Goal: Task Accomplishment & Management: Use online tool/utility

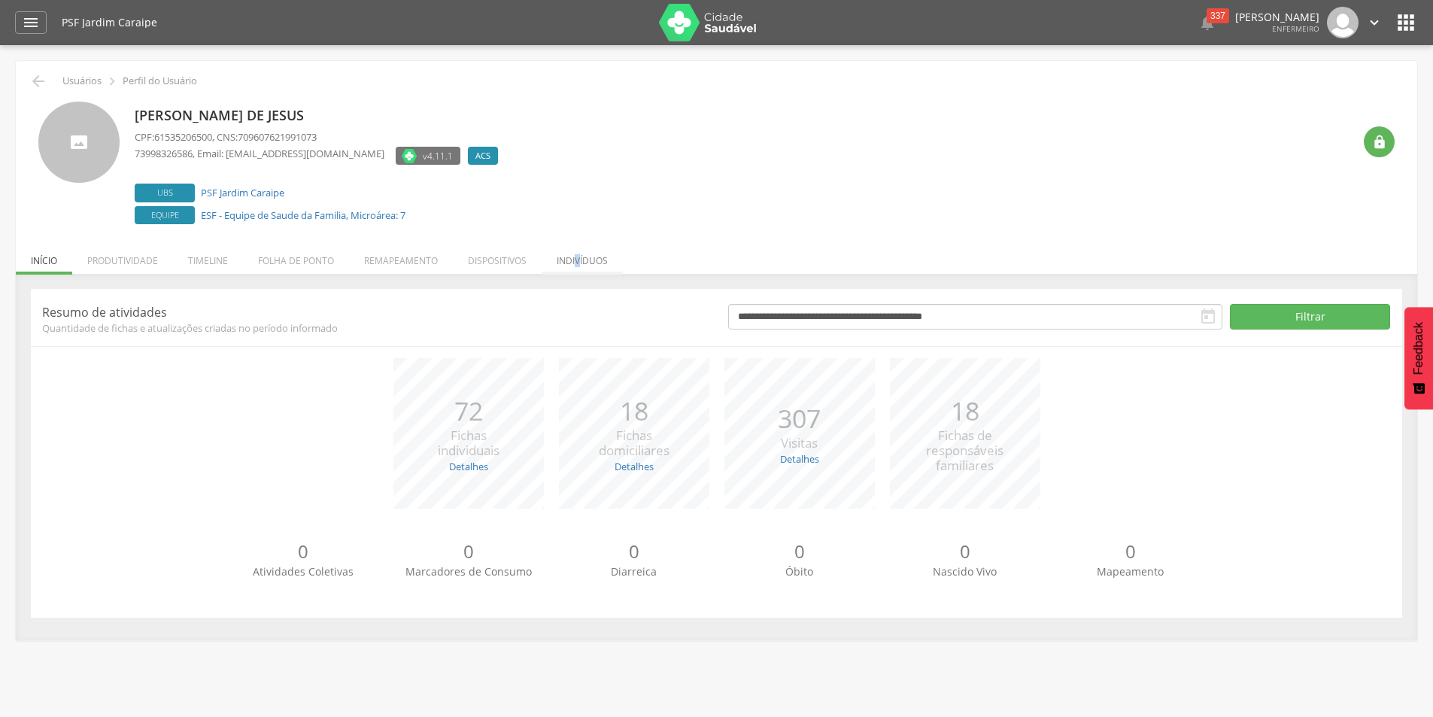
click at [578, 258] on li "Indivíduos" at bounding box center [582, 256] width 81 height 35
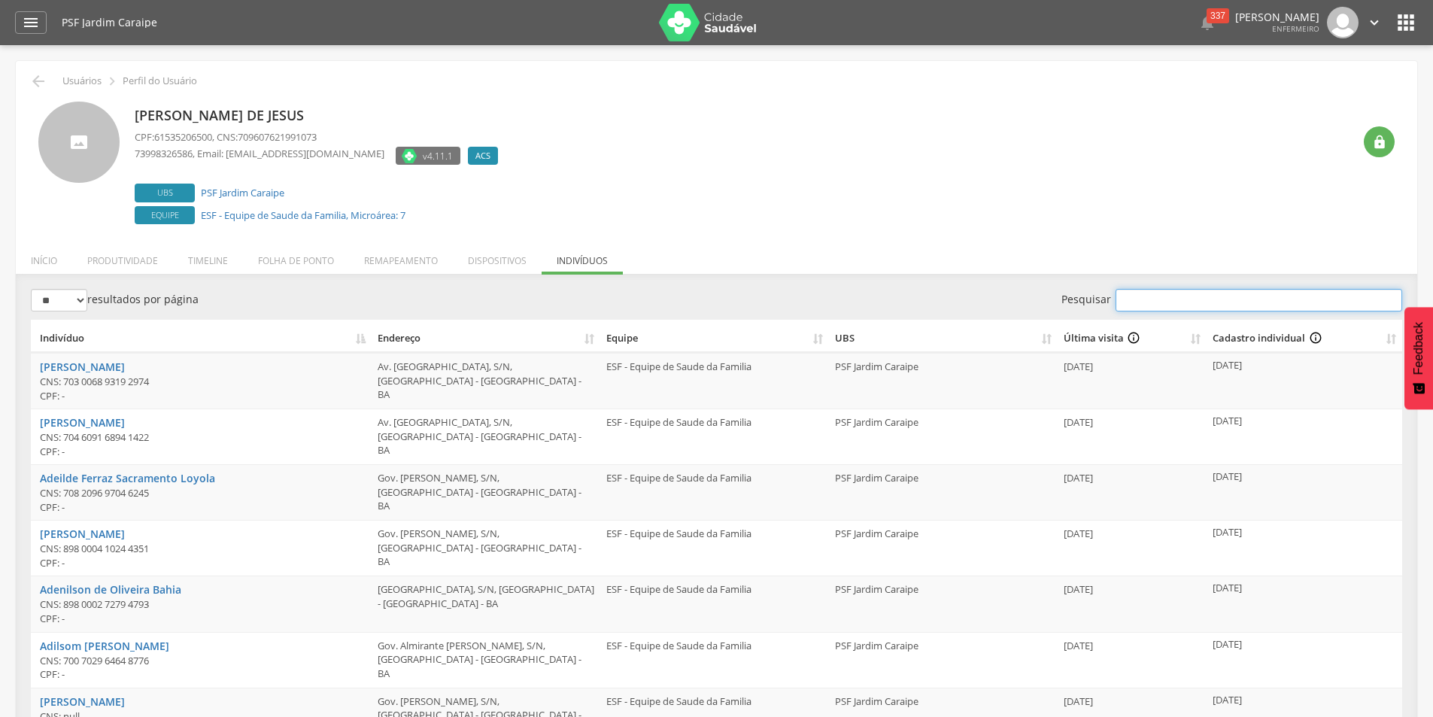
click at [1152, 299] on input "Pesquisar" at bounding box center [1258, 300] width 287 height 23
click at [493, 260] on li "Dispositivos" at bounding box center [497, 256] width 89 height 35
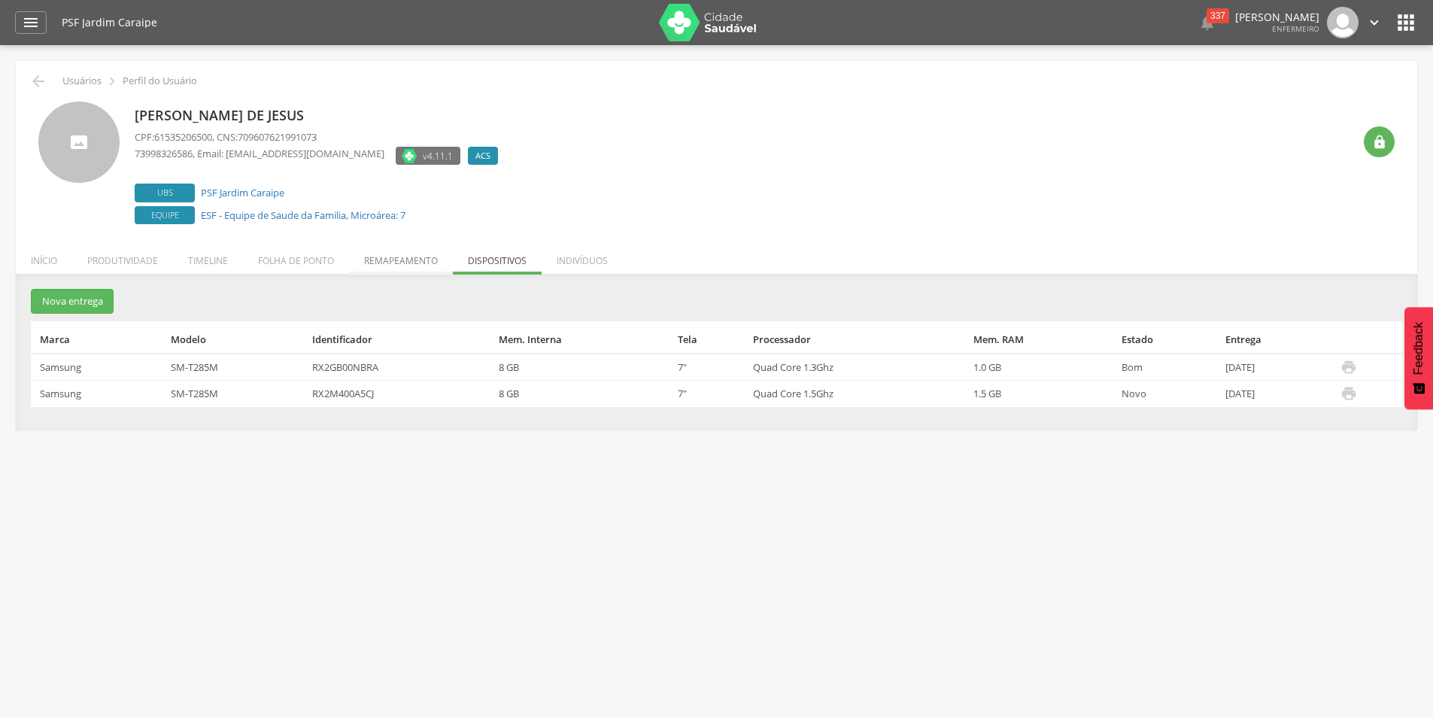
click at [386, 263] on li "Remapeamento" at bounding box center [401, 256] width 104 height 35
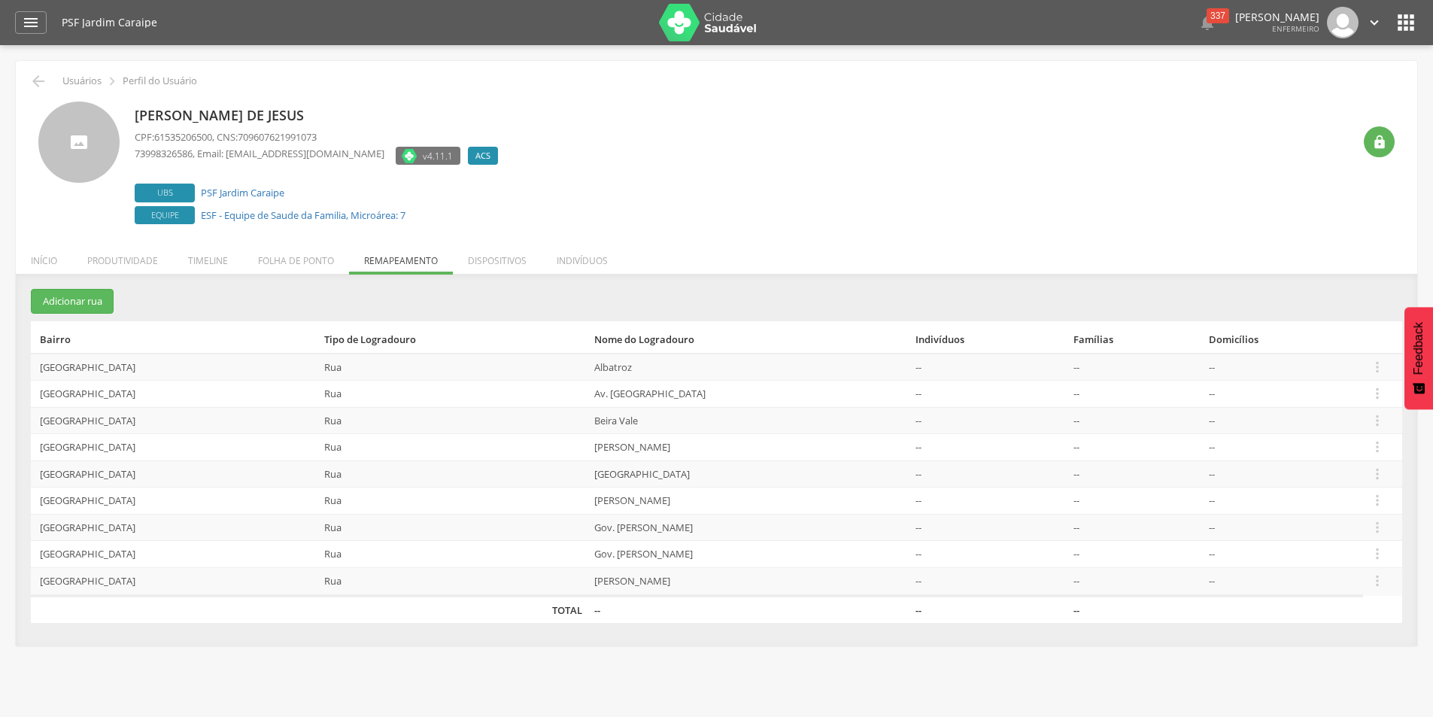
click at [212, 260] on li "Timeline" at bounding box center [208, 256] width 70 height 35
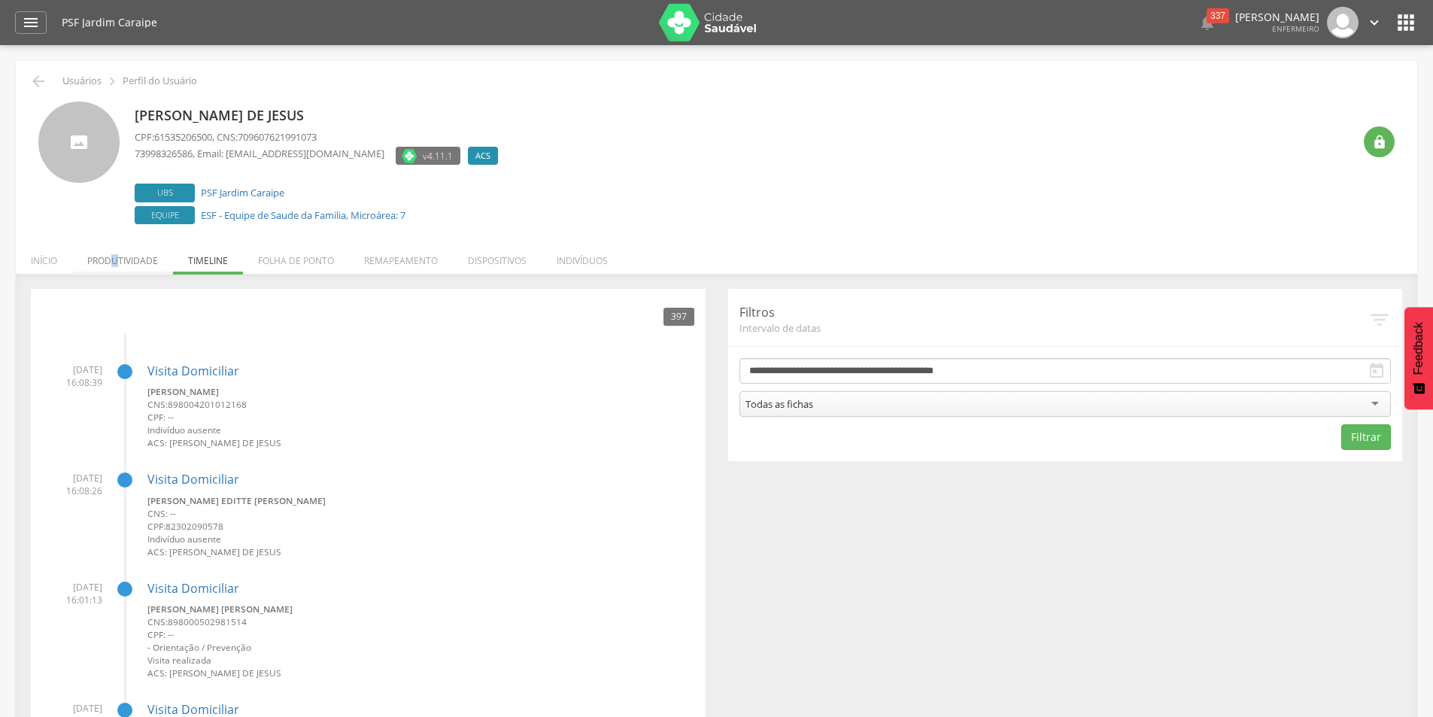
click at [117, 260] on li "Produtividade" at bounding box center [122, 256] width 101 height 35
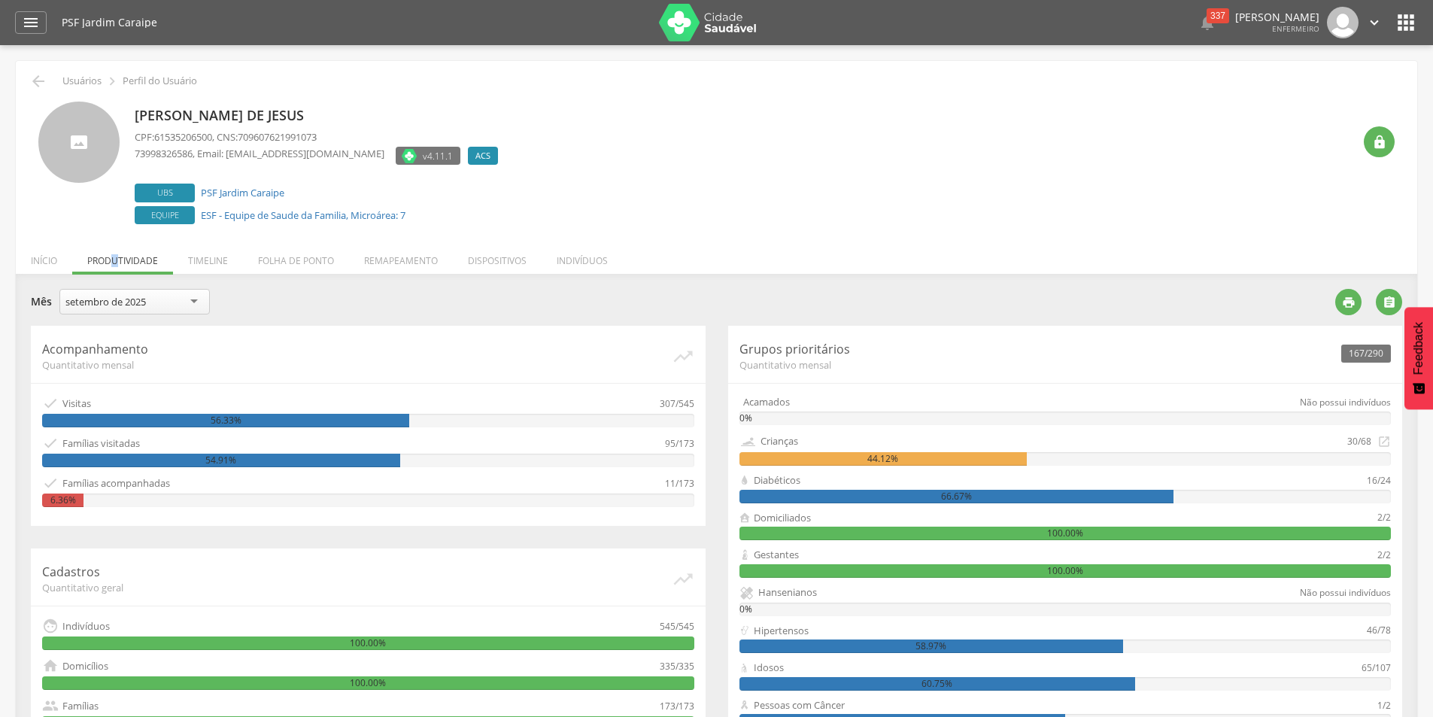
scroll to position [150, 0]
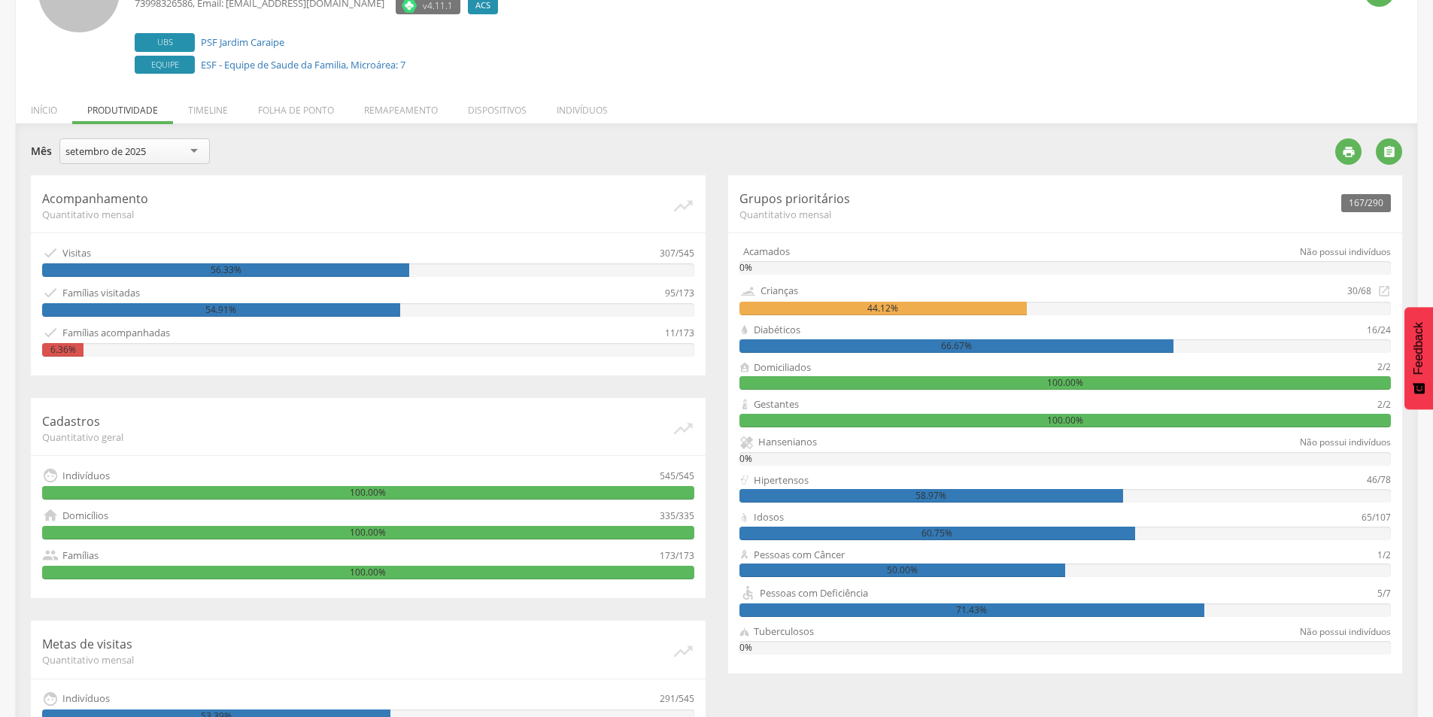
click at [762, 485] on div "Hipertensos" at bounding box center [781, 480] width 55 height 14
click at [1342, 496] on div "58.97%" at bounding box center [1065, 496] width 652 height 14
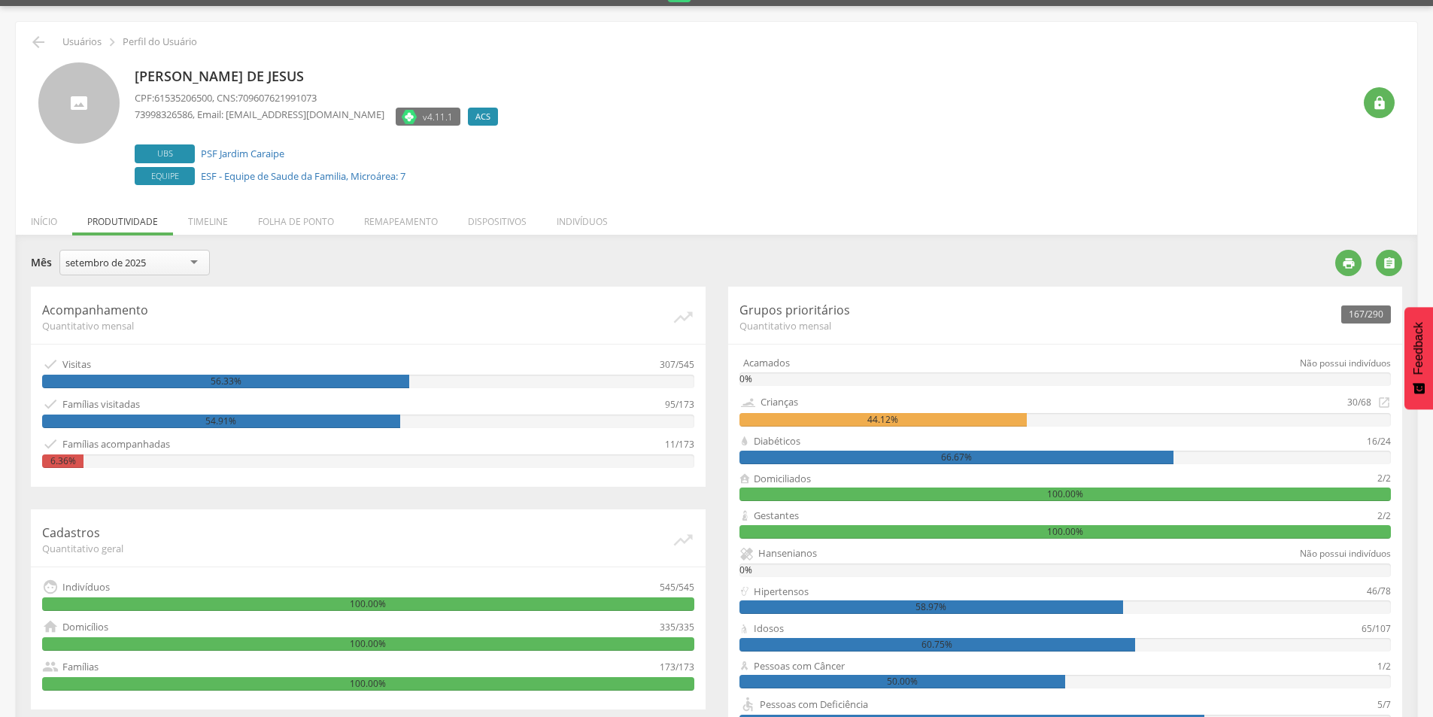
scroll to position [0, 0]
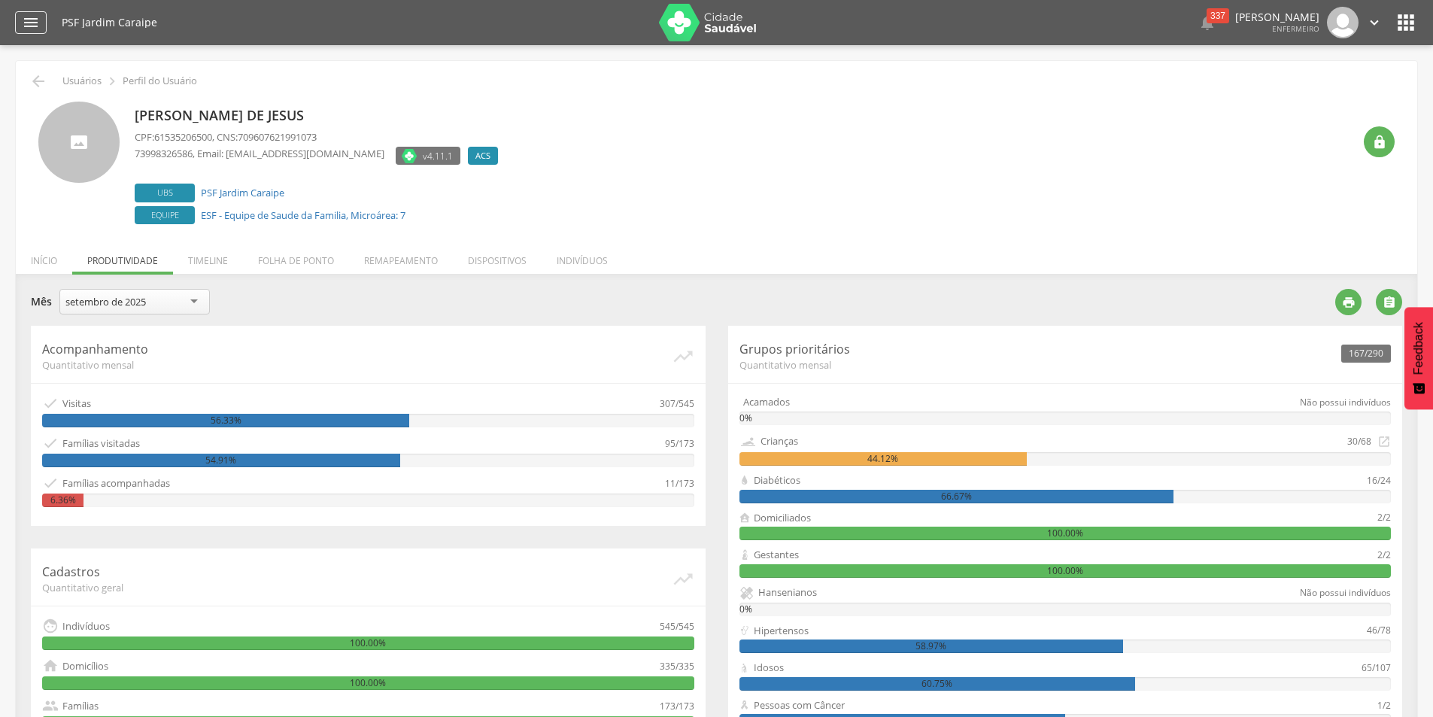
click at [35, 24] on icon "" at bounding box center [31, 23] width 18 height 18
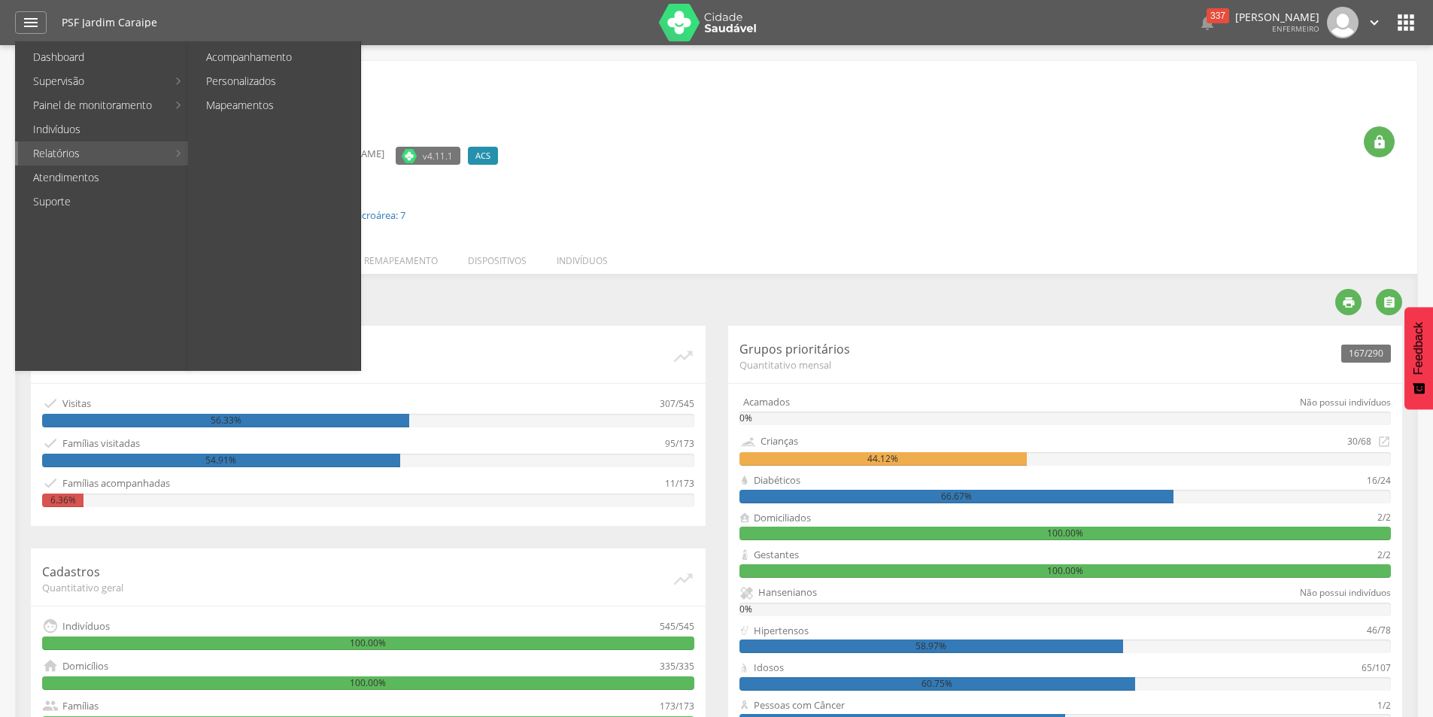
click at [100, 159] on link "Relatórios" at bounding box center [92, 153] width 149 height 24
click at [259, 80] on link "Personalizados" at bounding box center [275, 81] width 169 height 24
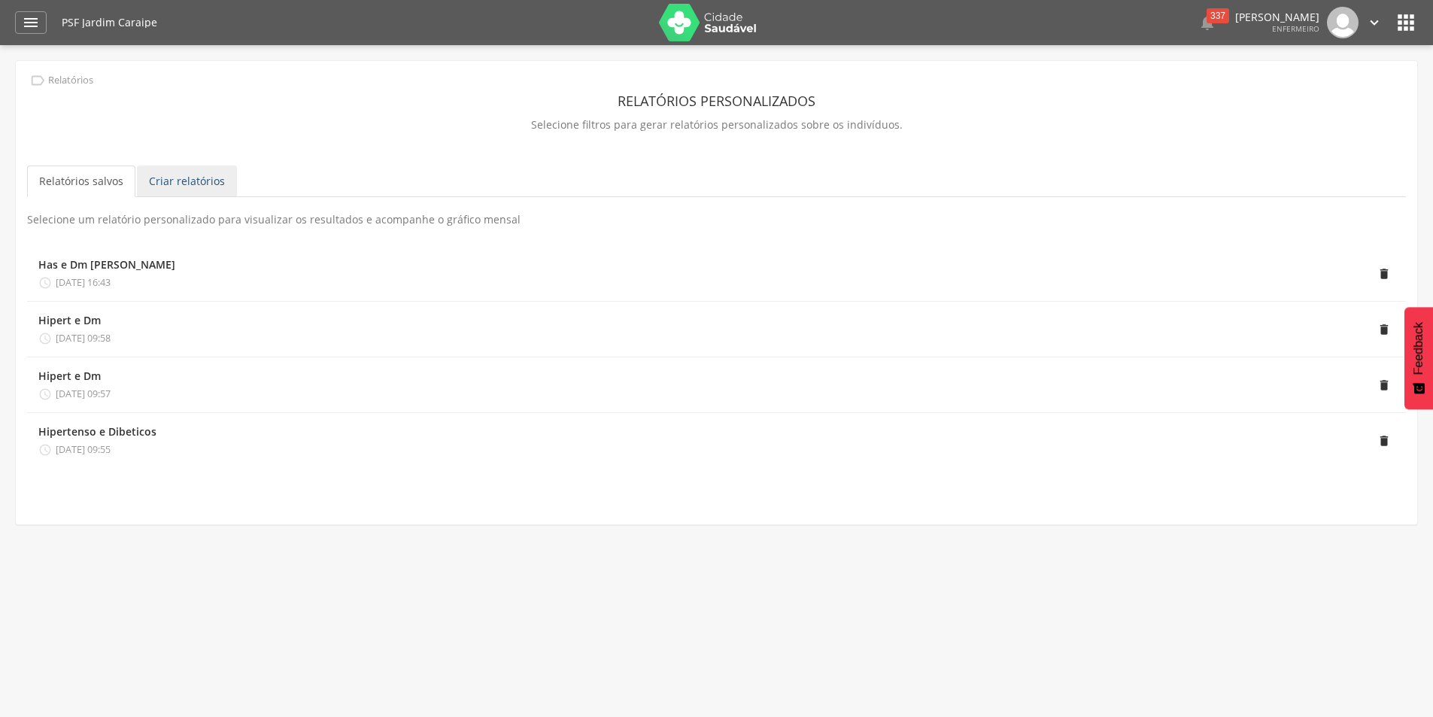
click at [219, 186] on link "Criar relatórios" at bounding box center [187, 181] width 100 height 32
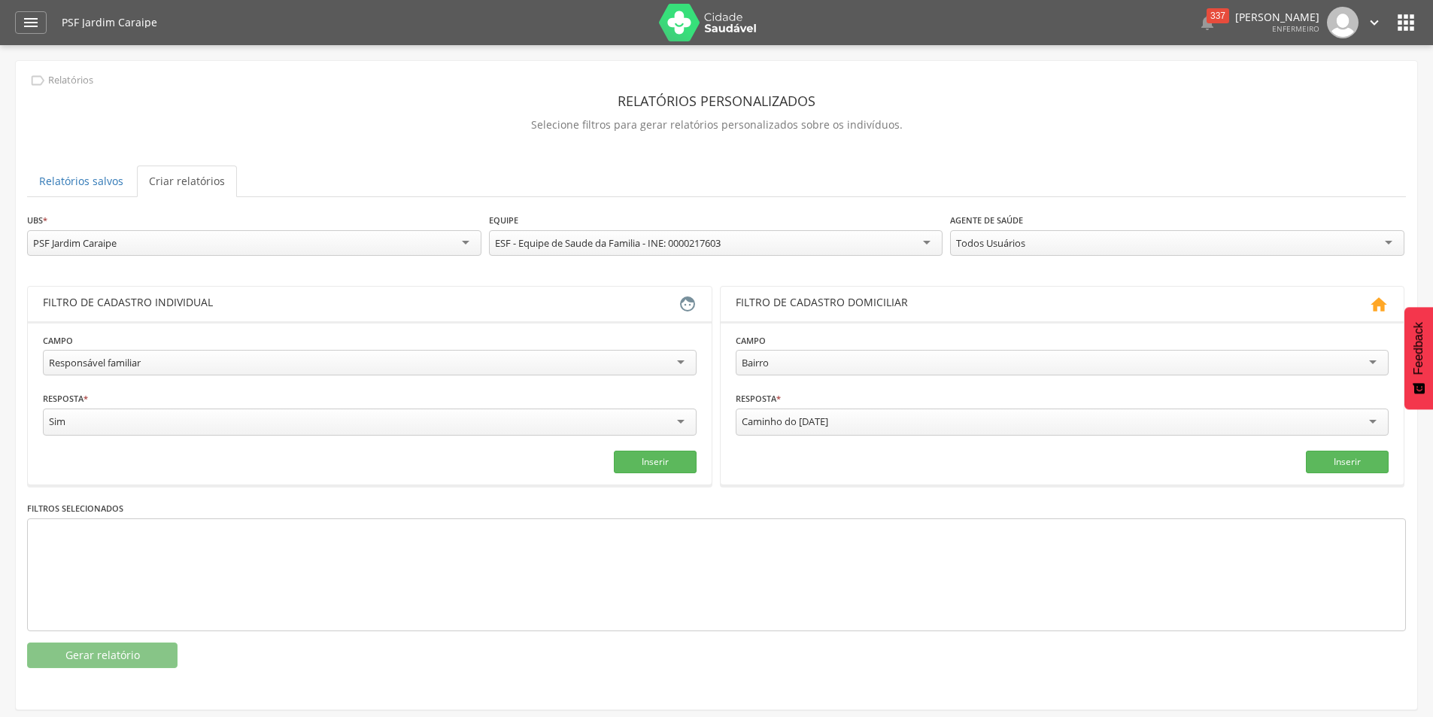
click at [227, 557] on div at bounding box center [716, 574] width 1379 height 113
click at [1363, 418] on div "Caminho do [DATE]" at bounding box center [1063, 421] width 654 height 27
click at [690, 353] on div "Responsável familiar" at bounding box center [370, 363] width 654 height 26
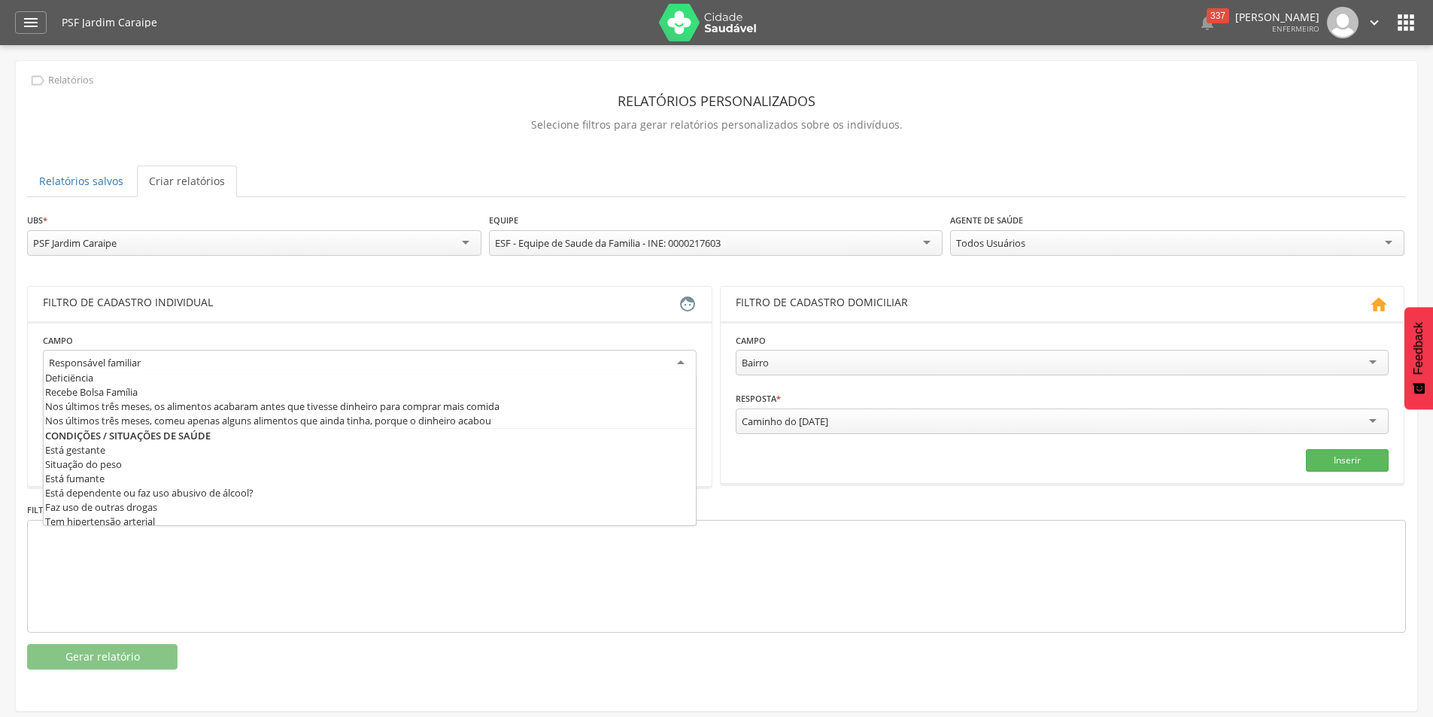
scroll to position [451, 0]
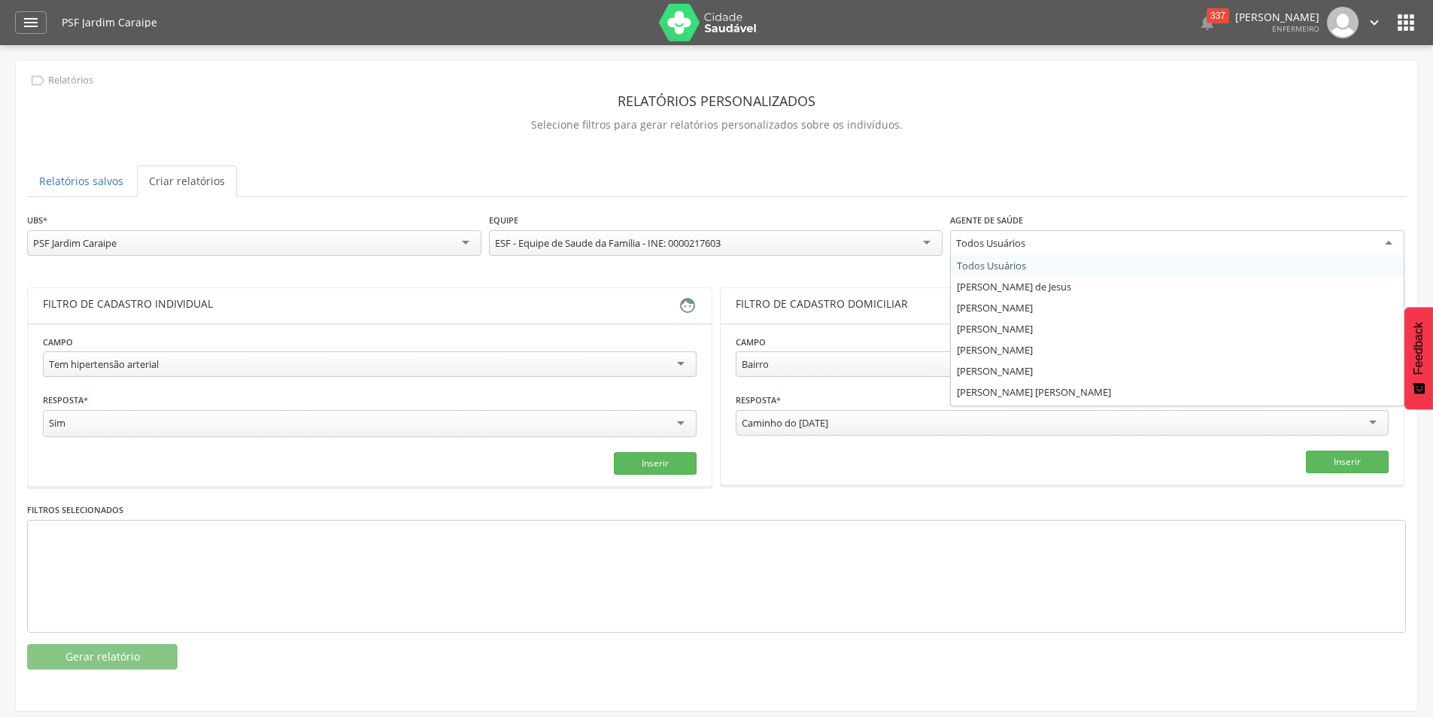
click at [1241, 235] on div "Todos Usuários" at bounding box center [1177, 243] width 454 height 27
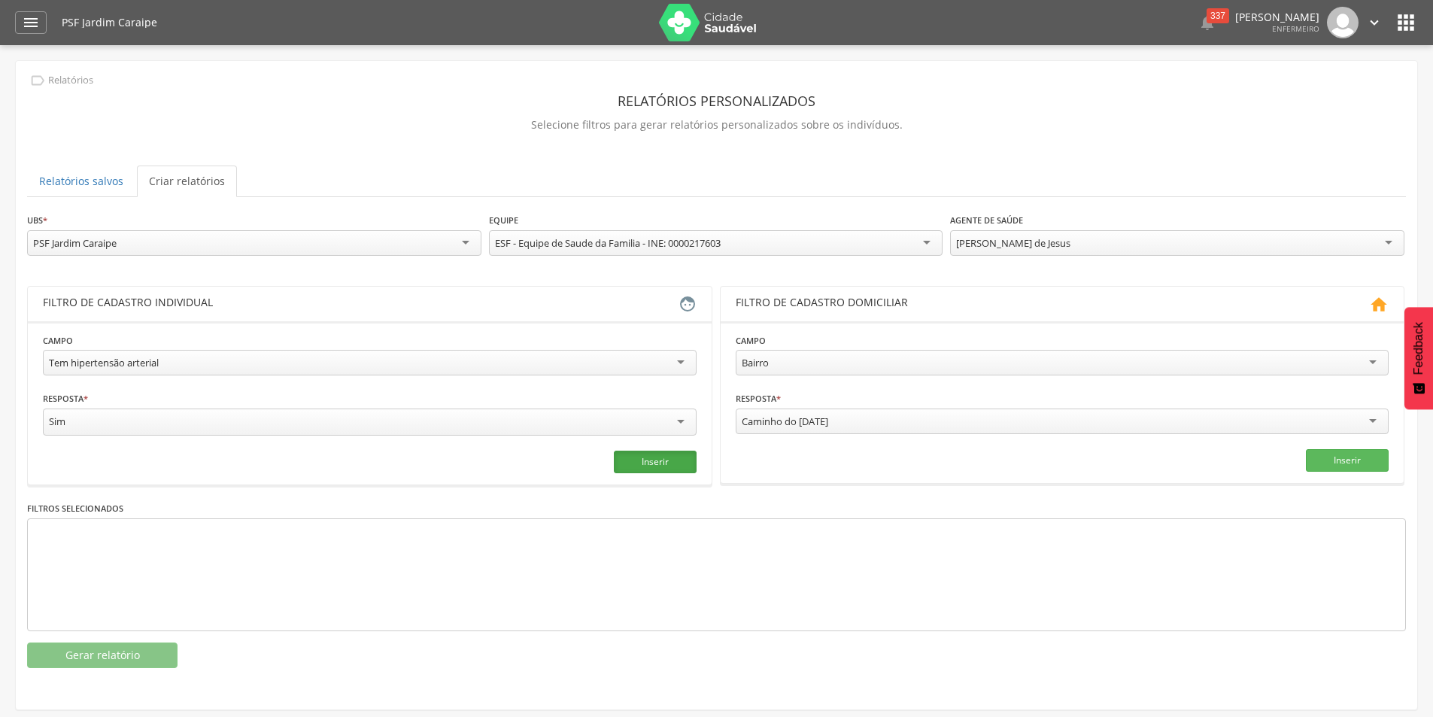
click at [654, 457] on button "Inserir" at bounding box center [655, 462] width 83 height 23
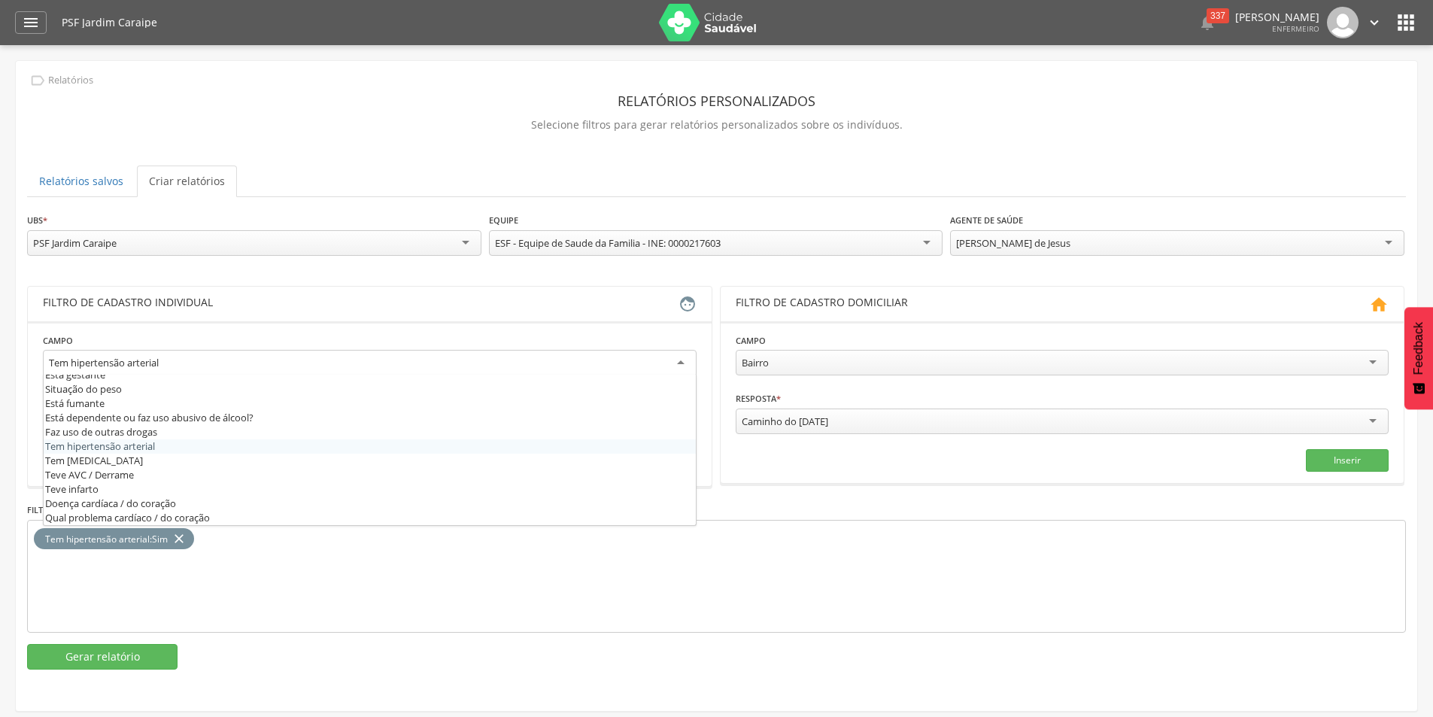
click at [675, 363] on div "Tem hipertensão arterial" at bounding box center [370, 363] width 654 height 27
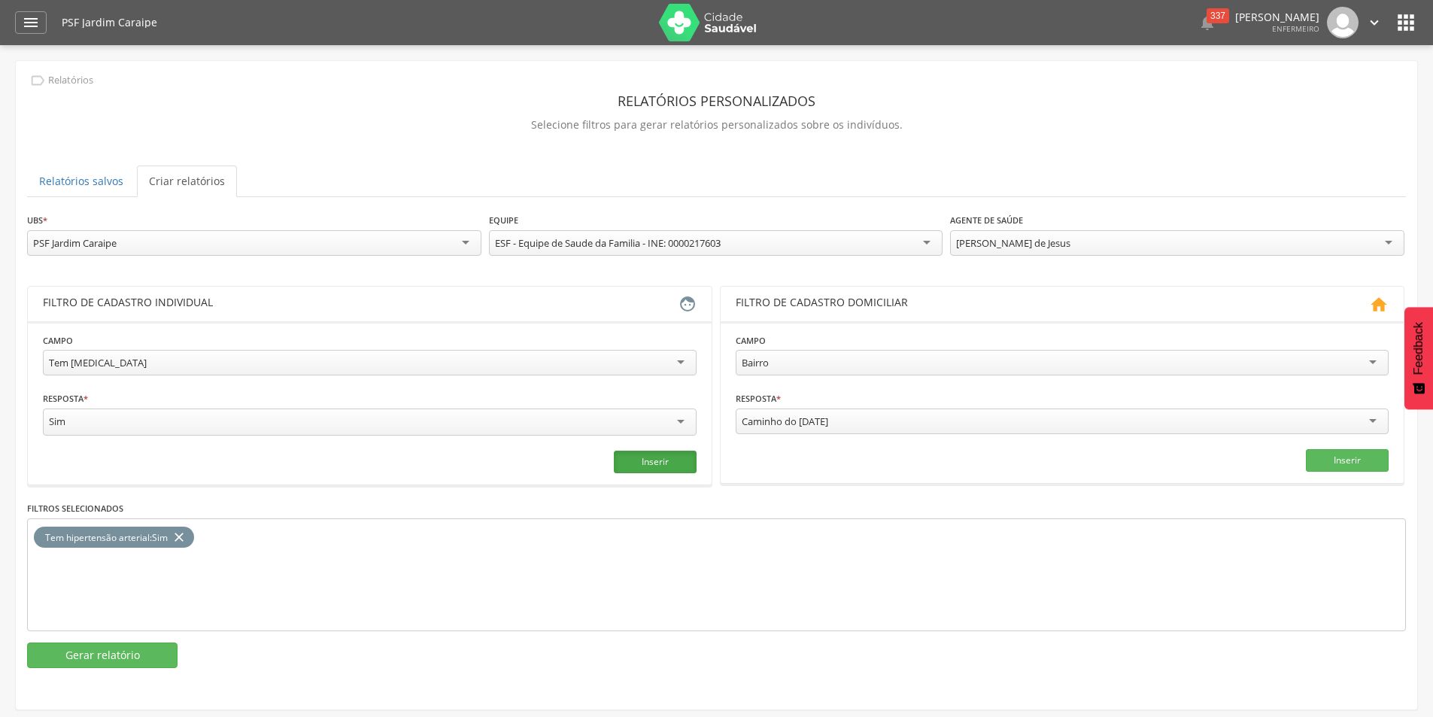
click at [639, 458] on button "Inserir" at bounding box center [655, 462] width 83 height 23
click at [56, 645] on button "Gerar relatório" at bounding box center [102, 655] width 150 height 26
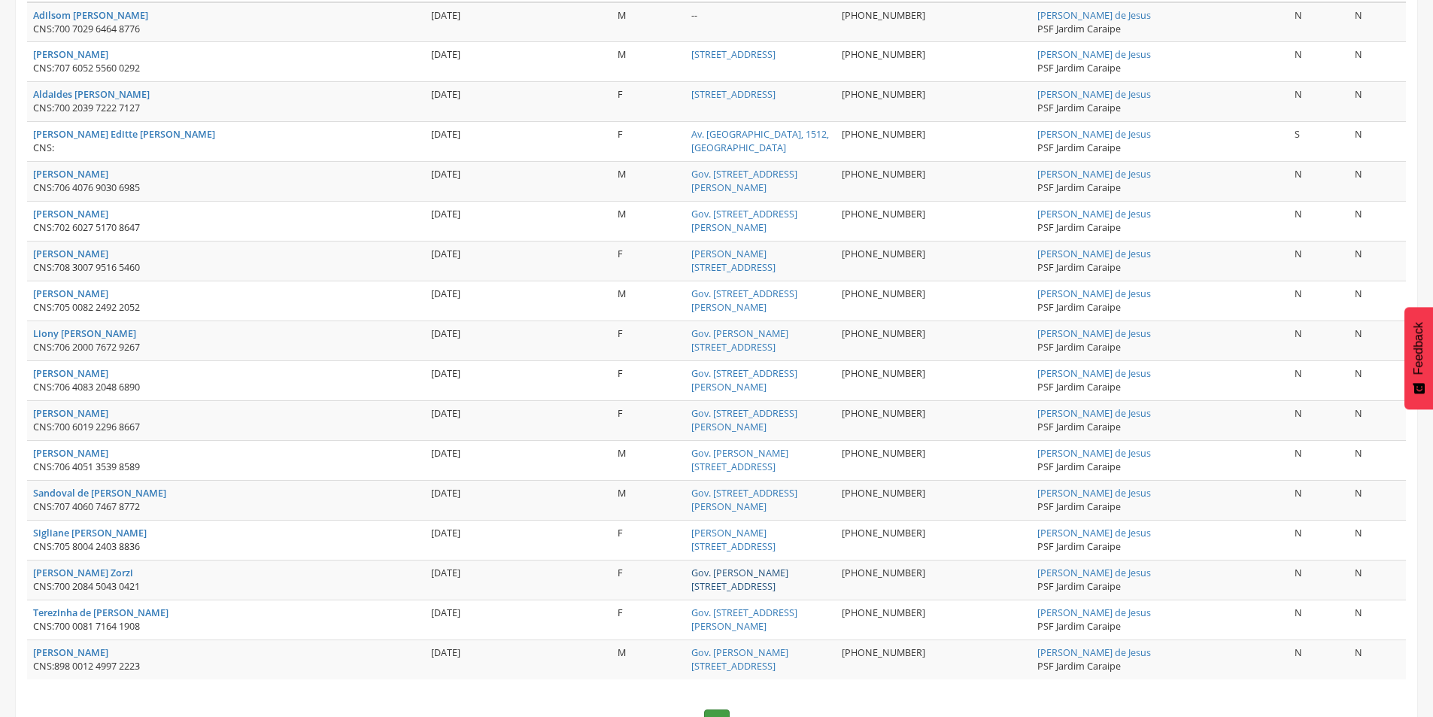
scroll to position [250, 0]
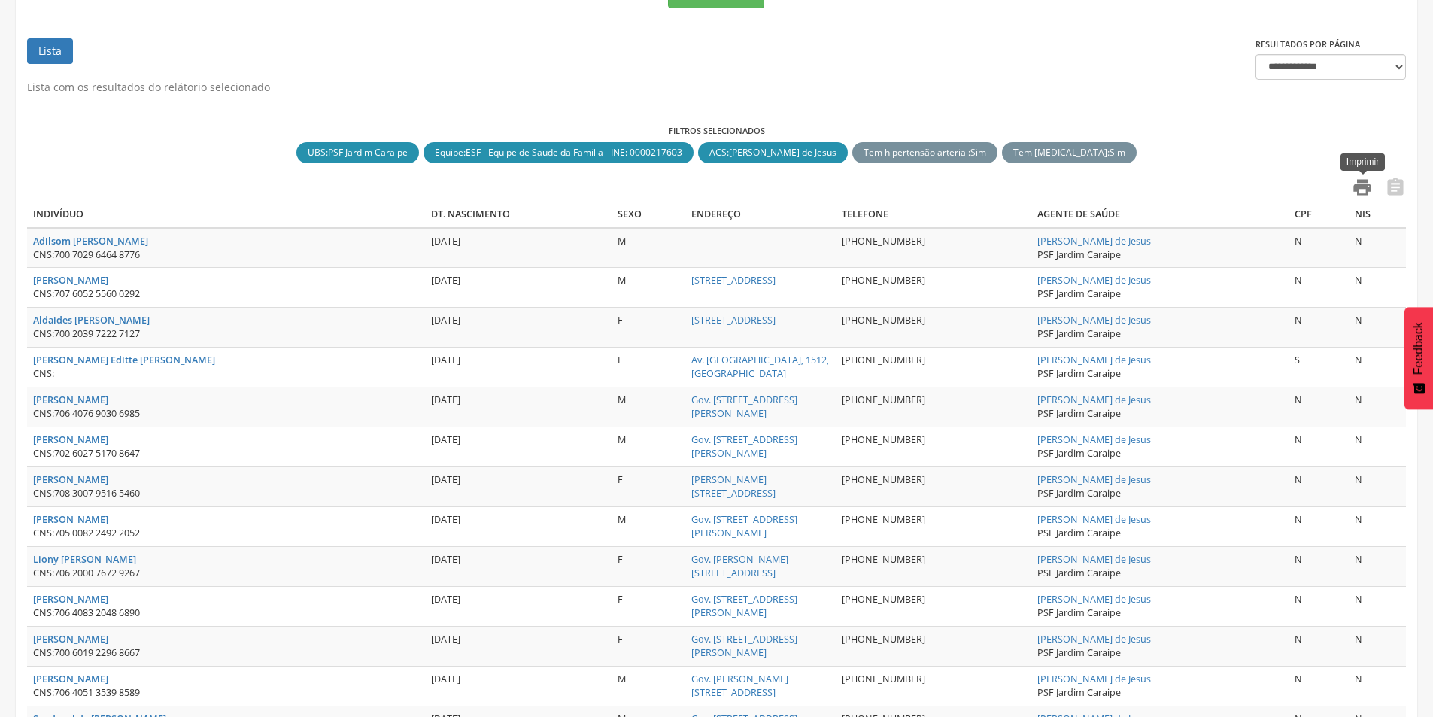
click at [1361, 184] on icon "" at bounding box center [1362, 187] width 21 height 21
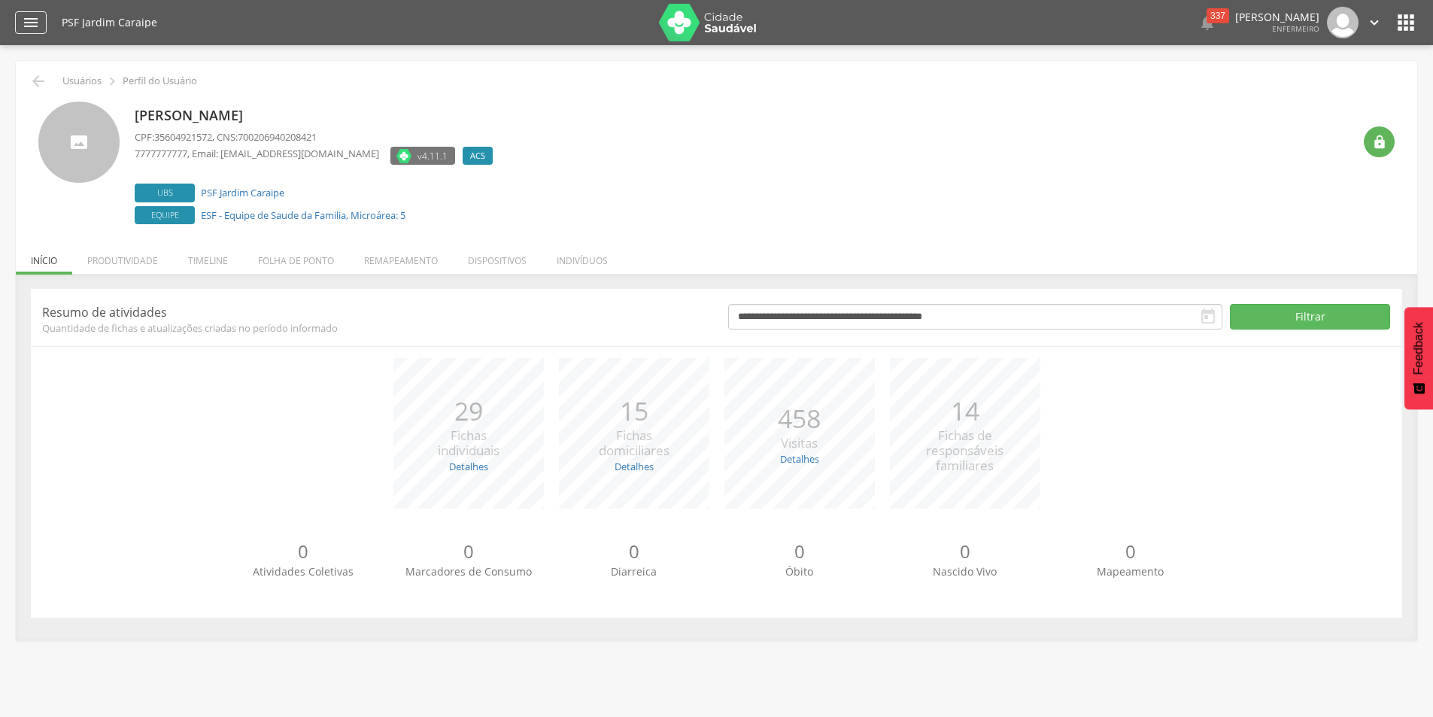
click at [23, 20] on icon "" at bounding box center [31, 23] width 18 height 18
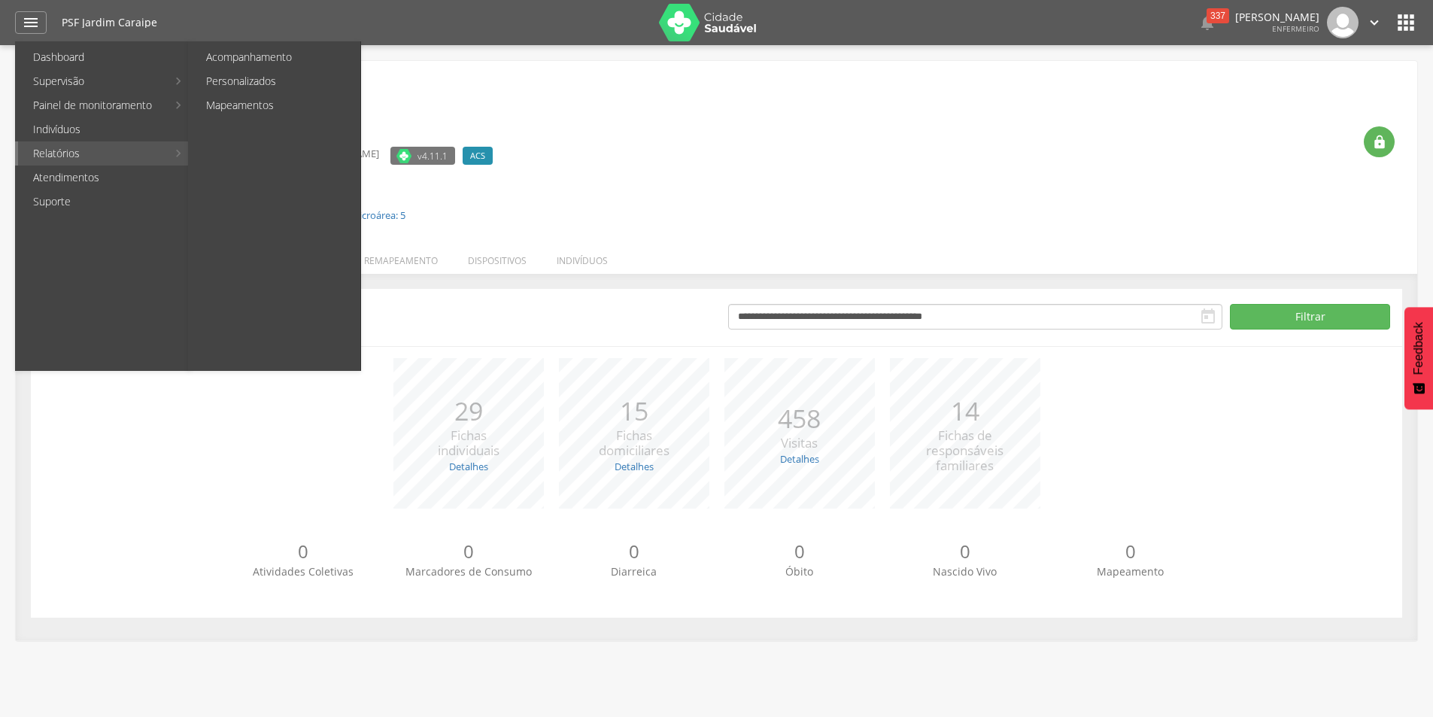
click at [67, 151] on link "Relatórios" at bounding box center [92, 153] width 149 height 24
click at [264, 85] on link "Personalizados" at bounding box center [275, 81] width 169 height 24
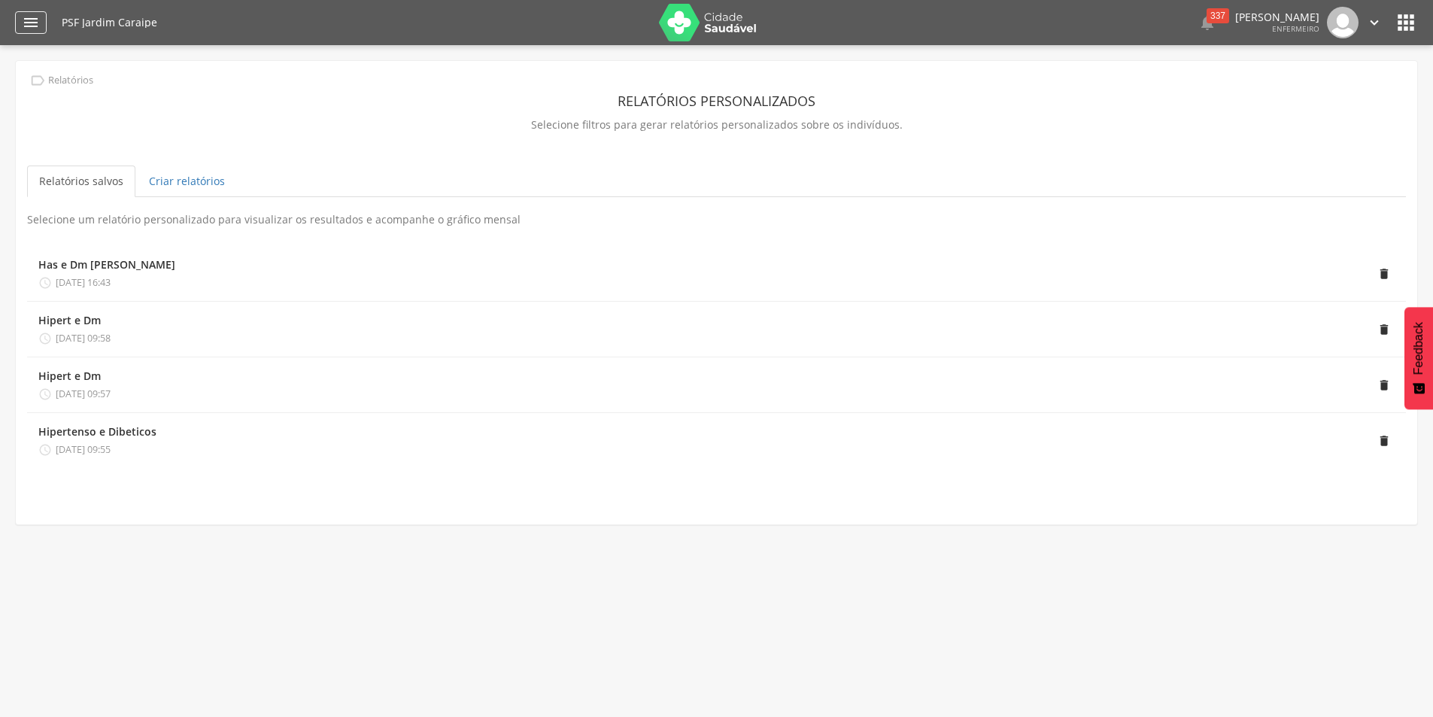
click at [30, 25] on icon "" at bounding box center [31, 23] width 18 height 18
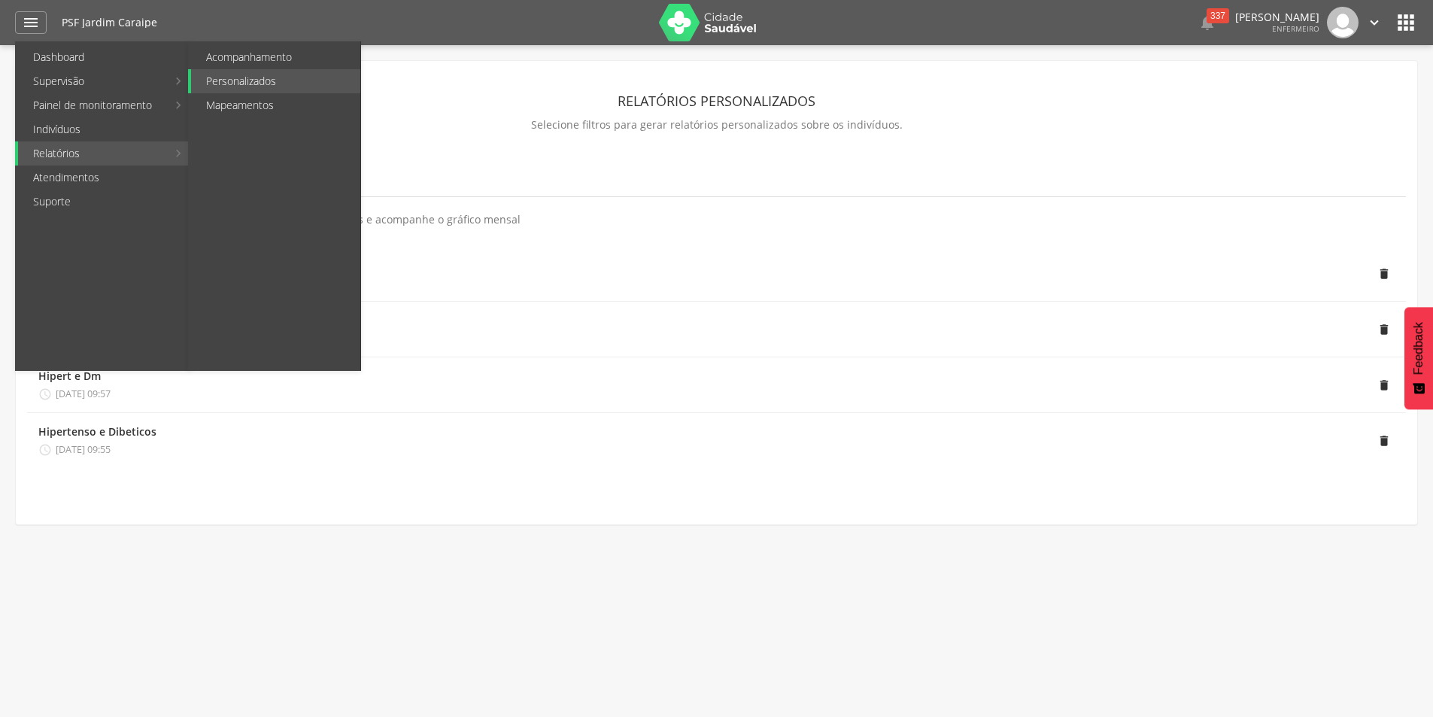
click at [102, 154] on link "Relatórios" at bounding box center [92, 153] width 149 height 24
click at [267, 80] on link "Personalizados" at bounding box center [275, 81] width 169 height 24
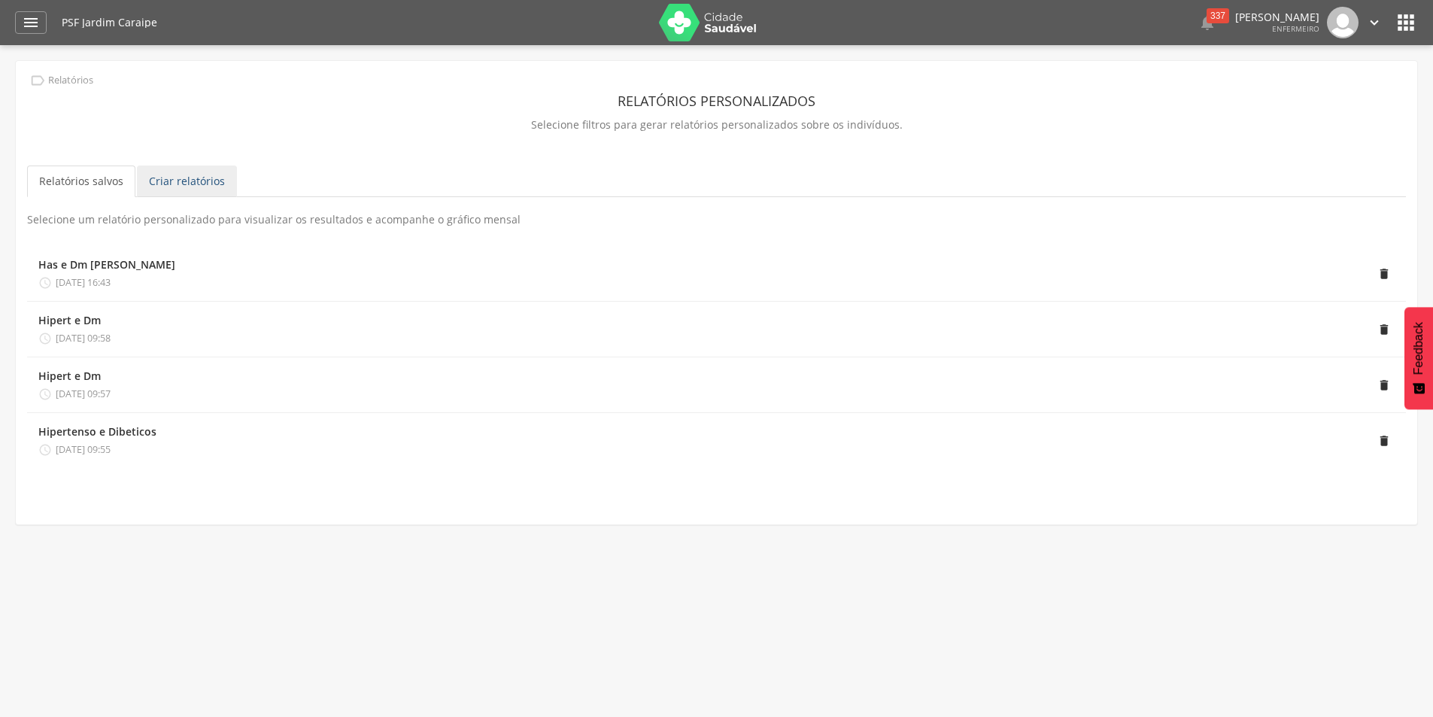
click at [175, 180] on link "Criar relatórios" at bounding box center [187, 181] width 100 height 32
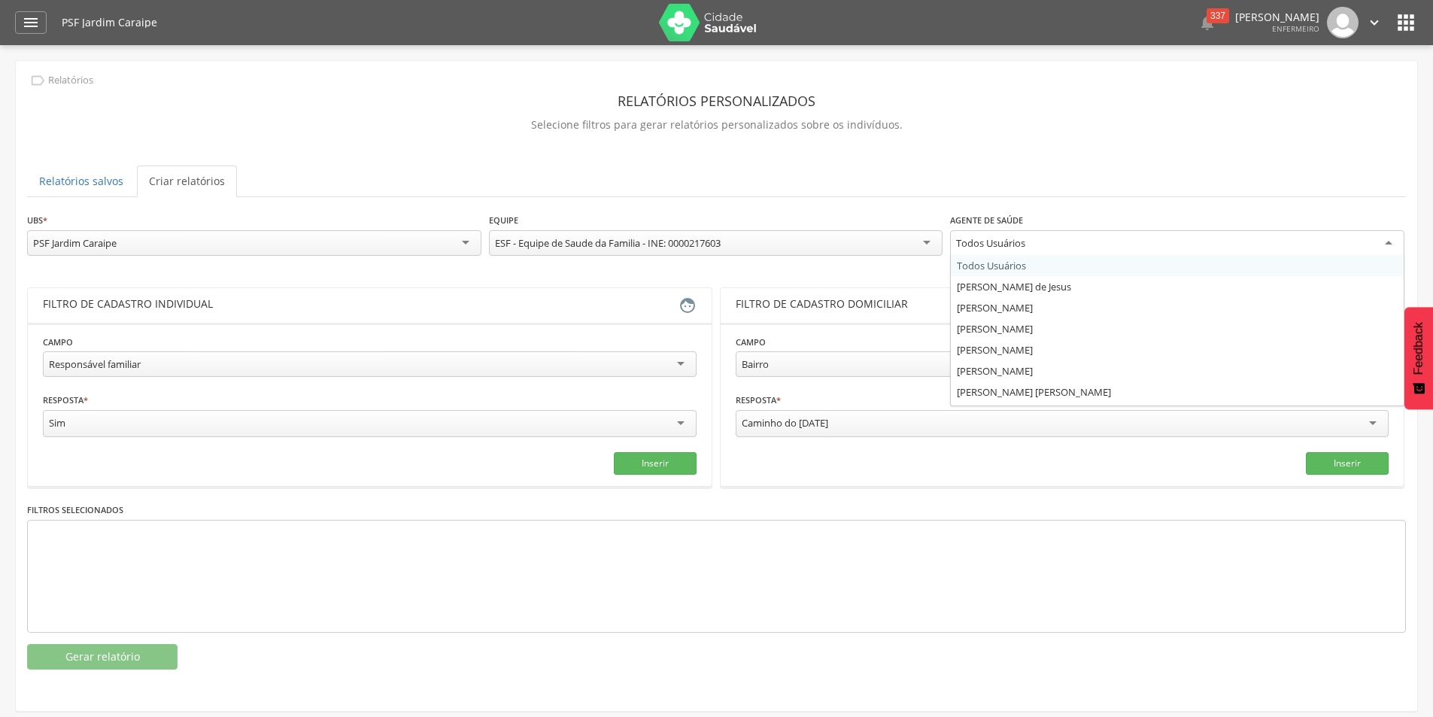
click at [1236, 244] on div "Todos Usuários" at bounding box center [1177, 243] width 454 height 27
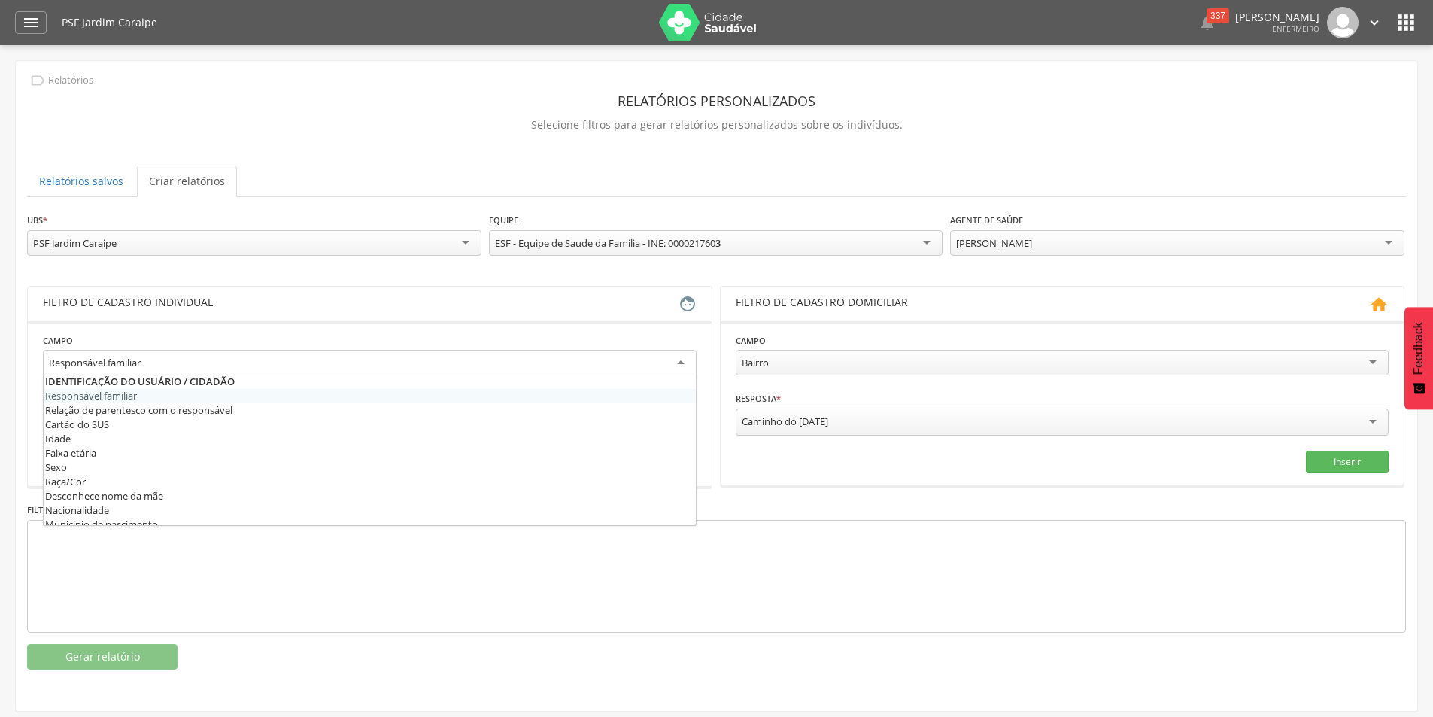
click at [677, 362] on div "Responsável familiar" at bounding box center [370, 363] width 654 height 27
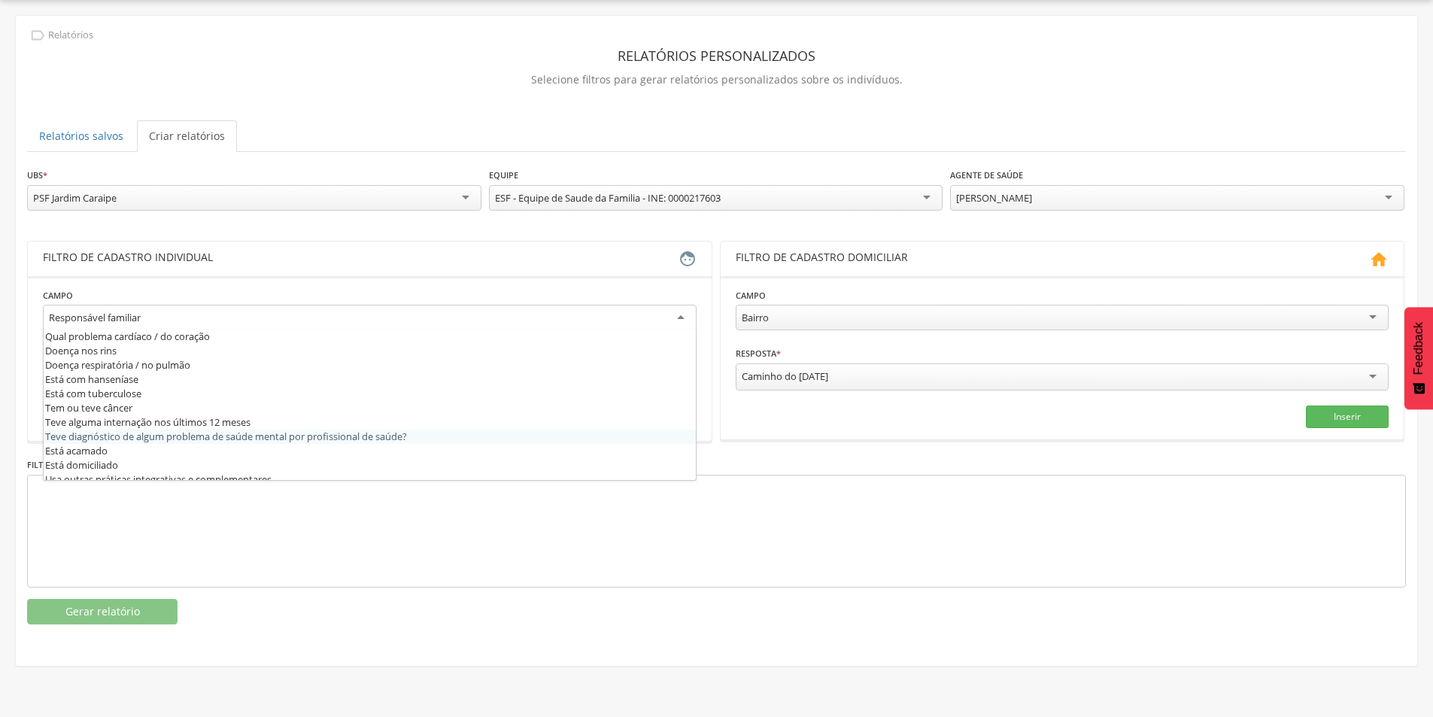
scroll to position [512, 0]
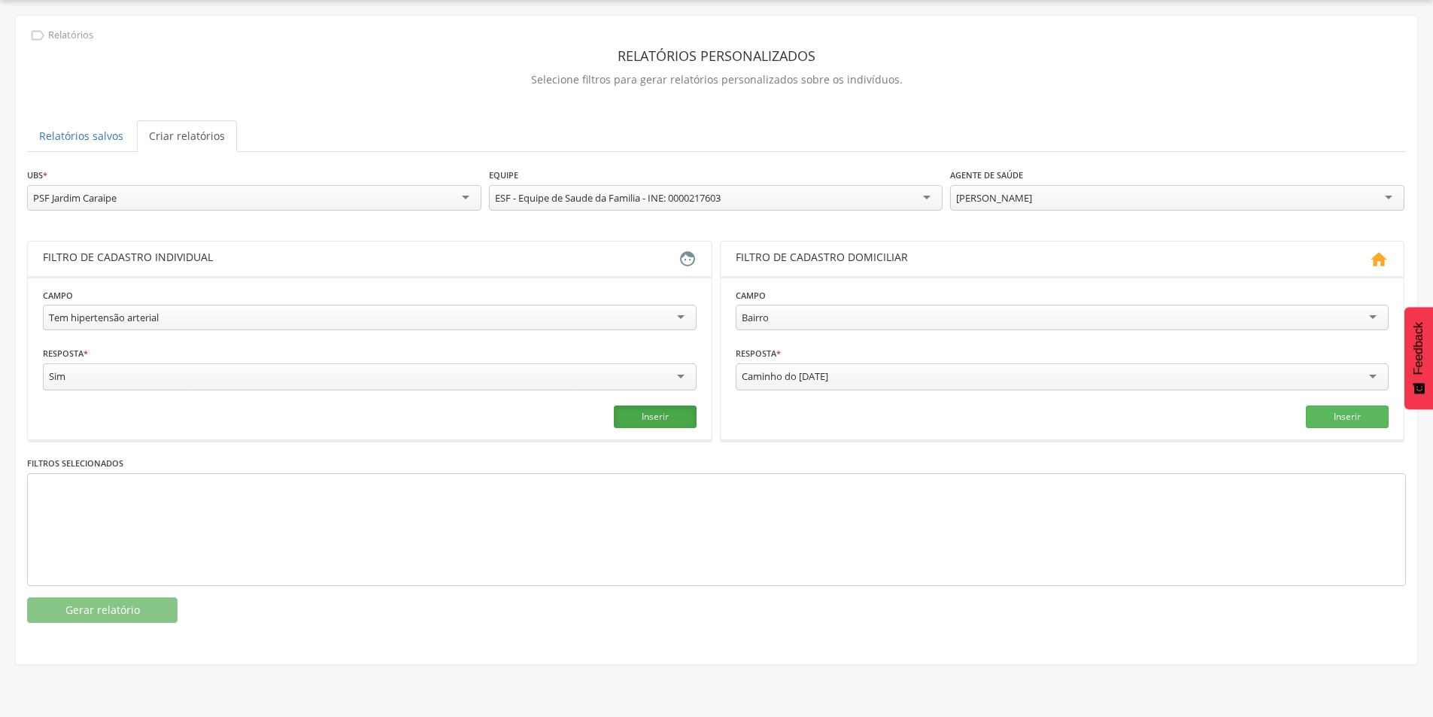
drag, startPoint x: 666, startPoint y: 411, endPoint x: 656, endPoint y: 406, distance: 11.5
click at [665, 411] on button "Inserir" at bounding box center [655, 416] width 83 height 23
click at [681, 313] on div "Tem hipertensão arterial" at bounding box center [370, 318] width 654 height 26
click at [661, 415] on button "Inserir" at bounding box center [655, 416] width 83 height 23
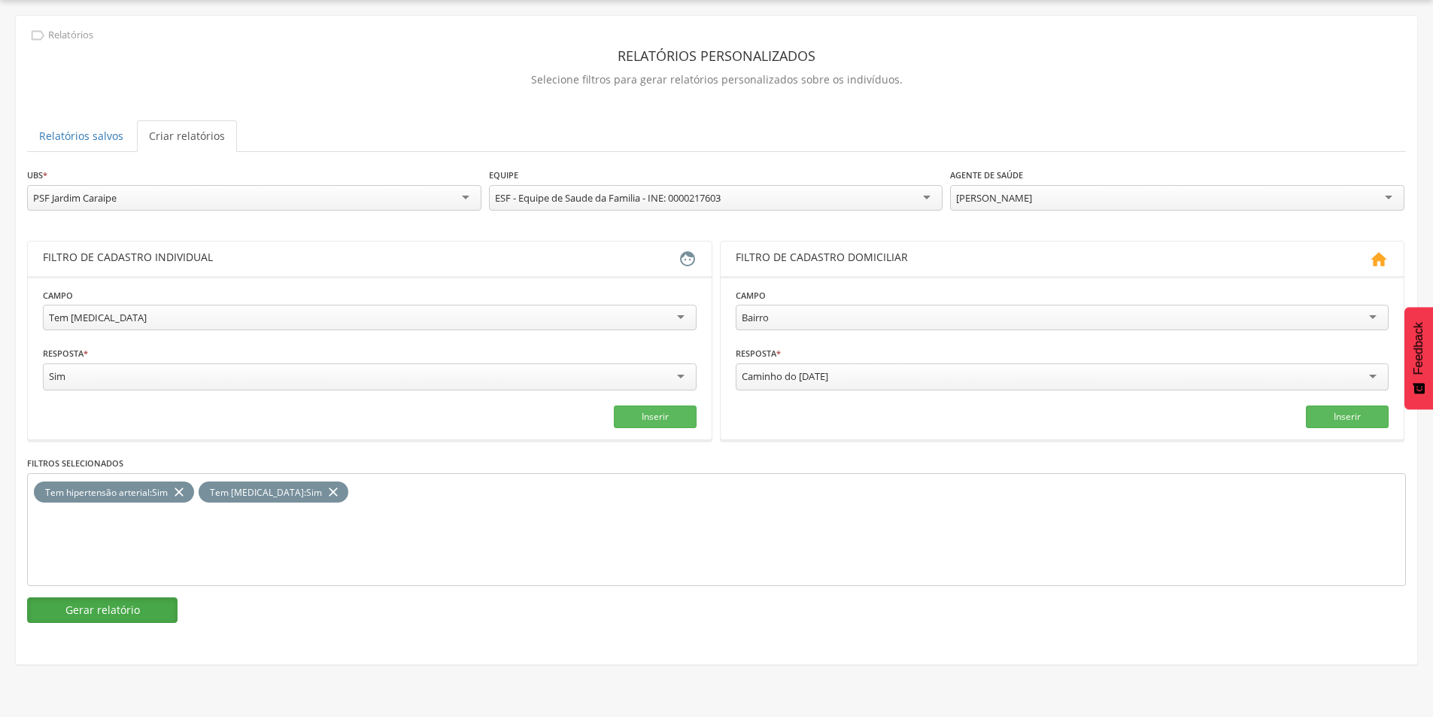
click at [115, 602] on button "Gerar relatório" at bounding box center [102, 610] width 150 height 26
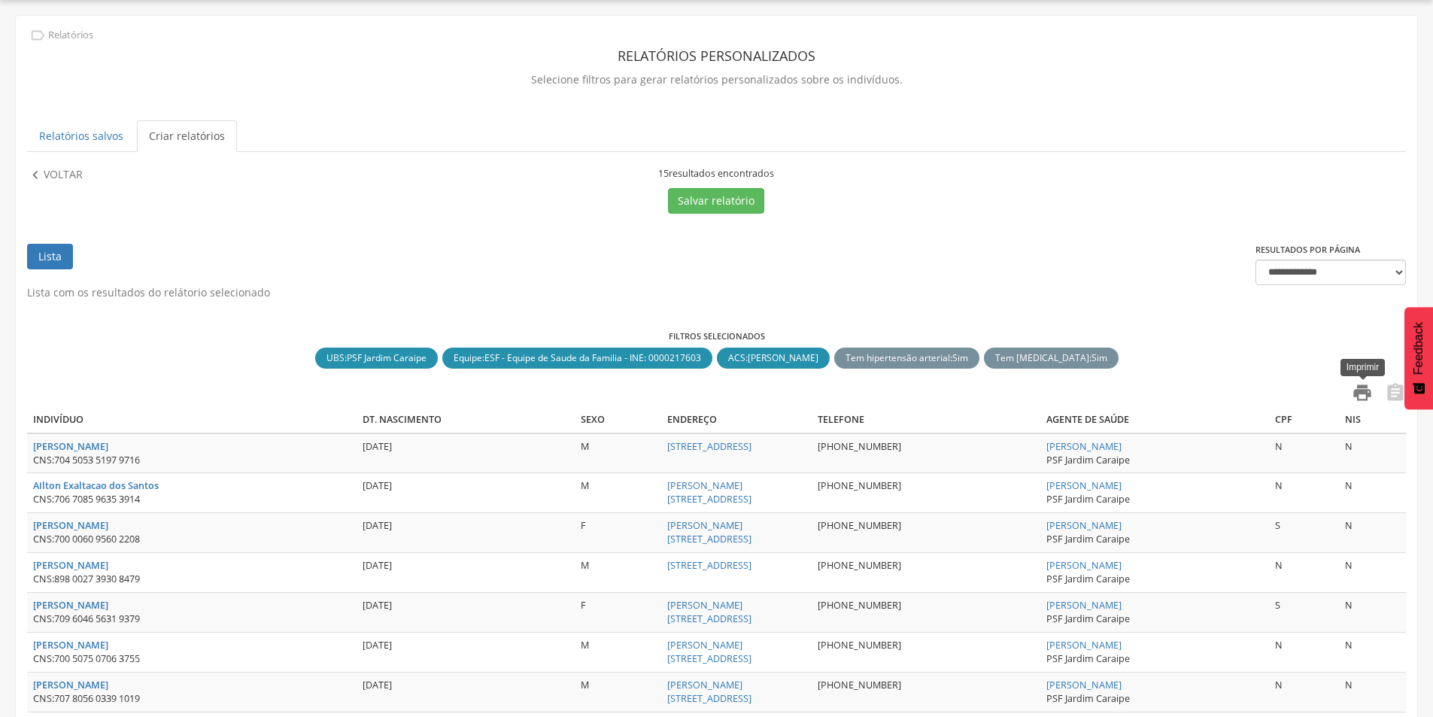
click at [1359, 392] on icon "" at bounding box center [1362, 392] width 21 height 21
click at [725, 202] on button "Salvar relatório" at bounding box center [716, 201] width 96 height 26
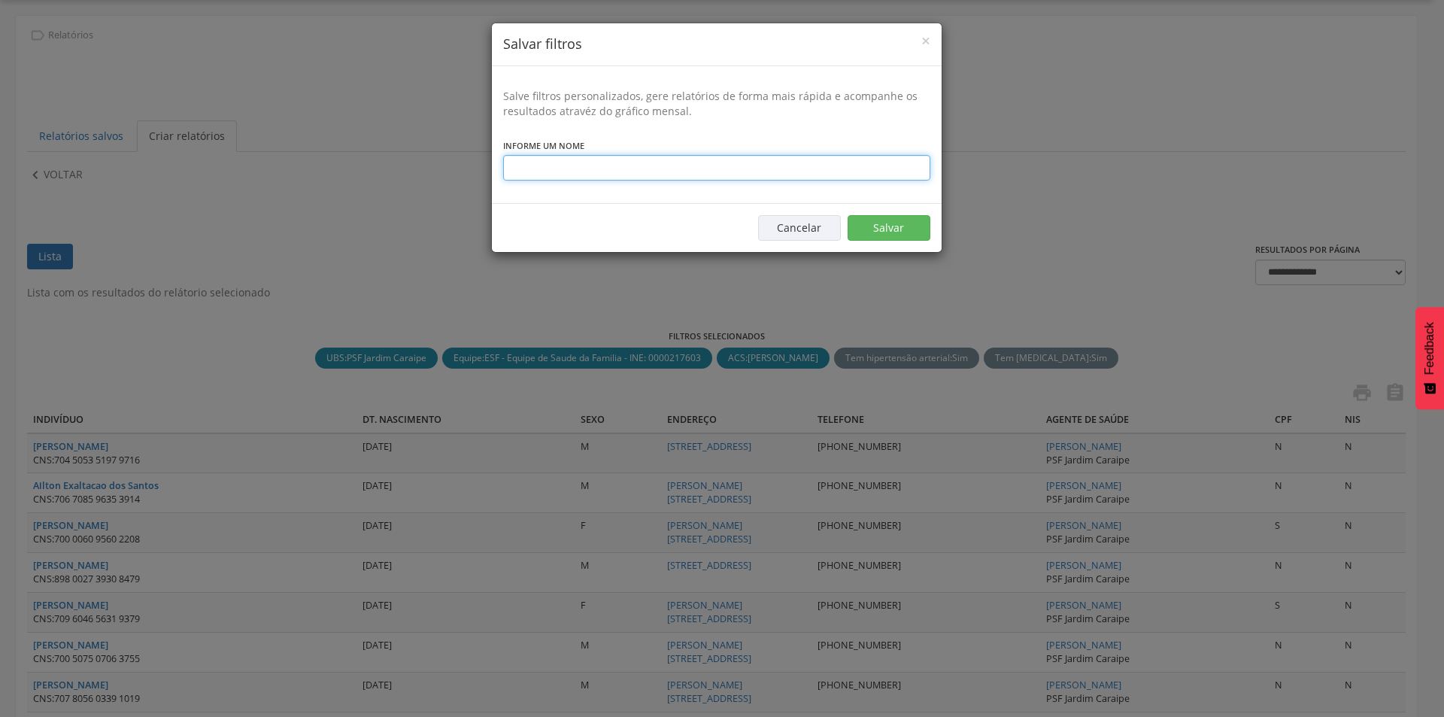
click at [575, 171] on input "text" at bounding box center [716, 168] width 427 height 26
type input "**********"
click at [903, 229] on button "Salvar" at bounding box center [889, 228] width 83 height 26
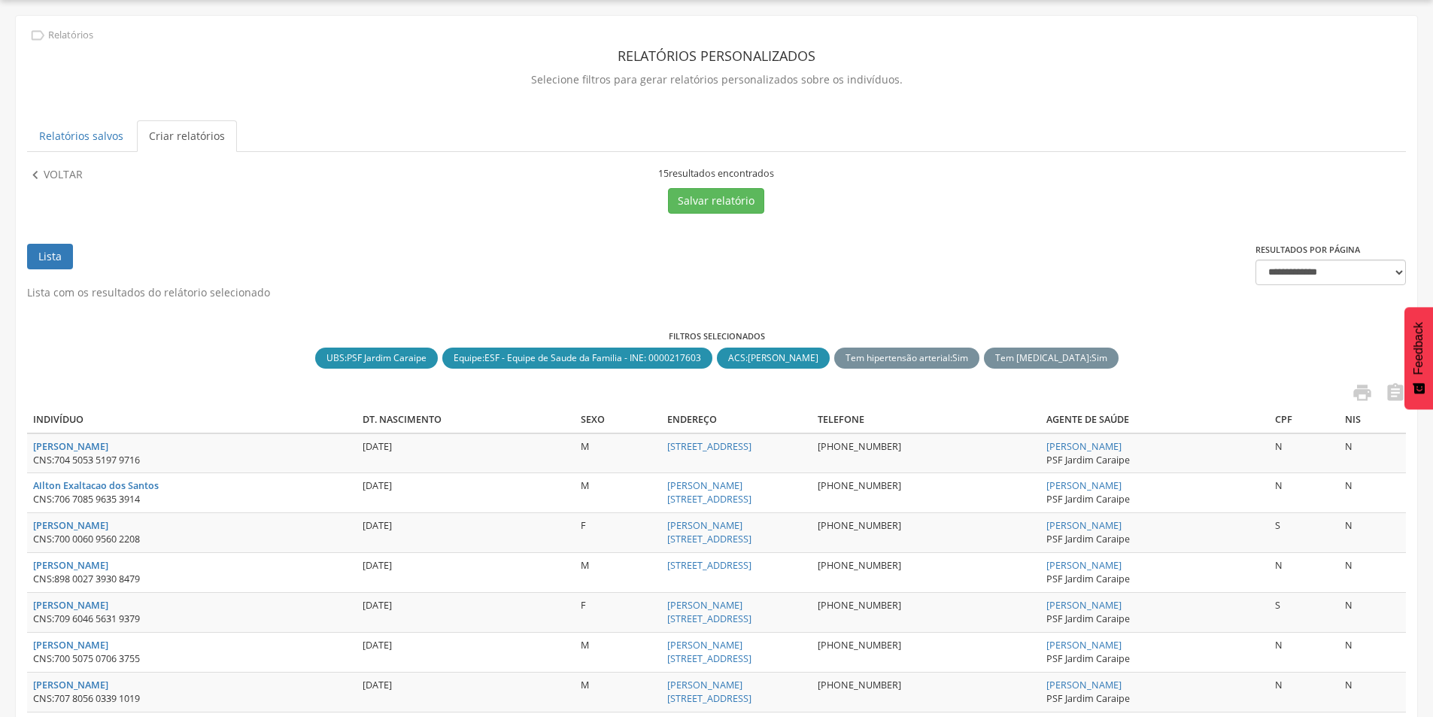
click at [176, 138] on link "Criar relatórios" at bounding box center [187, 136] width 100 height 32
click at [161, 137] on link "Criar relatórios" at bounding box center [187, 136] width 100 height 32
click at [177, 135] on link "Criar relatórios" at bounding box center [187, 136] width 100 height 32
click at [63, 169] on p "Voltar" at bounding box center [63, 175] width 39 height 17
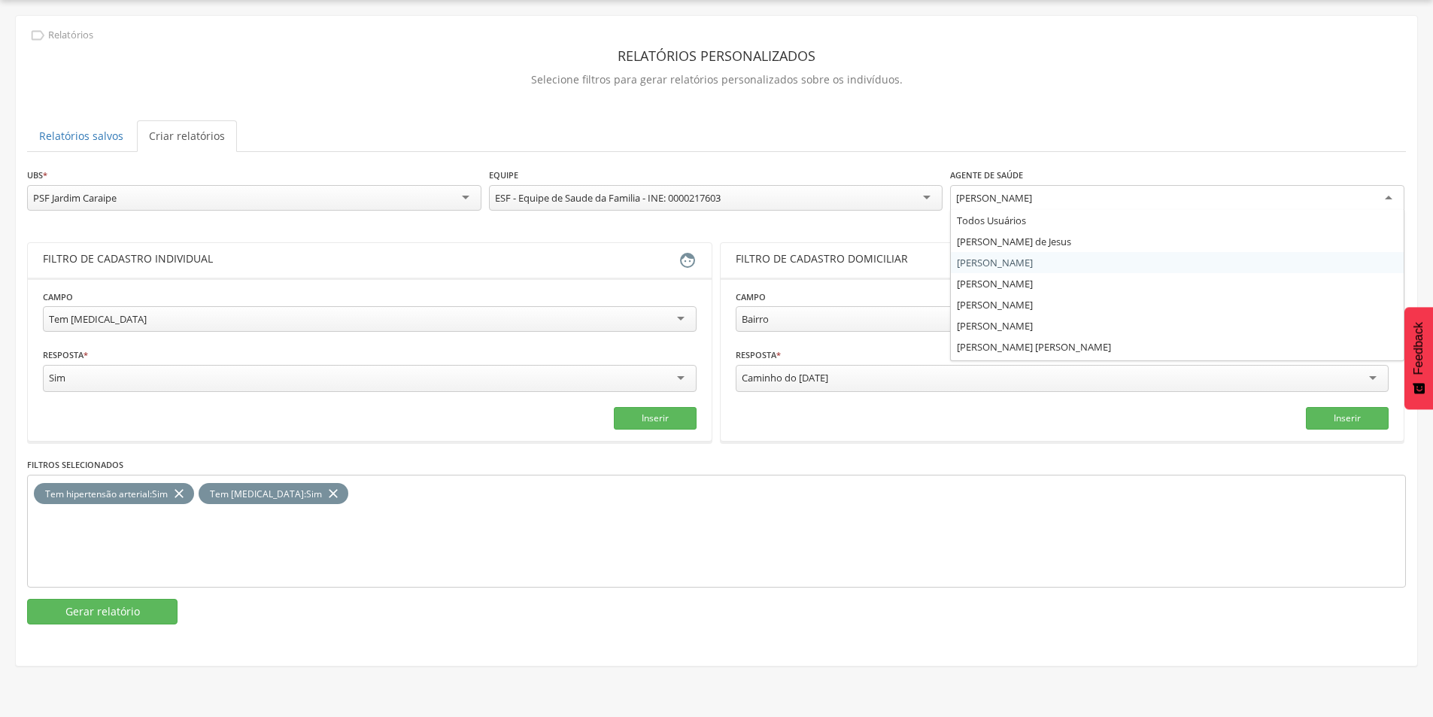
click at [1096, 199] on div "[PERSON_NAME]" at bounding box center [1177, 198] width 454 height 27
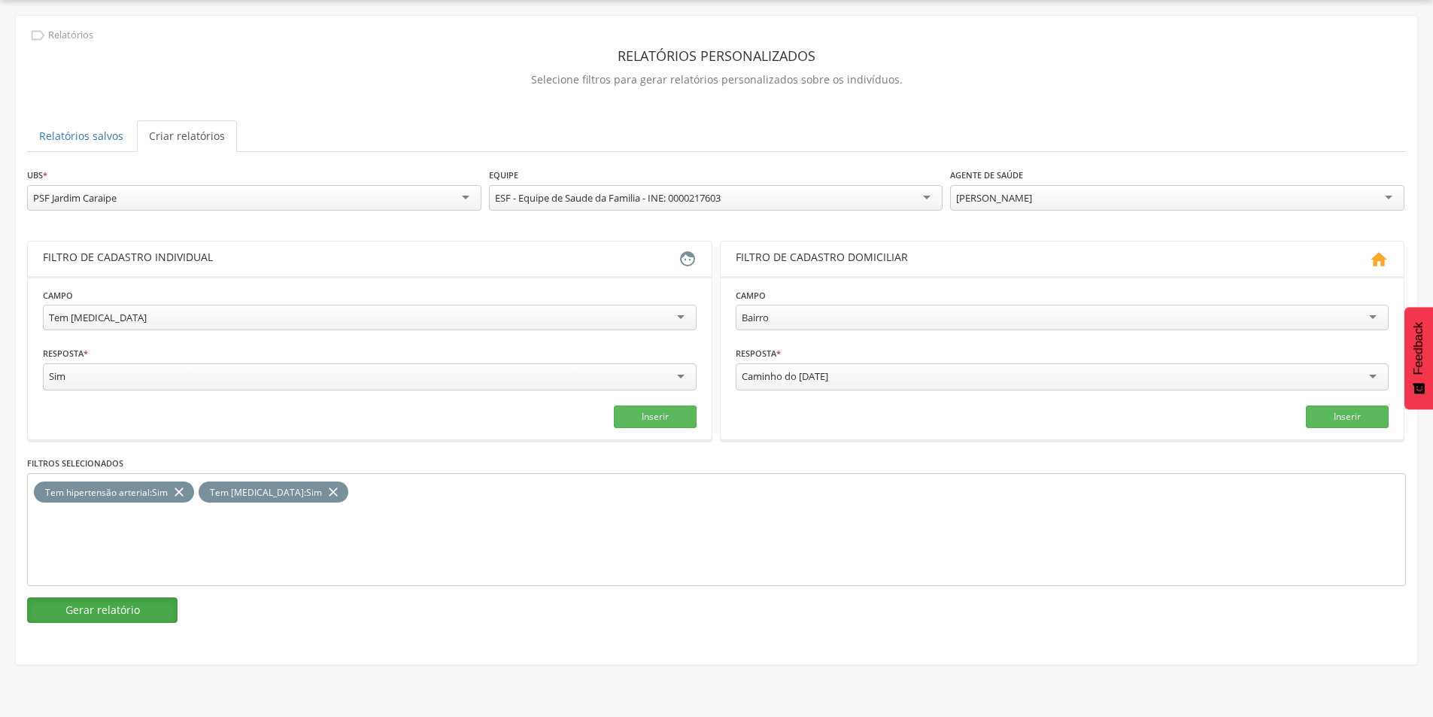
click at [106, 610] on button "Gerar relatório" at bounding box center [102, 610] width 150 height 26
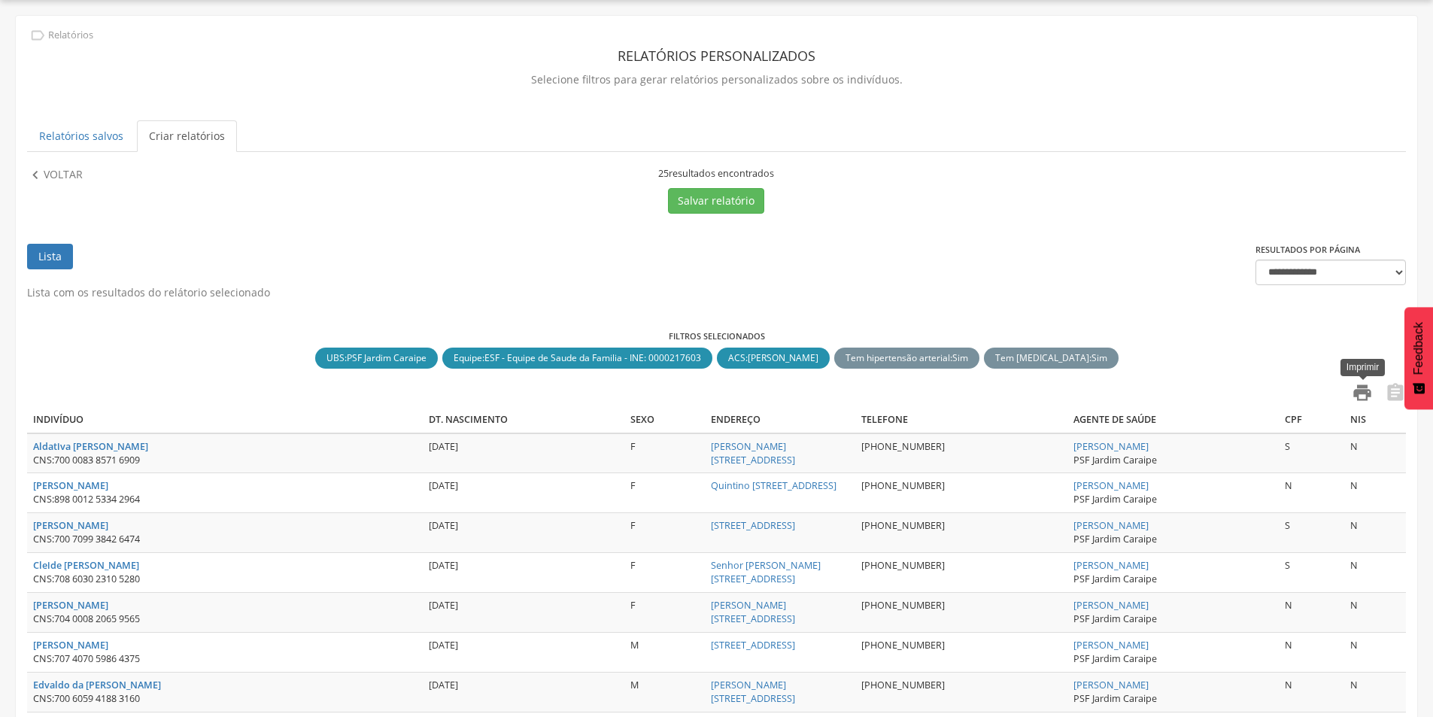
click at [1361, 392] on icon "" at bounding box center [1362, 392] width 21 height 21
click at [708, 199] on button "Salvar relatório" at bounding box center [716, 201] width 96 height 26
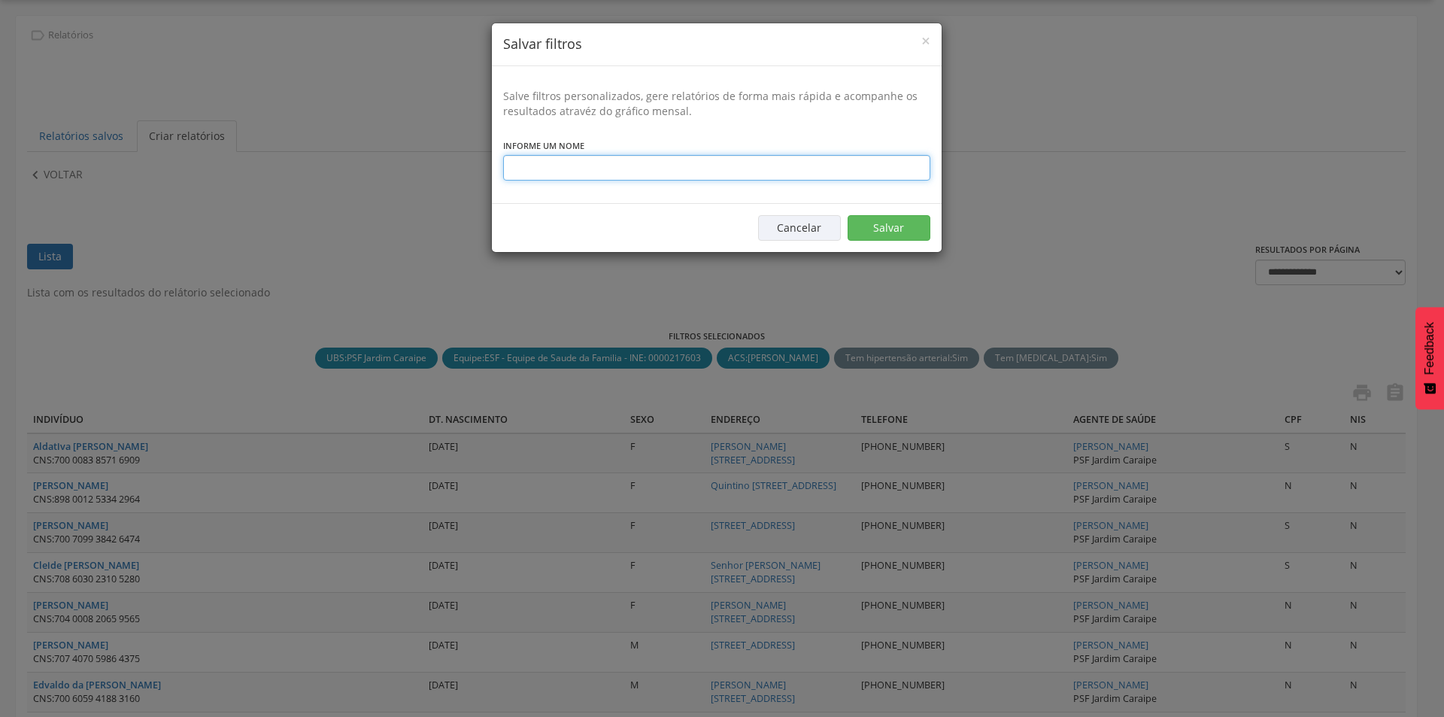
click at [596, 169] on input "text" at bounding box center [716, 168] width 427 height 26
type input "**********"
click at [879, 227] on button "Salvar" at bounding box center [889, 228] width 83 height 26
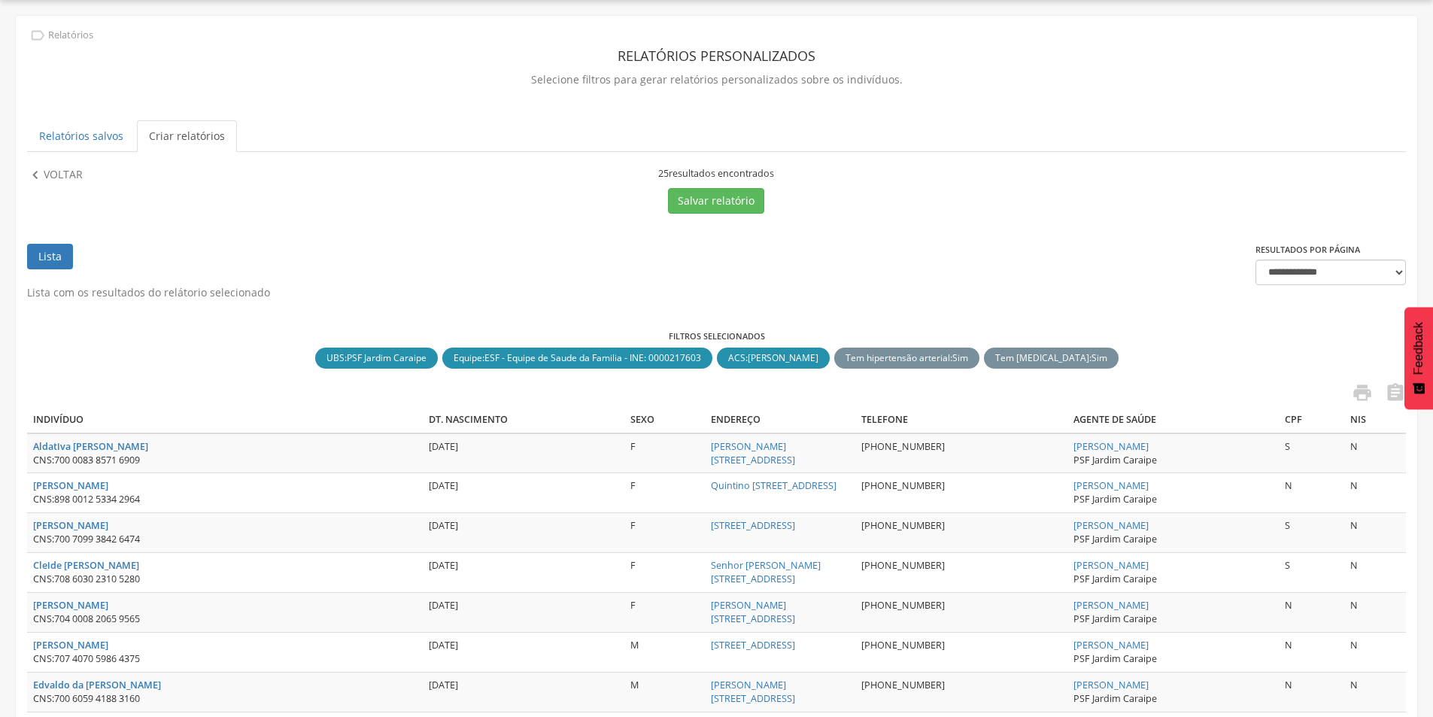
click at [169, 139] on link "Criar relatórios" at bounding box center [187, 136] width 100 height 32
click at [171, 131] on link "Criar relatórios" at bounding box center [187, 136] width 100 height 32
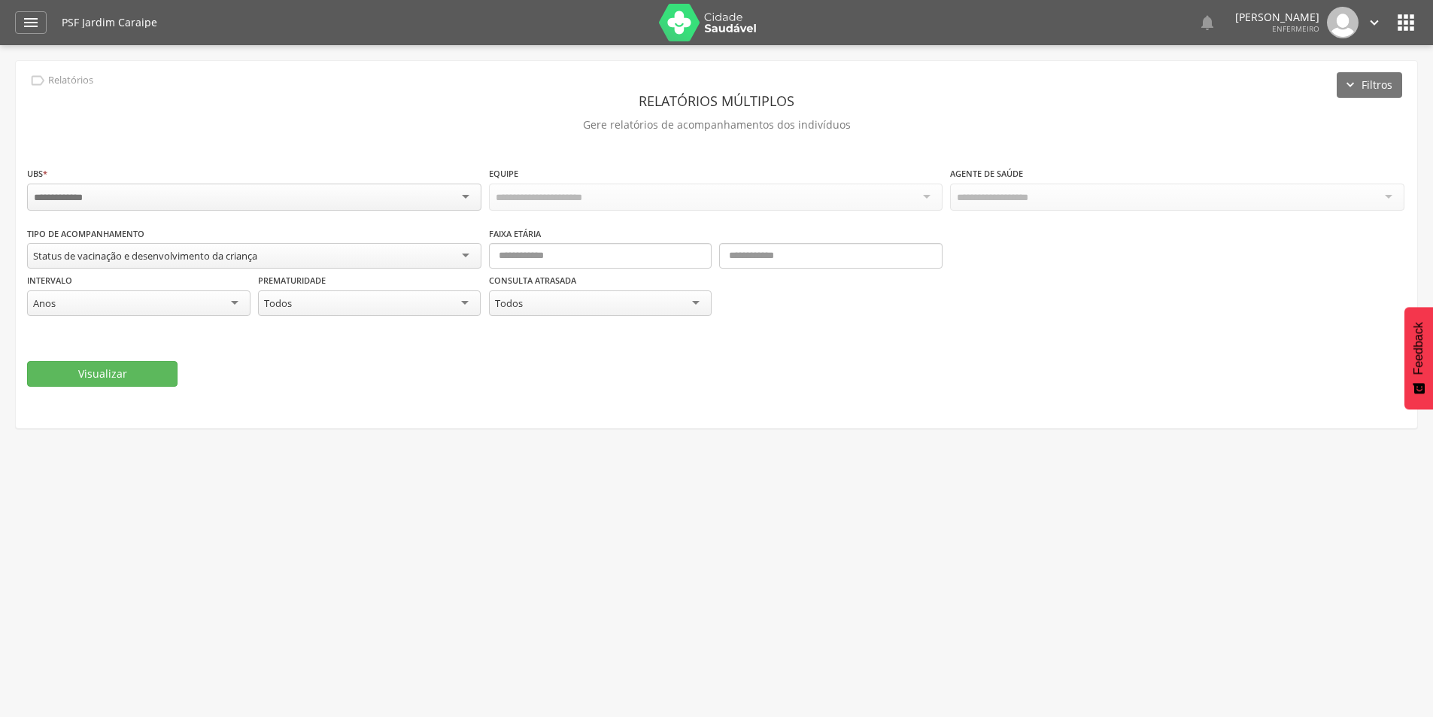
scroll to position [45, 0]
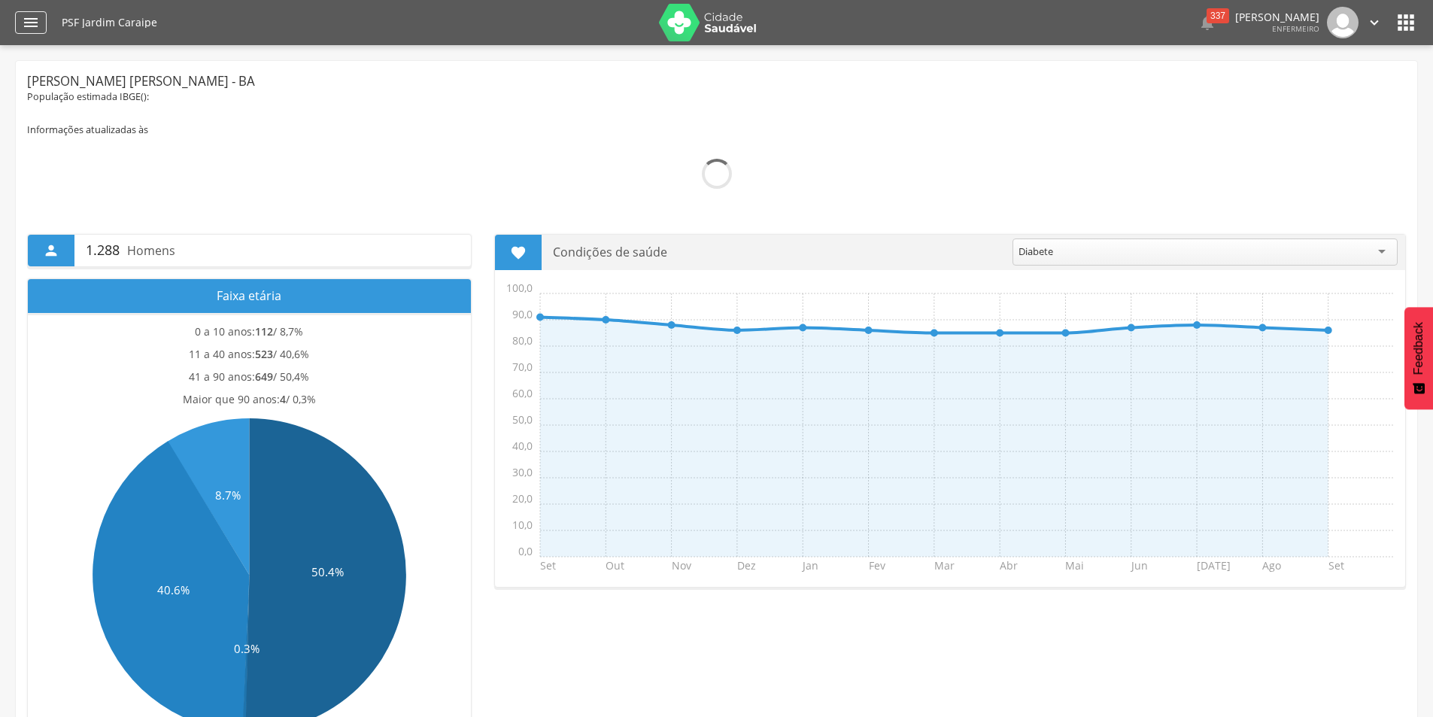
click at [28, 26] on icon "" at bounding box center [31, 23] width 18 height 18
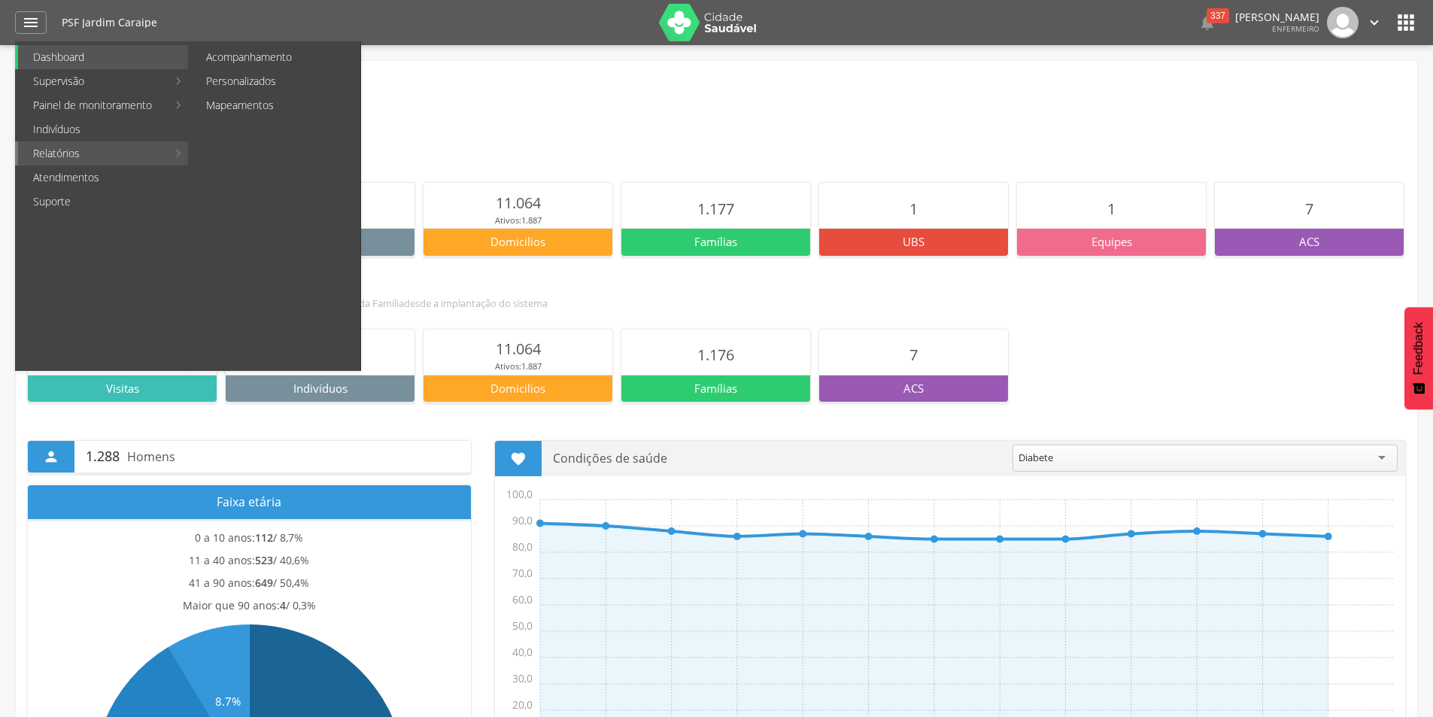
click at [85, 152] on link "Relatórios" at bounding box center [92, 153] width 149 height 24
click at [62, 151] on link "Relatórios" at bounding box center [92, 153] width 149 height 24
click at [236, 71] on link "Personalizados" at bounding box center [275, 81] width 169 height 24
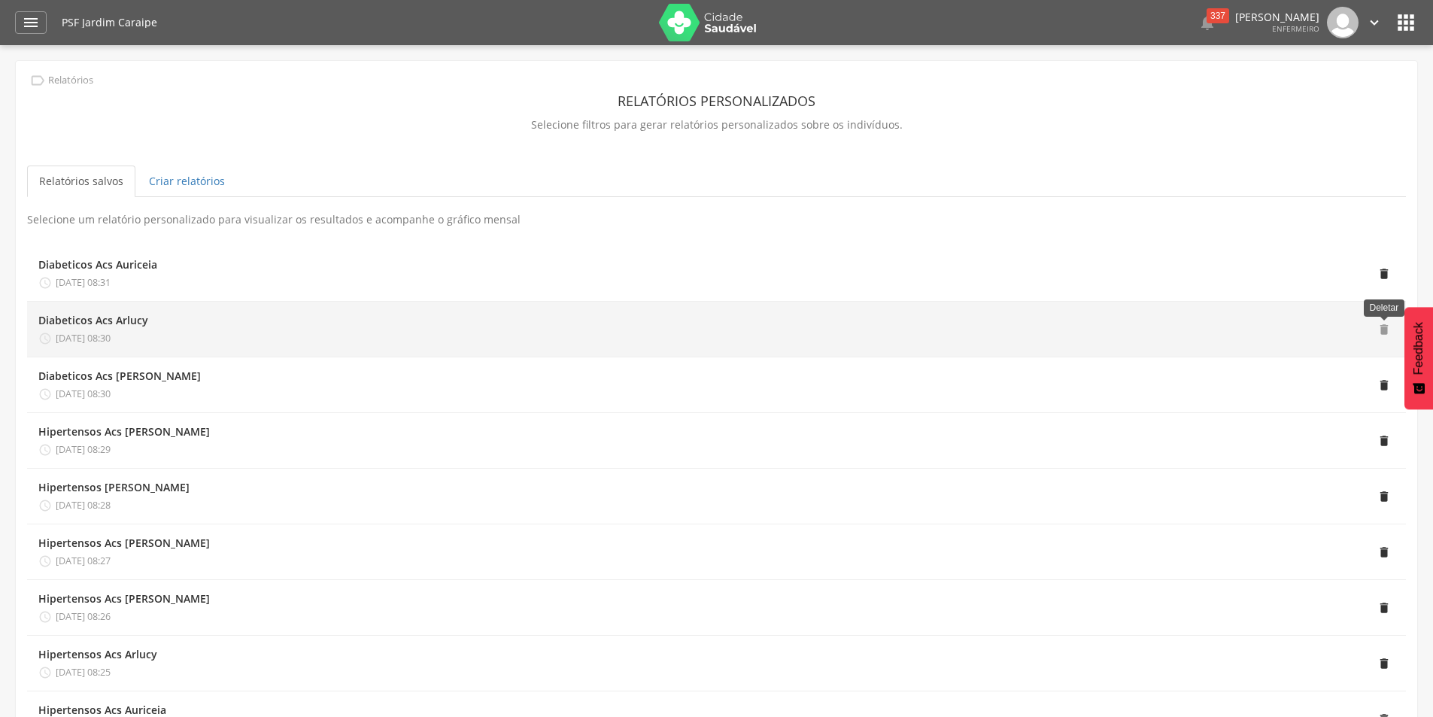
click at [1385, 325] on span "" at bounding box center [1384, 330] width 14 height 14
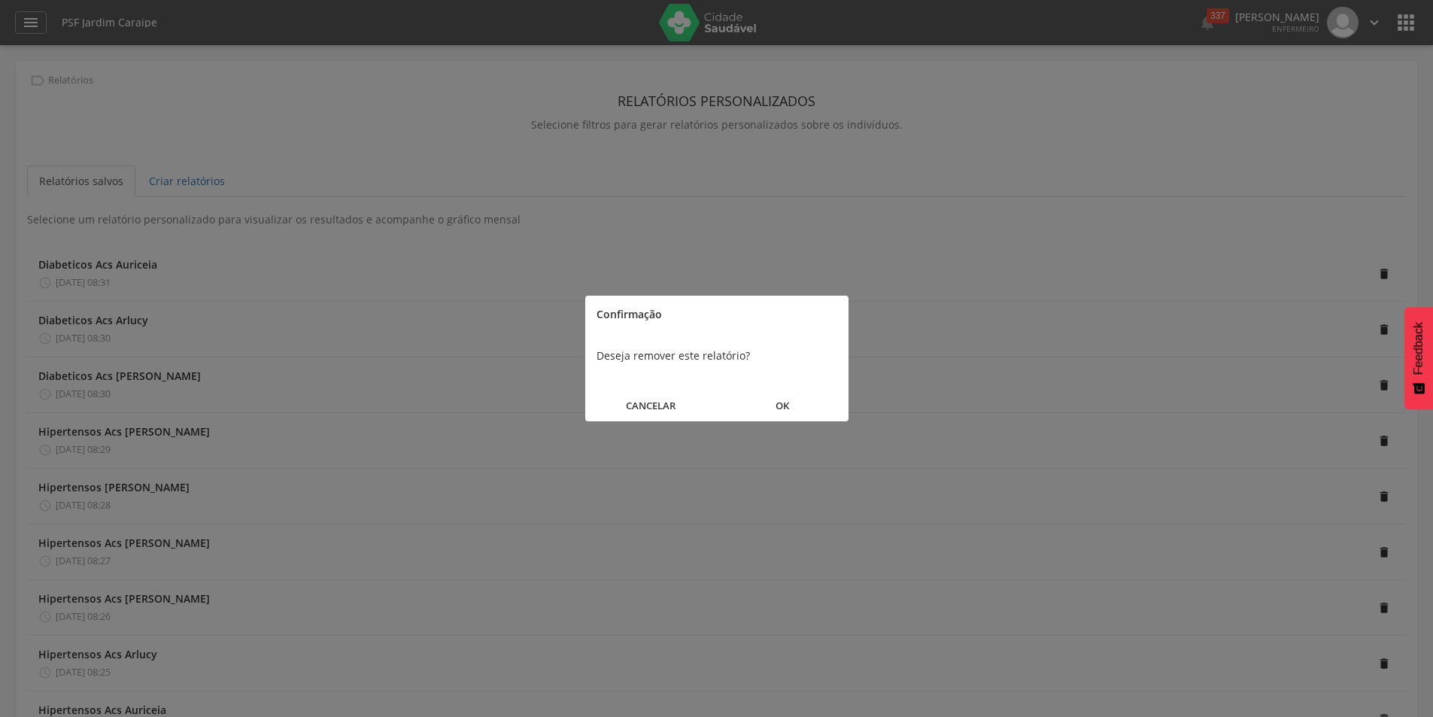
click at [788, 404] on button "OK" at bounding box center [783, 406] width 132 height 32
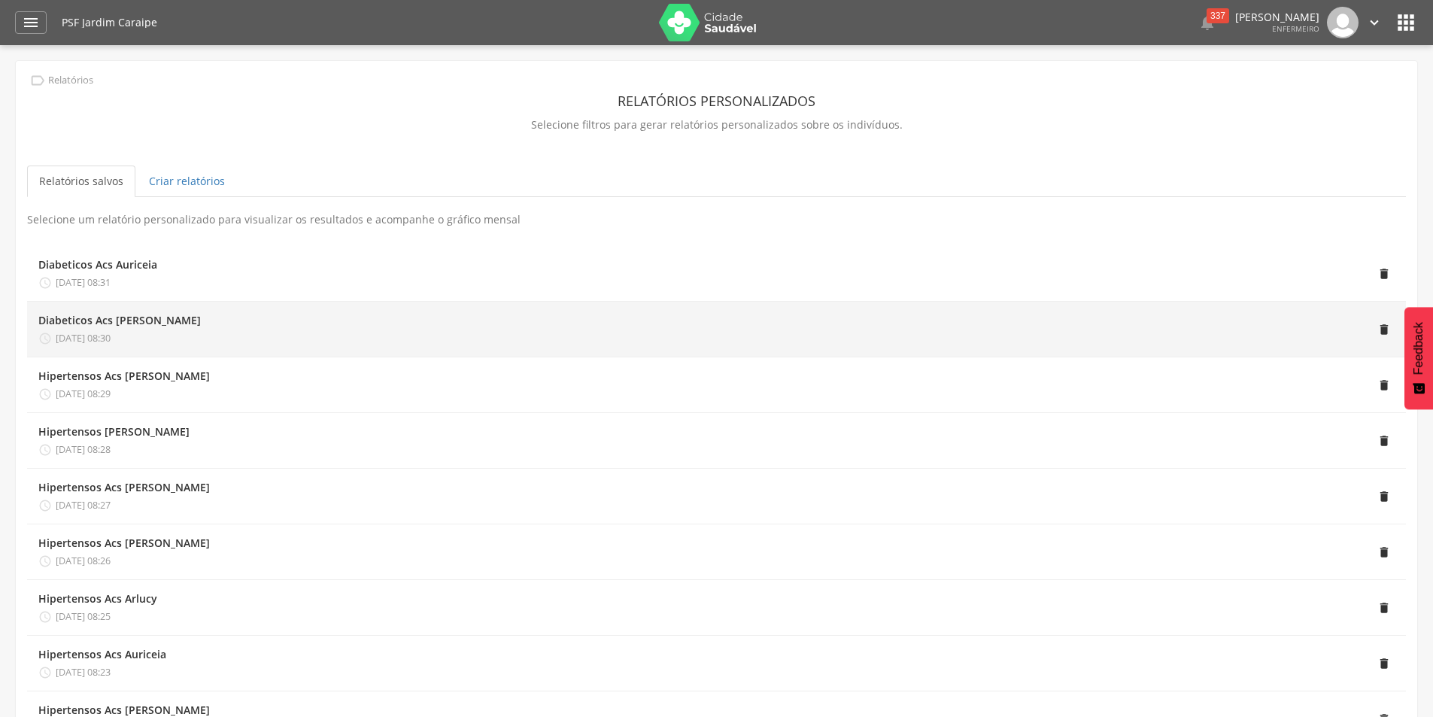
click at [106, 320] on div "Diabeticos Acs [PERSON_NAME]" at bounding box center [119, 320] width 162 height 15
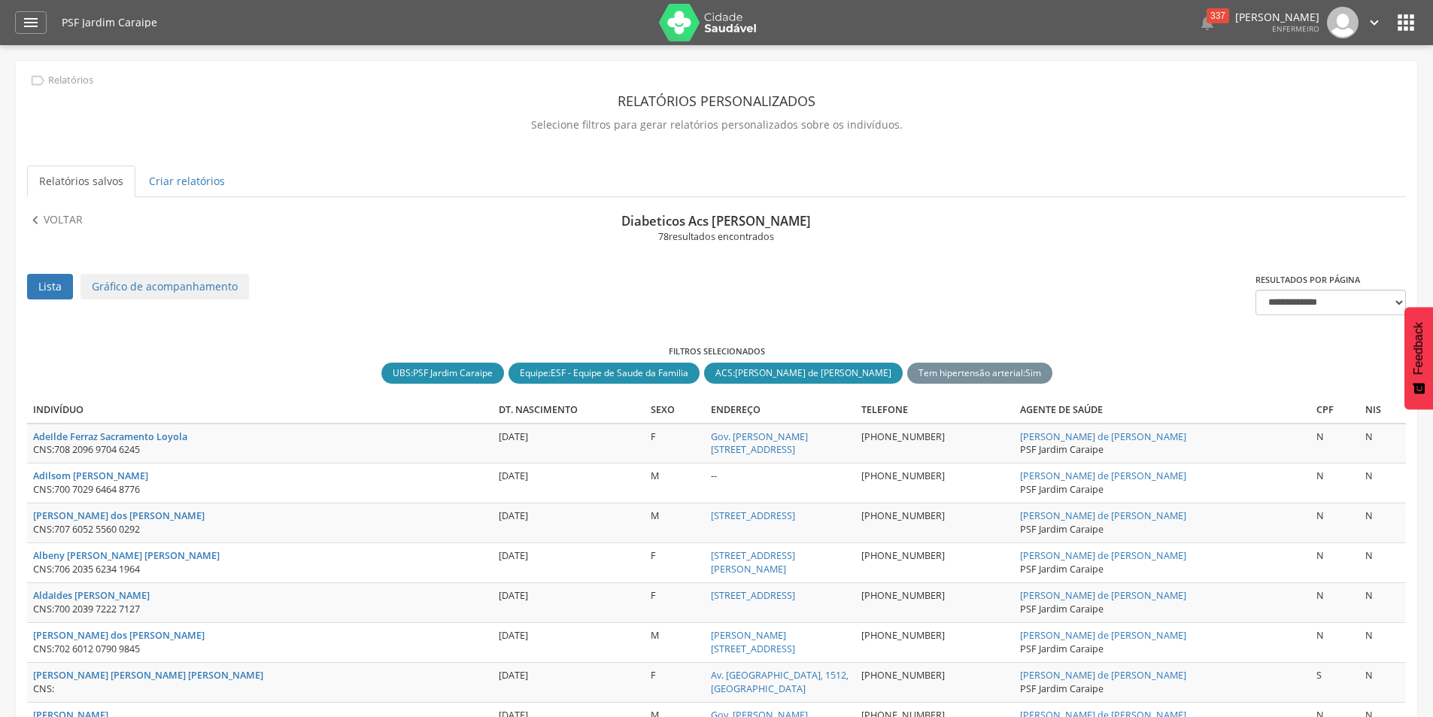
click at [91, 177] on link "Relatórios salvos" at bounding box center [81, 181] width 108 height 32
click at [48, 288] on link "Lista" at bounding box center [50, 287] width 46 height 26
click at [33, 212] on icon "" at bounding box center [35, 220] width 17 height 17
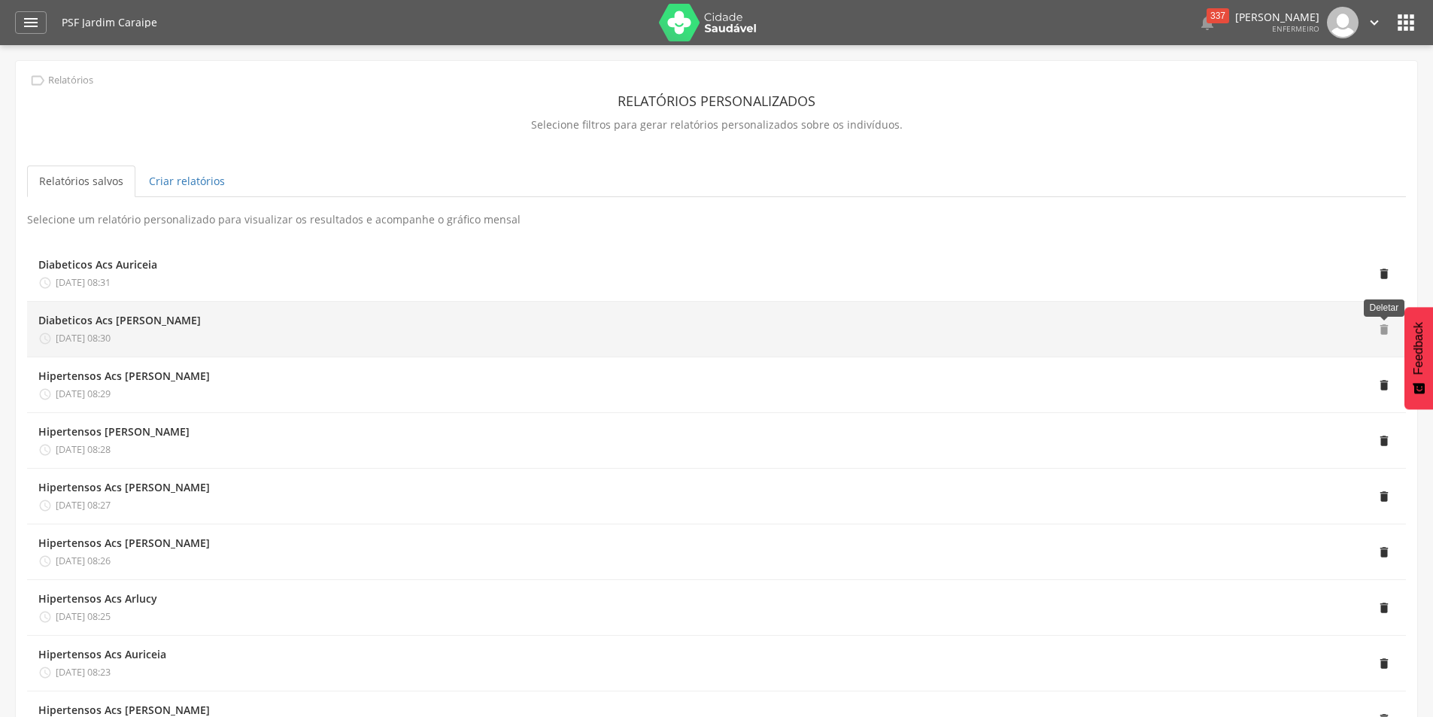
click at [1382, 327] on span "" at bounding box center [1384, 330] width 14 height 14
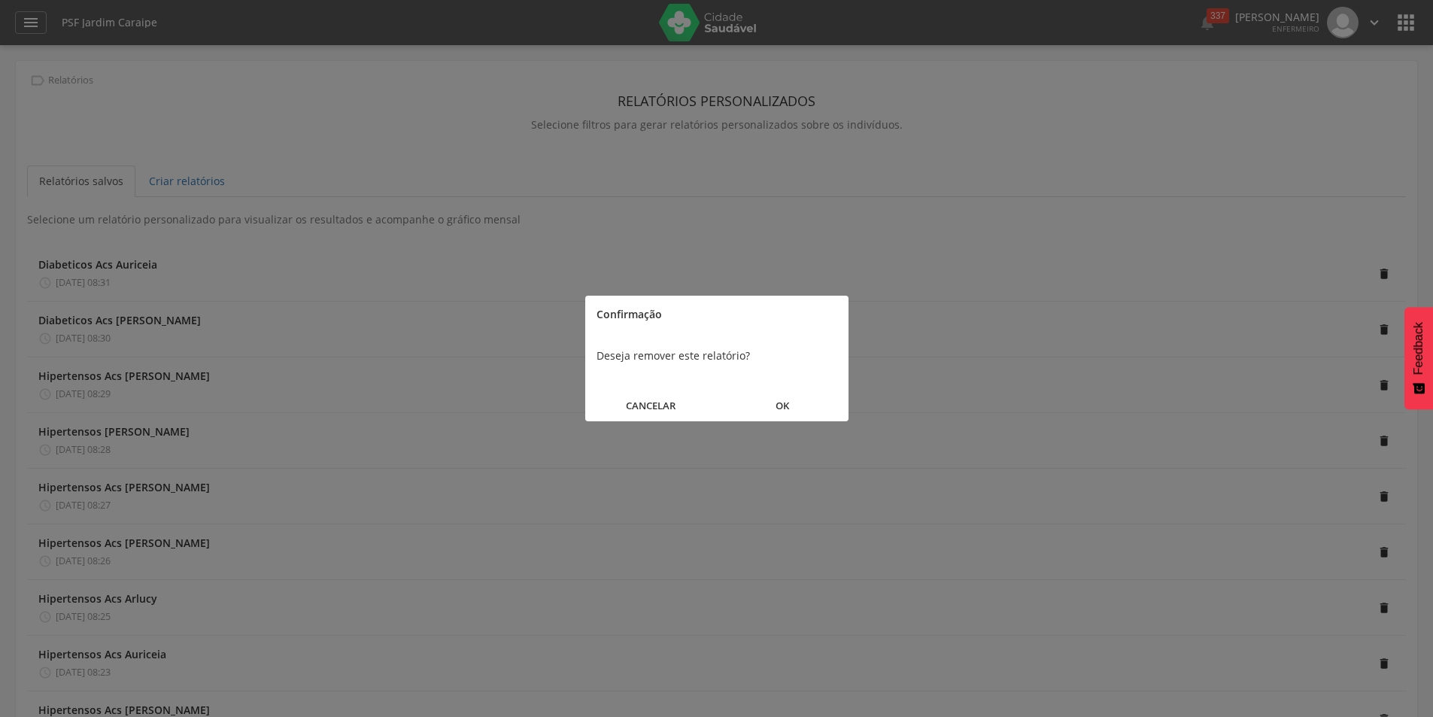
click at [781, 406] on button "OK" at bounding box center [783, 406] width 132 height 32
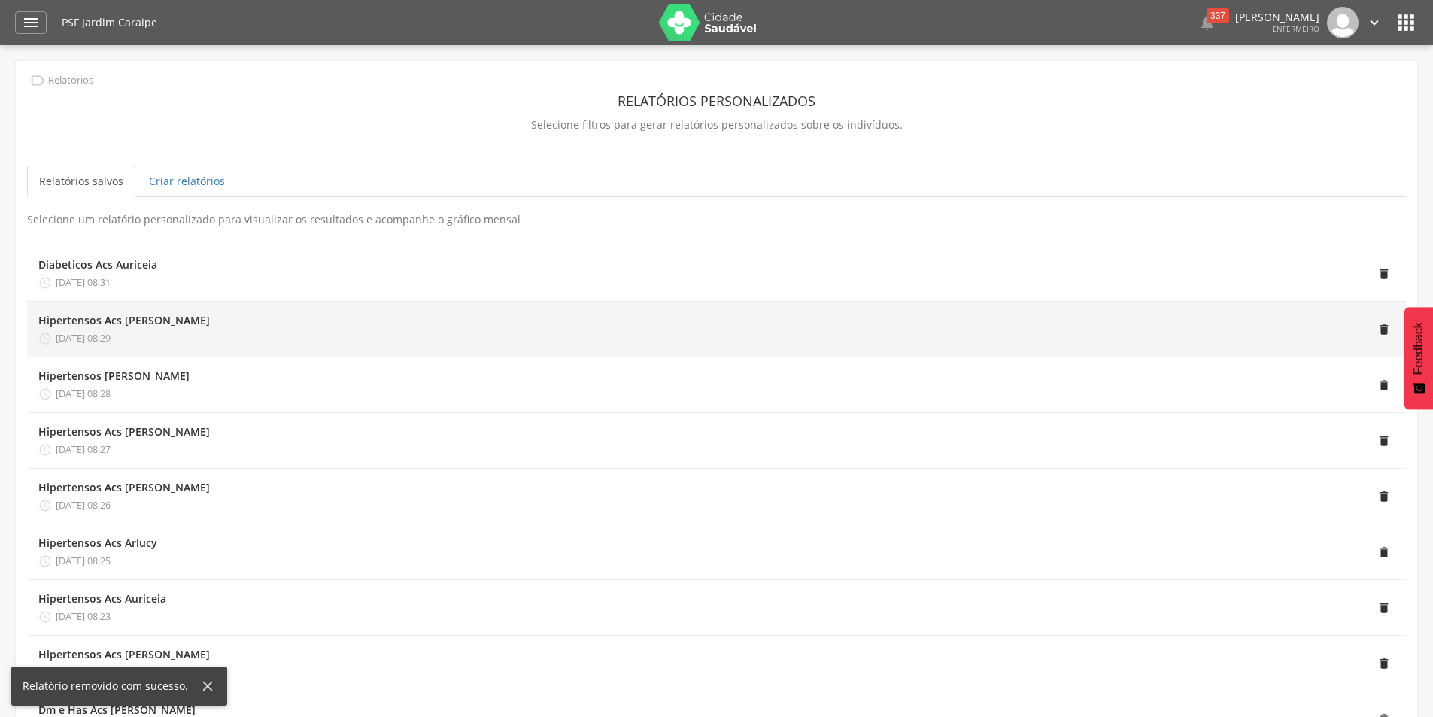
click at [141, 321] on div "Hipertensos Acs [PERSON_NAME]" at bounding box center [123, 320] width 171 height 15
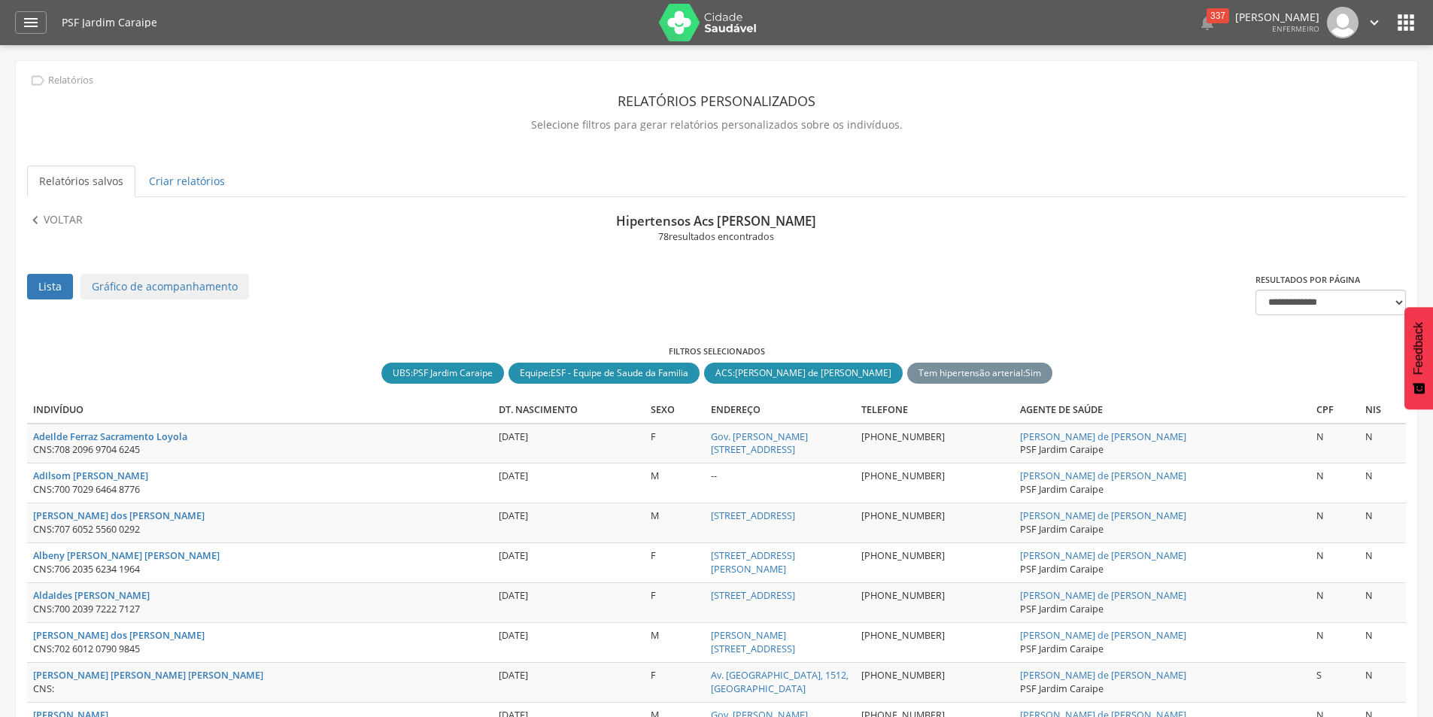
click at [62, 182] on link "Relatórios salvos" at bounding box center [81, 181] width 108 height 32
click at [62, 213] on p "Voltar" at bounding box center [63, 220] width 39 height 17
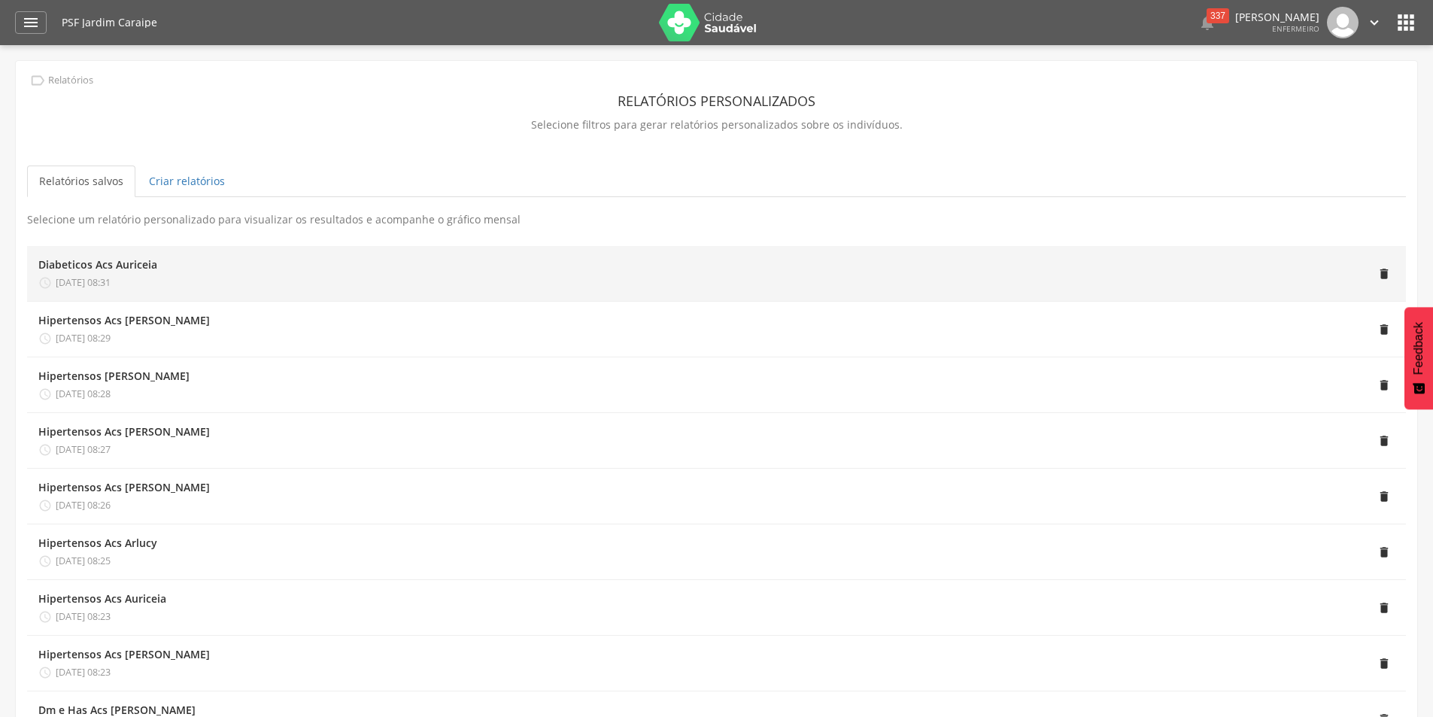
click at [144, 280] on div " [DATE] 08:31" at bounding box center [97, 283] width 119 height 14
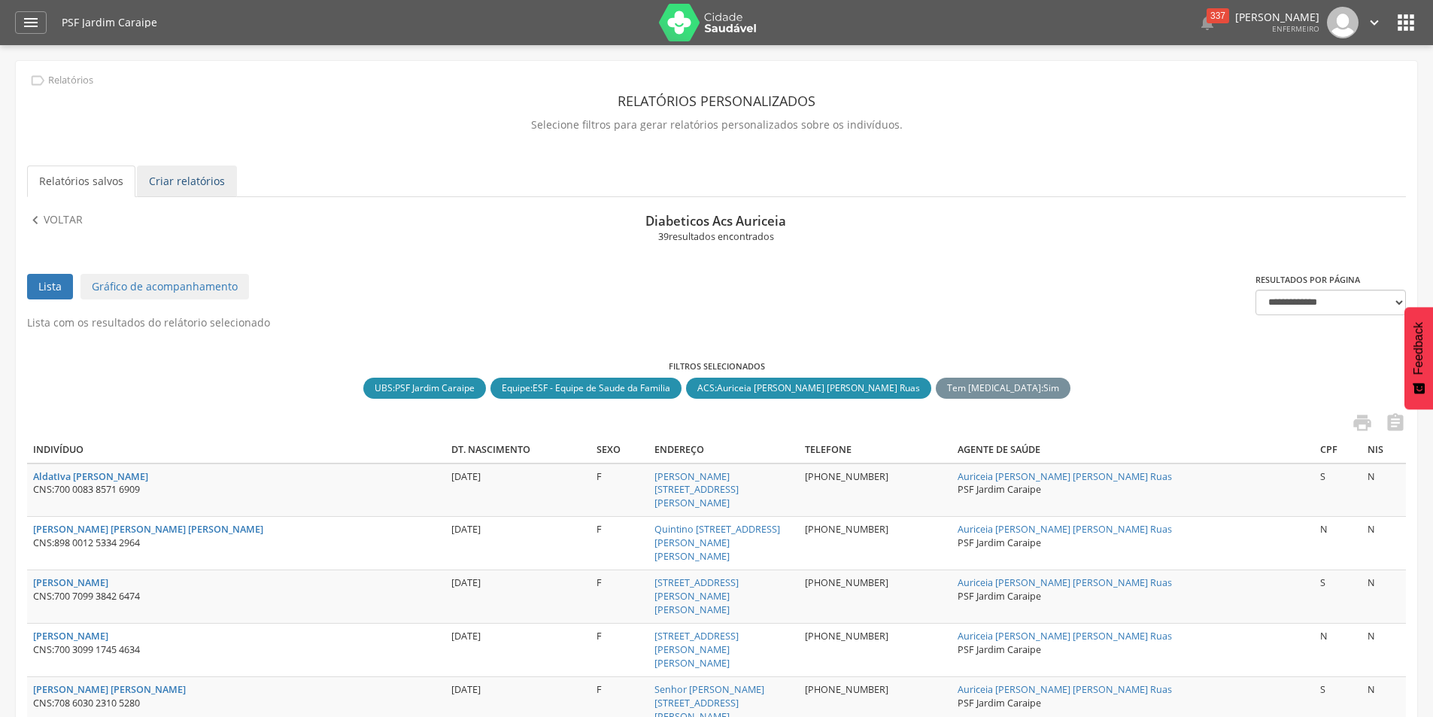
click at [194, 183] on link "Criar relatórios" at bounding box center [187, 181] width 100 height 32
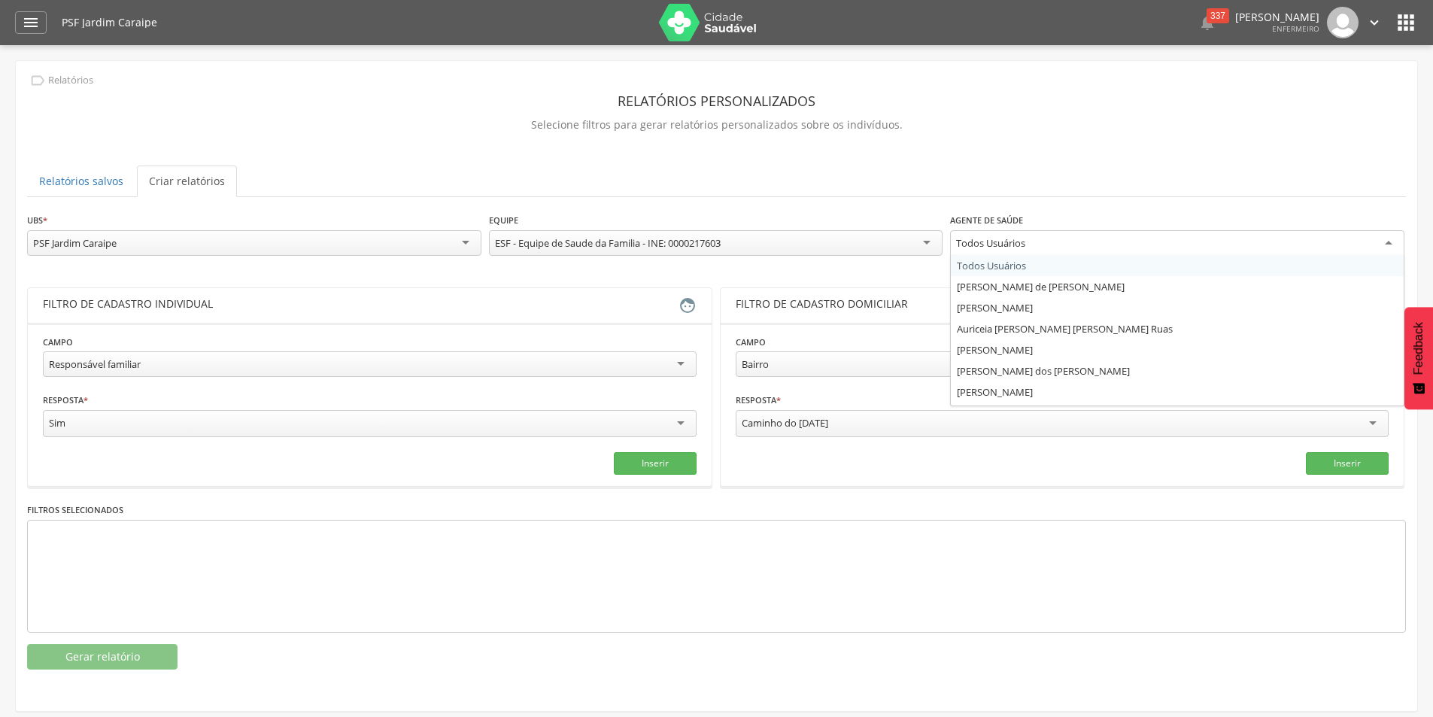
click at [1025, 241] on div "Todos Usuários" at bounding box center [990, 243] width 69 height 14
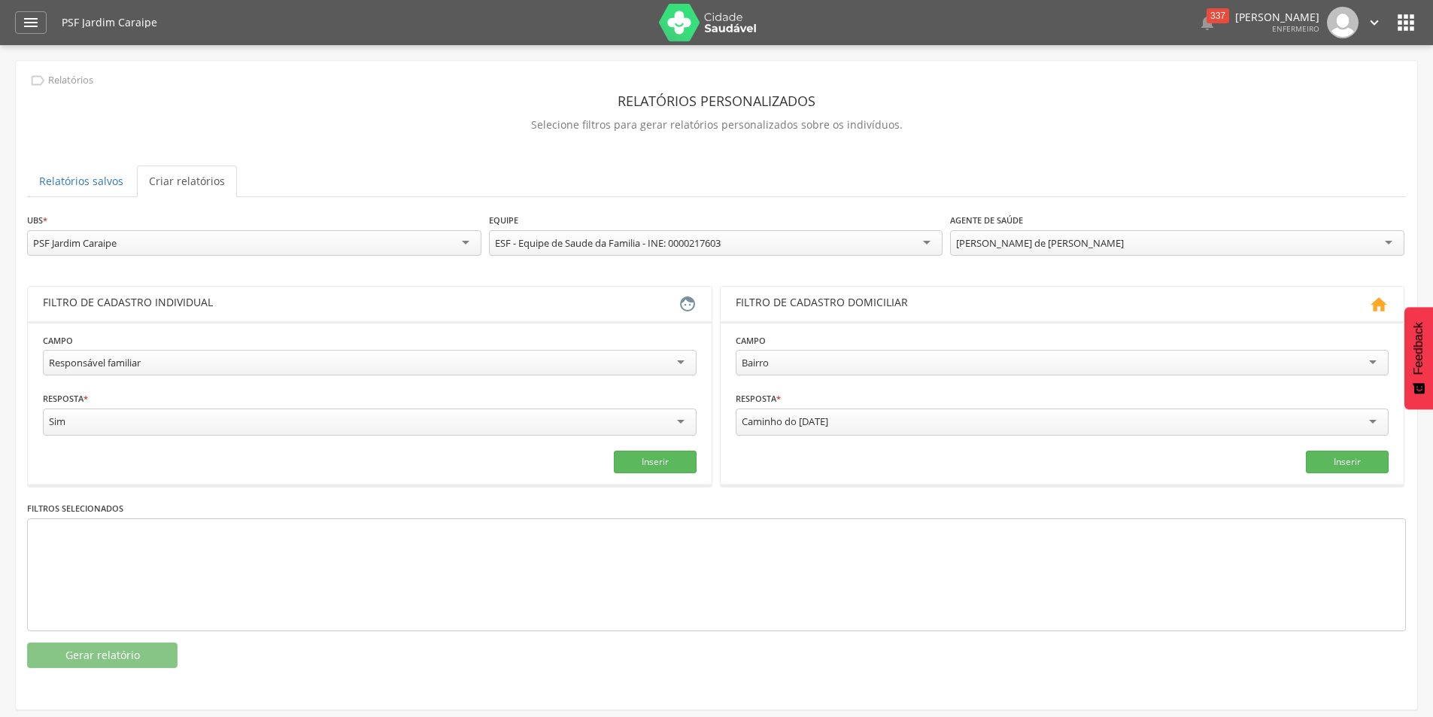
click at [235, 364] on div "Responsável familiar" at bounding box center [370, 363] width 654 height 26
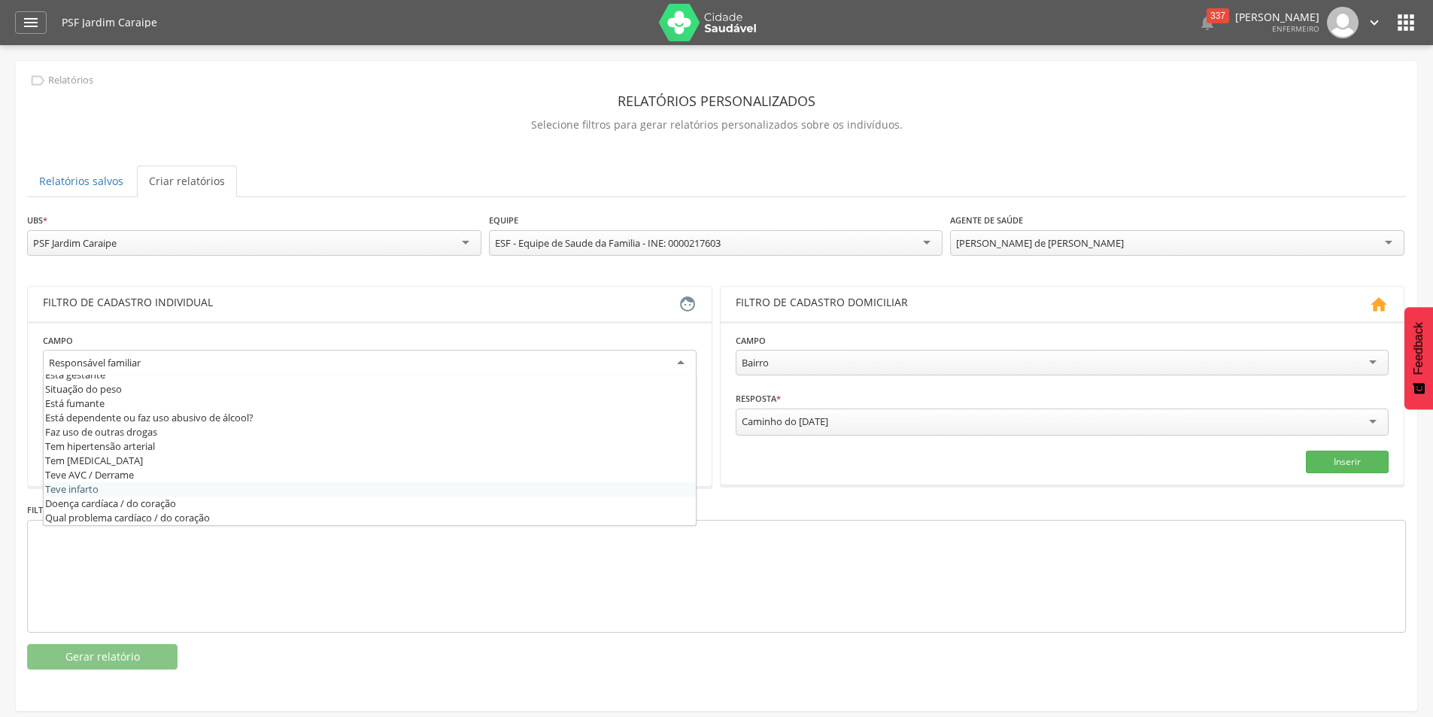
scroll to position [526, 0]
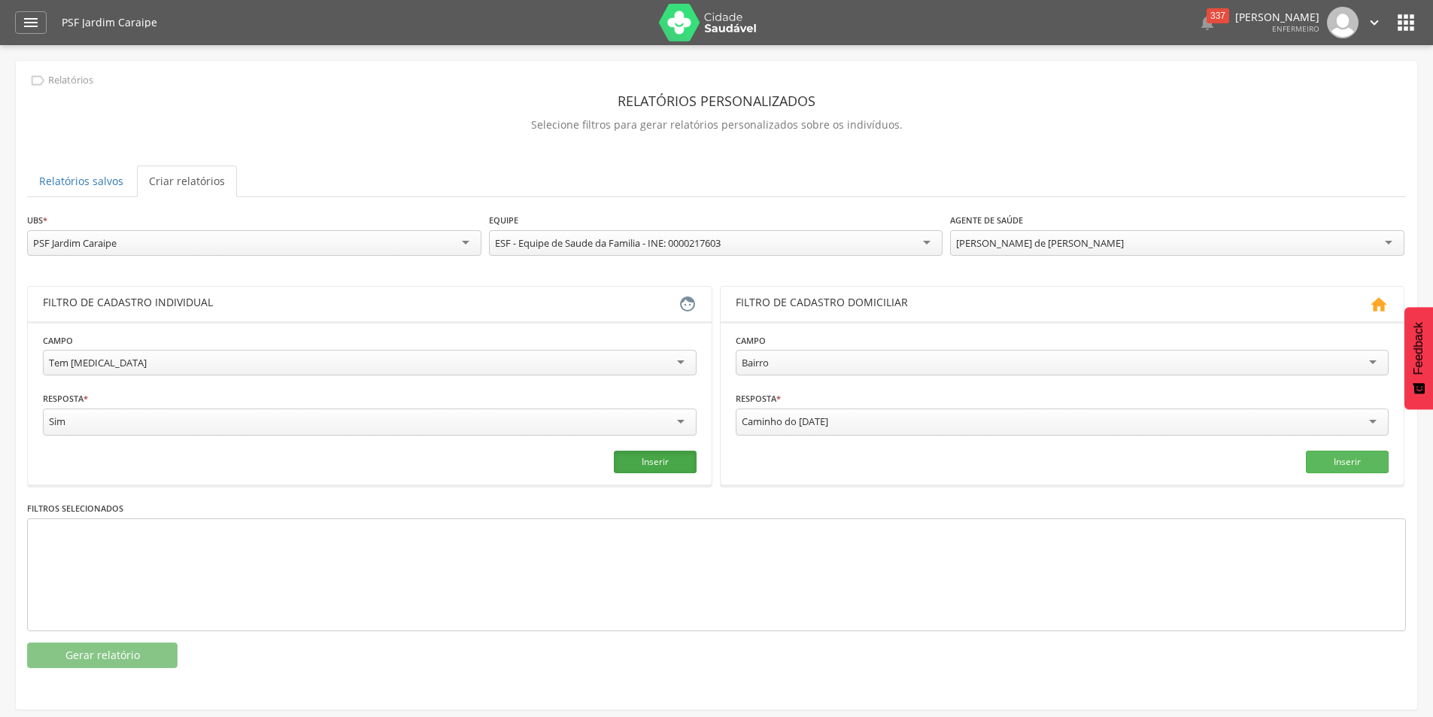
click at [659, 462] on button "Inserir" at bounding box center [655, 462] width 83 height 23
click at [138, 649] on button "Gerar relatório" at bounding box center [102, 655] width 150 height 26
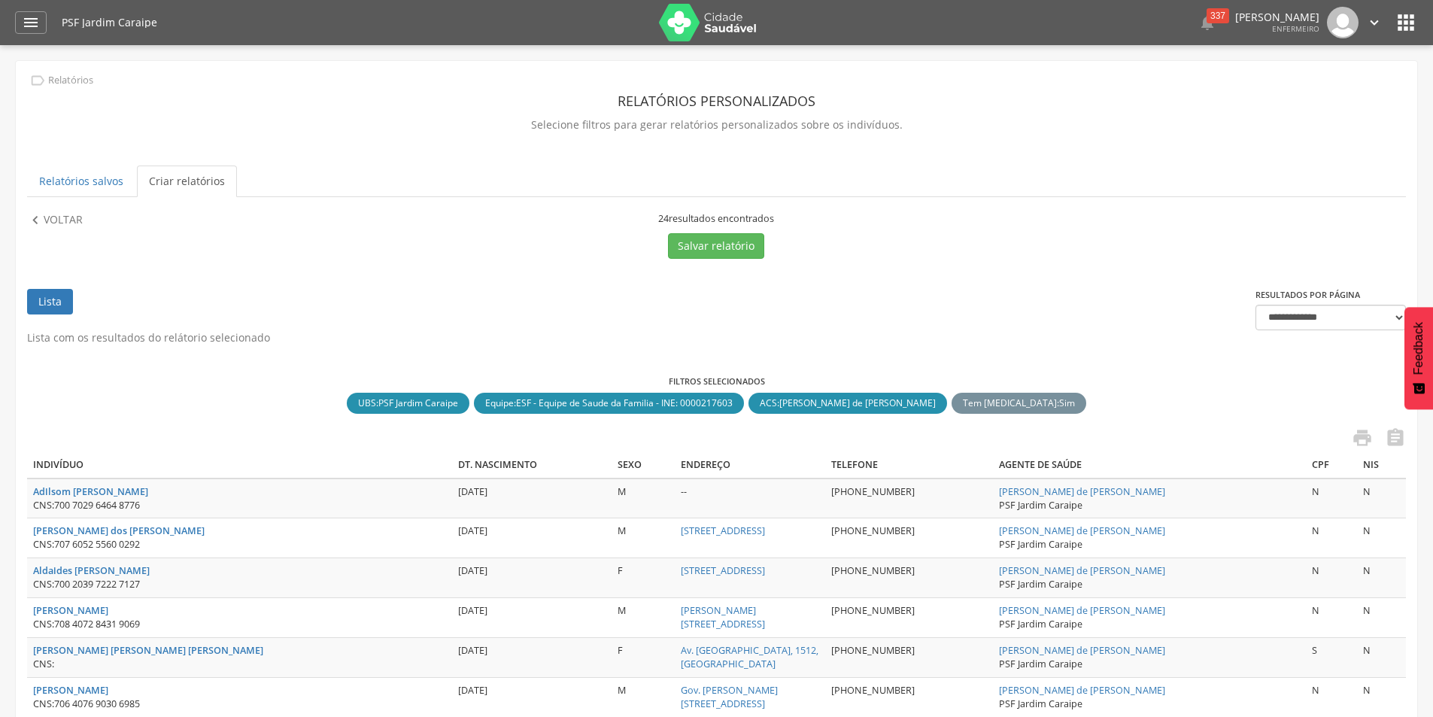
click at [176, 176] on link "Criar relatórios" at bounding box center [187, 181] width 100 height 32
click at [730, 246] on button "Salvar relatório" at bounding box center [716, 246] width 96 height 26
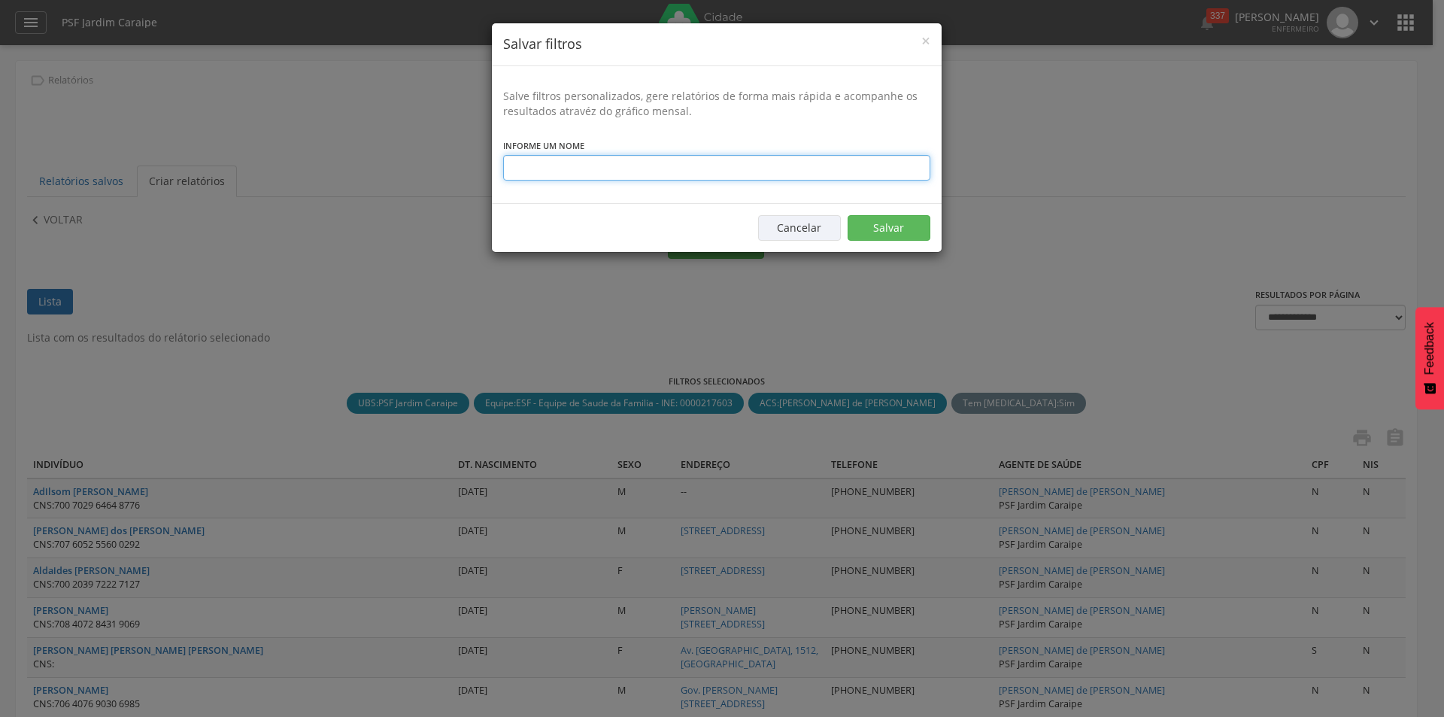
click at [578, 169] on input "text" at bounding box center [716, 168] width 427 height 26
type input "**********"
click at [910, 226] on button "Salvar" at bounding box center [889, 228] width 83 height 26
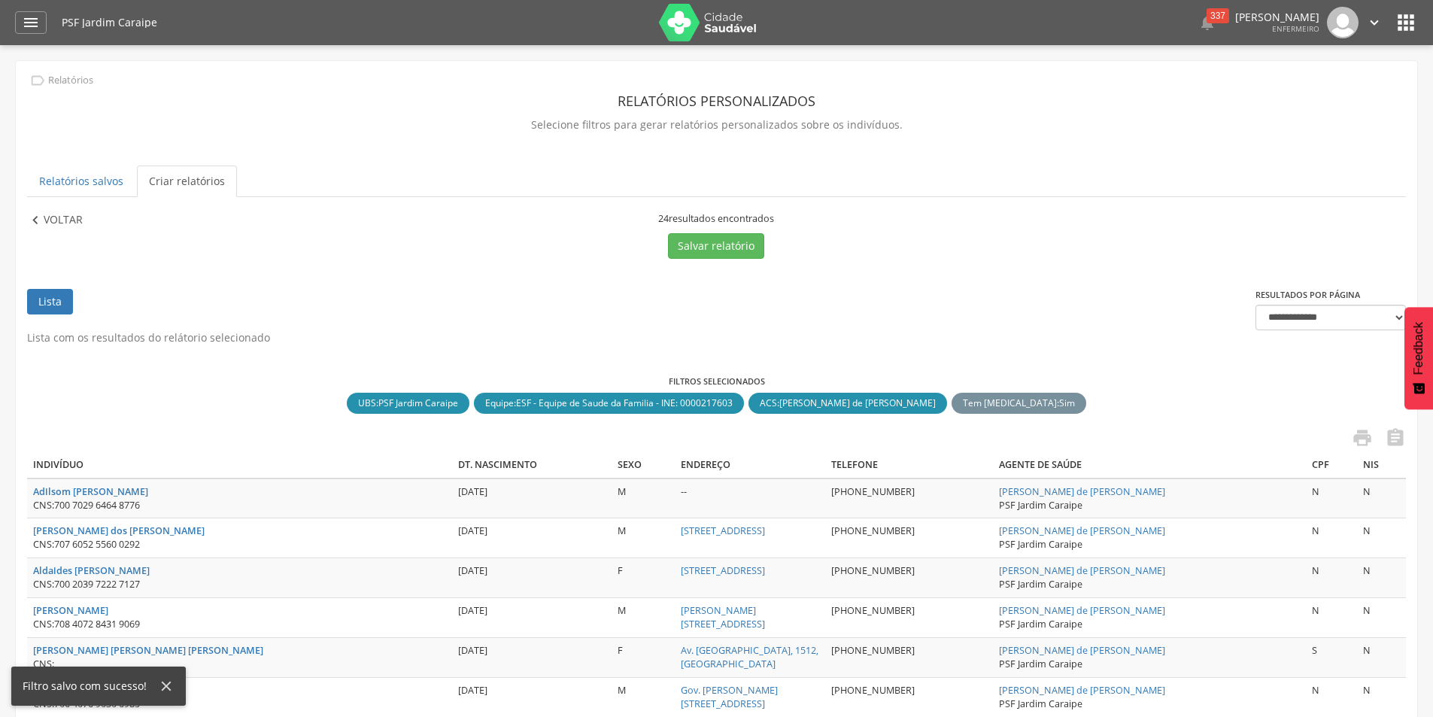
click at [42, 220] on icon "" at bounding box center [35, 220] width 17 height 17
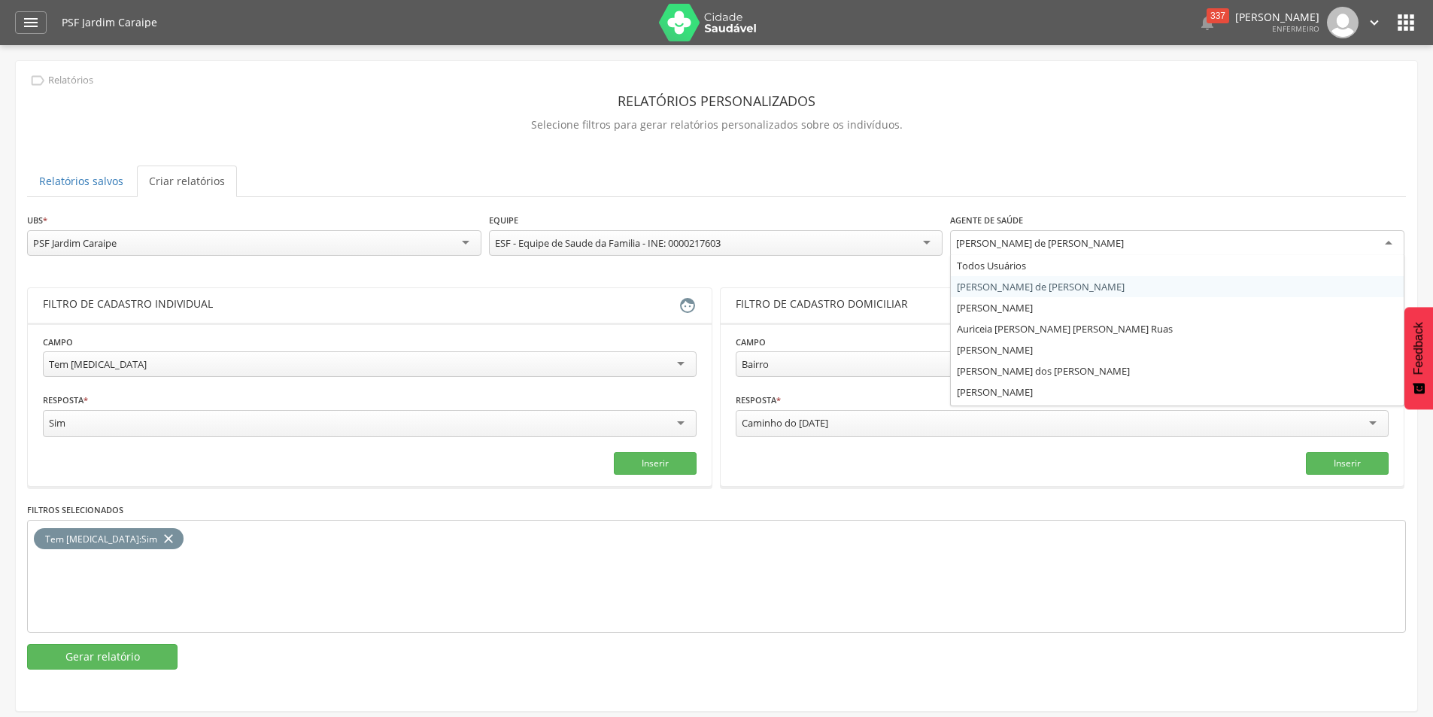
click at [1106, 244] on div "[PERSON_NAME] de [PERSON_NAME]" at bounding box center [1177, 243] width 454 height 27
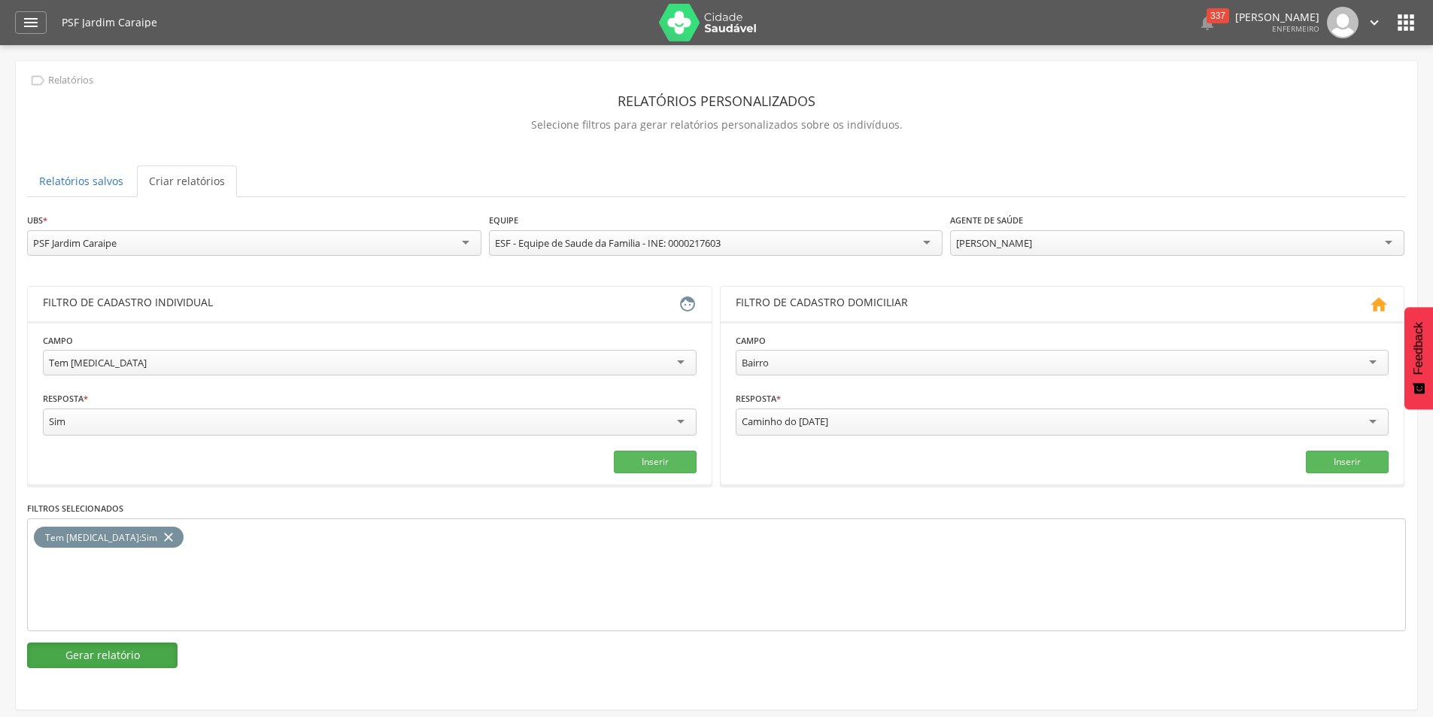
click at [148, 655] on button "Gerar relatório" at bounding box center [102, 655] width 150 height 26
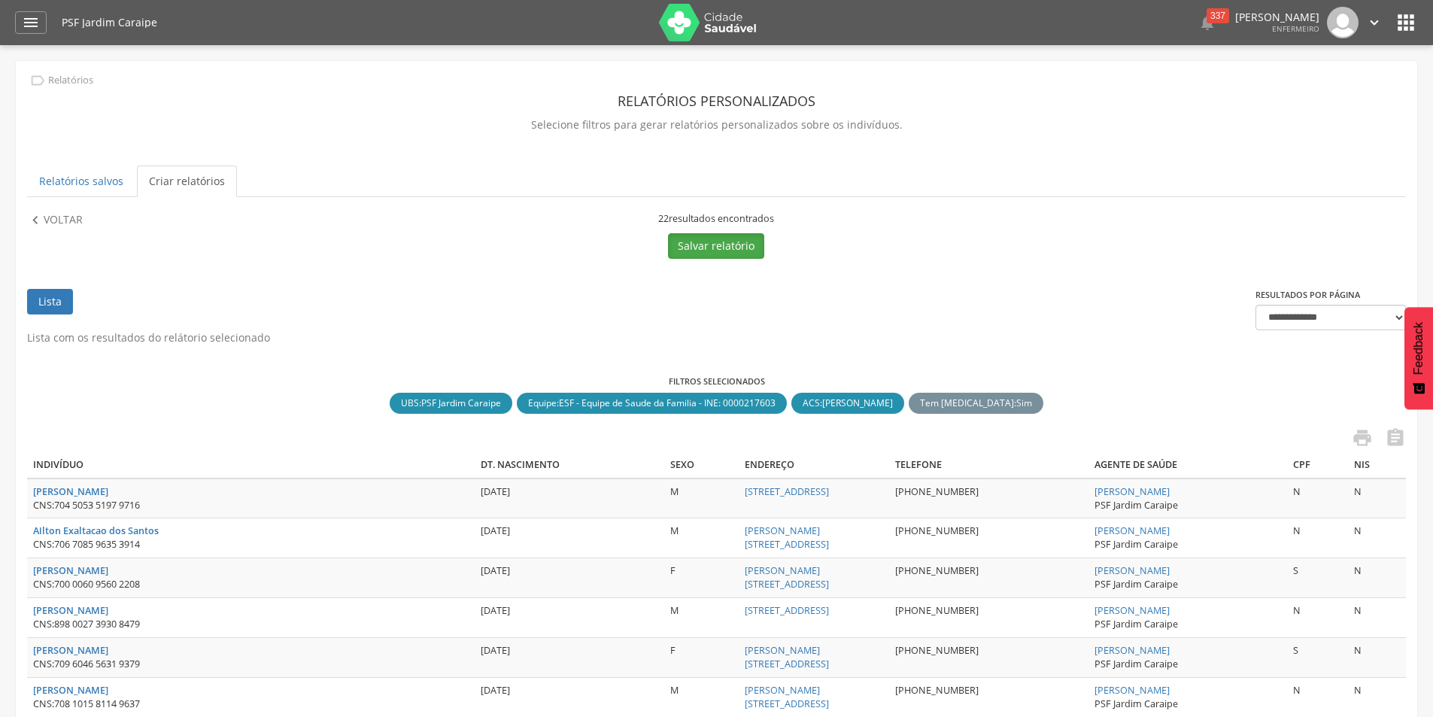
click at [724, 243] on button "Salvar relatório" at bounding box center [716, 246] width 96 height 26
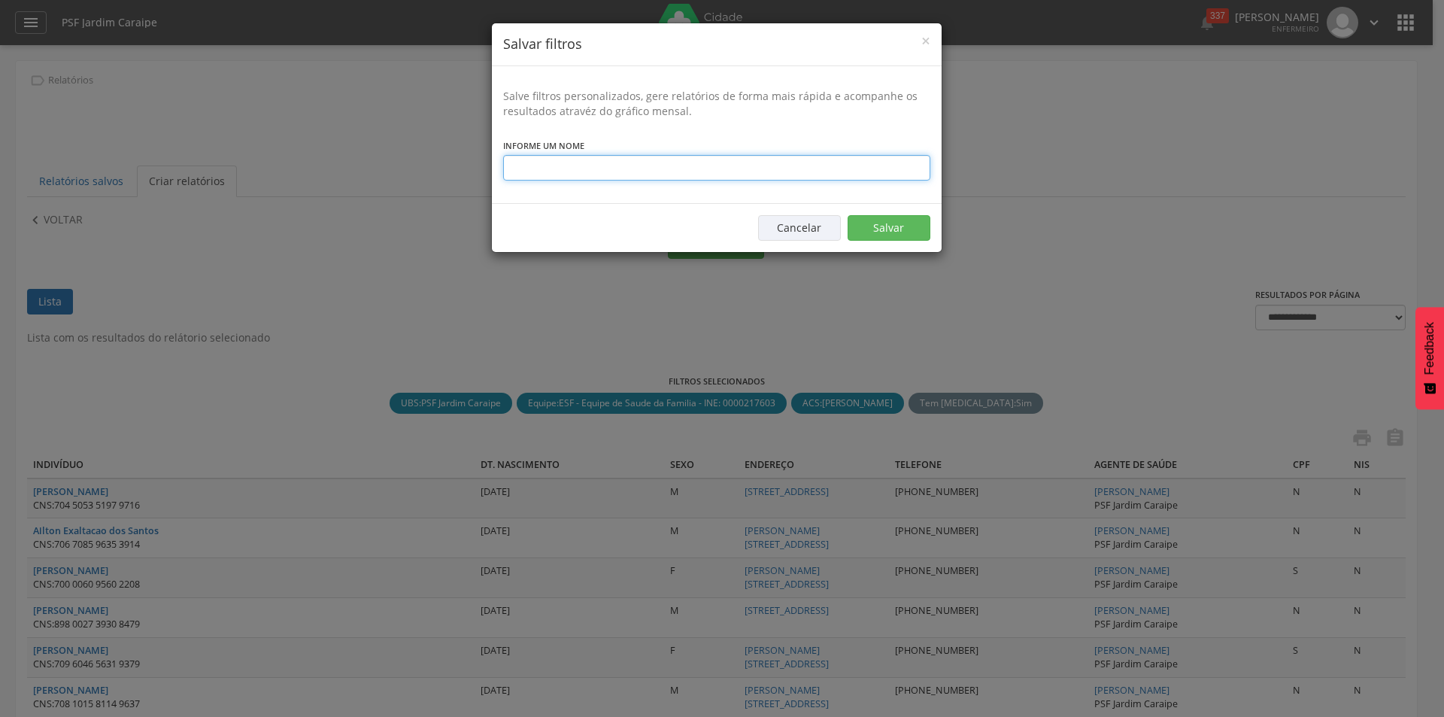
click at [672, 165] on input "text" at bounding box center [716, 168] width 427 height 26
type input "**********"
click at [854, 223] on button "Salvar" at bounding box center [889, 228] width 83 height 26
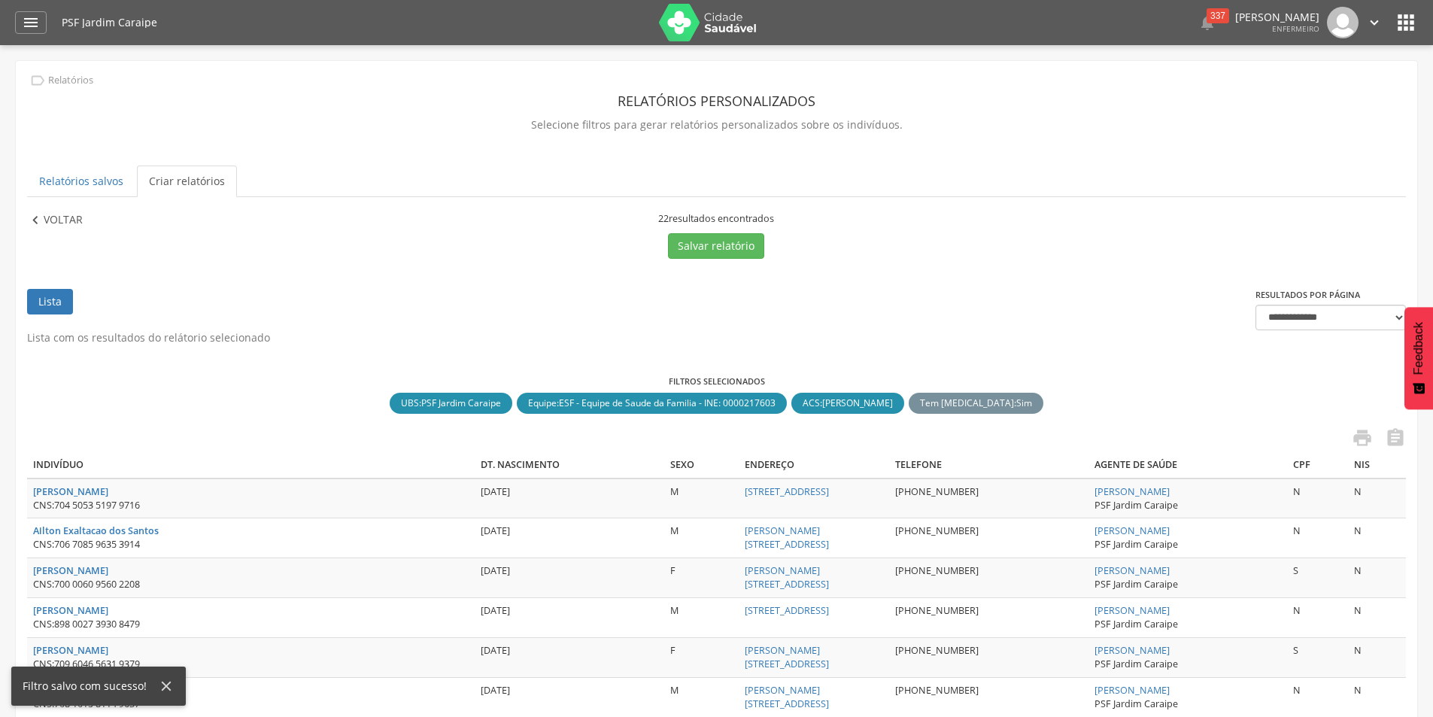
click at [51, 220] on p "Voltar" at bounding box center [63, 220] width 39 height 17
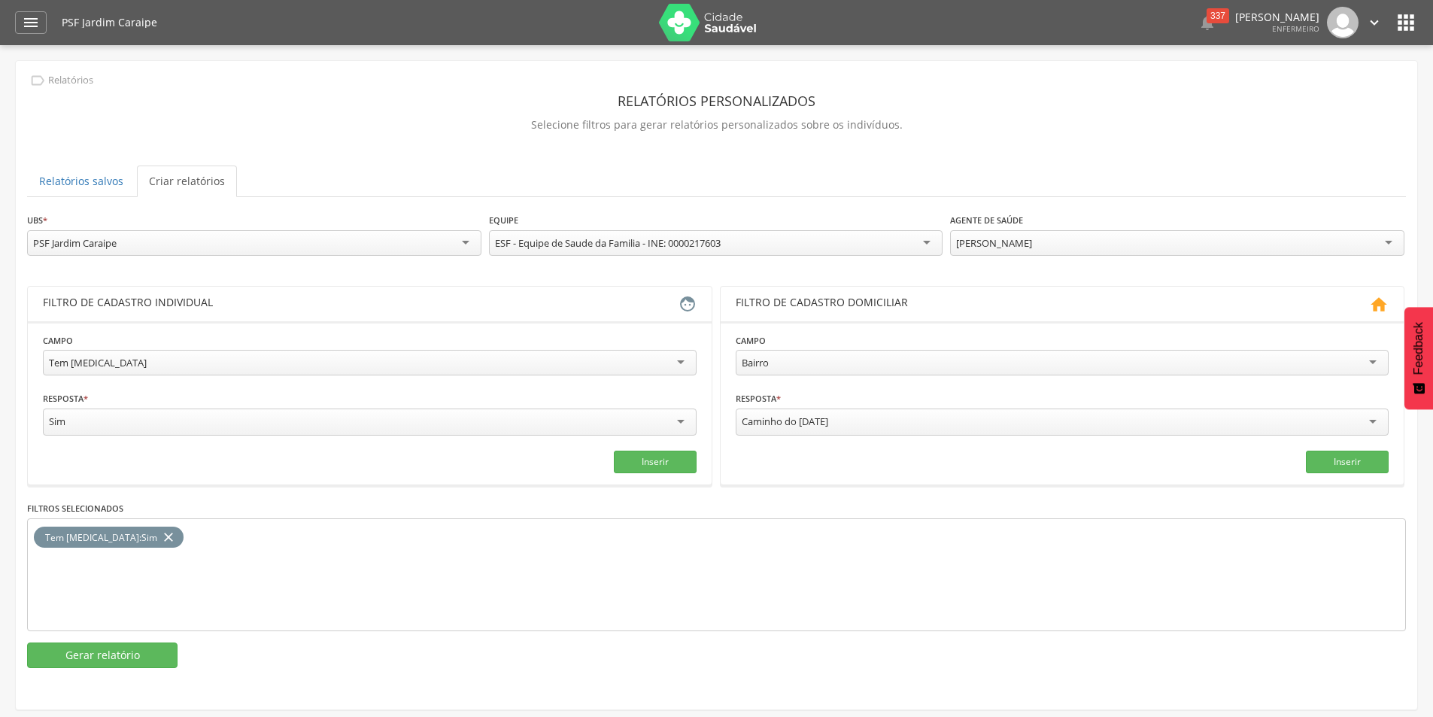
click at [1164, 241] on div "[PERSON_NAME]" at bounding box center [1177, 243] width 454 height 26
click at [110, 653] on button "Gerar relatório" at bounding box center [102, 655] width 150 height 26
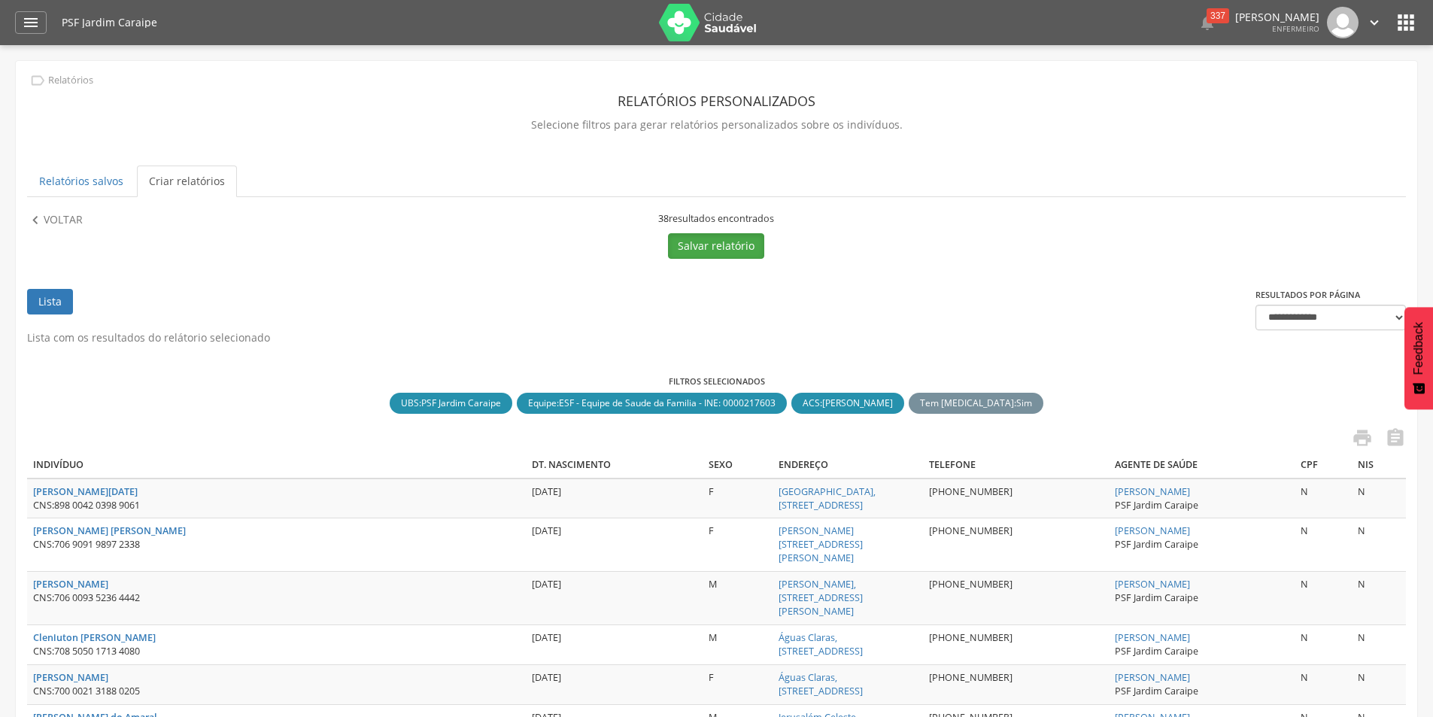
click at [700, 253] on button "Salvar relatório" at bounding box center [716, 246] width 96 height 26
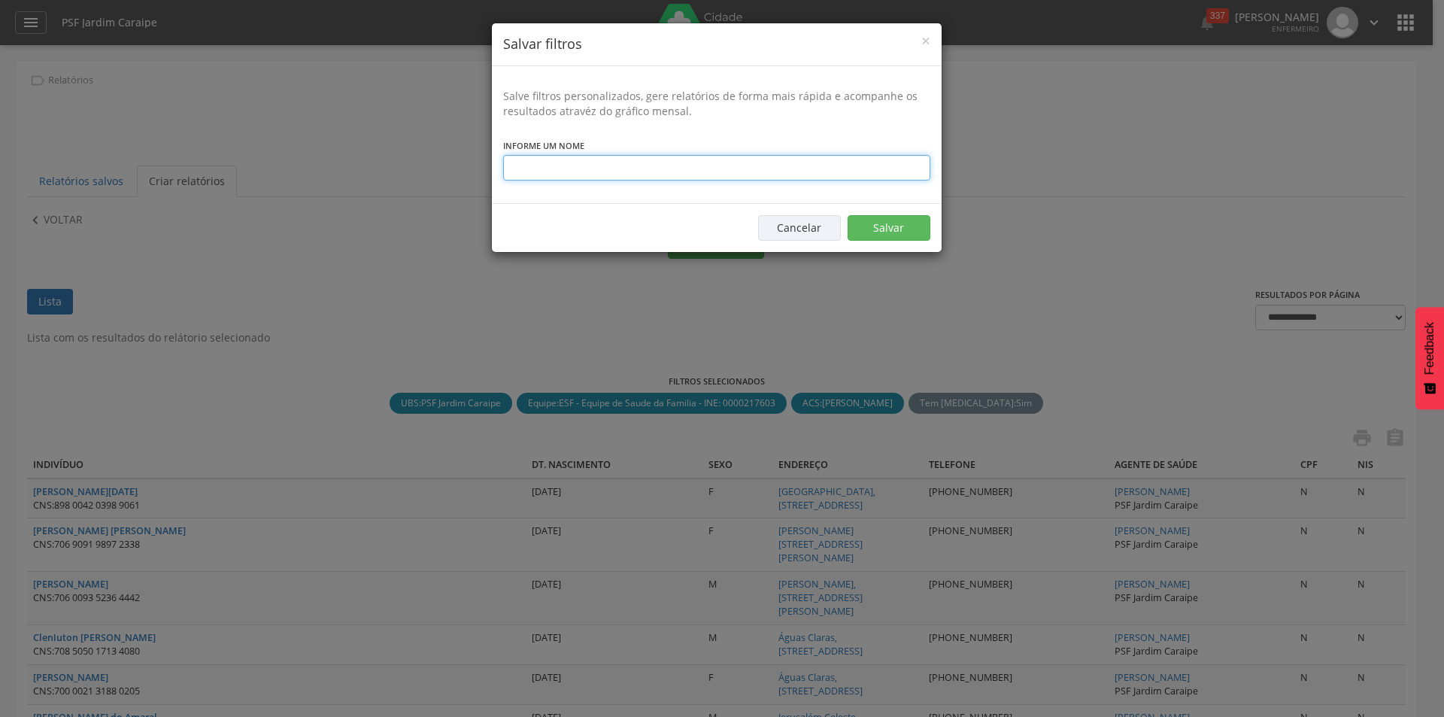
click at [575, 168] on input "text" at bounding box center [716, 168] width 427 height 26
type input "**********"
click at [893, 223] on button "Salvar" at bounding box center [889, 228] width 83 height 26
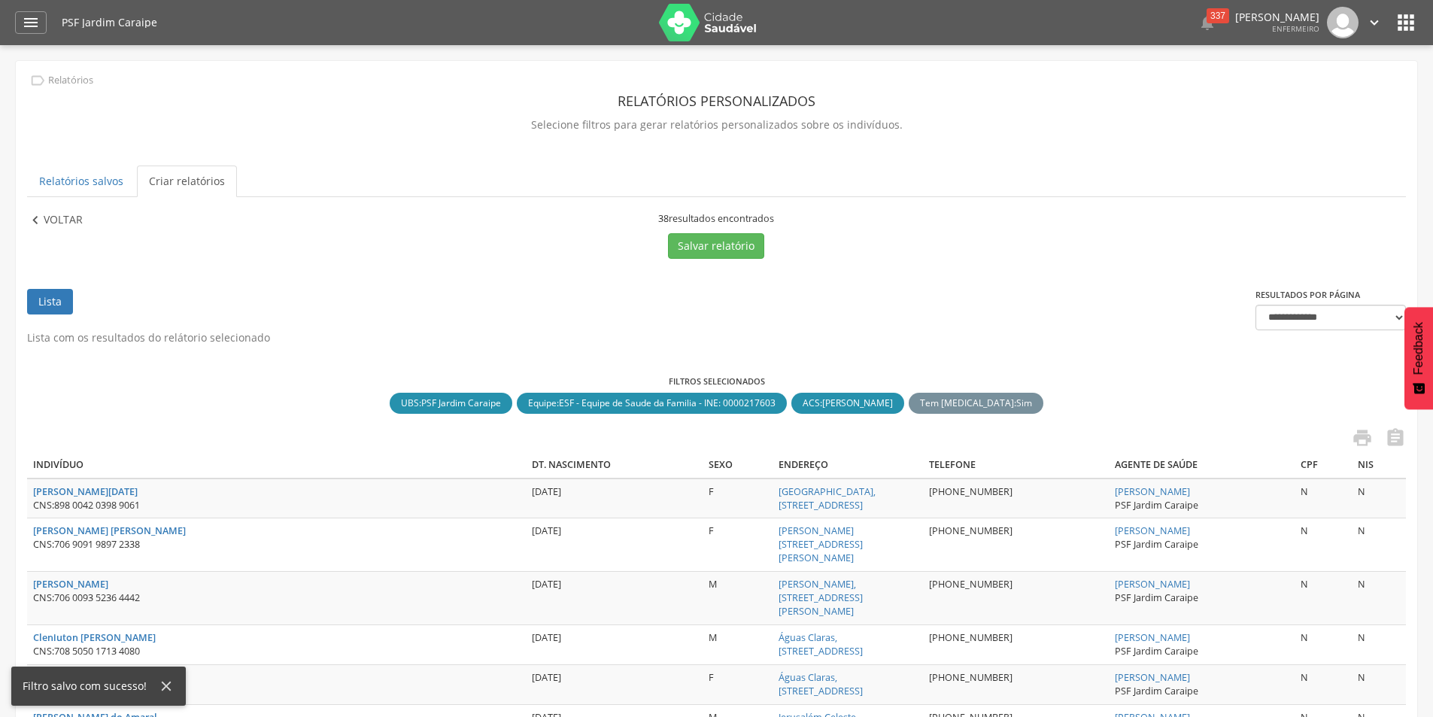
click at [46, 221] on p "Voltar" at bounding box center [63, 220] width 39 height 17
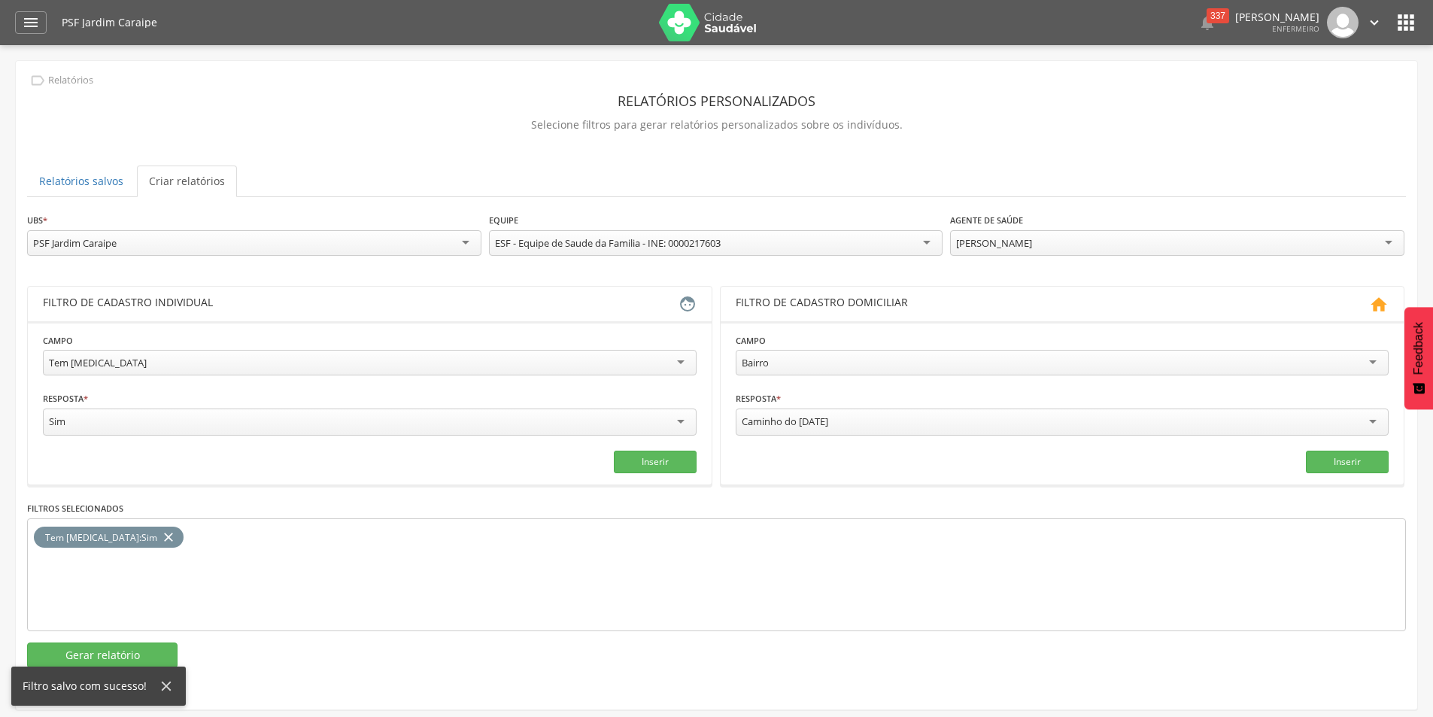
click at [1032, 241] on div "[PERSON_NAME]" at bounding box center [994, 243] width 76 height 14
click at [77, 653] on button "Gerar relatório" at bounding box center [102, 655] width 150 height 26
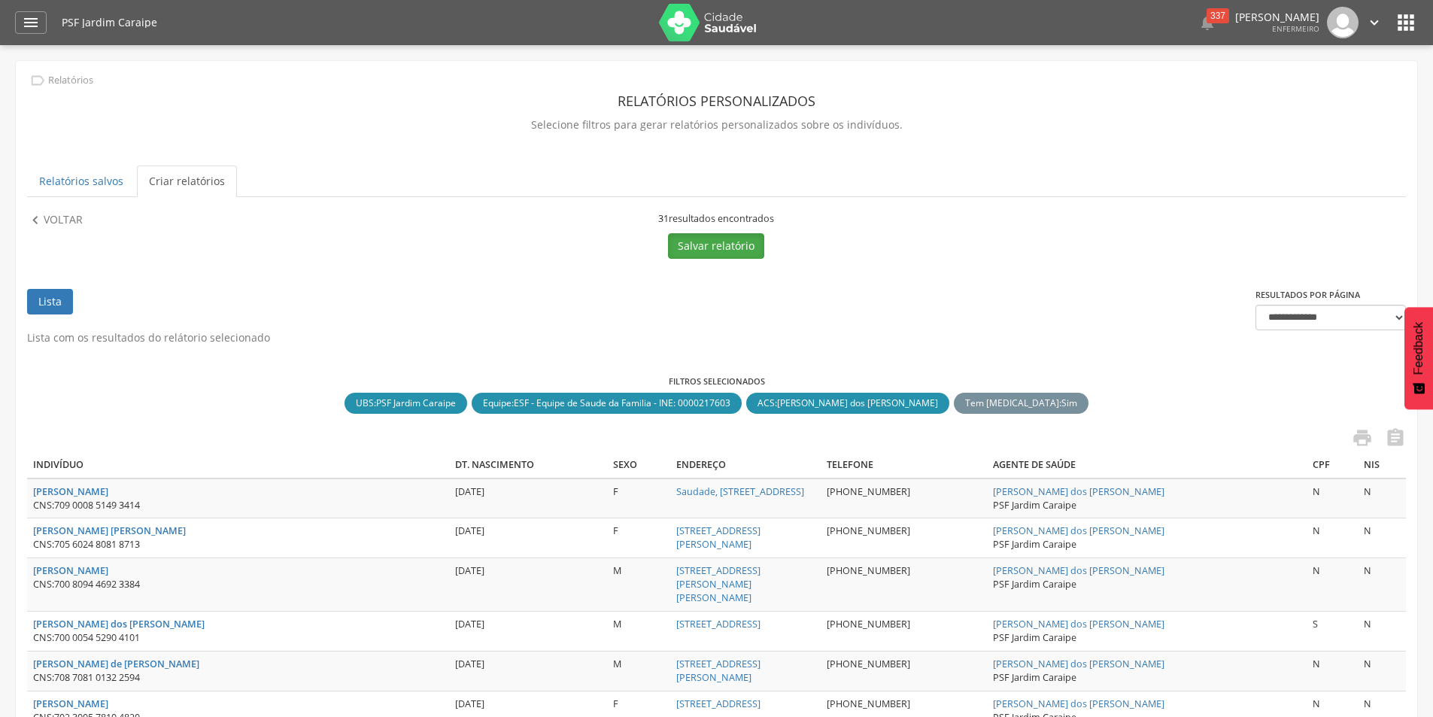
click at [701, 244] on button "Salvar relatório" at bounding box center [716, 246] width 96 height 26
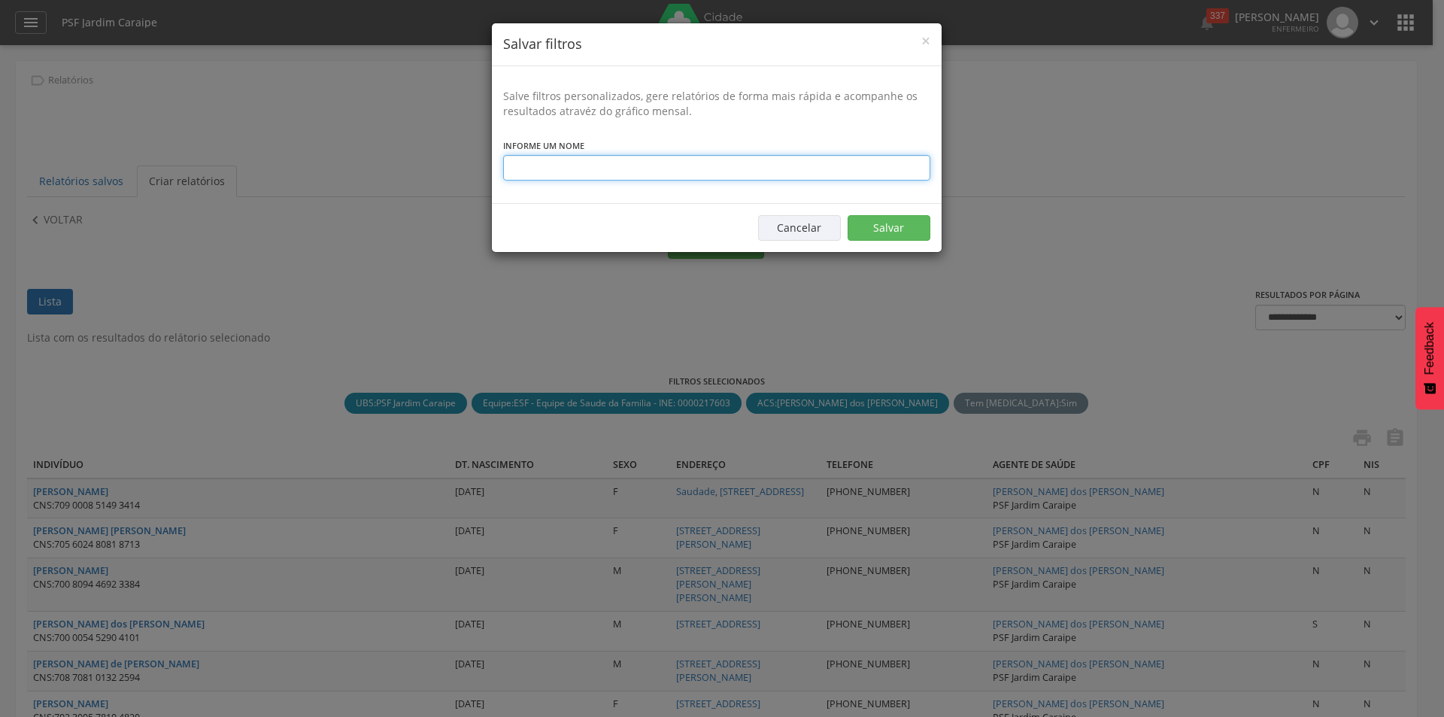
click at [526, 165] on input "text" at bounding box center [716, 168] width 427 height 26
type input "*"
type input "**********"
click at [878, 221] on button "Salvar" at bounding box center [889, 228] width 83 height 26
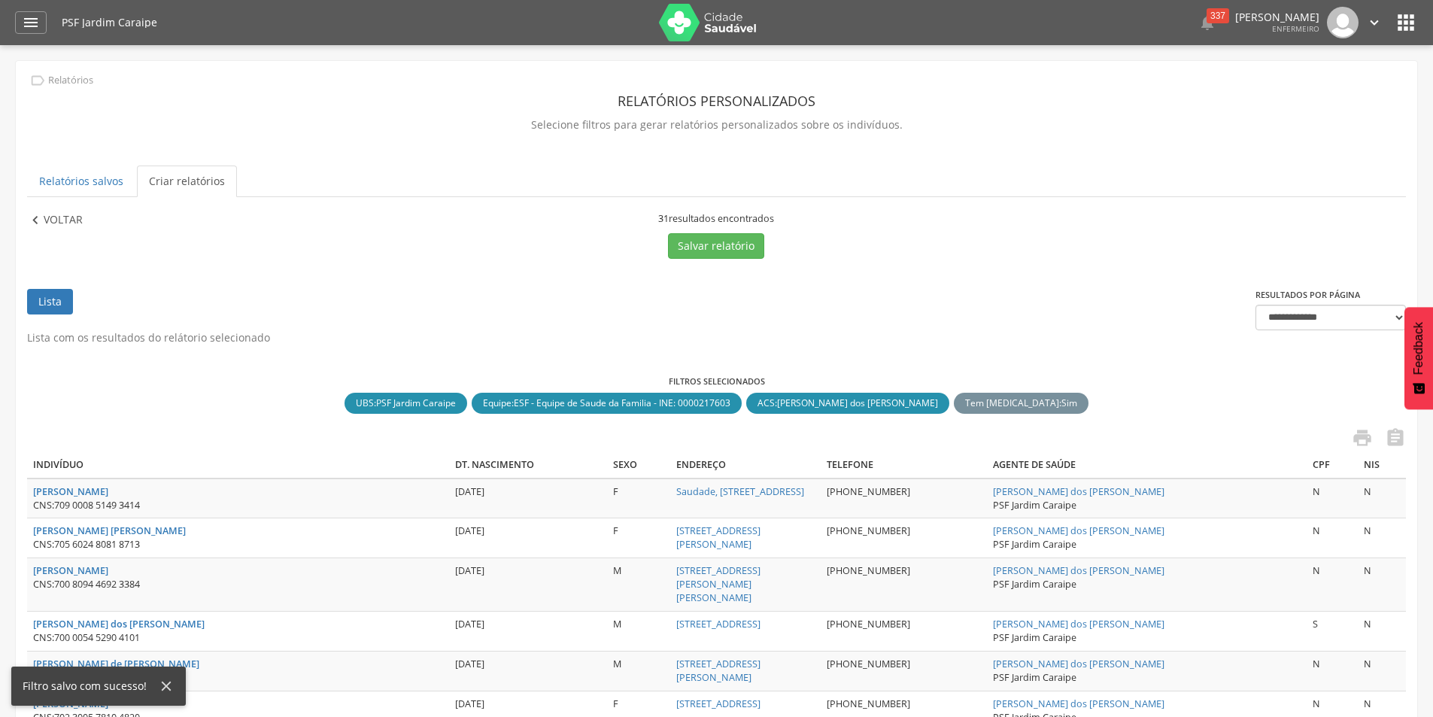
click at [48, 219] on p "Voltar" at bounding box center [63, 220] width 39 height 17
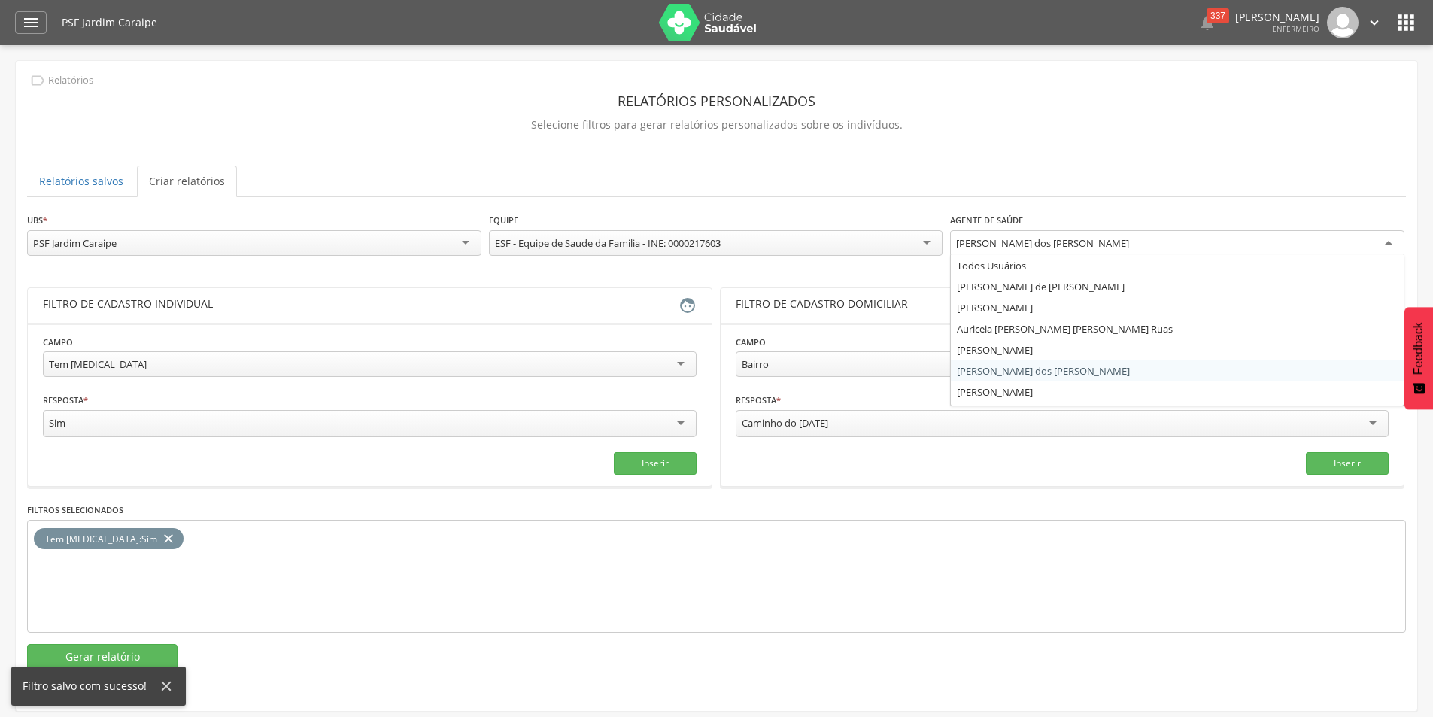
click at [1018, 235] on div "[PERSON_NAME] dos [PERSON_NAME]" at bounding box center [1177, 243] width 454 height 27
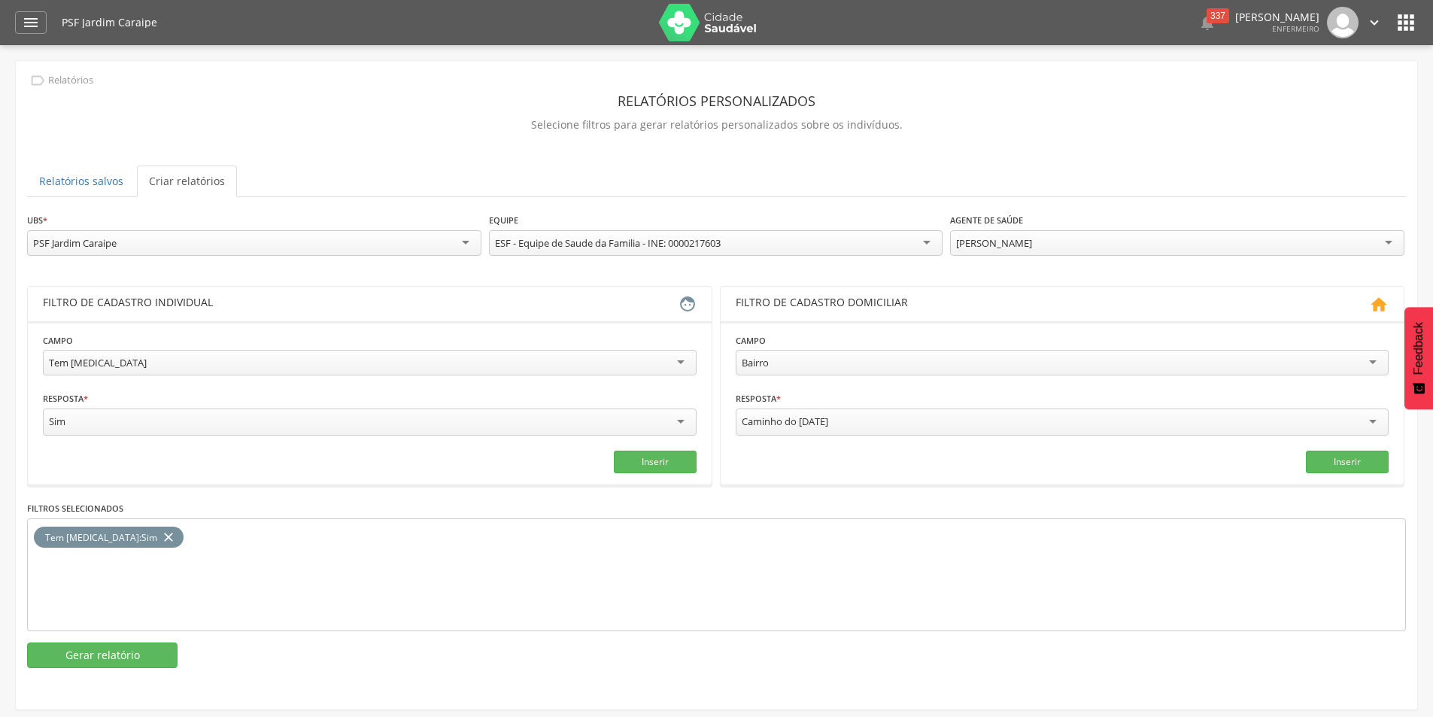
scroll to position [0, 0]
click at [128, 654] on button "Gerar relatório" at bounding box center [102, 655] width 150 height 26
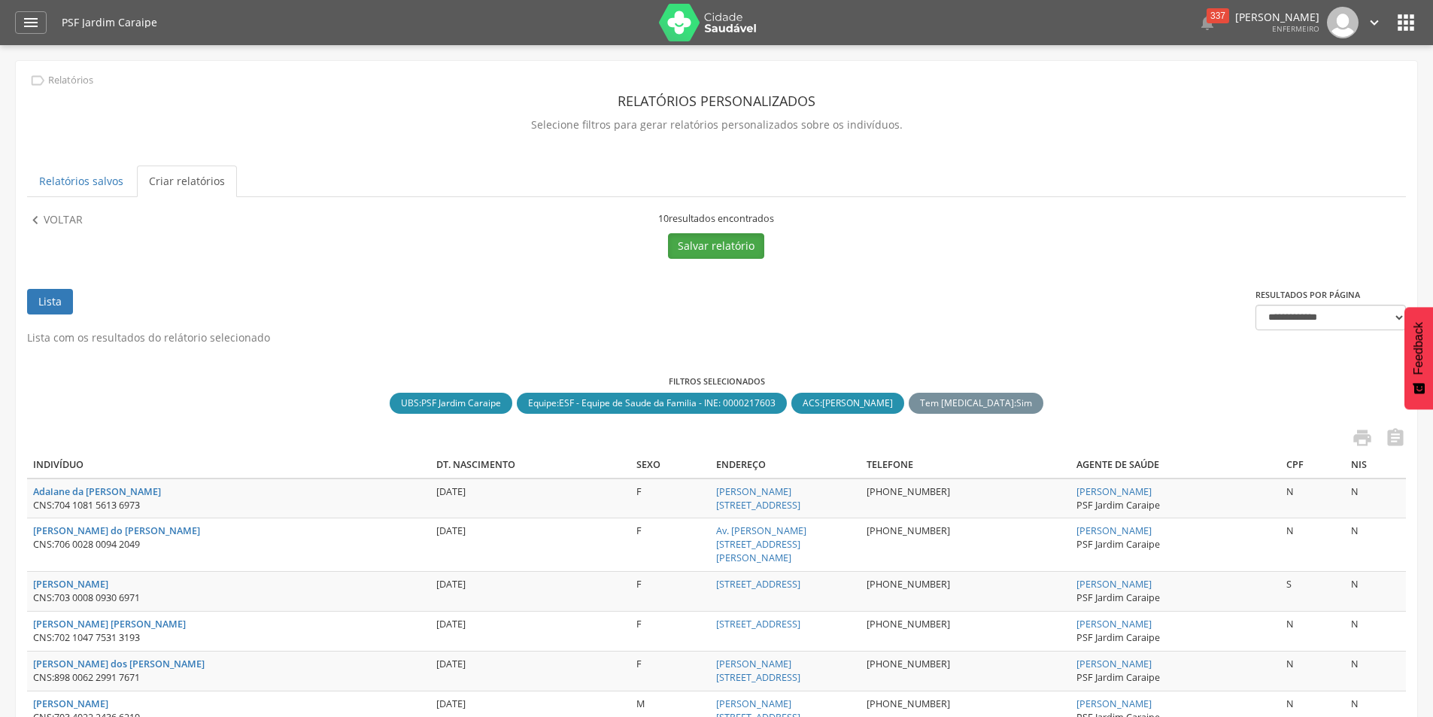
click at [693, 247] on button "Salvar relatório" at bounding box center [716, 246] width 96 height 26
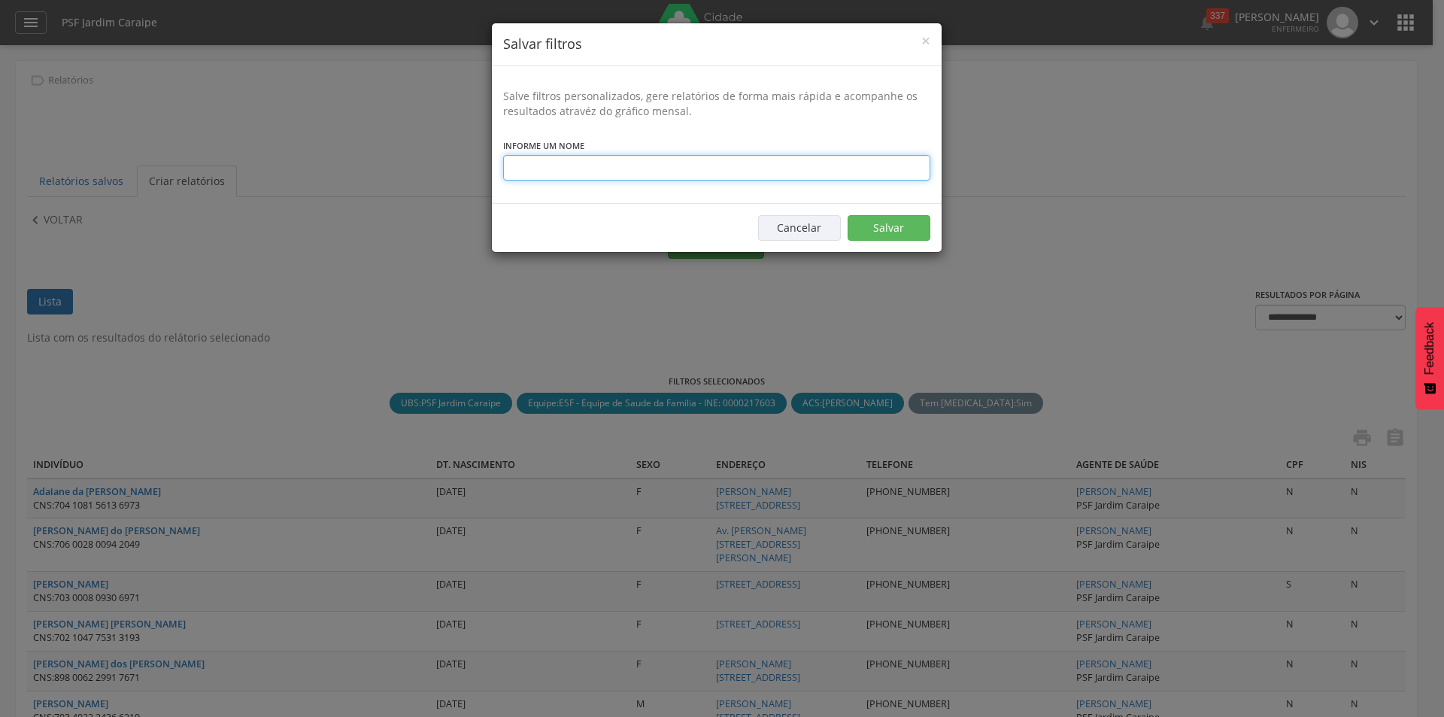
click at [613, 168] on input "text" at bounding box center [716, 168] width 427 height 26
type input "**********"
click at [882, 231] on button "Salvar" at bounding box center [889, 228] width 83 height 26
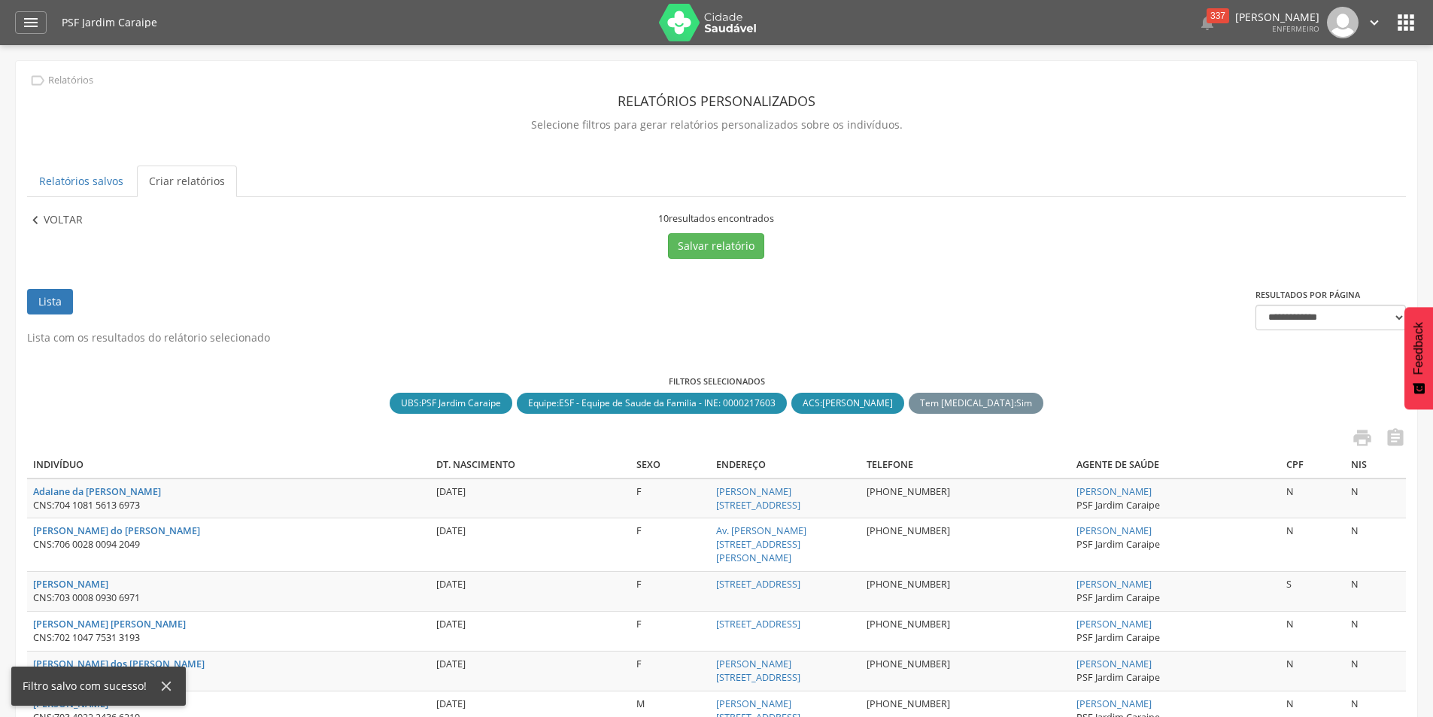
click at [53, 219] on p "Voltar" at bounding box center [63, 220] width 39 height 17
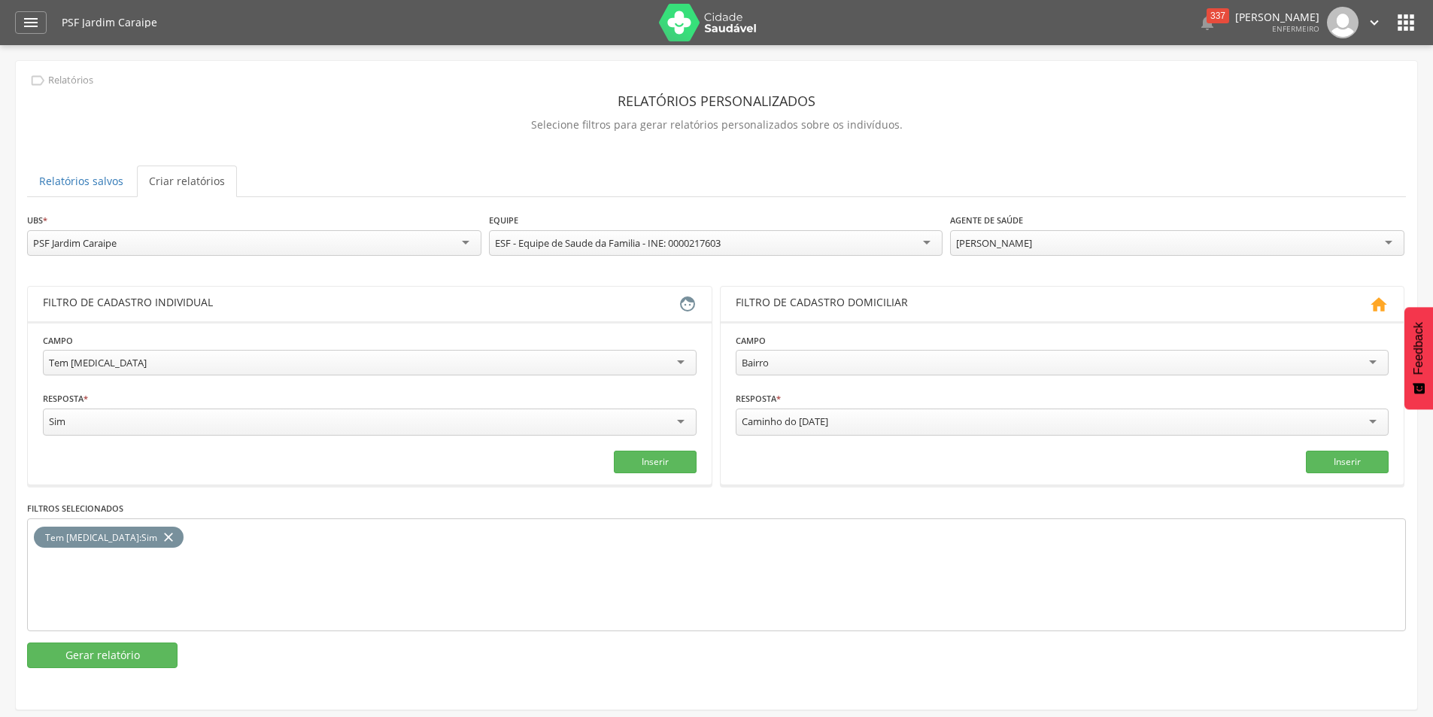
click at [1032, 242] on div "[PERSON_NAME]" at bounding box center [994, 243] width 76 height 14
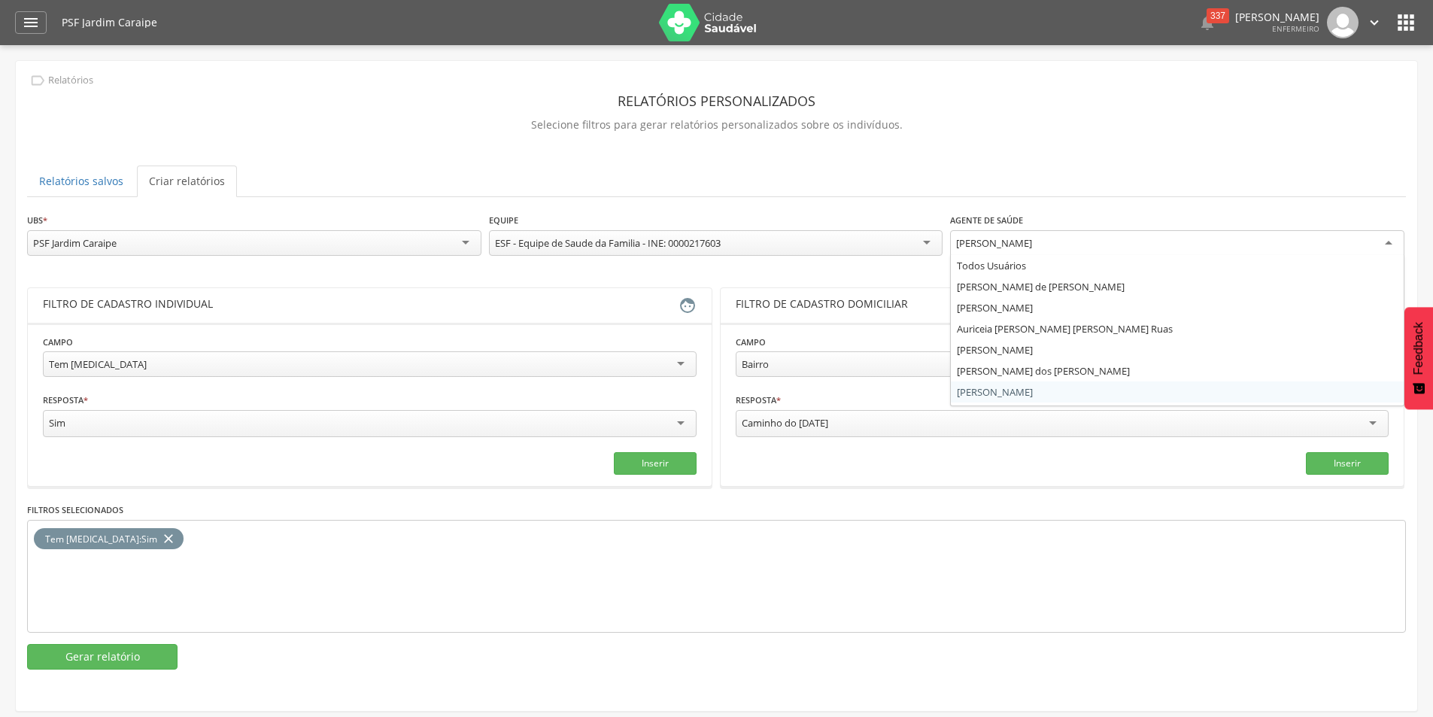
scroll to position [39, 0]
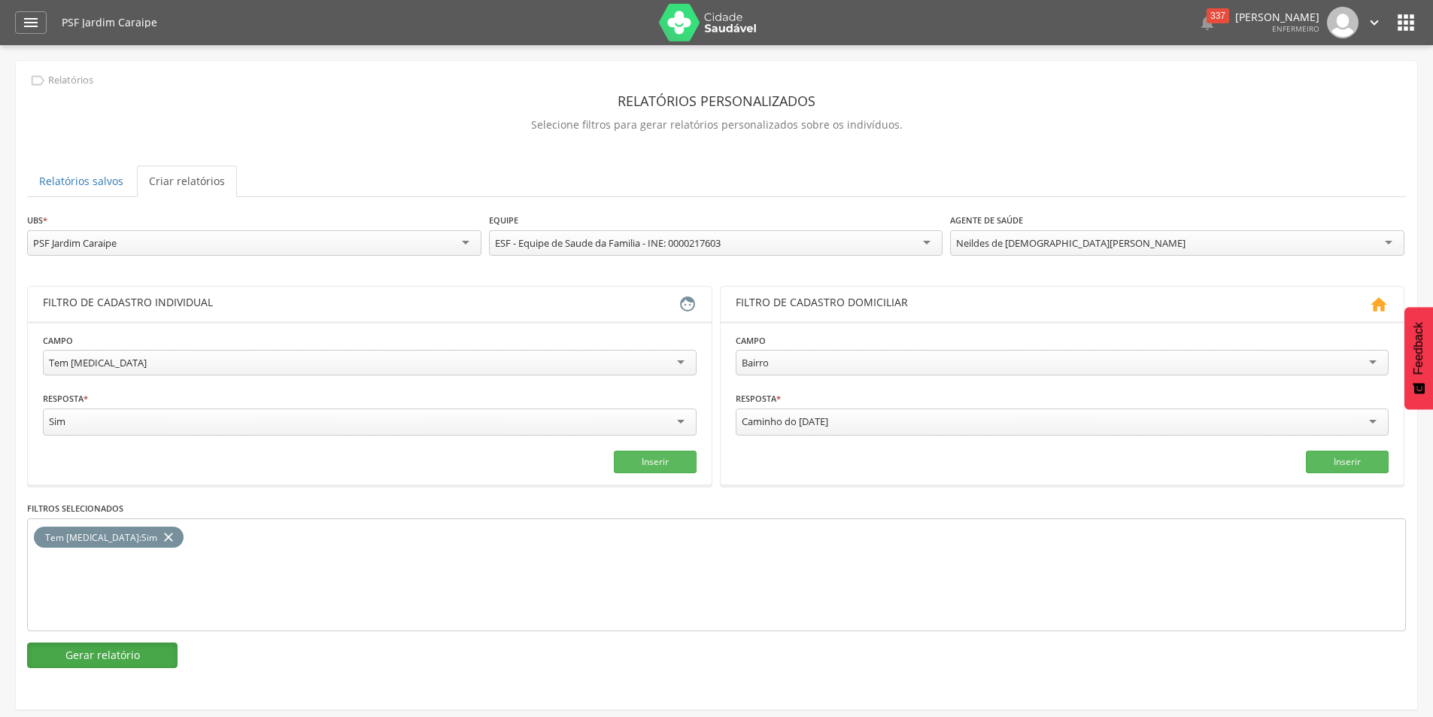
click at [105, 653] on button "Gerar relatório" at bounding box center [102, 655] width 150 height 26
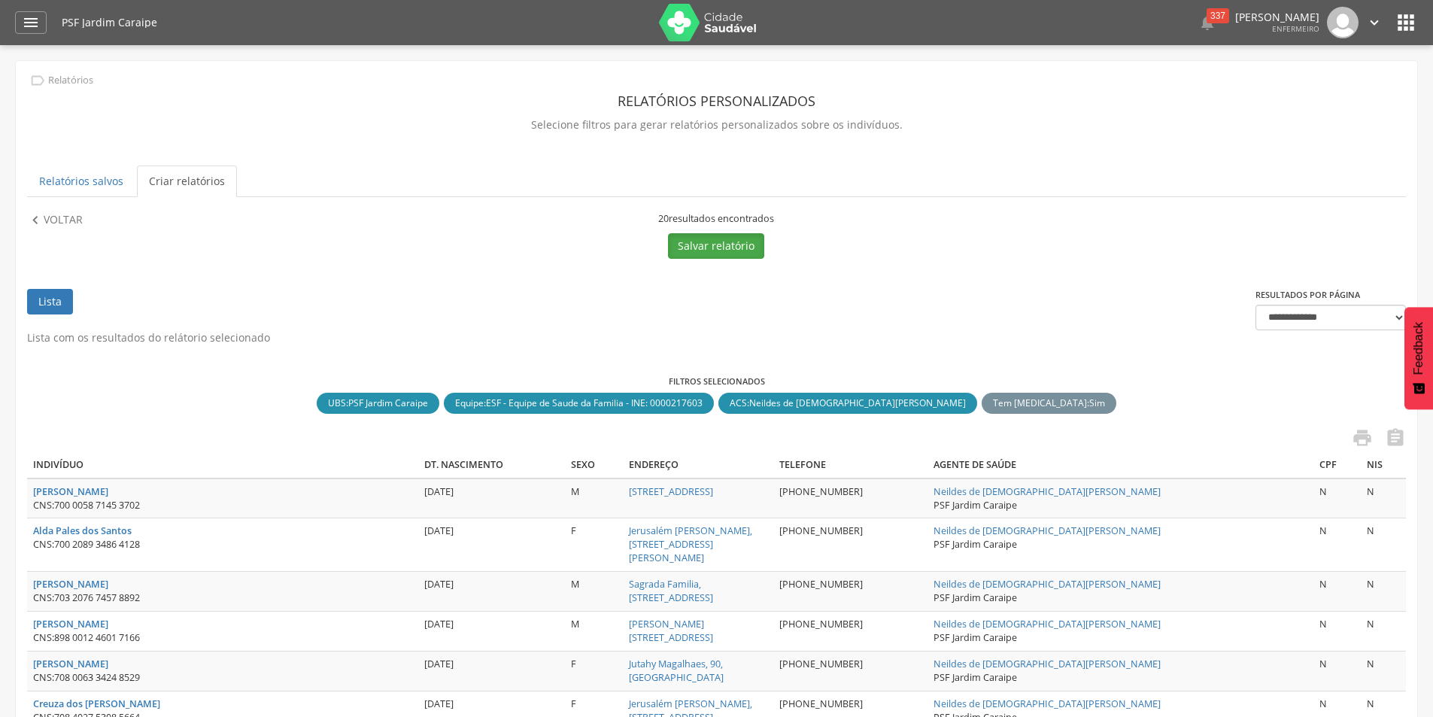
click at [696, 246] on button "Salvar relatório" at bounding box center [716, 246] width 96 height 26
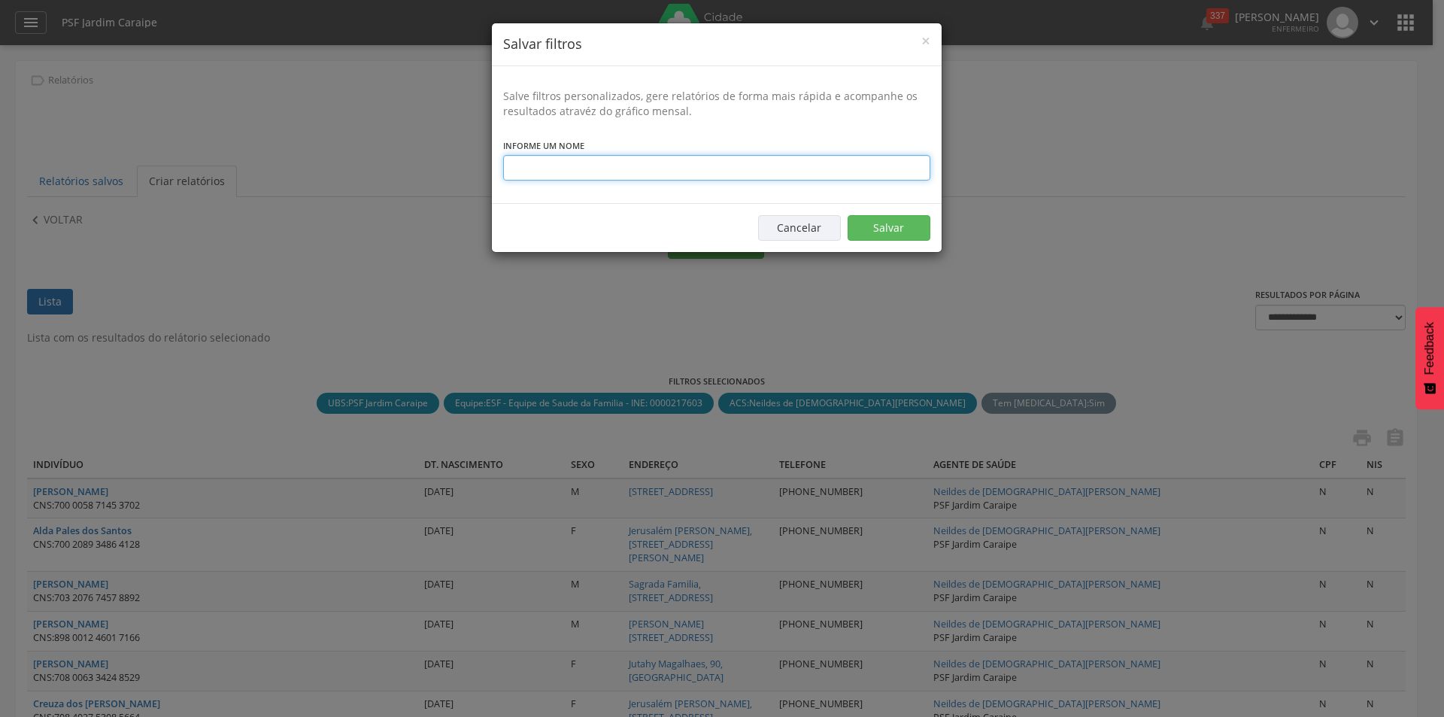
click at [629, 165] on input "text" at bounding box center [716, 168] width 427 height 26
type input "**********"
click at [865, 230] on button "Salvar" at bounding box center [889, 228] width 83 height 26
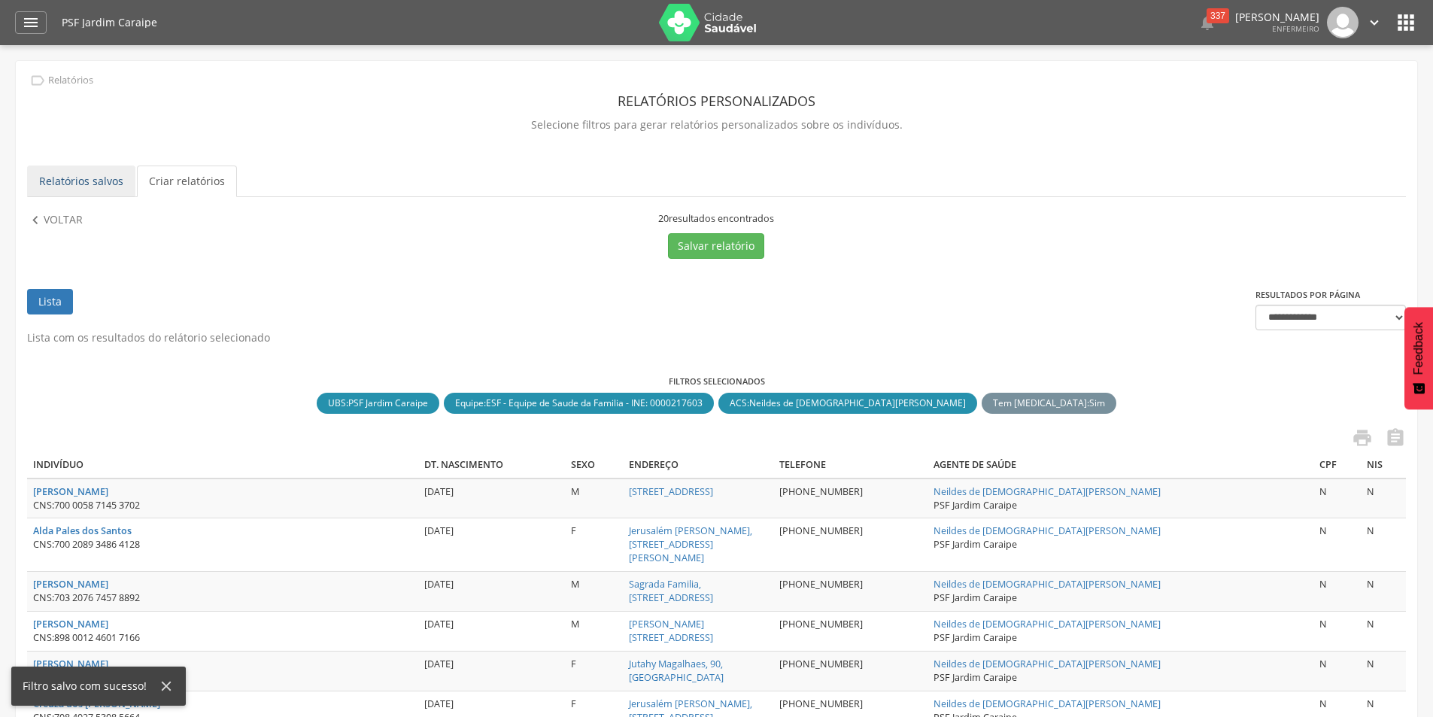
click at [79, 181] on link "Relatórios salvos" at bounding box center [81, 181] width 108 height 32
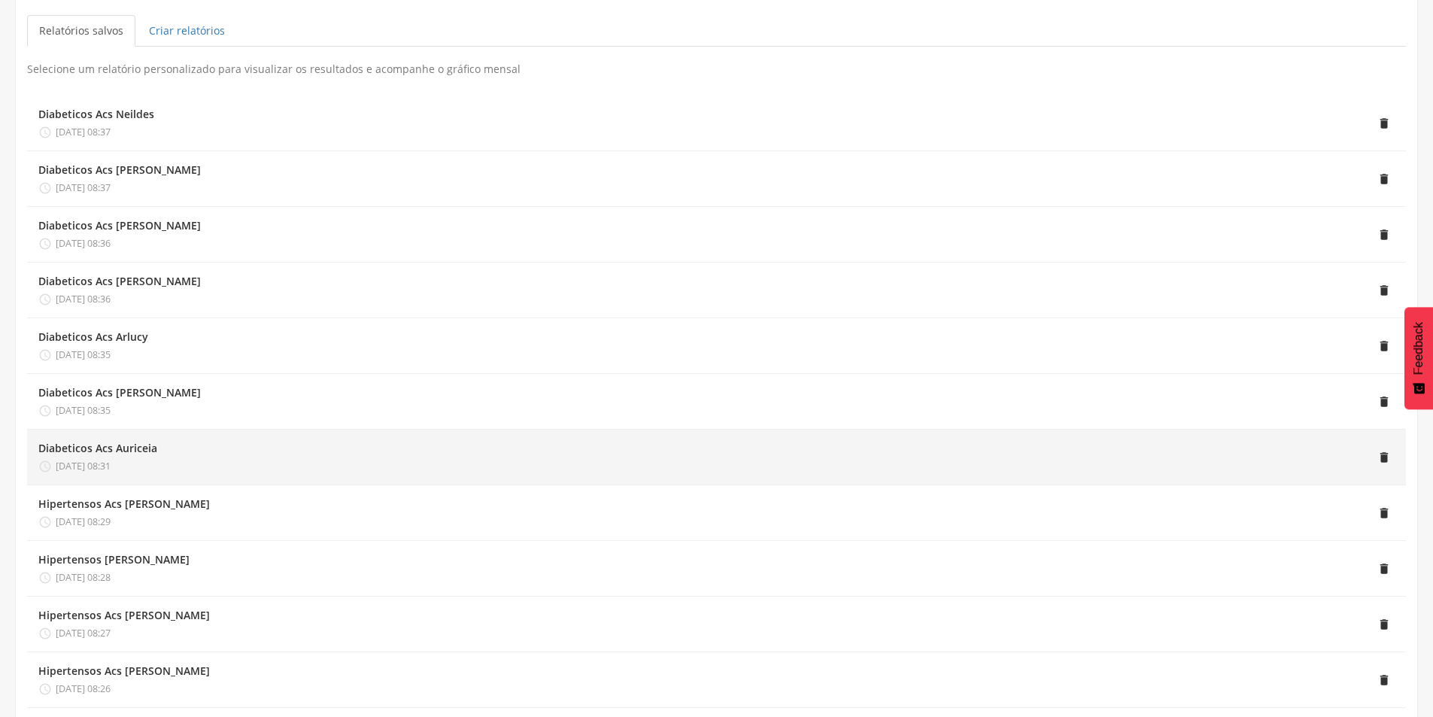
scroll to position [0, 0]
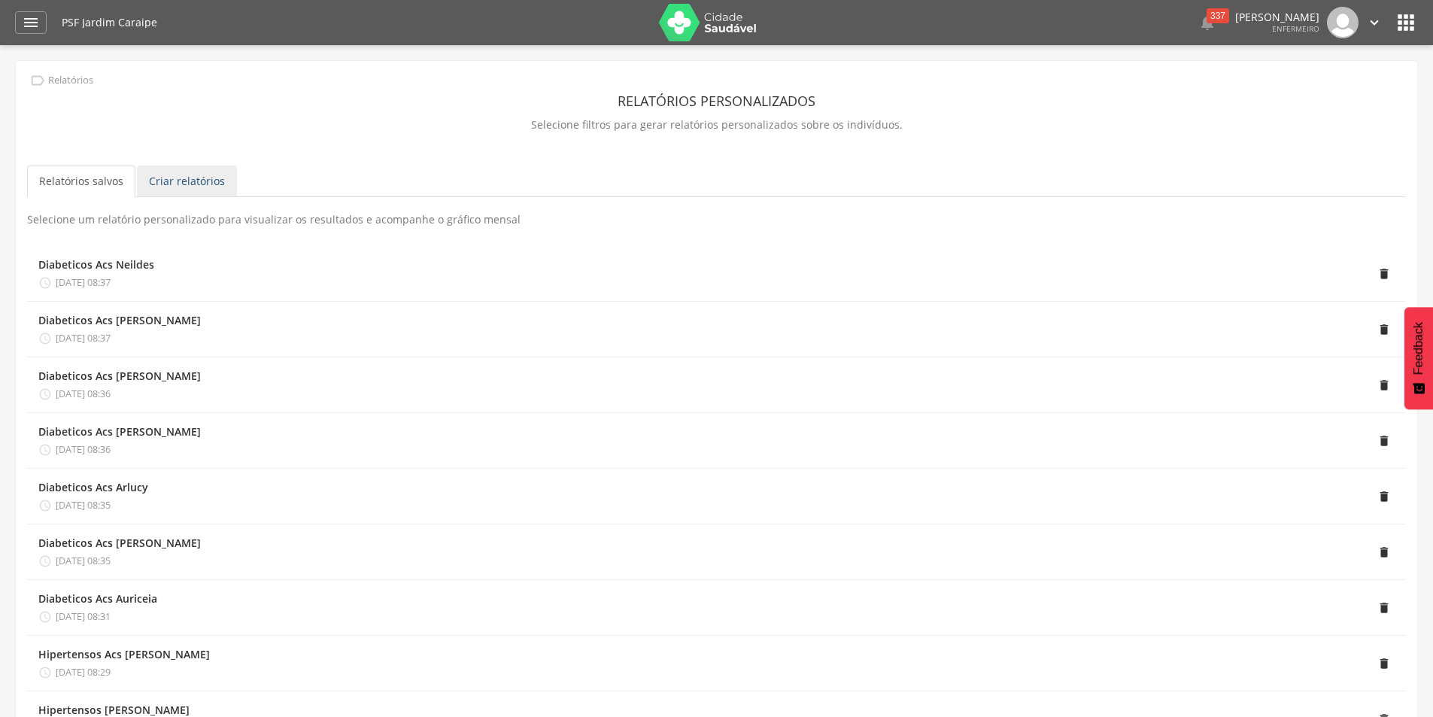
click at [176, 177] on link "Criar relatórios" at bounding box center [187, 181] width 100 height 32
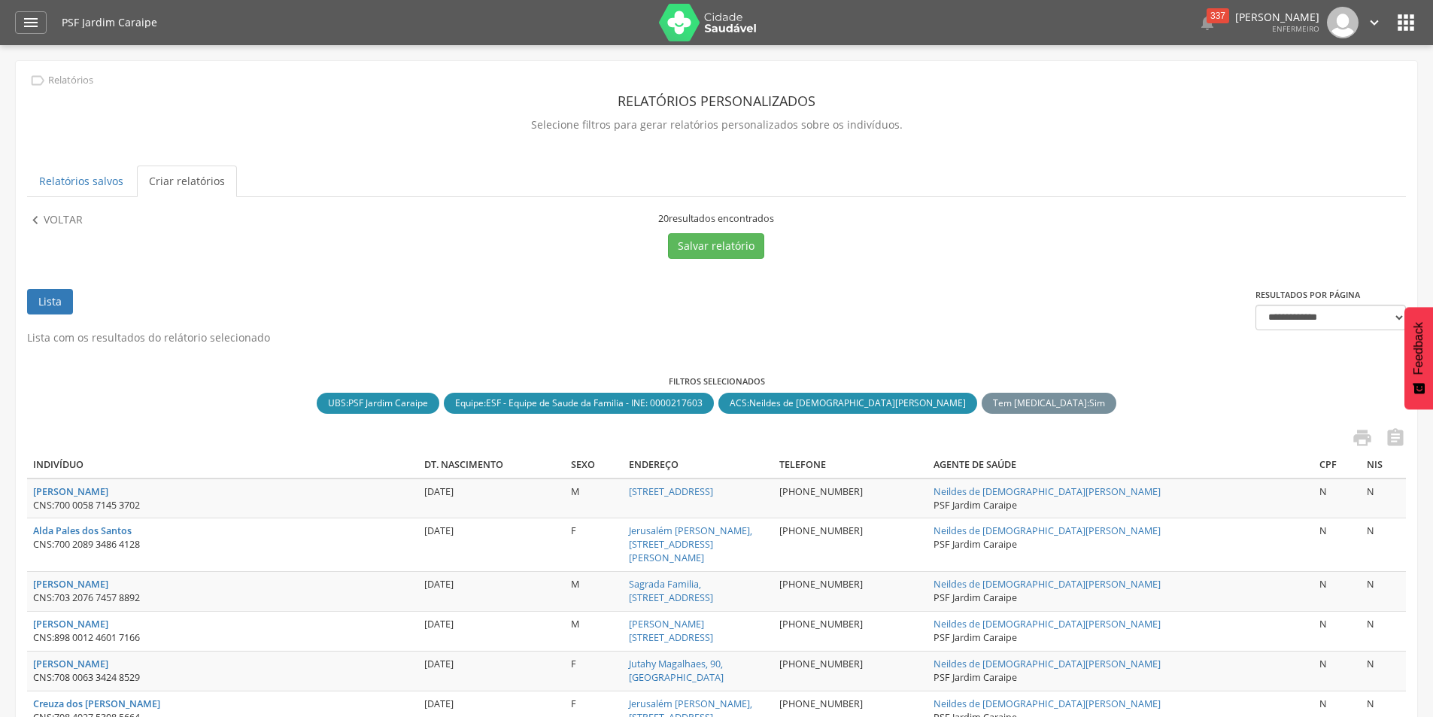
click at [170, 181] on link "Criar relatórios" at bounding box center [187, 181] width 100 height 32
click at [44, 216] on p "Voltar" at bounding box center [63, 220] width 39 height 17
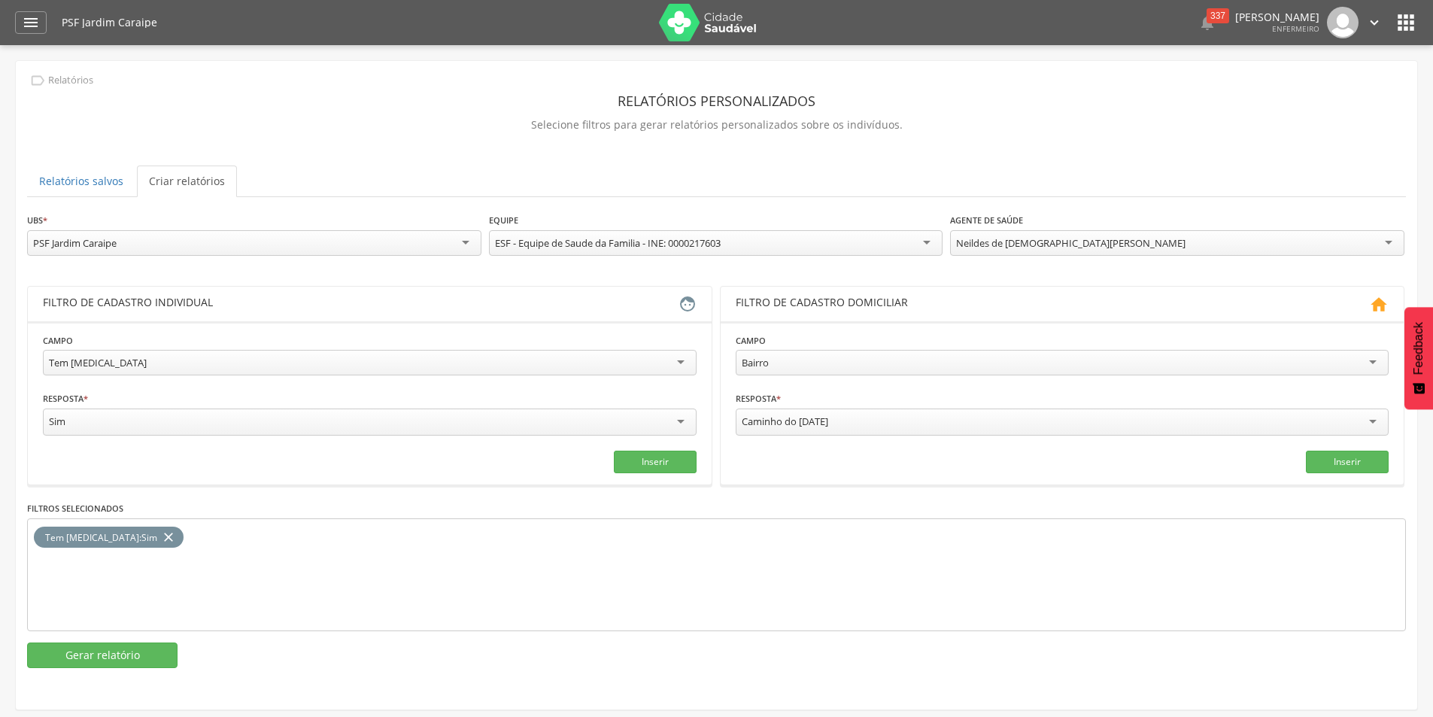
click at [1380, 248] on div "Neildes de [DEMOGRAPHIC_DATA][PERSON_NAME]" at bounding box center [1177, 243] width 454 height 26
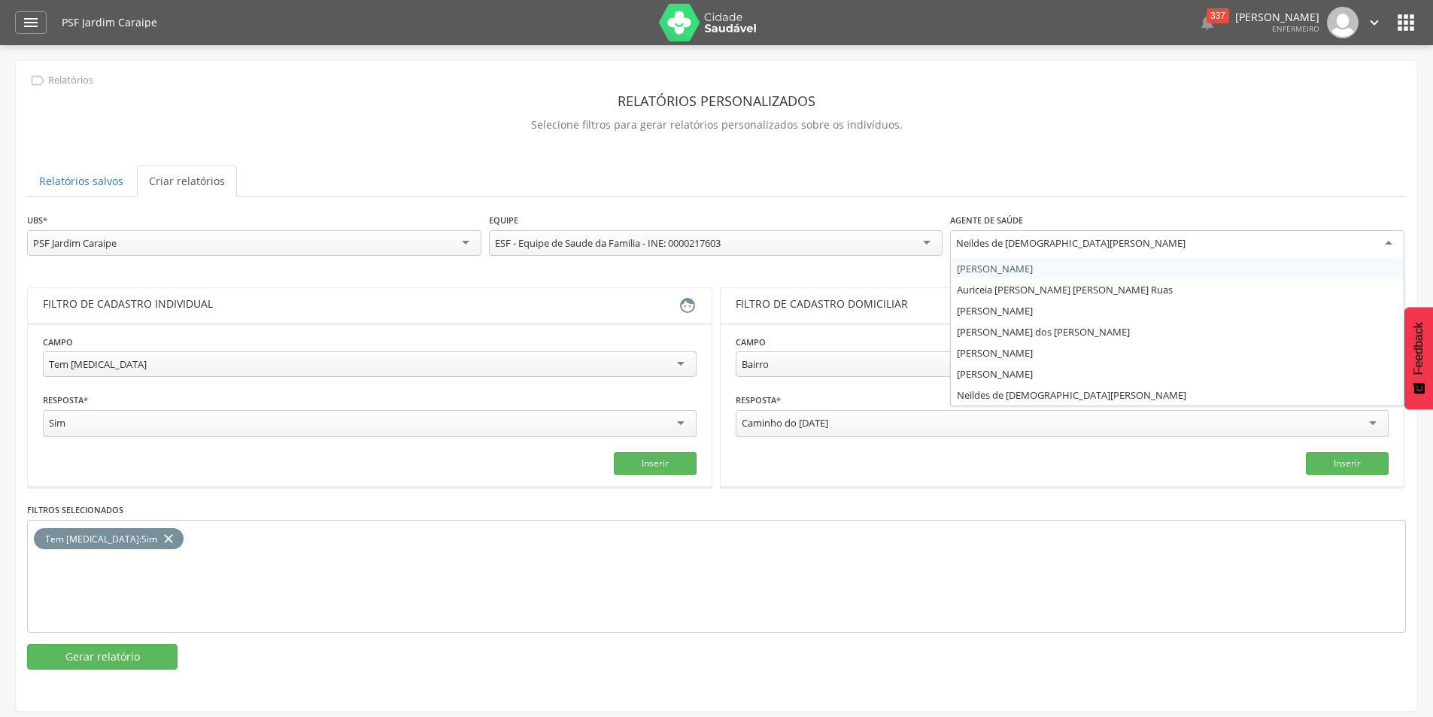
scroll to position [45, 0]
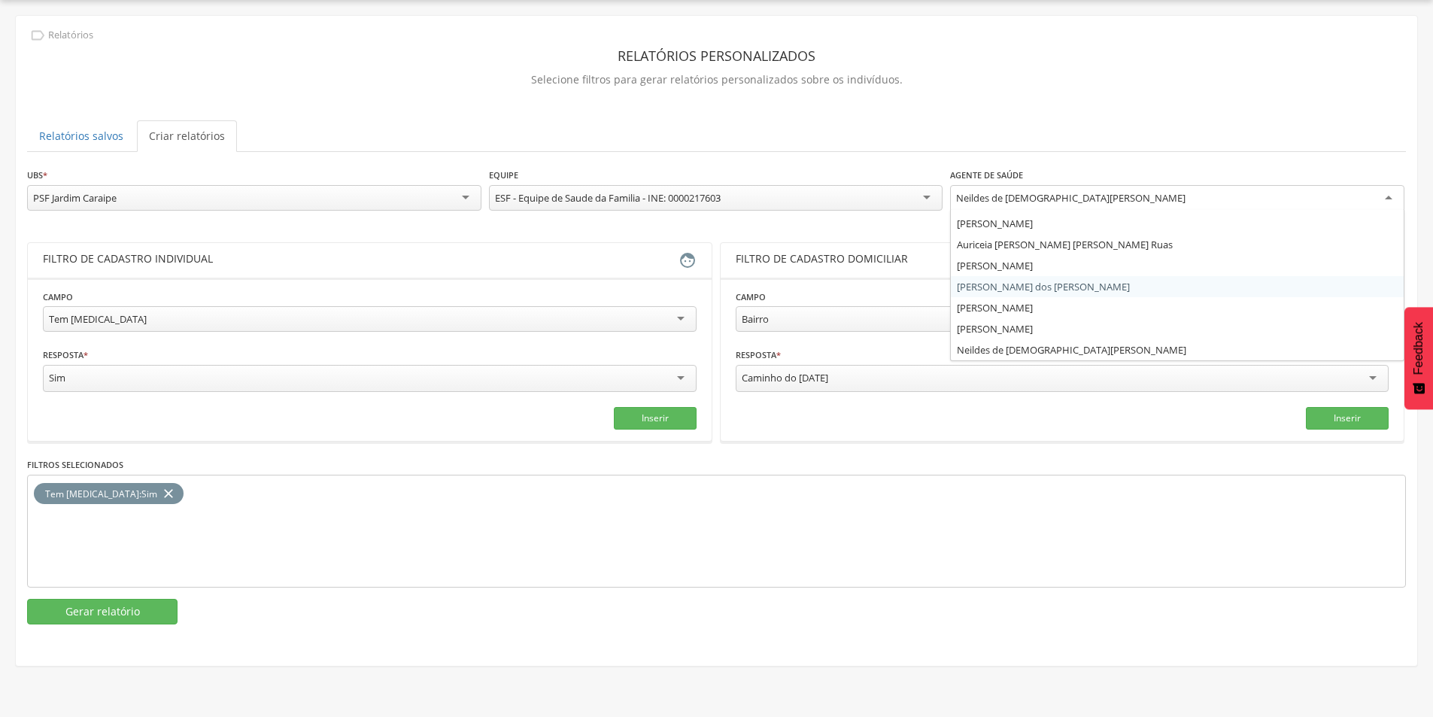
click at [161, 491] on icon "close" at bounding box center [168, 494] width 15 height 22
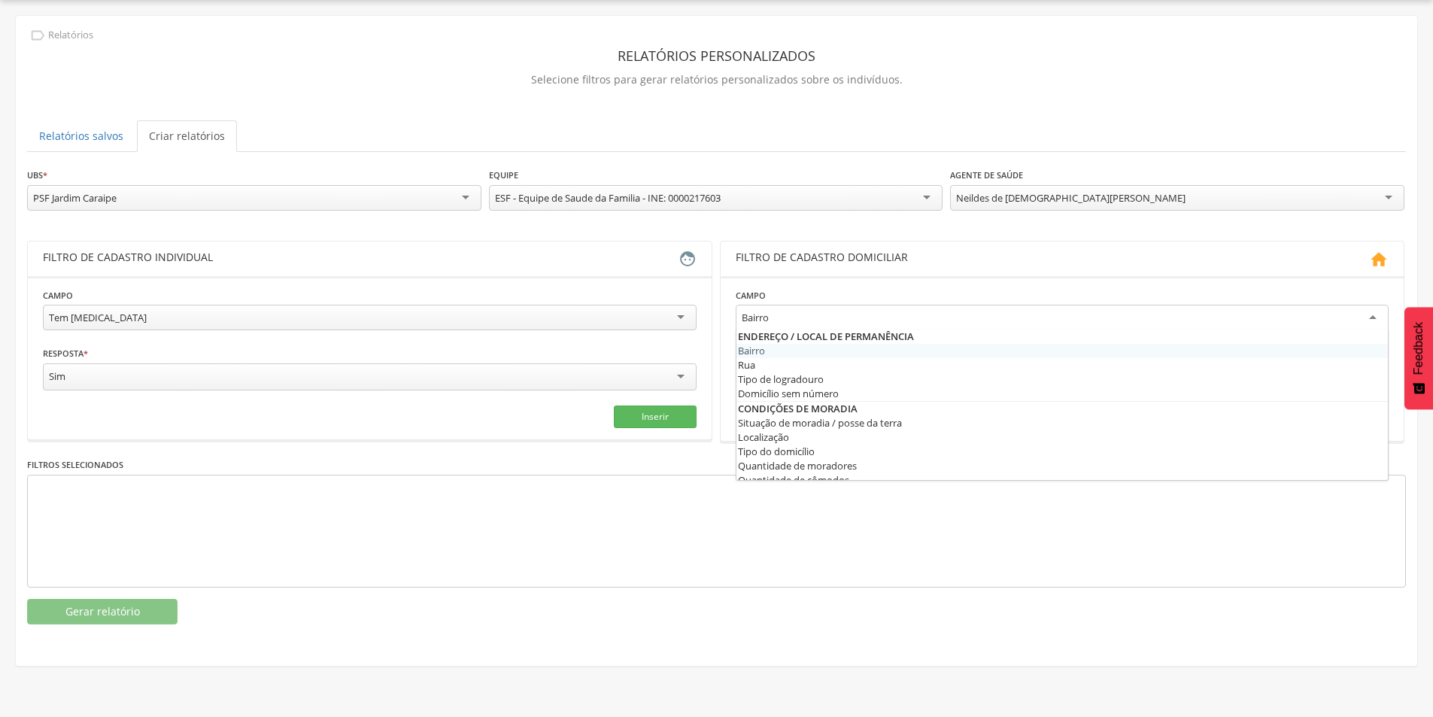
click at [1066, 320] on div "Bairro" at bounding box center [1063, 318] width 654 height 27
click at [920, 508] on div at bounding box center [716, 531] width 1379 height 113
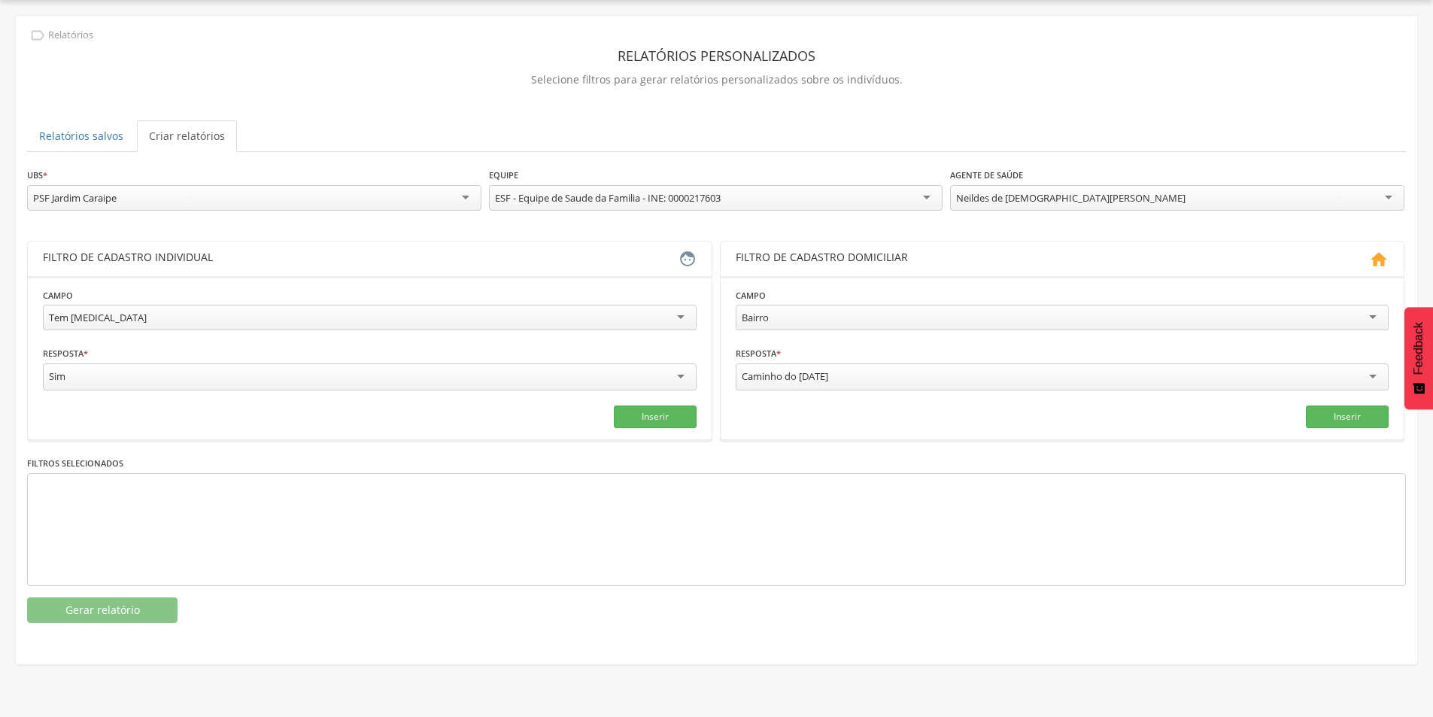
click at [924, 380] on div "Caminho do [DATE]" at bounding box center [1063, 376] width 654 height 27
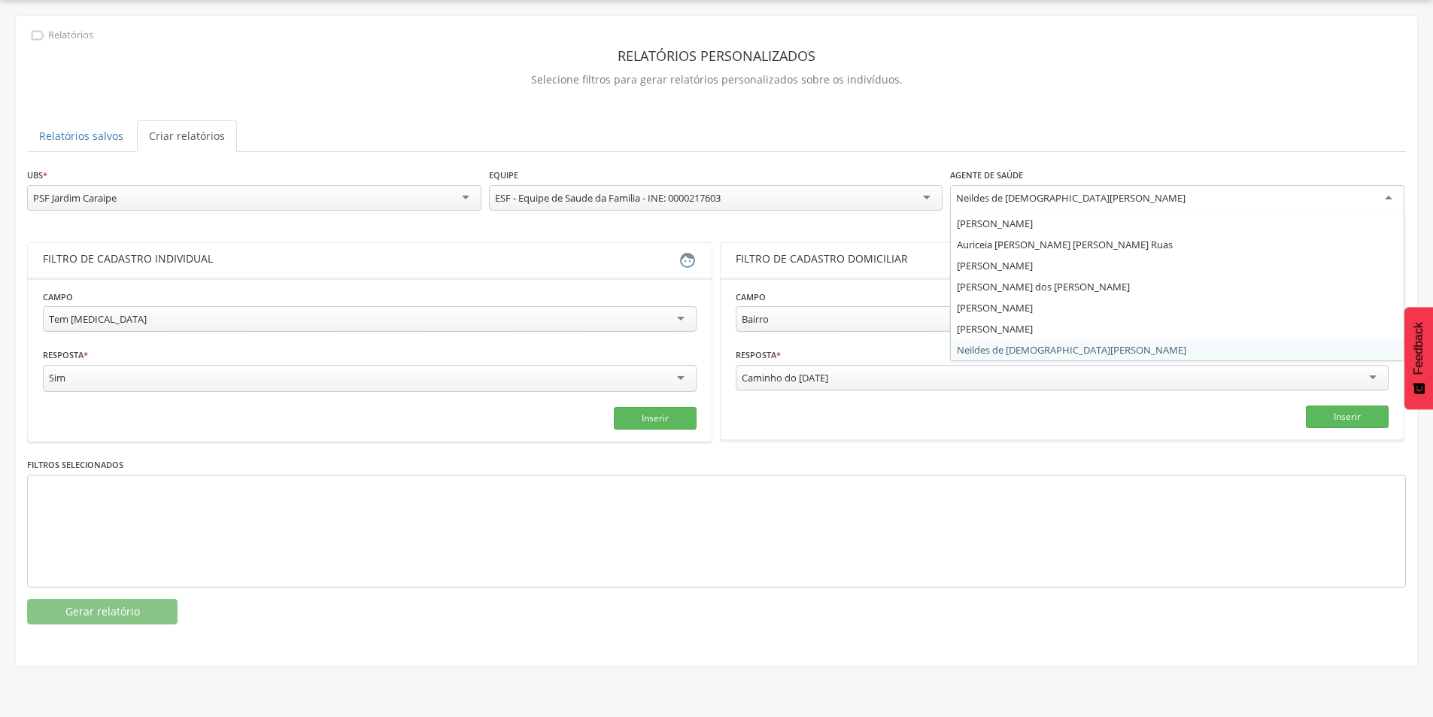
click at [1257, 193] on div "Neildes de [DEMOGRAPHIC_DATA][PERSON_NAME]" at bounding box center [1177, 198] width 454 height 27
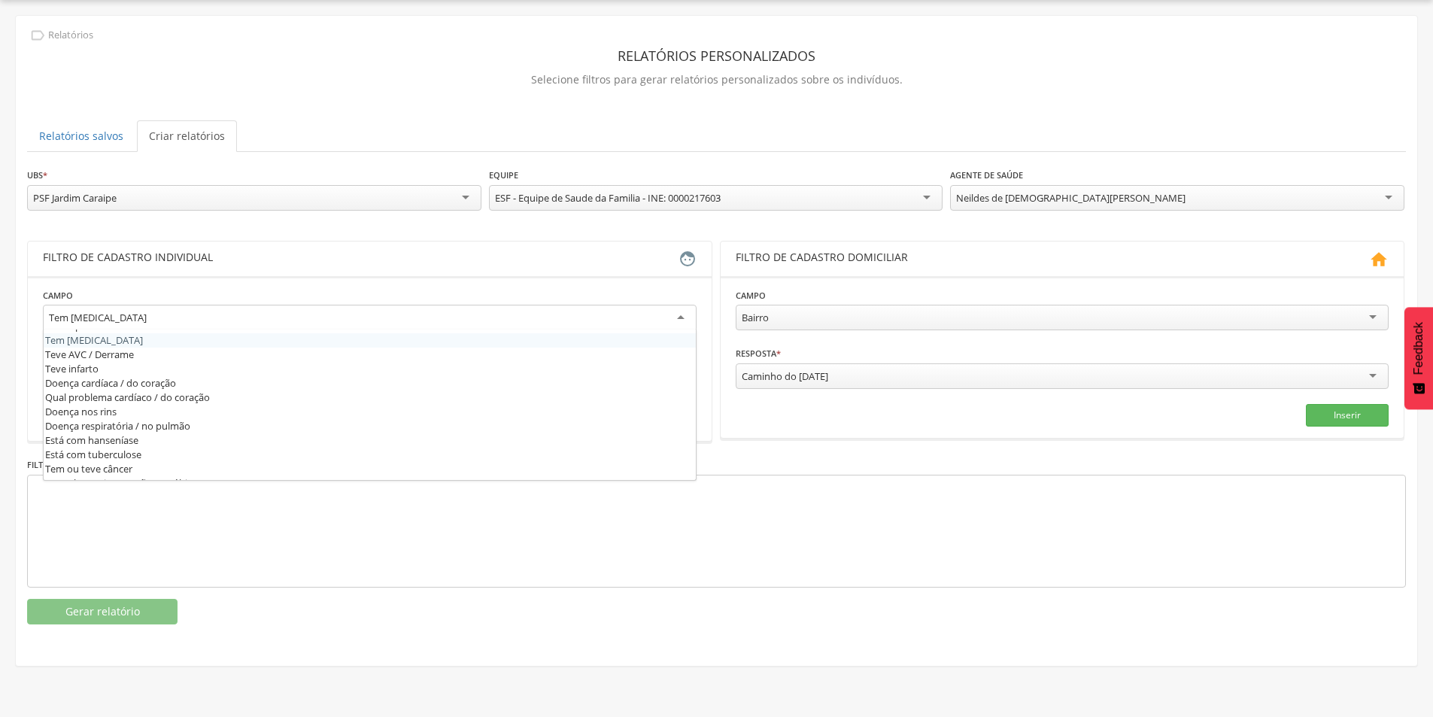
click at [673, 318] on div "Tem [MEDICAL_DATA]" at bounding box center [370, 318] width 654 height 27
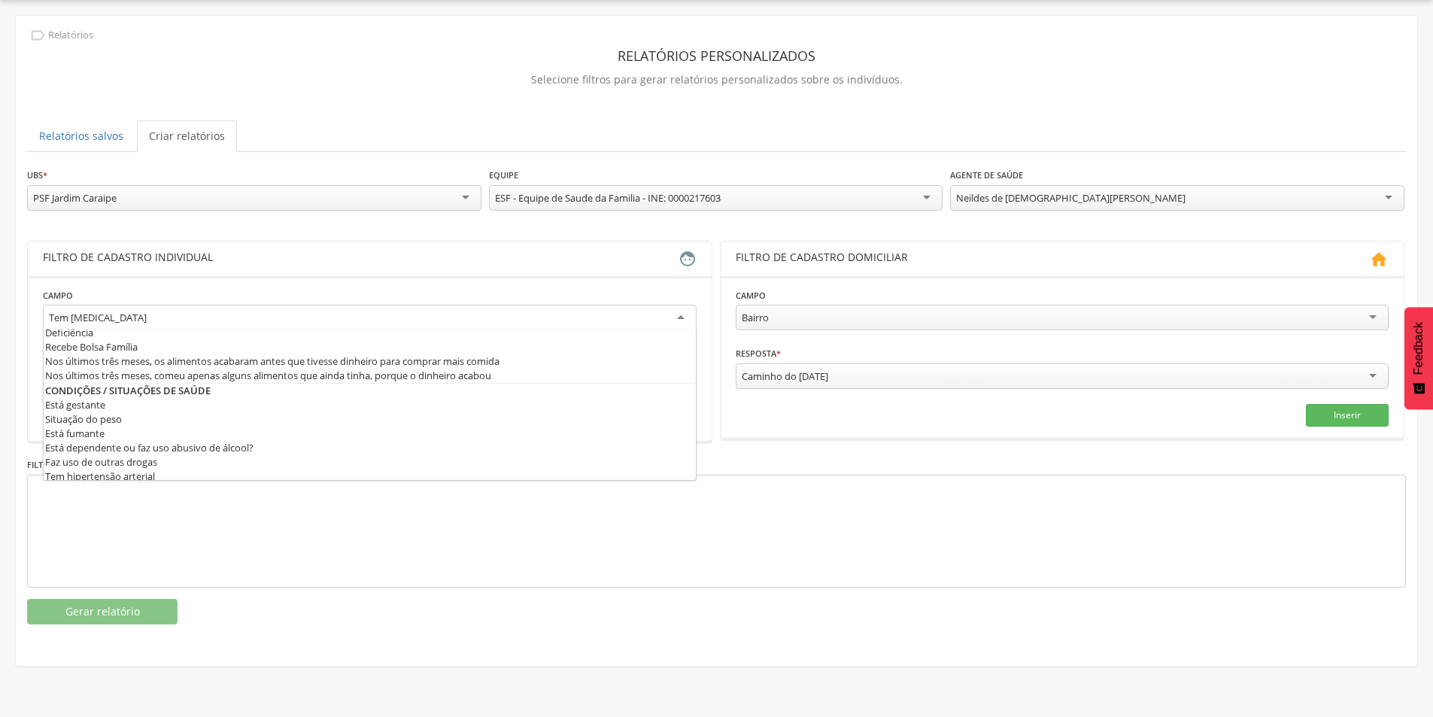
scroll to position [451, 0]
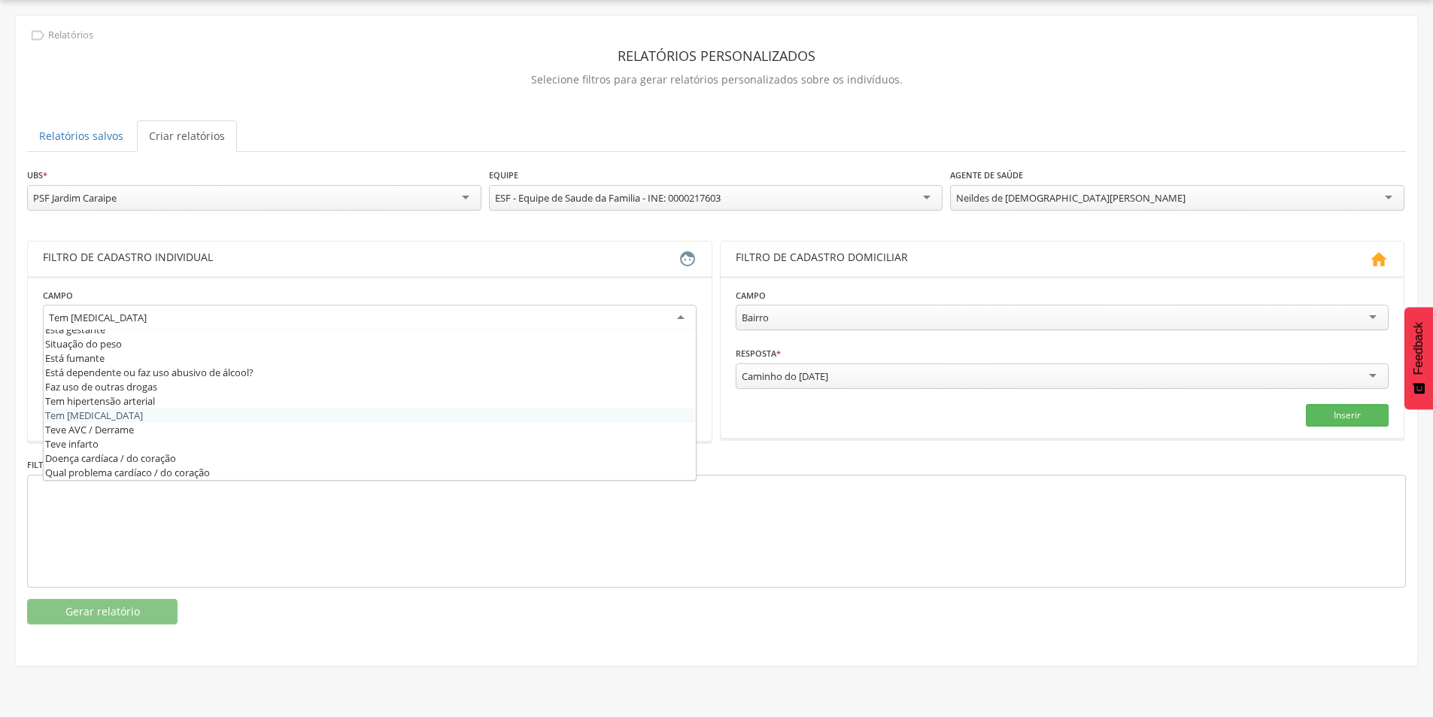
click at [458, 578] on div at bounding box center [716, 531] width 1379 height 113
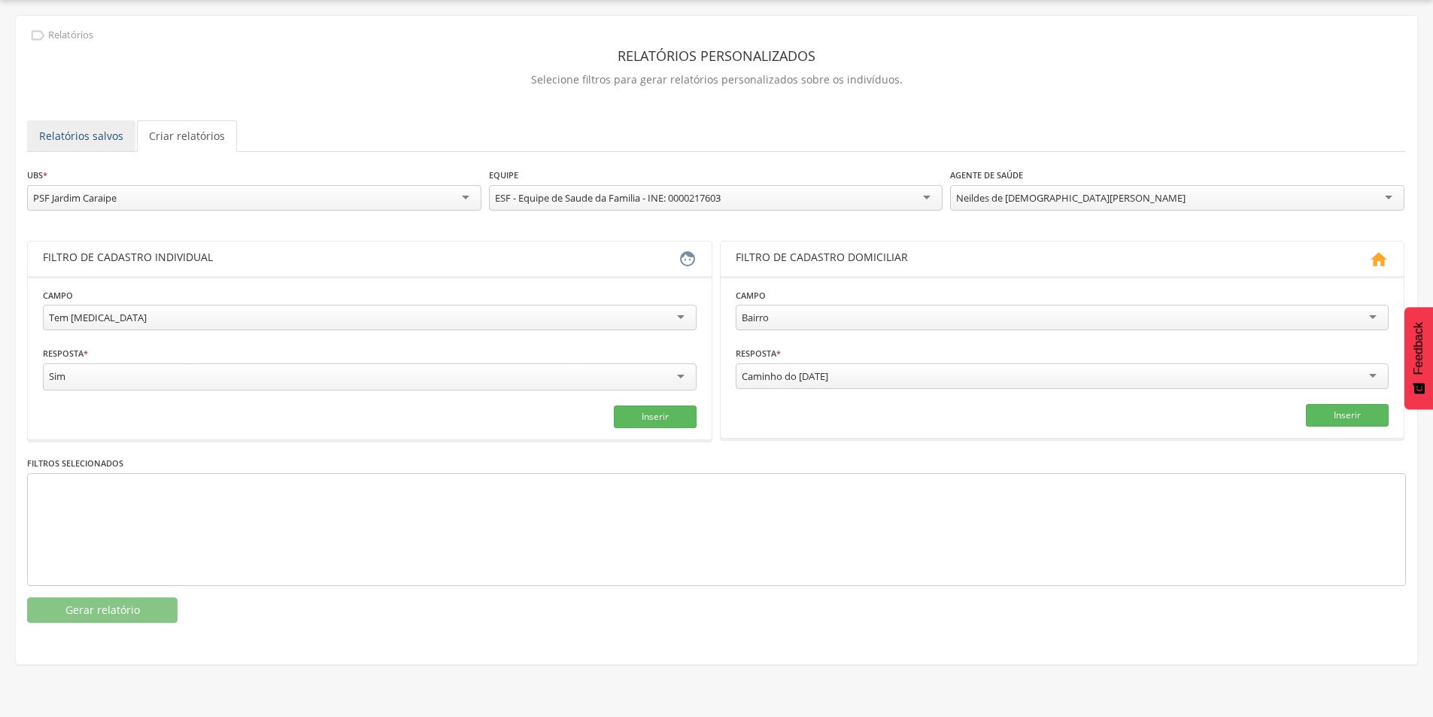
click at [76, 128] on link "Relatórios salvos" at bounding box center [81, 136] width 108 height 32
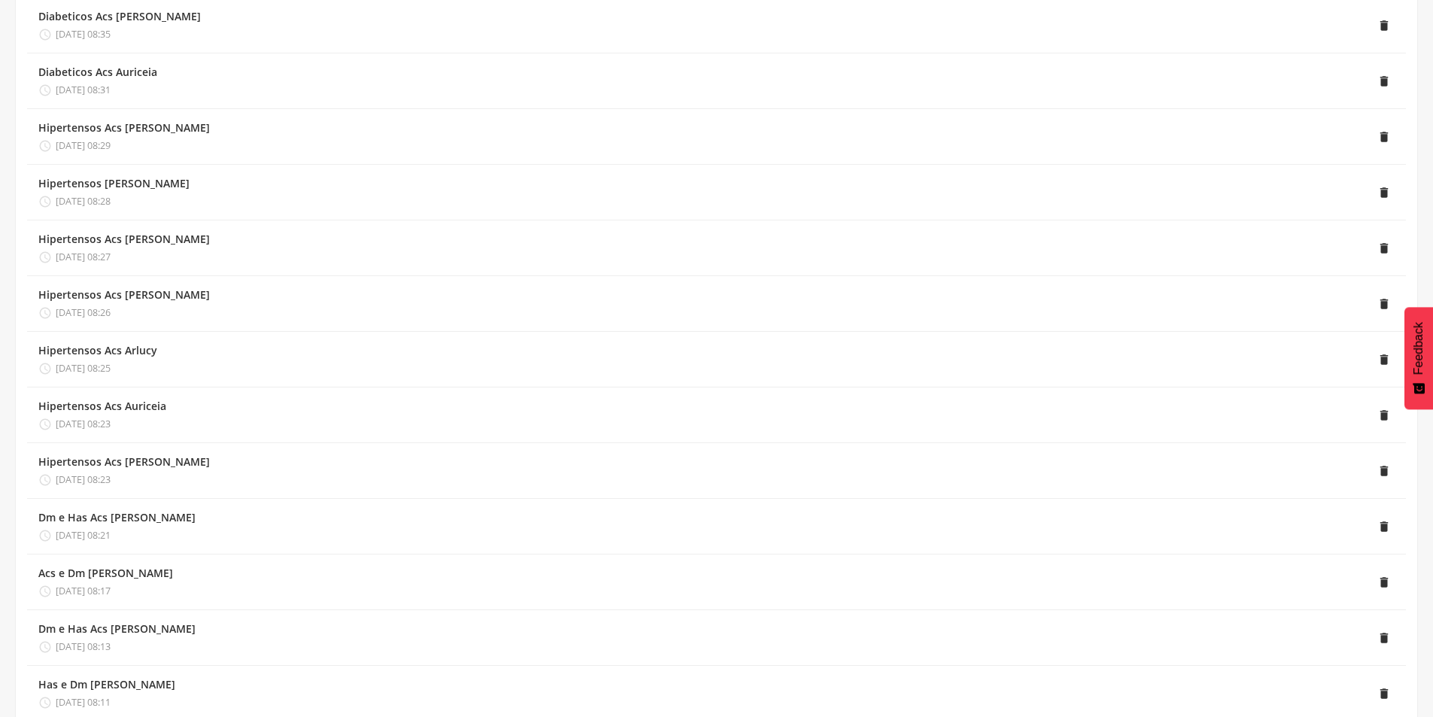
scroll to position [150, 0]
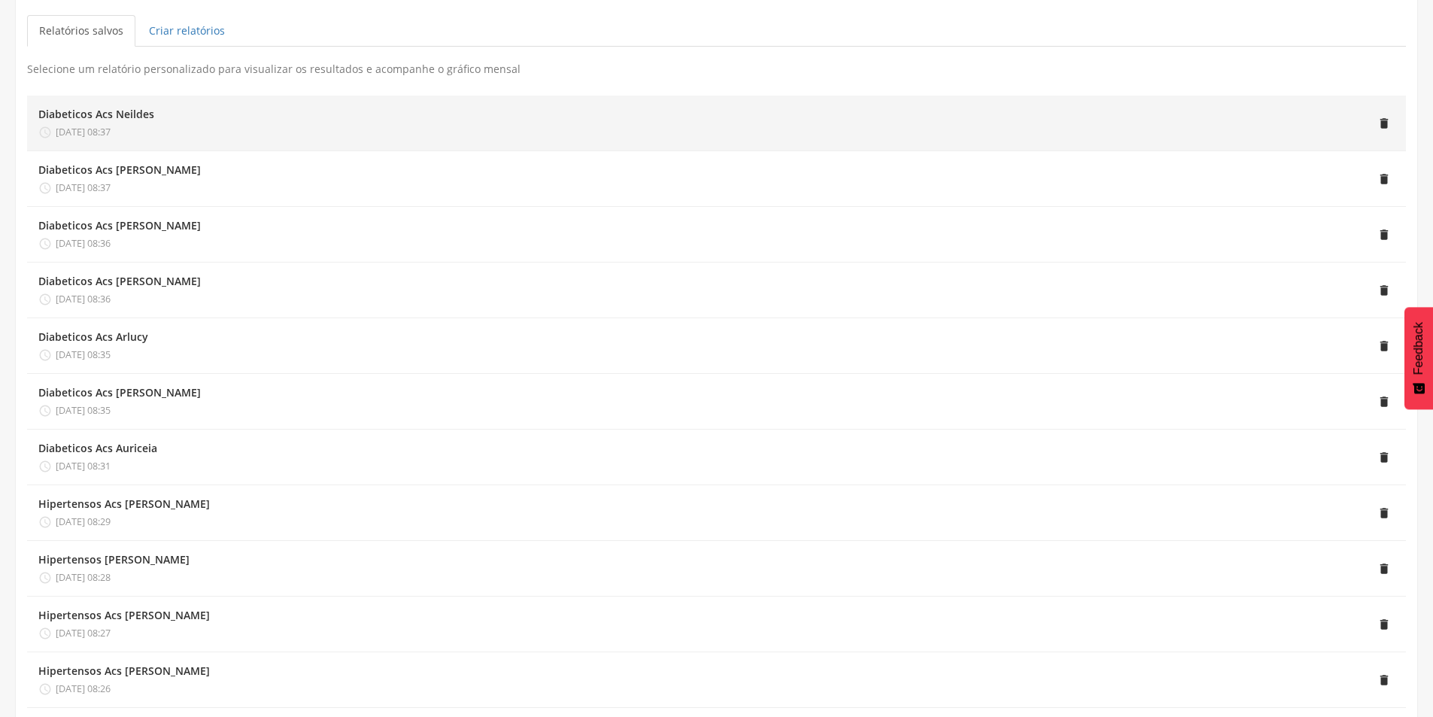
click at [219, 140] on li "Diabeticos Acs Neildes  [DATE] 08:37 " at bounding box center [716, 124] width 1379 height 56
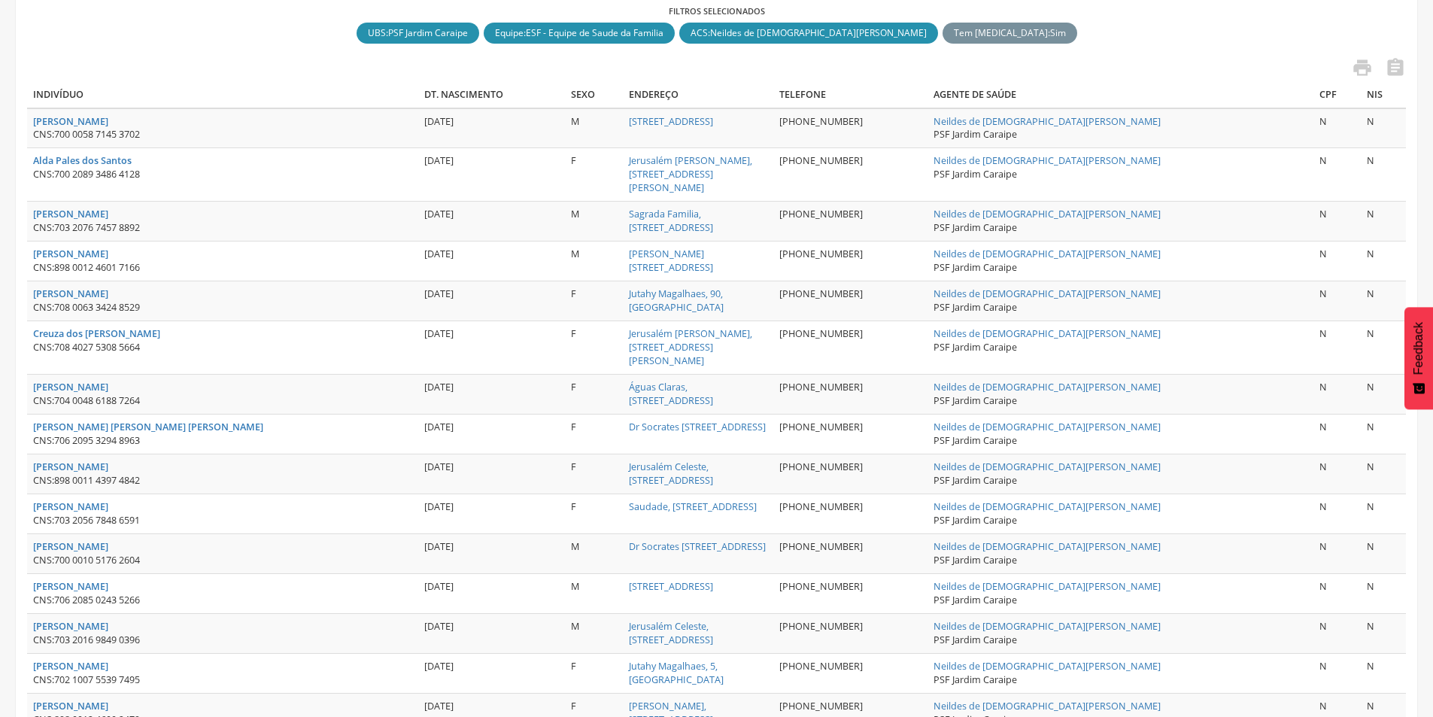
scroll to position [0, 0]
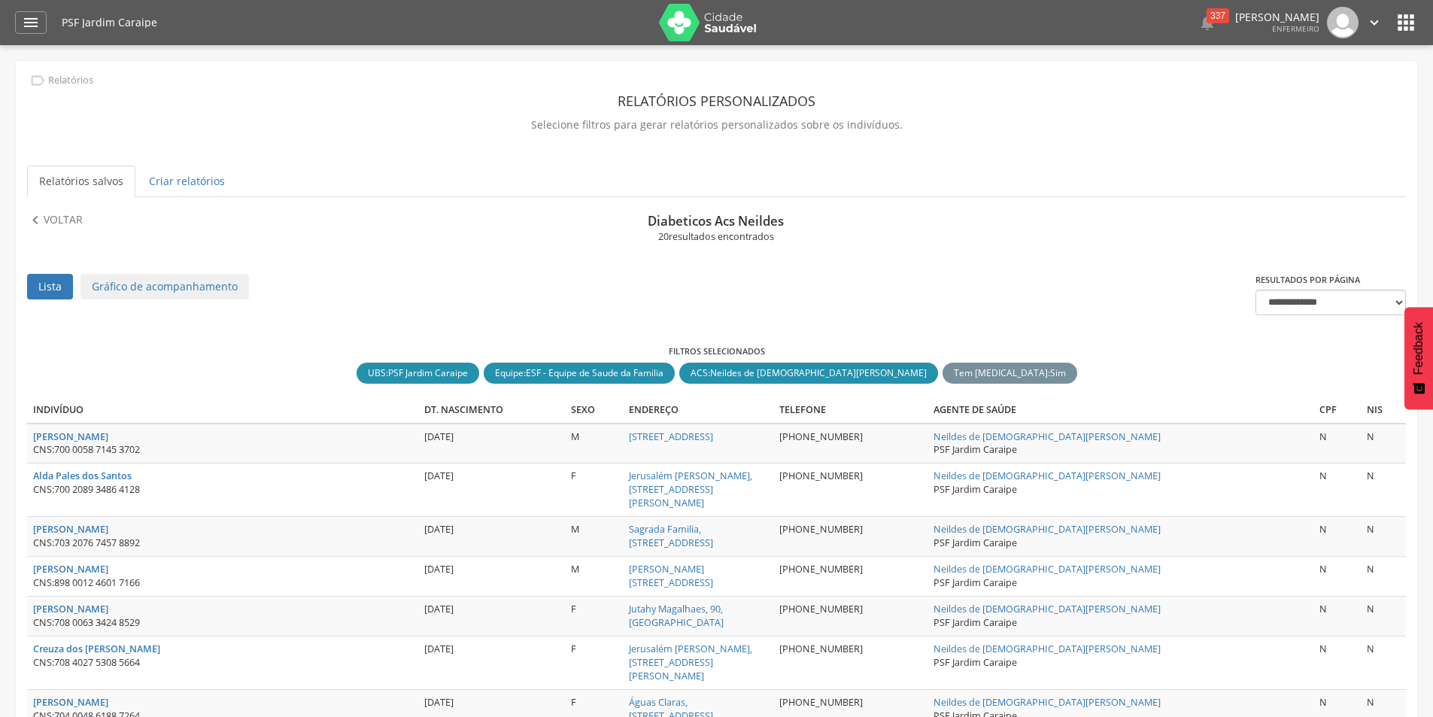
click at [91, 180] on link "Relatórios salvos" at bounding box center [81, 181] width 108 height 32
click at [28, 288] on link "Lista" at bounding box center [50, 287] width 46 height 26
click at [50, 280] on link "Lista" at bounding box center [50, 287] width 46 height 26
click at [56, 210] on div " Relatórios Relatórios personalizados Selecione filtros para gerar relatórios …" at bounding box center [716, 695] width 1401 height 1268
click at [58, 219] on p "Voltar" at bounding box center [63, 220] width 39 height 17
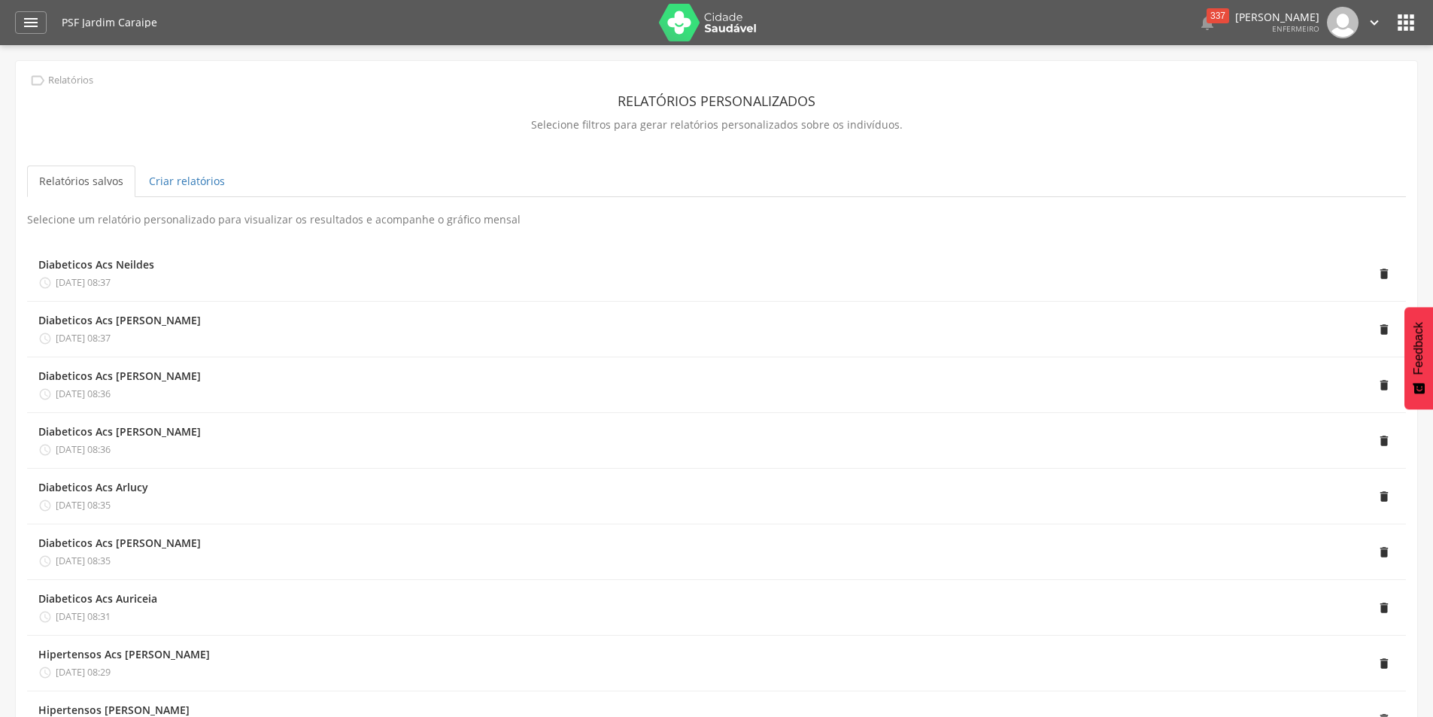
drag, startPoint x: 75, startPoint y: 284, endPoint x: 153, endPoint y: 265, distance: 80.3
click at [154, 268] on div "" at bounding box center [774, 273] width 1240 height 32
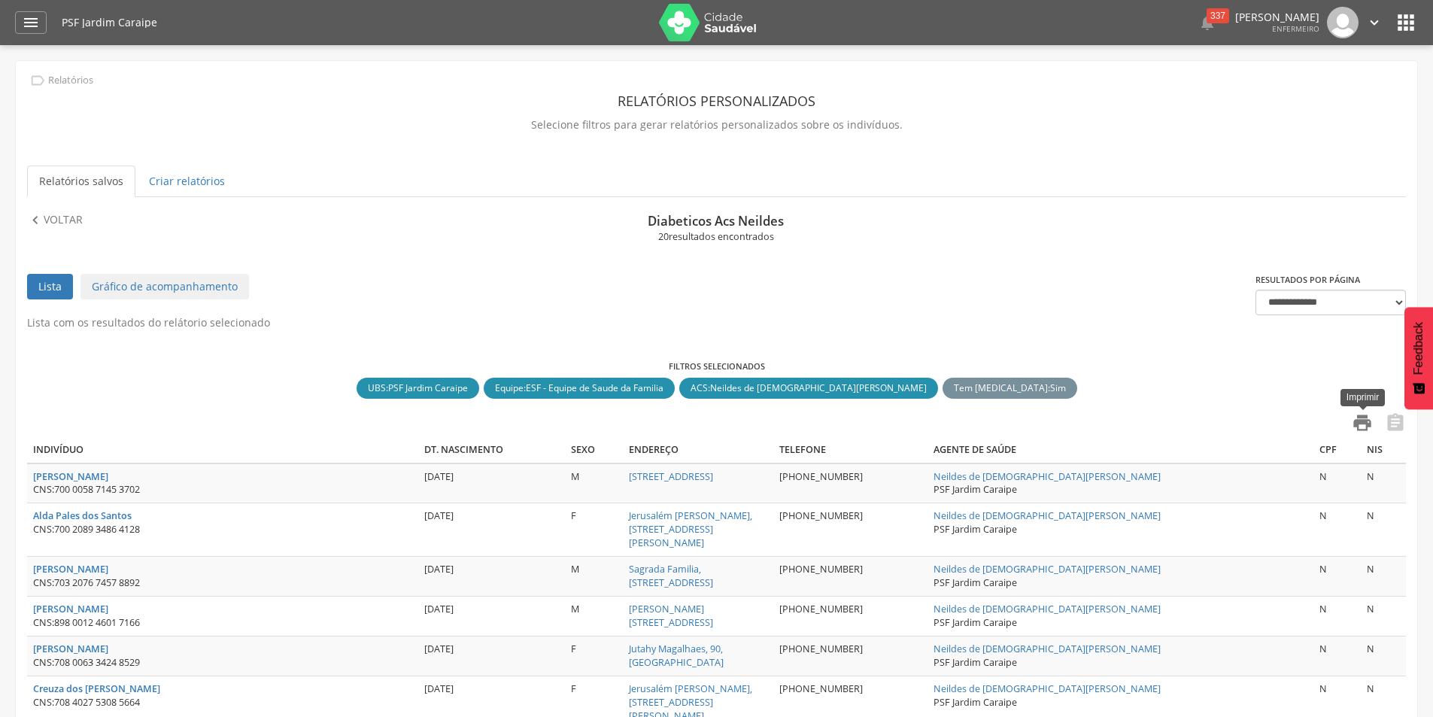
click at [1354, 417] on icon "" at bounding box center [1362, 422] width 21 height 21
click at [98, 182] on link "Relatórios salvos" at bounding box center [81, 181] width 108 height 32
click at [34, 220] on icon "" at bounding box center [35, 220] width 17 height 17
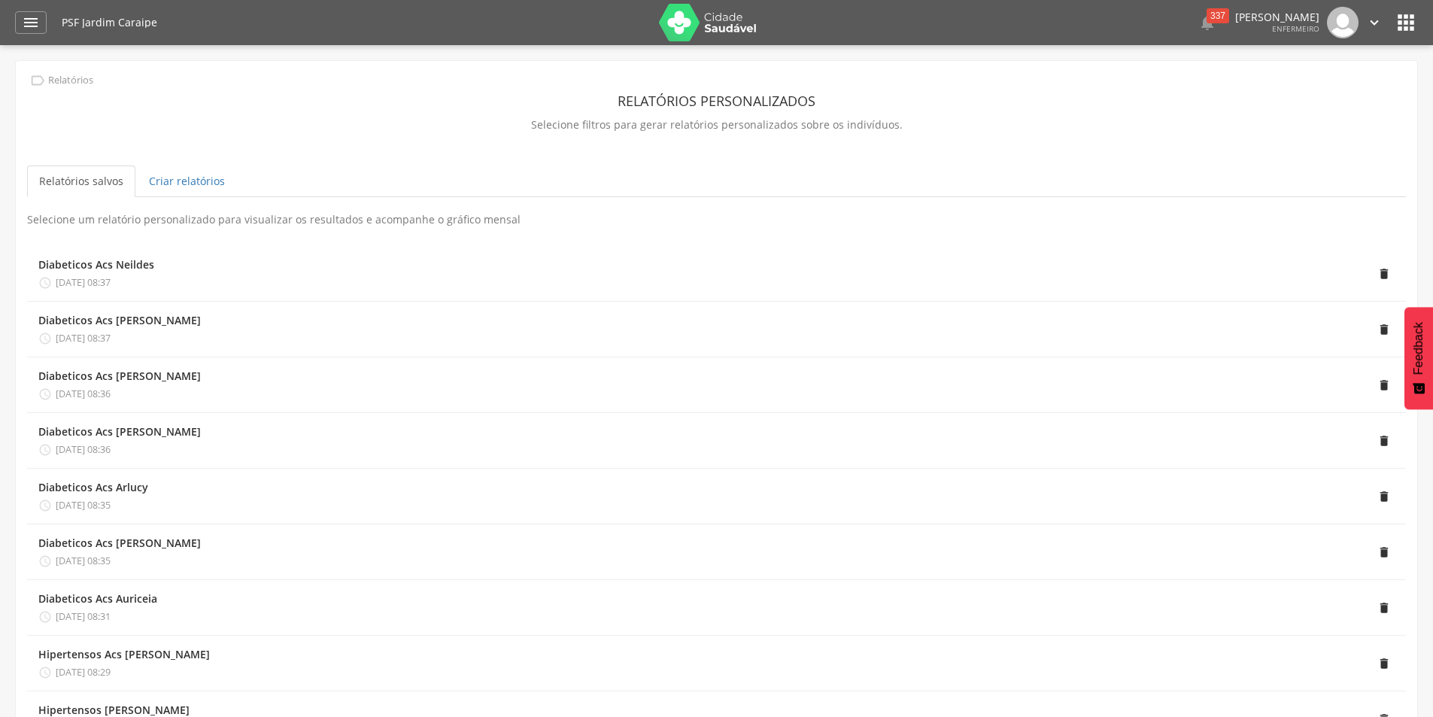
click at [201, 327] on div "" at bounding box center [798, 329] width 1194 height 32
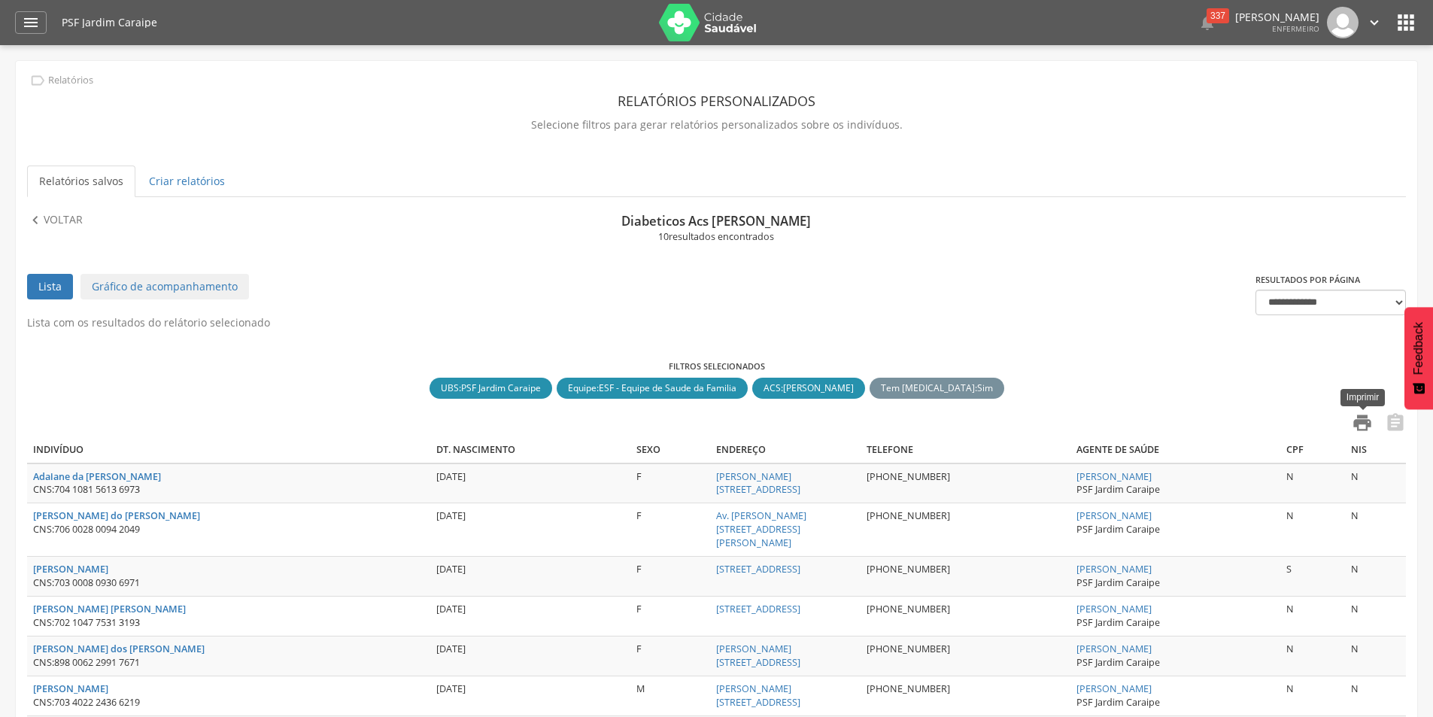
click at [1359, 419] on icon "" at bounding box center [1362, 422] width 21 height 21
click at [37, 214] on icon "" at bounding box center [35, 220] width 17 height 17
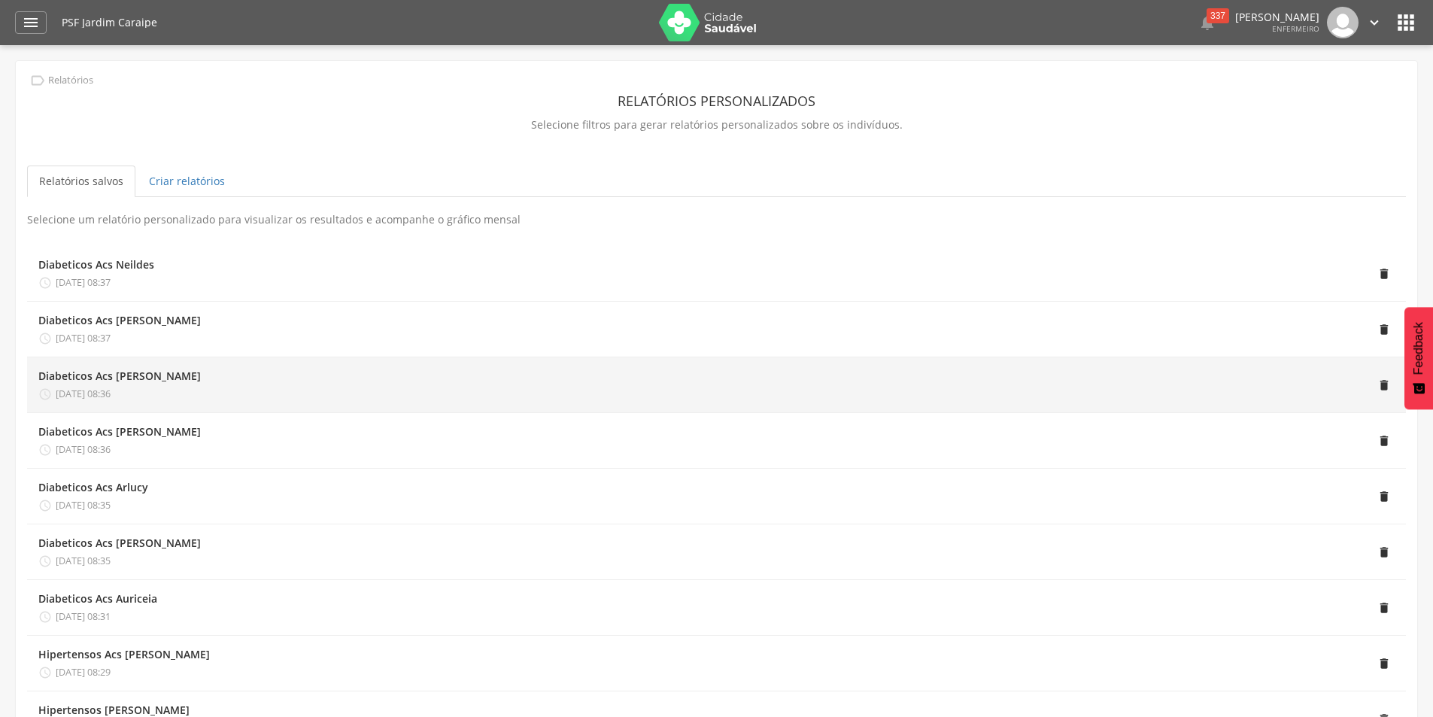
click at [135, 393] on div " [DATE] 08:36" at bounding box center [119, 394] width 162 height 14
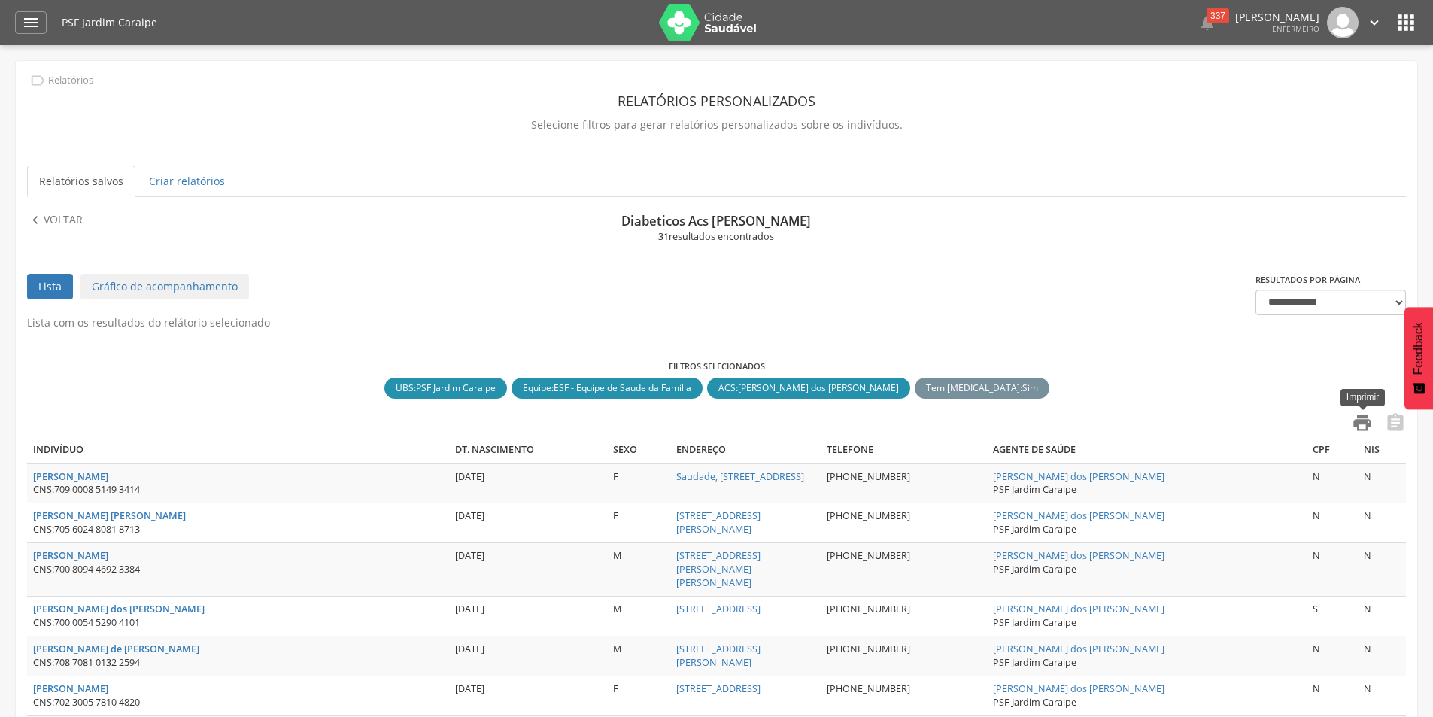
click at [1362, 418] on icon "" at bounding box center [1362, 422] width 21 height 21
click at [39, 214] on icon "" at bounding box center [35, 220] width 17 height 17
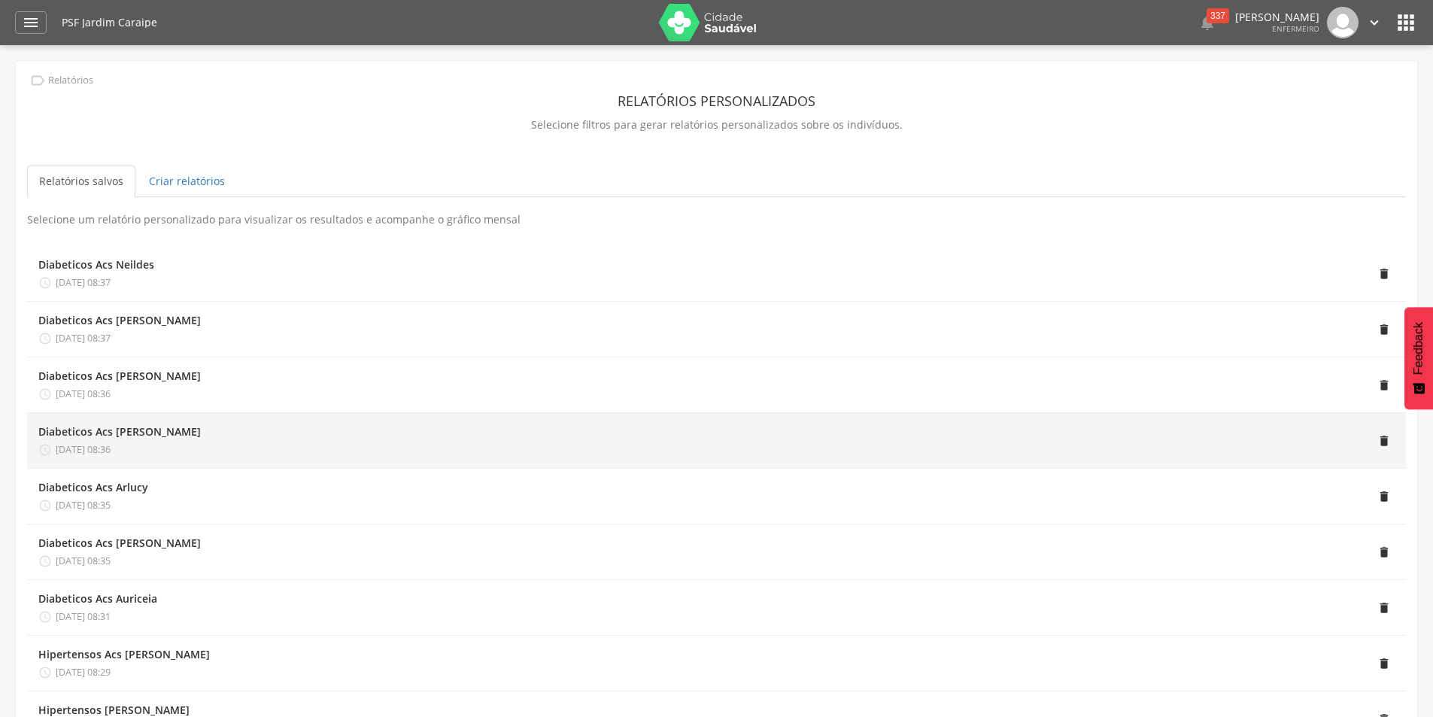
click at [201, 449] on div "" at bounding box center [798, 440] width 1194 height 32
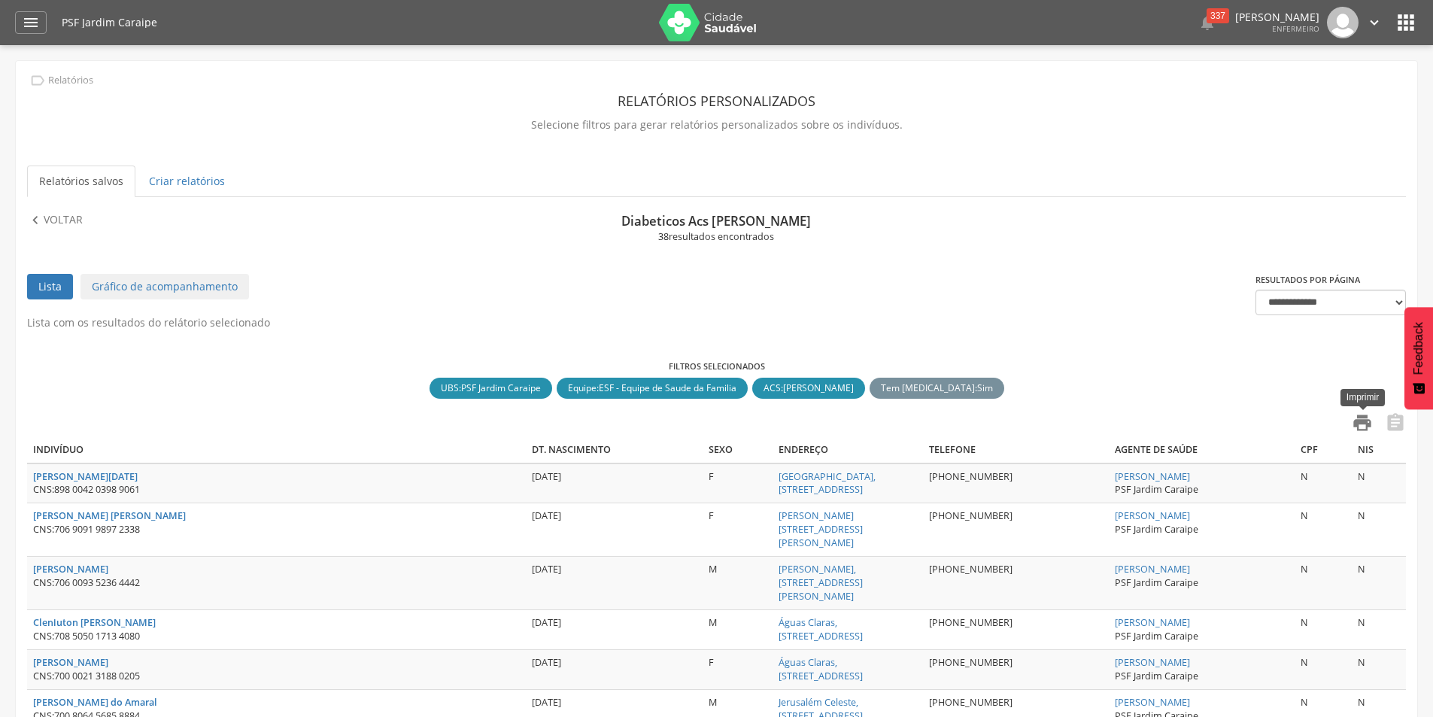
click at [1363, 425] on icon "" at bounding box center [1362, 422] width 21 height 21
click at [48, 223] on p "Voltar" at bounding box center [63, 220] width 39 height 17
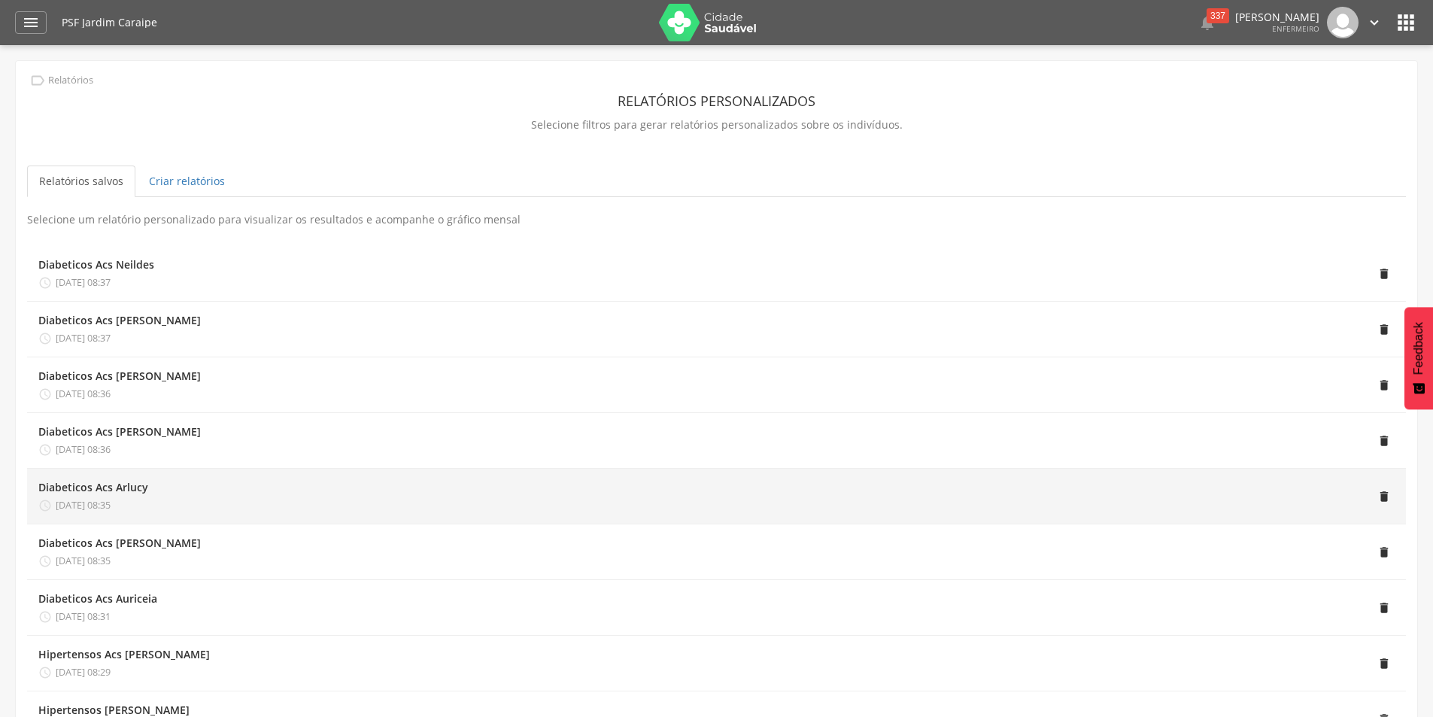
click at [127, 484] on div "Diabeticos Acs Arlucy" at bounding box center [93, 487] width 110 height 15
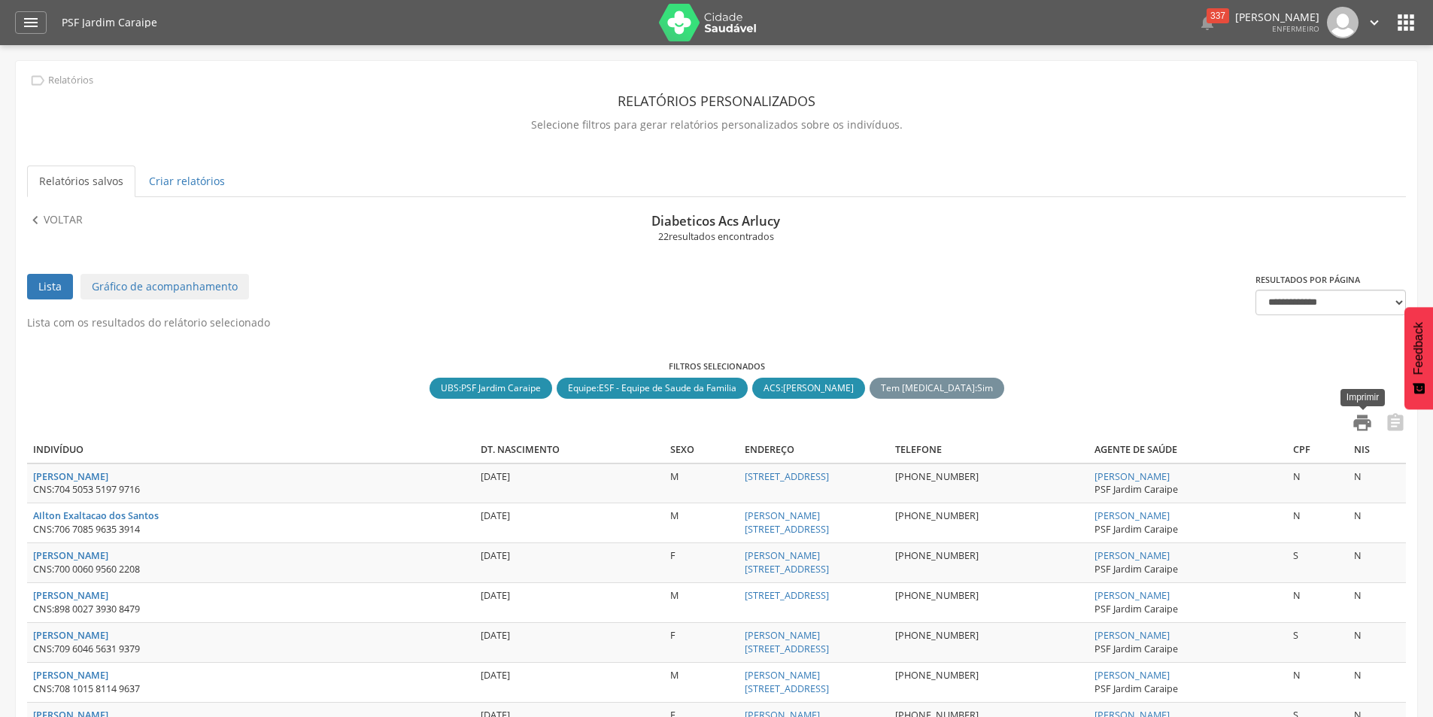
click at [1366, 422] on icon "" at bounding box center [1362, 422] width 21 height 21
click at [96, 181] on link "Relatórios salvos" at bounding box center [81, 181] width 108 height 32
click at [72, 181] on link "Relatórios salvos" at bounding box center [81, 181] width 108 height 32
click at [60, 214] on p "Voltar" at bounding box center [63, 220] width 39 height 17
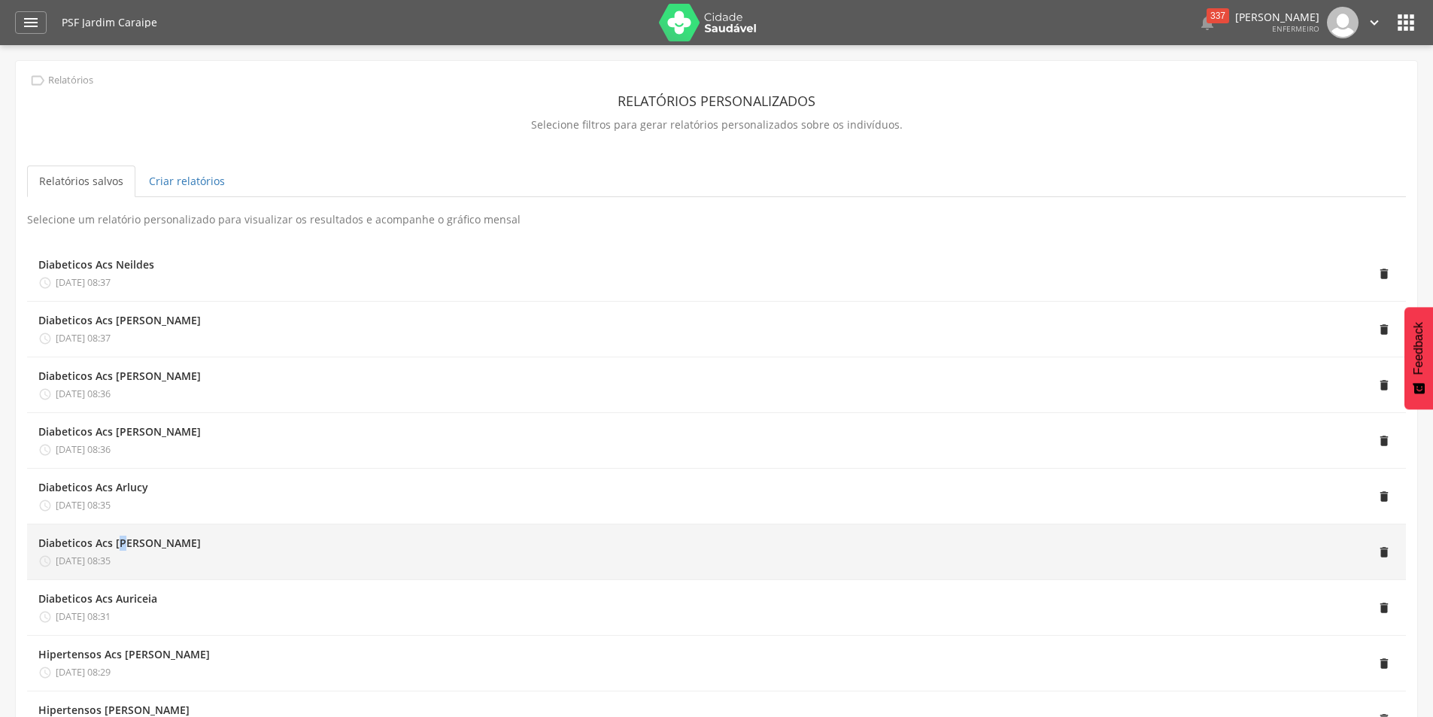
click at [124, 535] on div "Diabeticos Acs [PERSON_NAME]" at bounding box center [119, 542] width 162 height 15
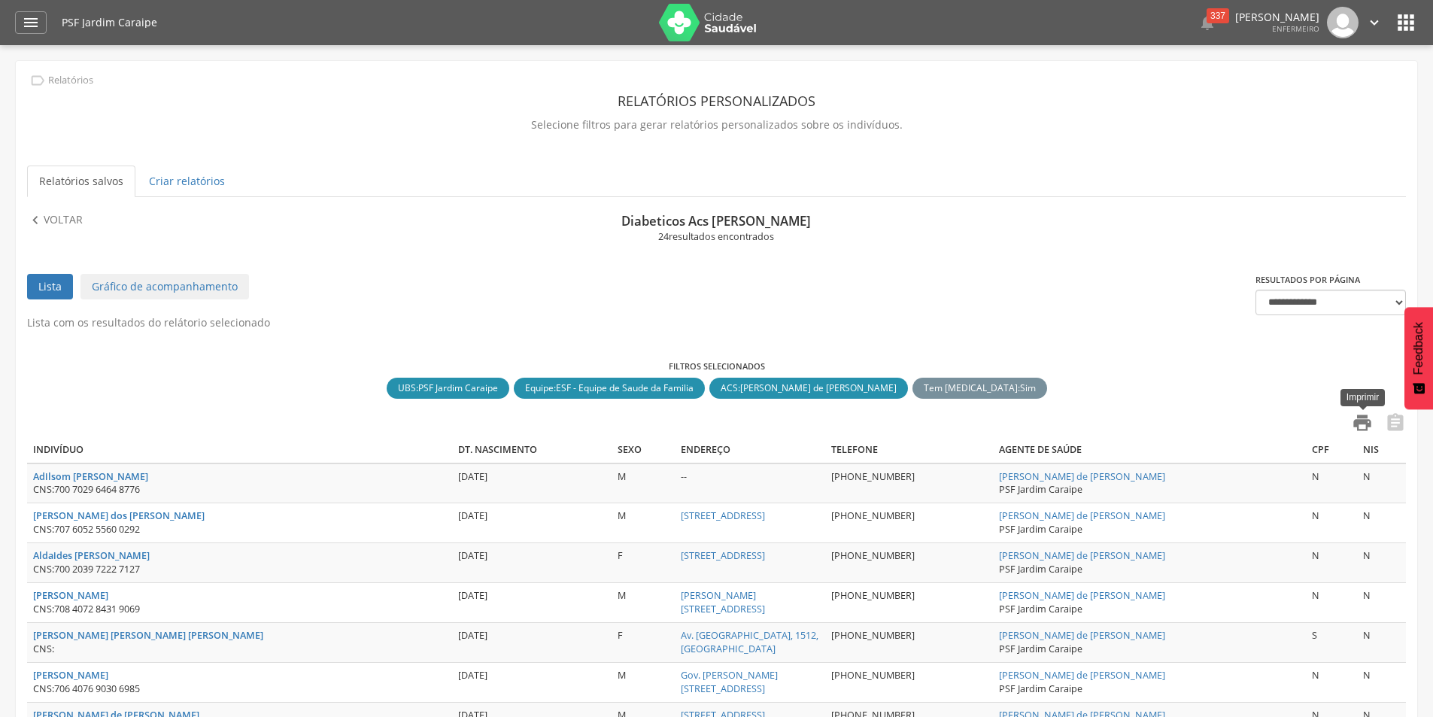
click at [1361, 424] on icon "" at bounding box center [1362, 422] width 21 height 21
click at [48, 217] on p "Voltar" at bounding box center [63, 220] width 39 height 17
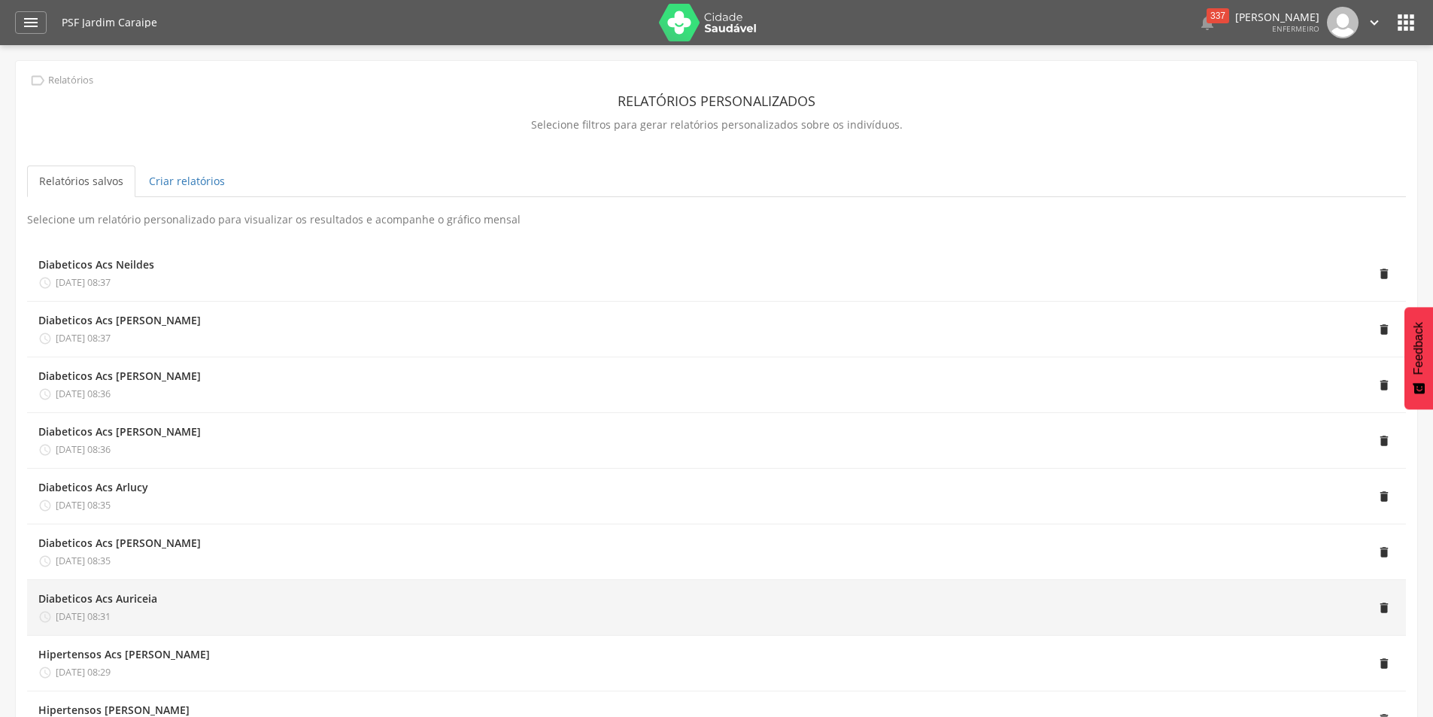
click at [161, 602] on div "" at bounding box center [775, 607] width 1237 height 32
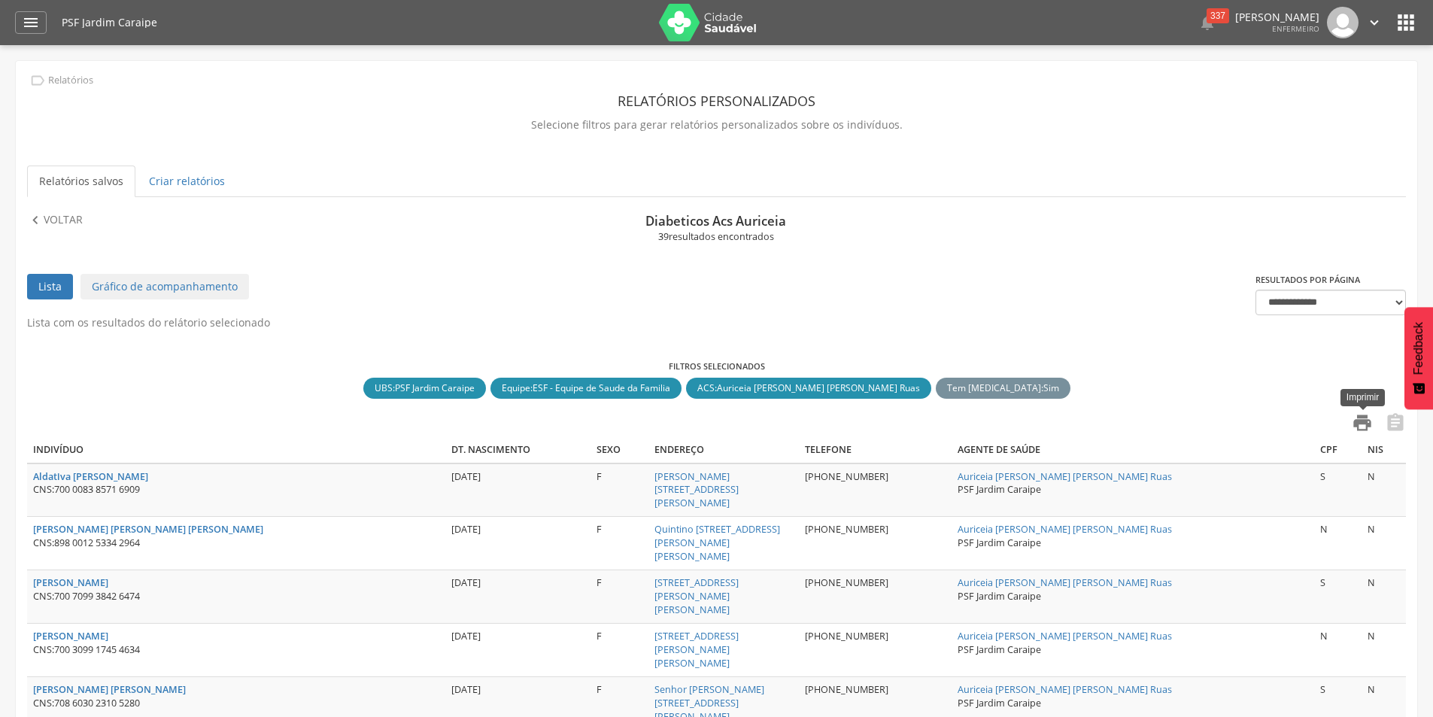
click at [1366, 418] on icon "" at bounding box center [1362, 422] width 21 height 21
click at [74, 181] on link "Relatórios salvos" at bounding box center [81, 181] width 108 height 32
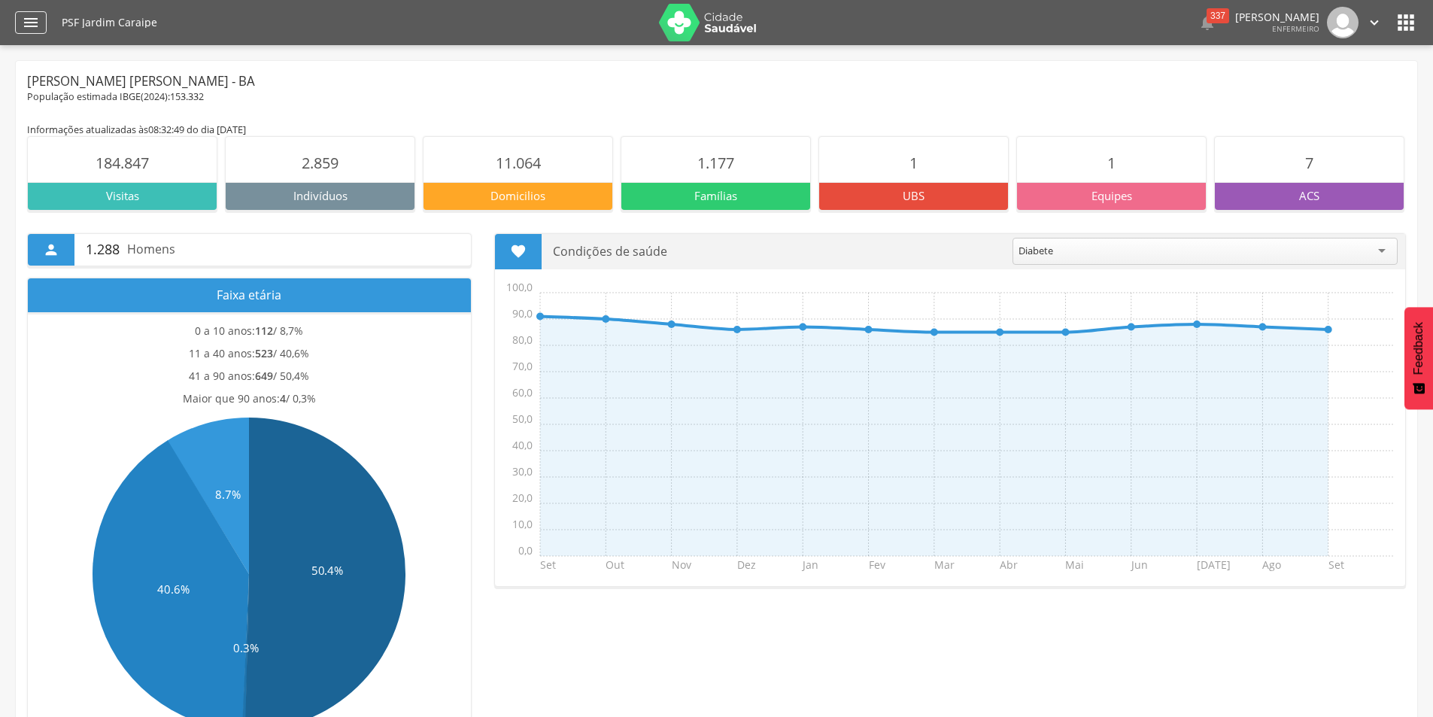
click at [32, 21] on icon "" at bounding box center [31, 23] width 18 height 18
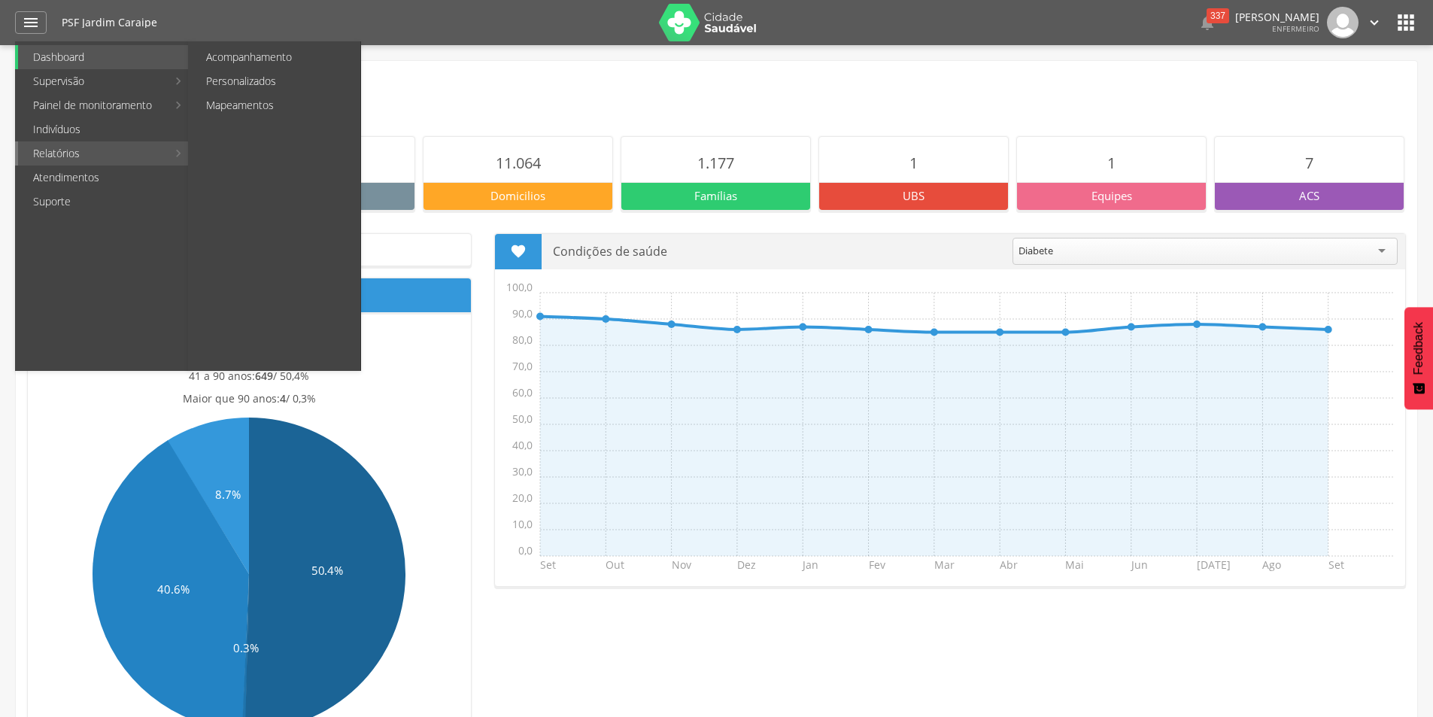
click at [83, 155] on link "Relatórios" at bounding box center [92, 153] width 149 height 24
click at [226, 79] on link "Personalizados" at bounding box center [275, 81] width 169 height 24
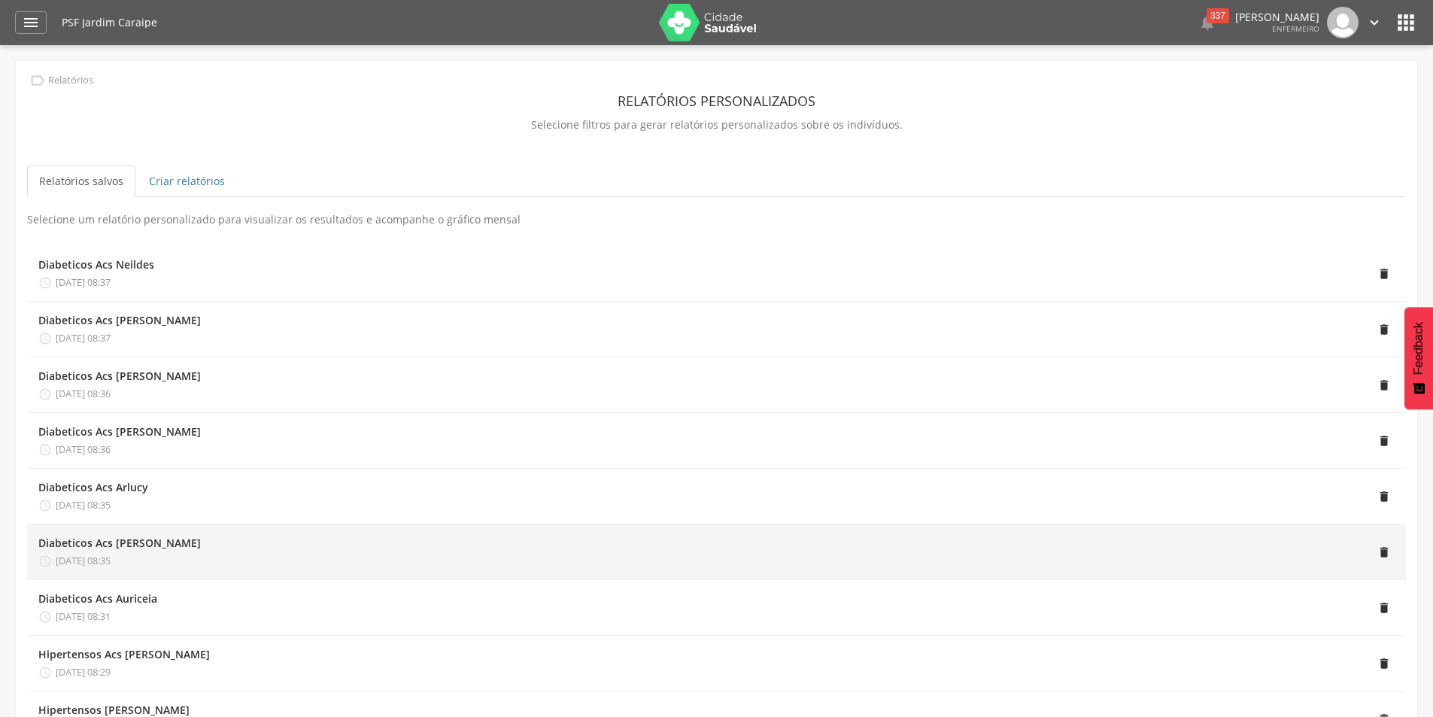
scroll to position [150, 0]
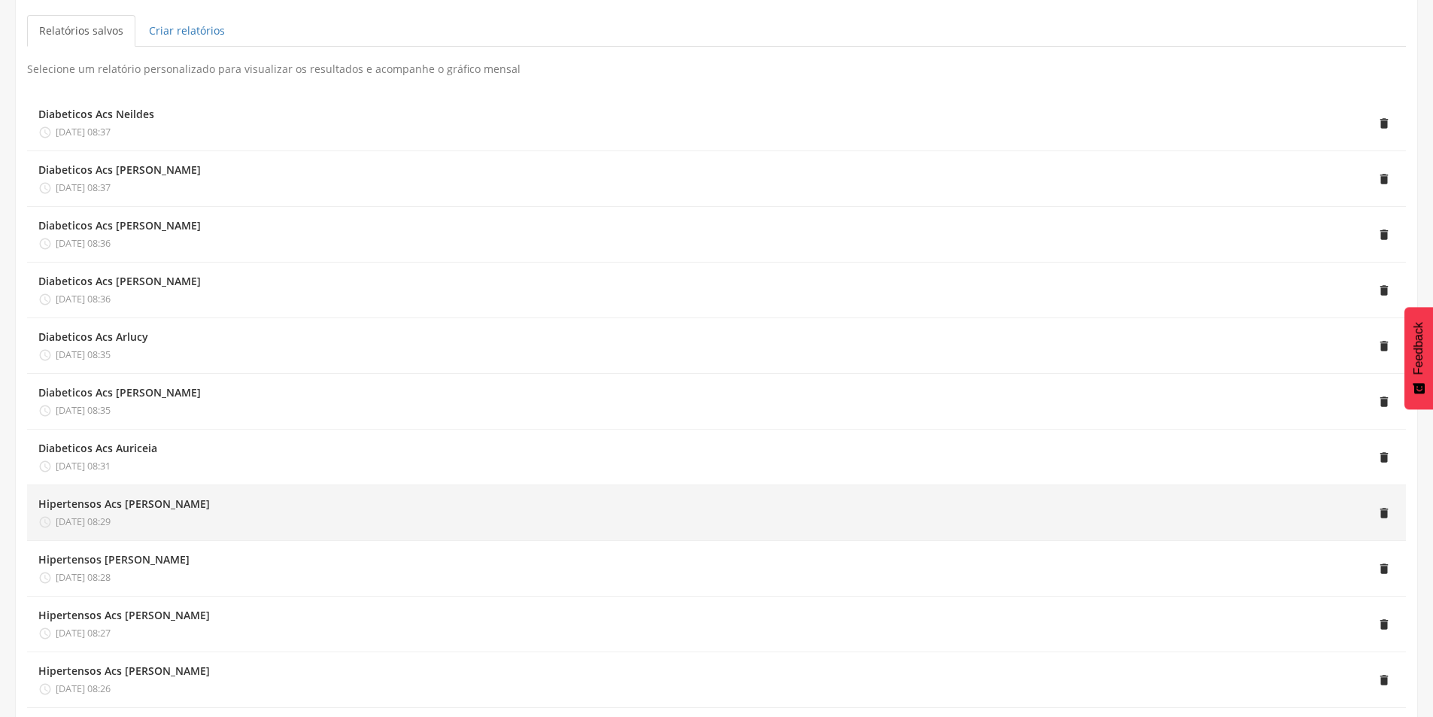
click at [829, 503] on div "" at bounding box center [802, 512] width 1185 height 32
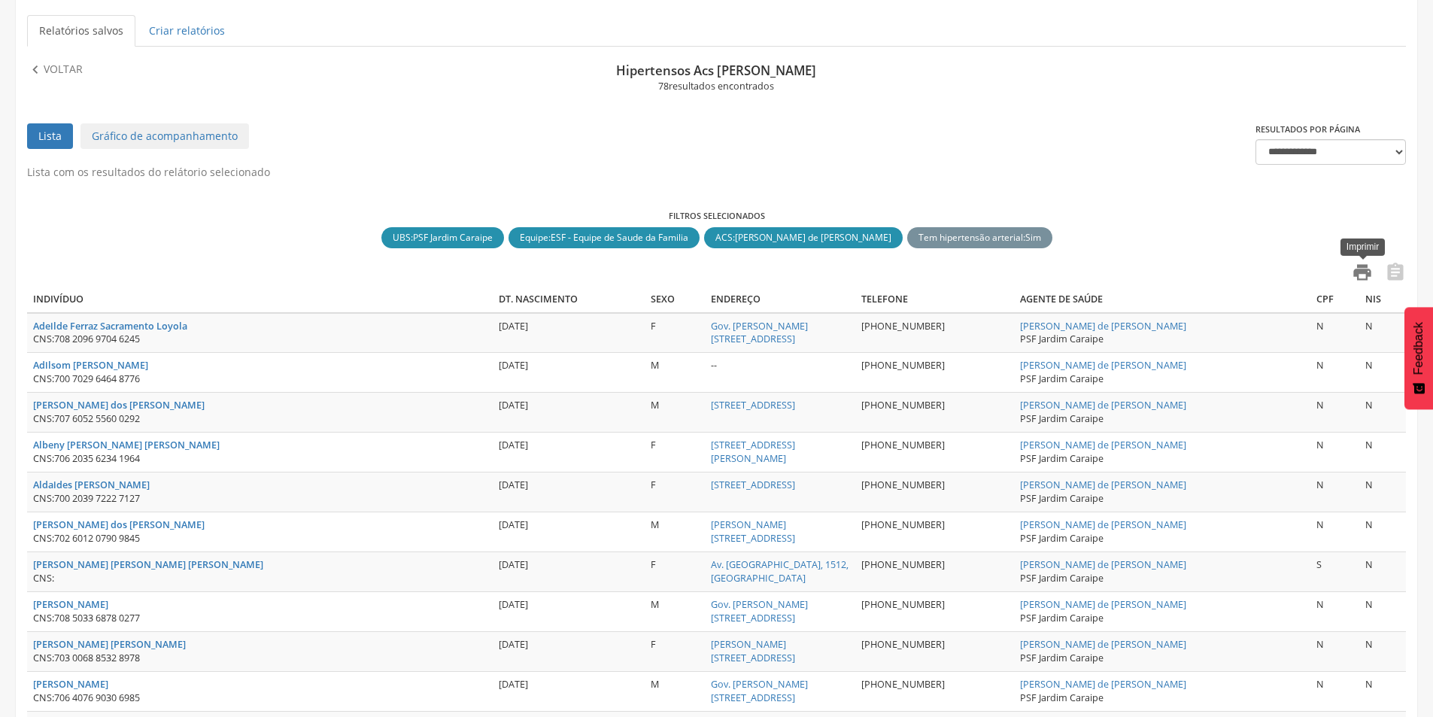
click at [1358, 264] on icon "" at bounding box center [1362, 272] width 21 height 21
click at [57, 69] on p "Voltar" at bounding box center [63, 70] width 39 height 17
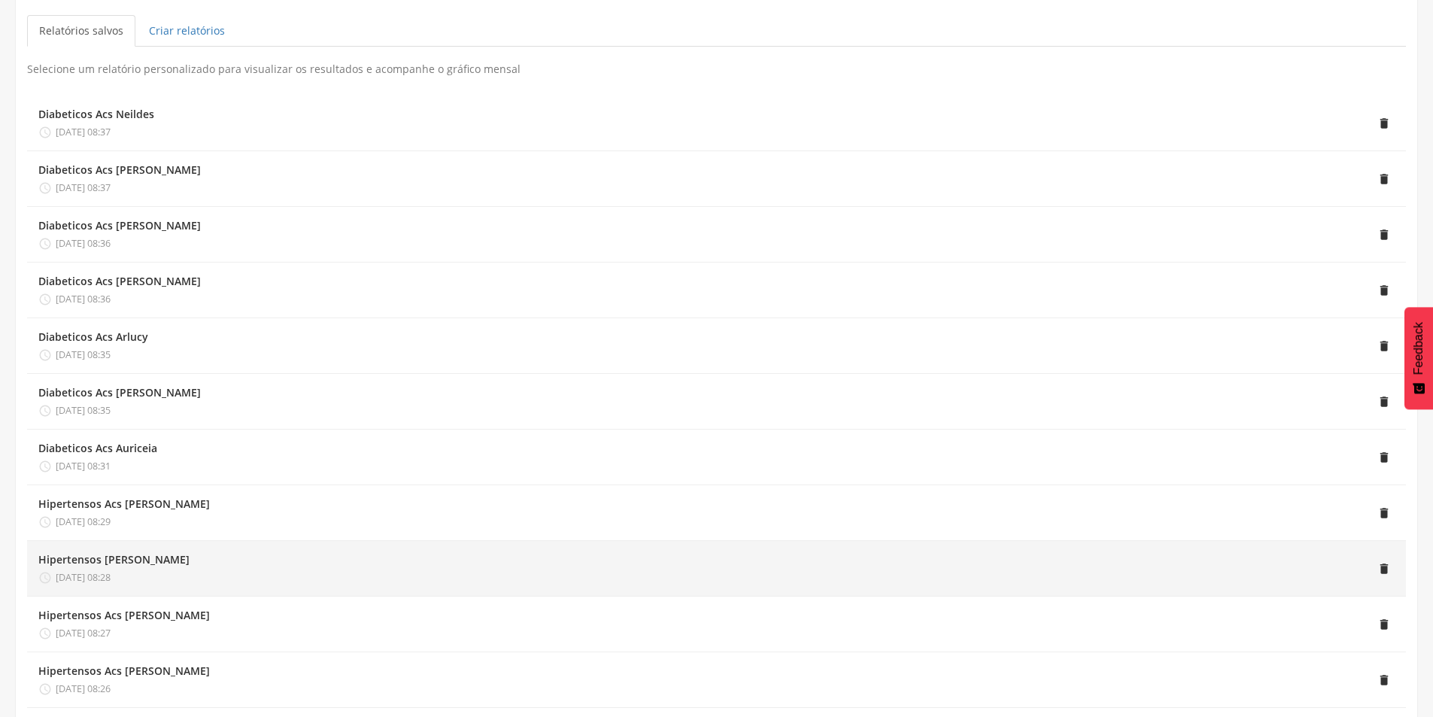
click at [100, 563] on div "Hipertensos [PERSON_NAME]" at bounding box center [113, 559] width 151 height 15
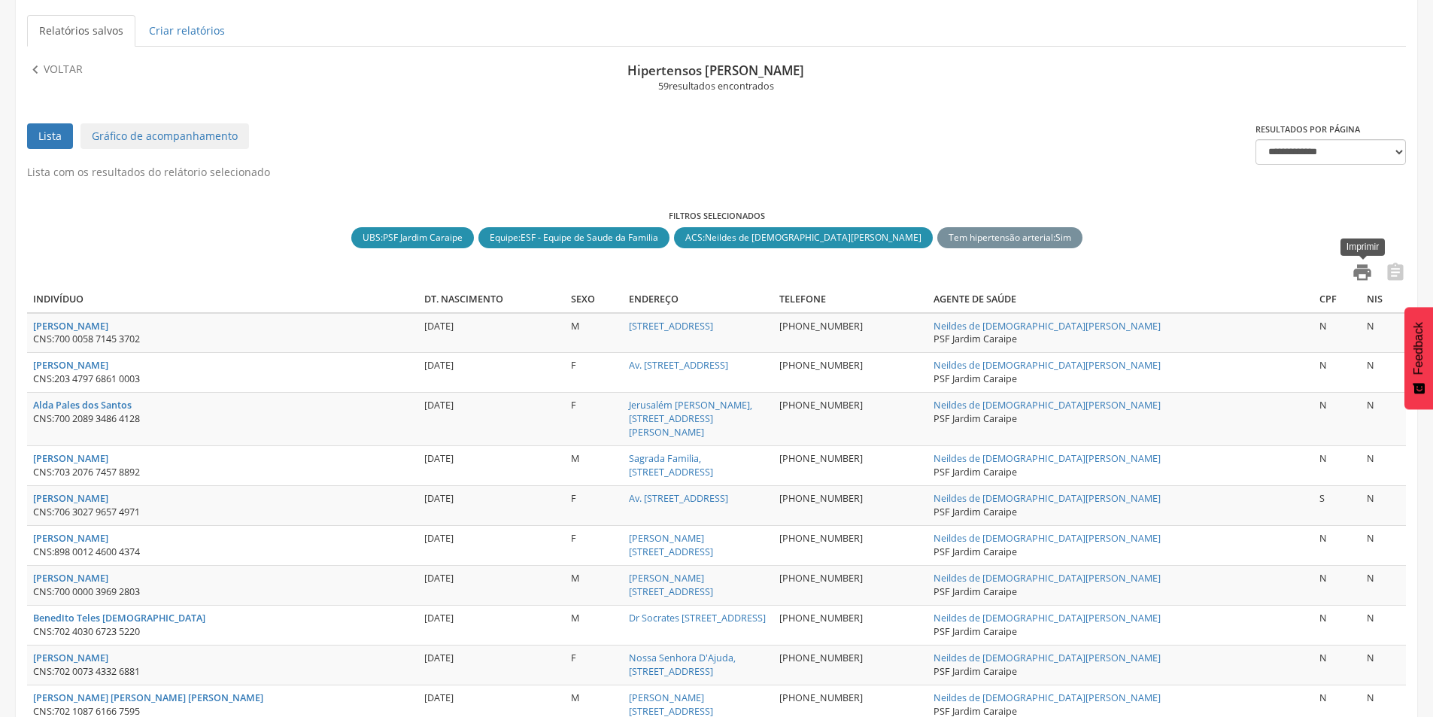
click at [1356, 264] on icon "" at bounding box center [1362, 272] width 21 height 21
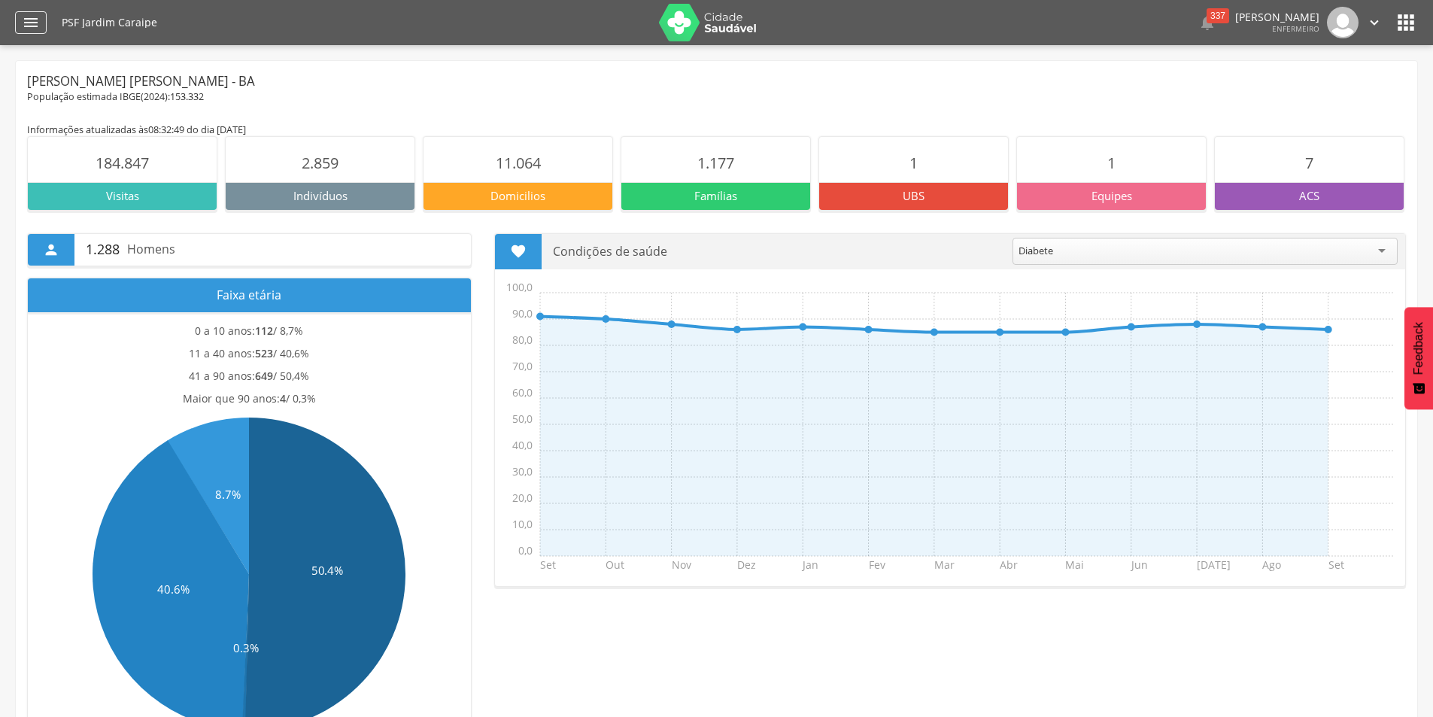
click at [20, 23] on div "" at bounding box center [31, 22] width 32 height 23
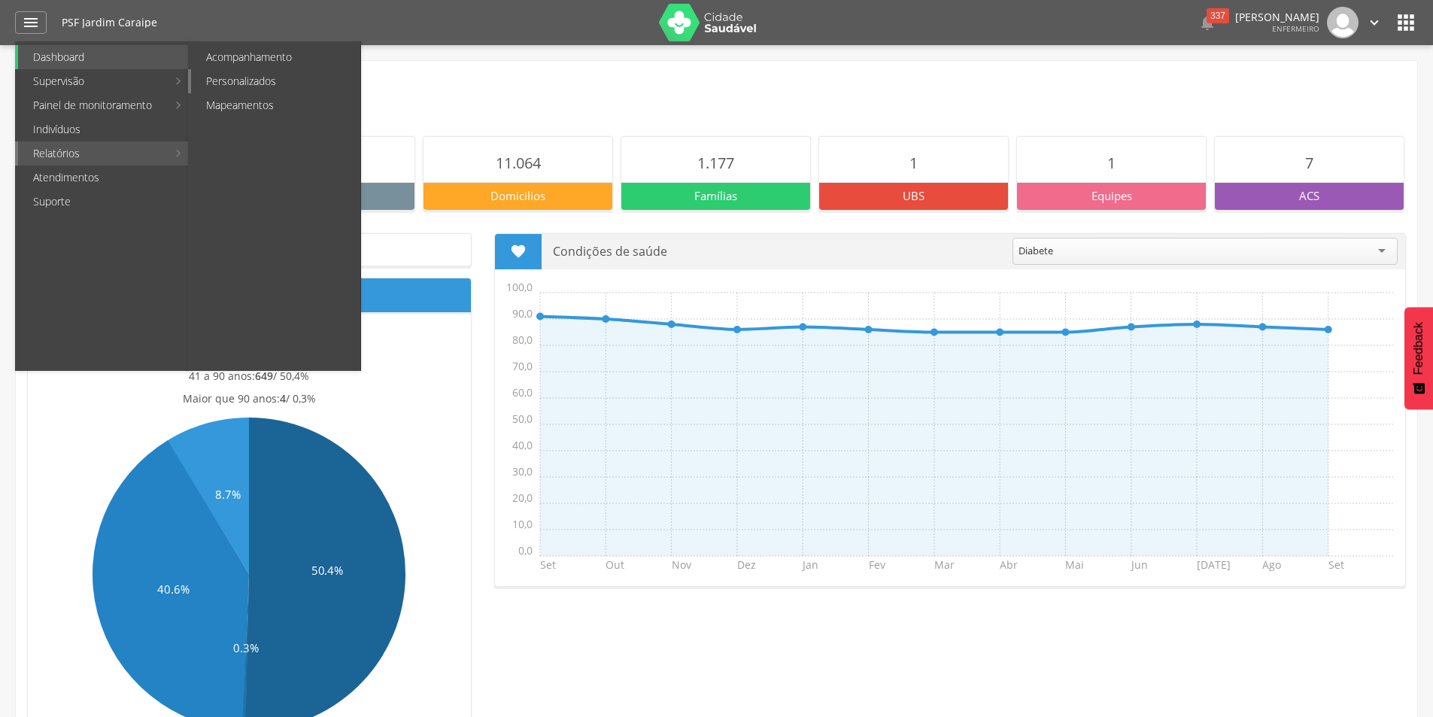
click at [215, 89] on link "Personalizados" at bounding box center [275, 81] width 169 height 24
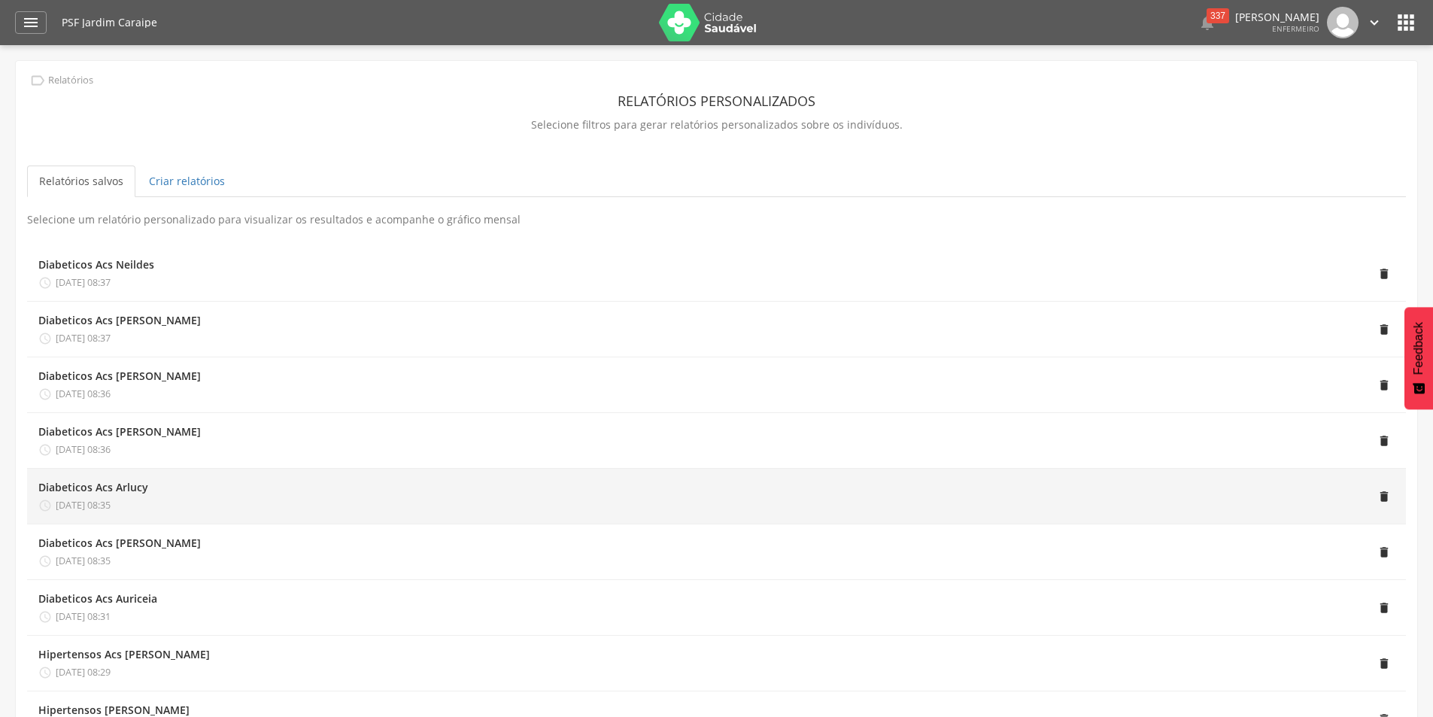
scroll to position [226, 0]
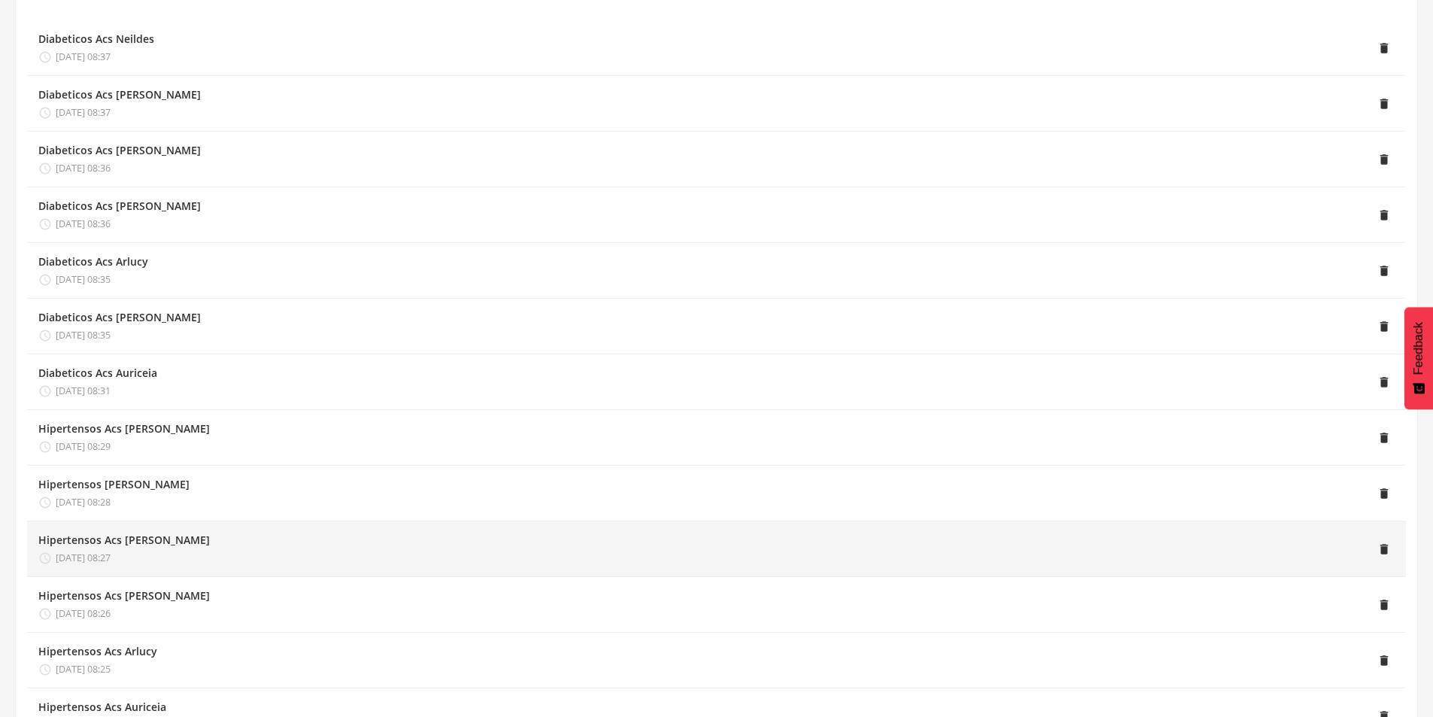
click at [123, 542] on div "Hipertensos Acs [PERSON_NAME]" at bounding box center [123, 539] width 171 height 15
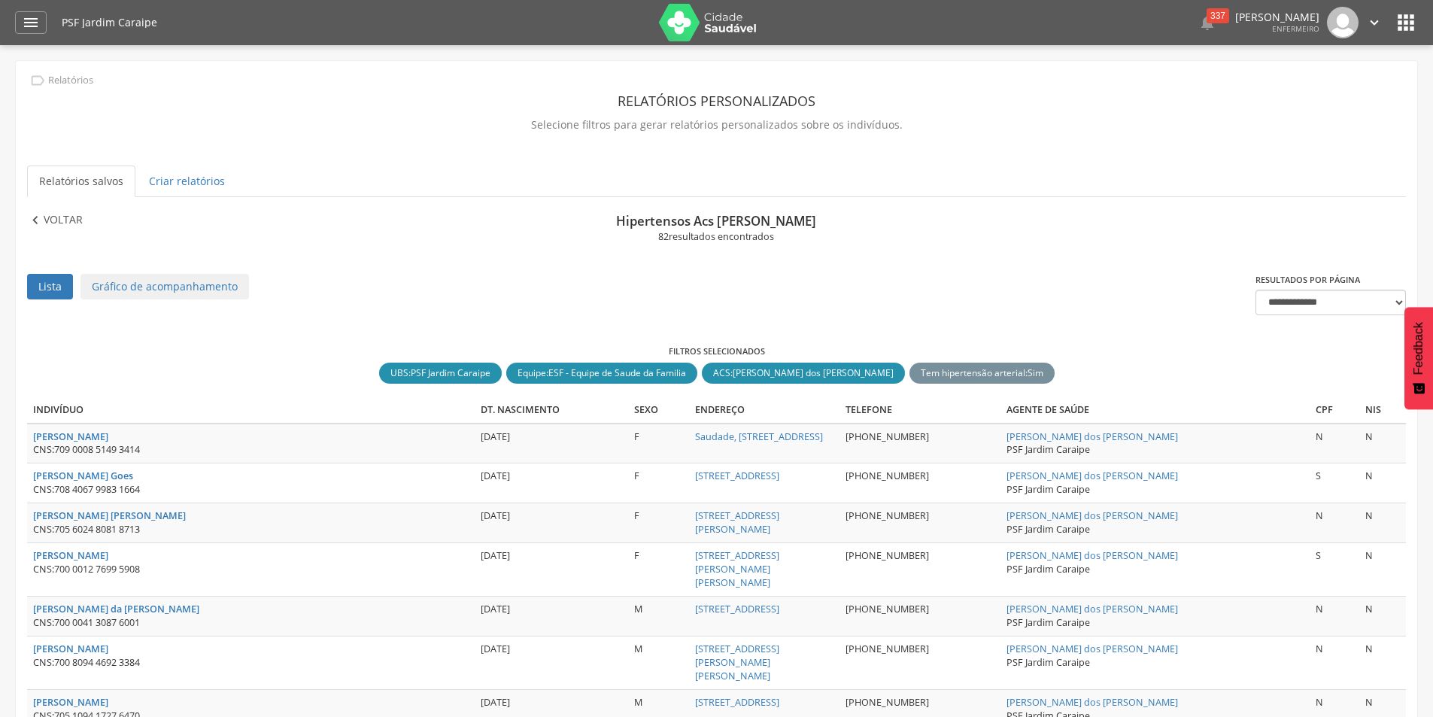
scroll to position [45, 0]
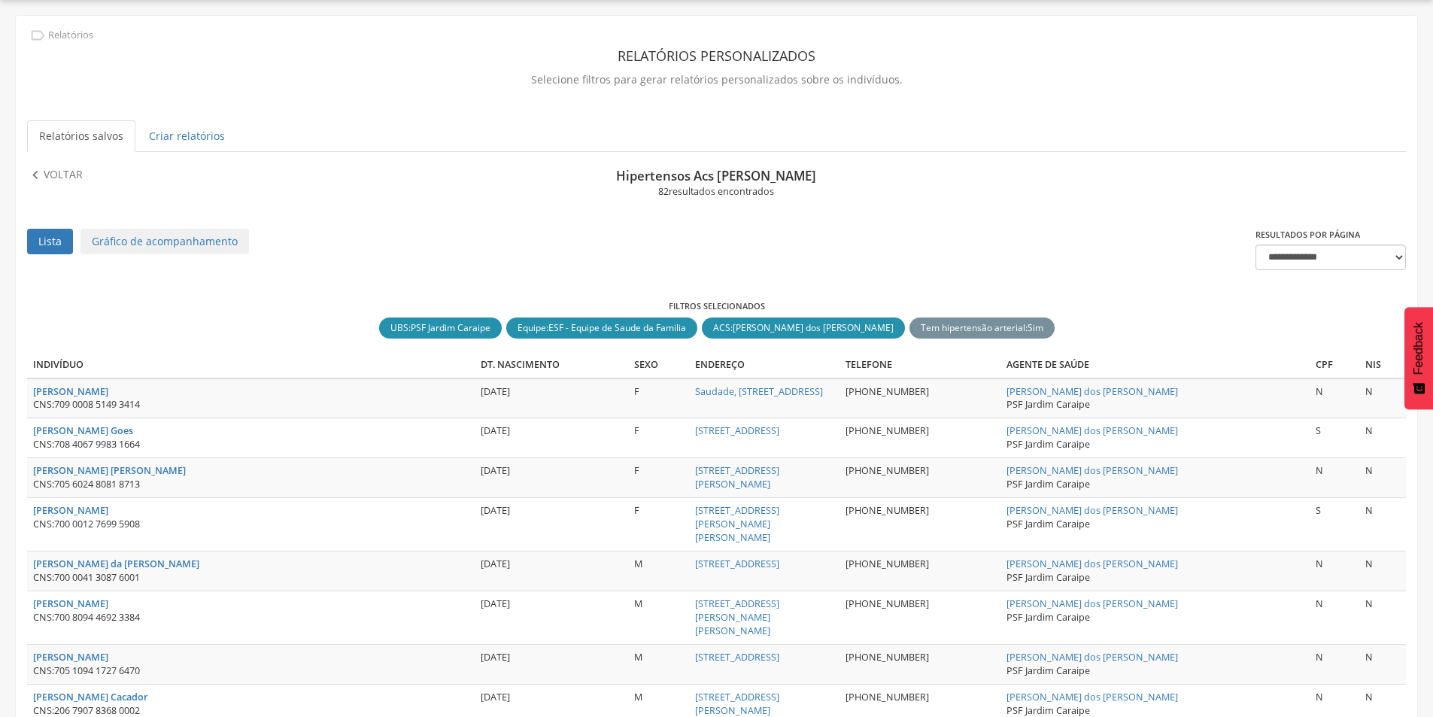
click at [75, 135] on link "Relatórios salvos" at bounding box center [81, 136] width 108 height 32
click at [55, 173] on p "Voltar" at bounding box center [63, 175] width 39 height 17
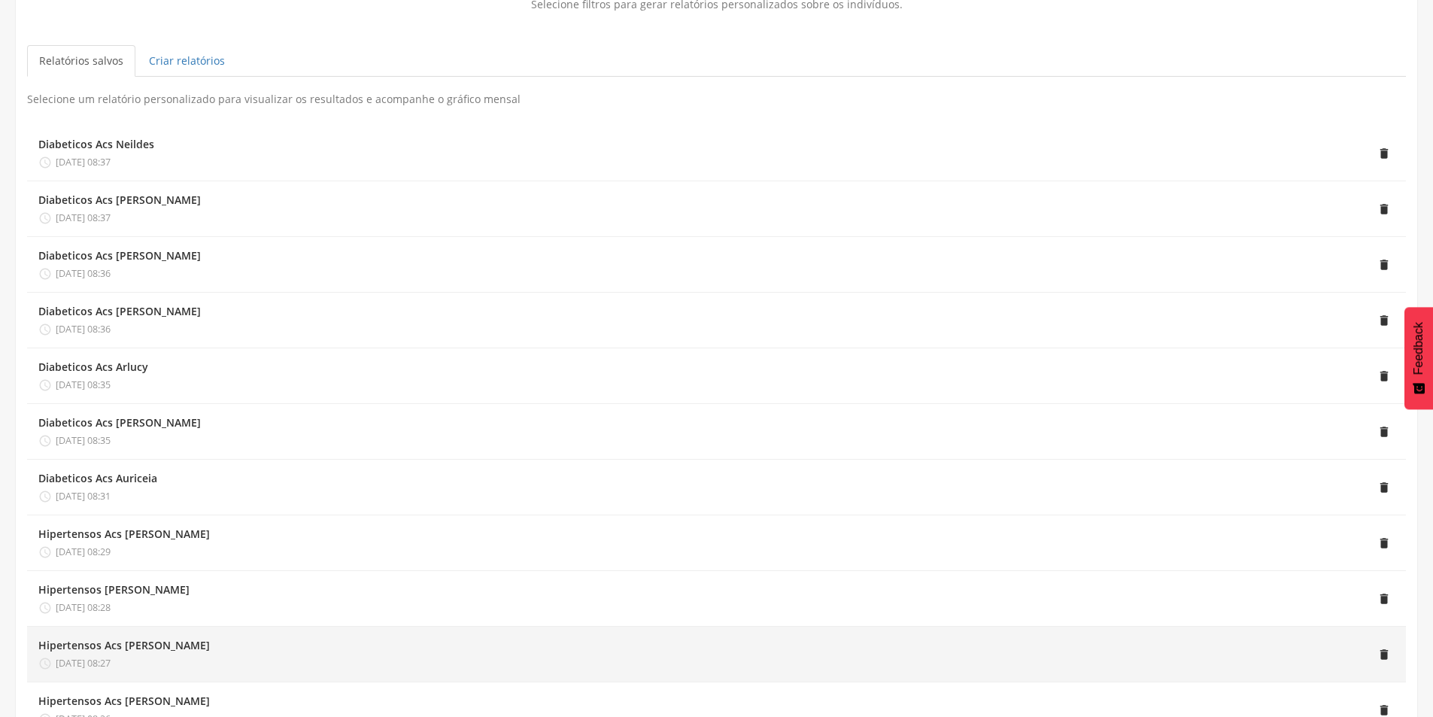
scroll to position [196, 0]
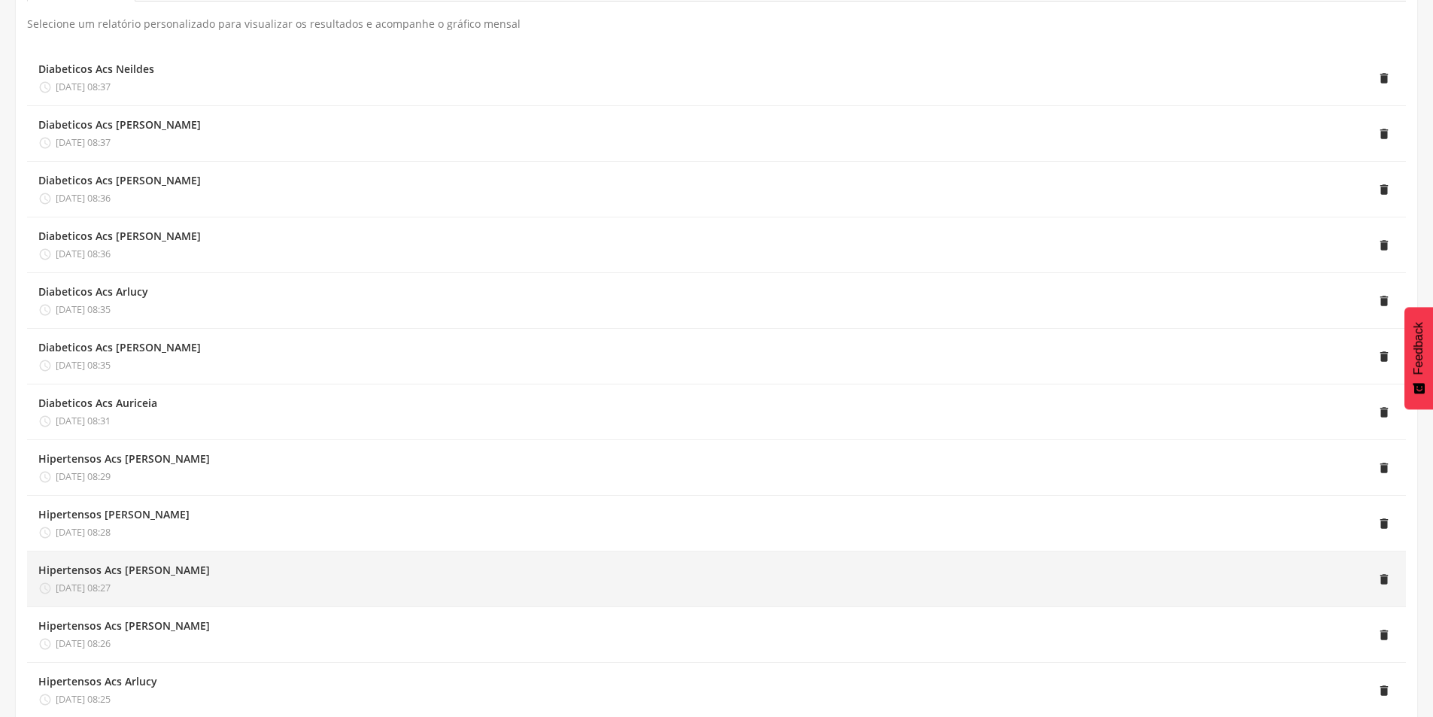
click at [164, 565] on div "Hipertensos Acs [PERSON_NAME]" at bounding box center [123, 570] width 171 height 15
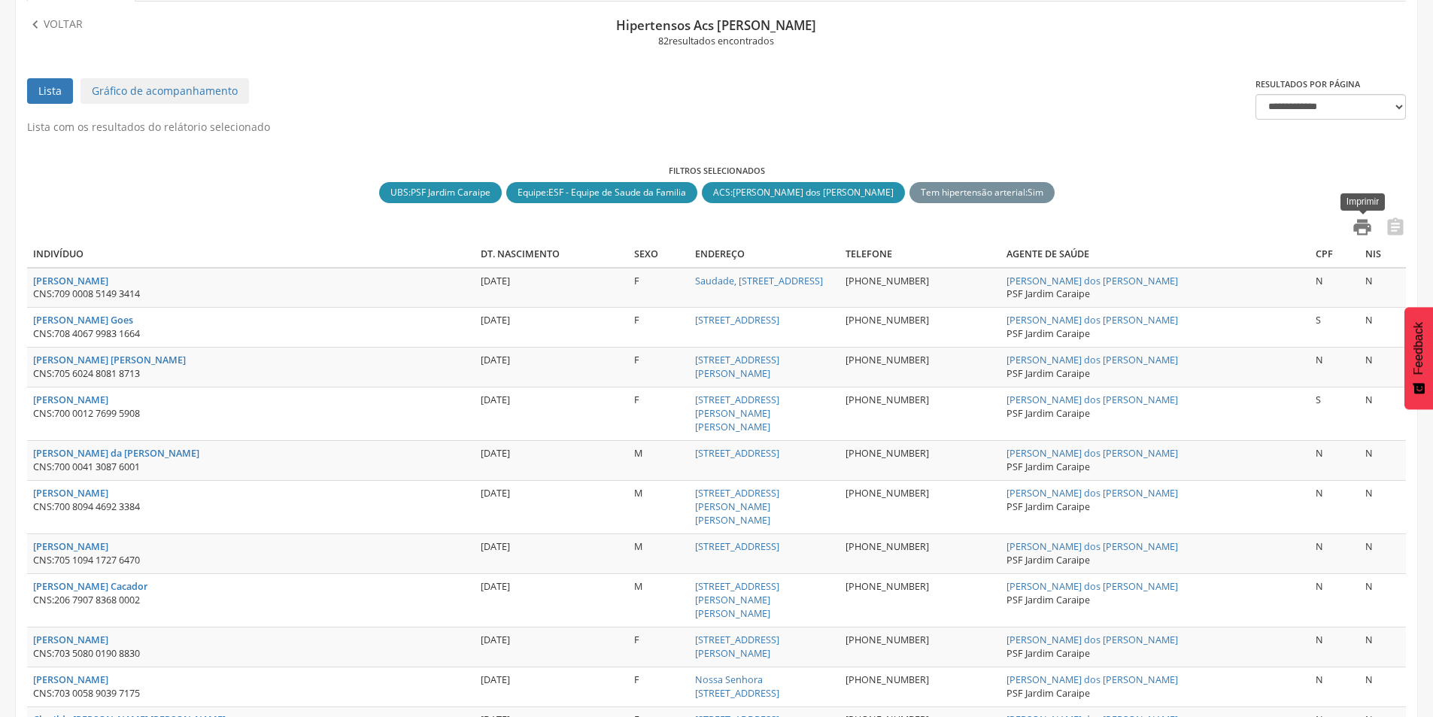
click at [1367, 223] on icon "" at bounding box center [1362, 227] width 21 height 21
click at [56, 27] on p "Voltar" at bounding box center [63, 25] width 39 height 17
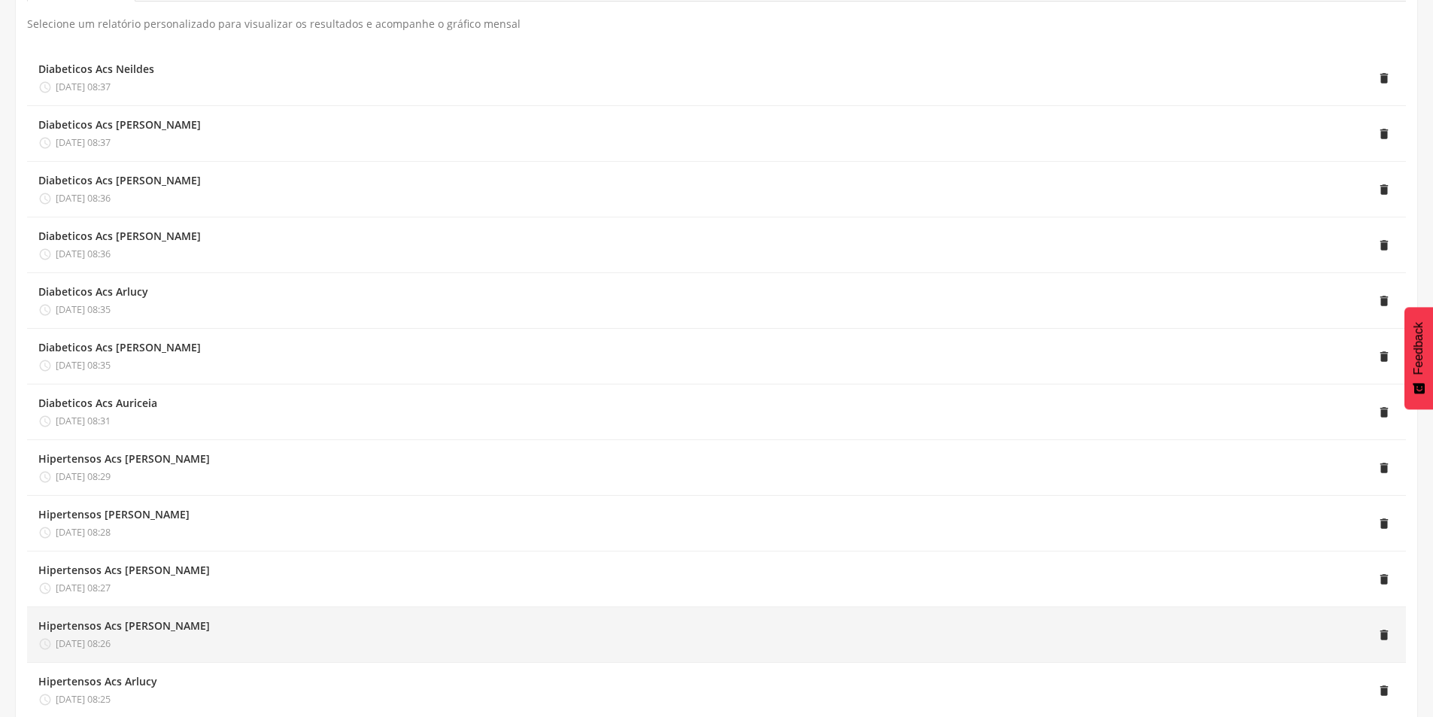
click at [138, 632] on div "Hipertensos Acs [PERSON_NAME]" at bounding box center [123, 625] width 171 height 15
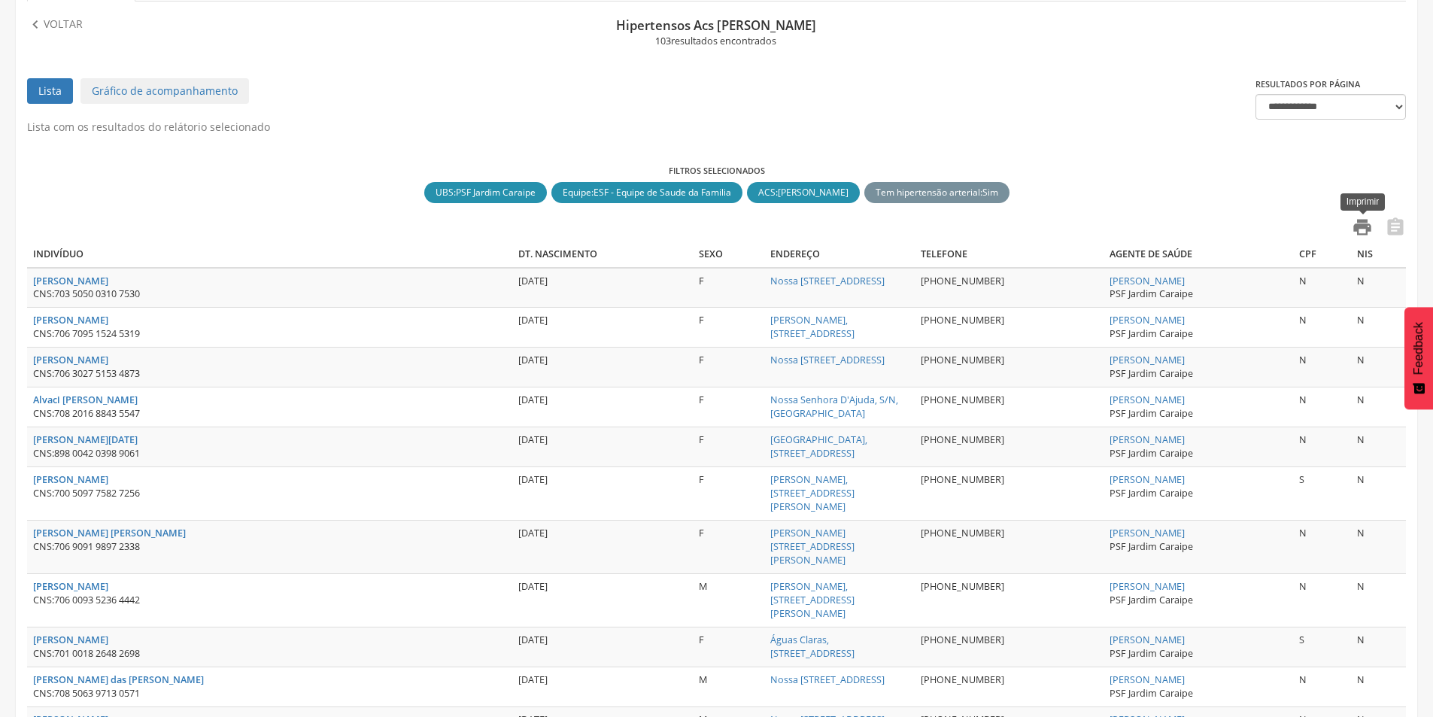
click at [1365, 233] on icon "" at bounding box center [1362, 227] width 21 height 21
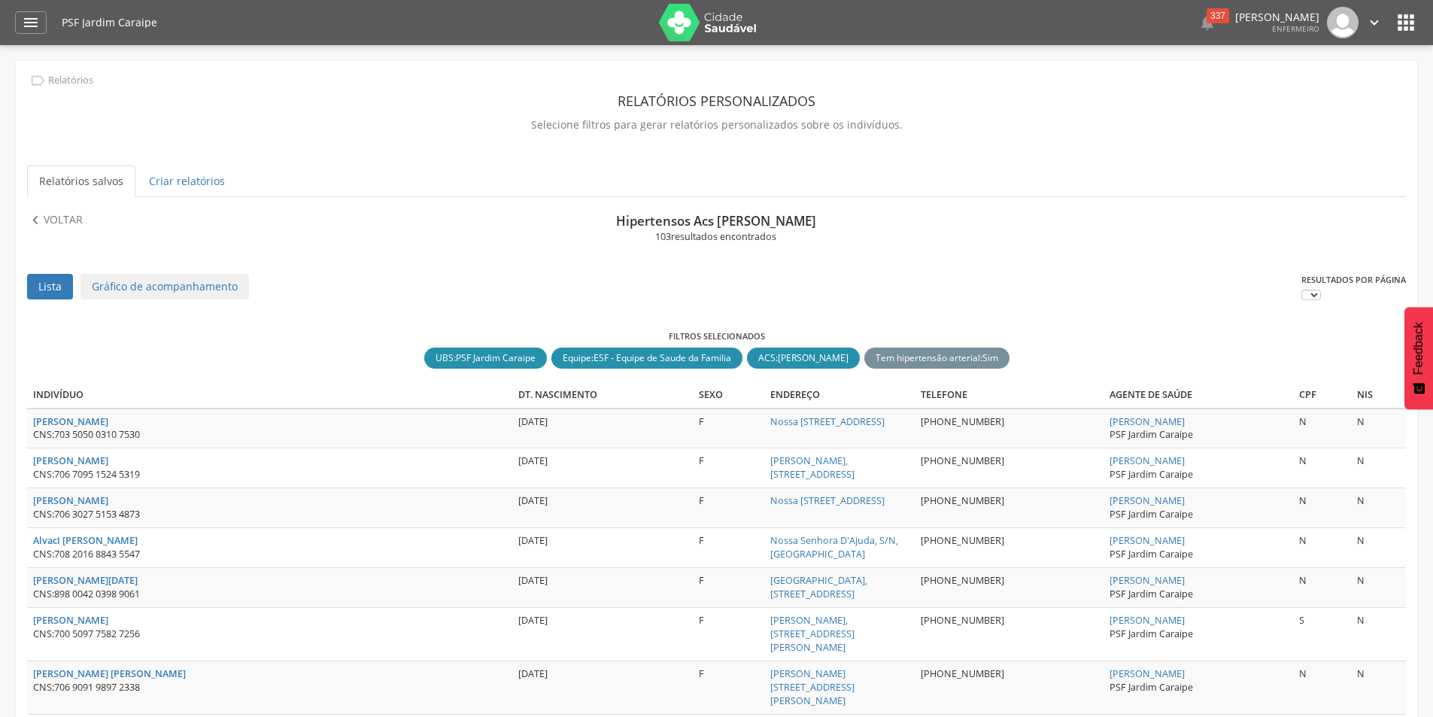
scroll to position [196, 0]
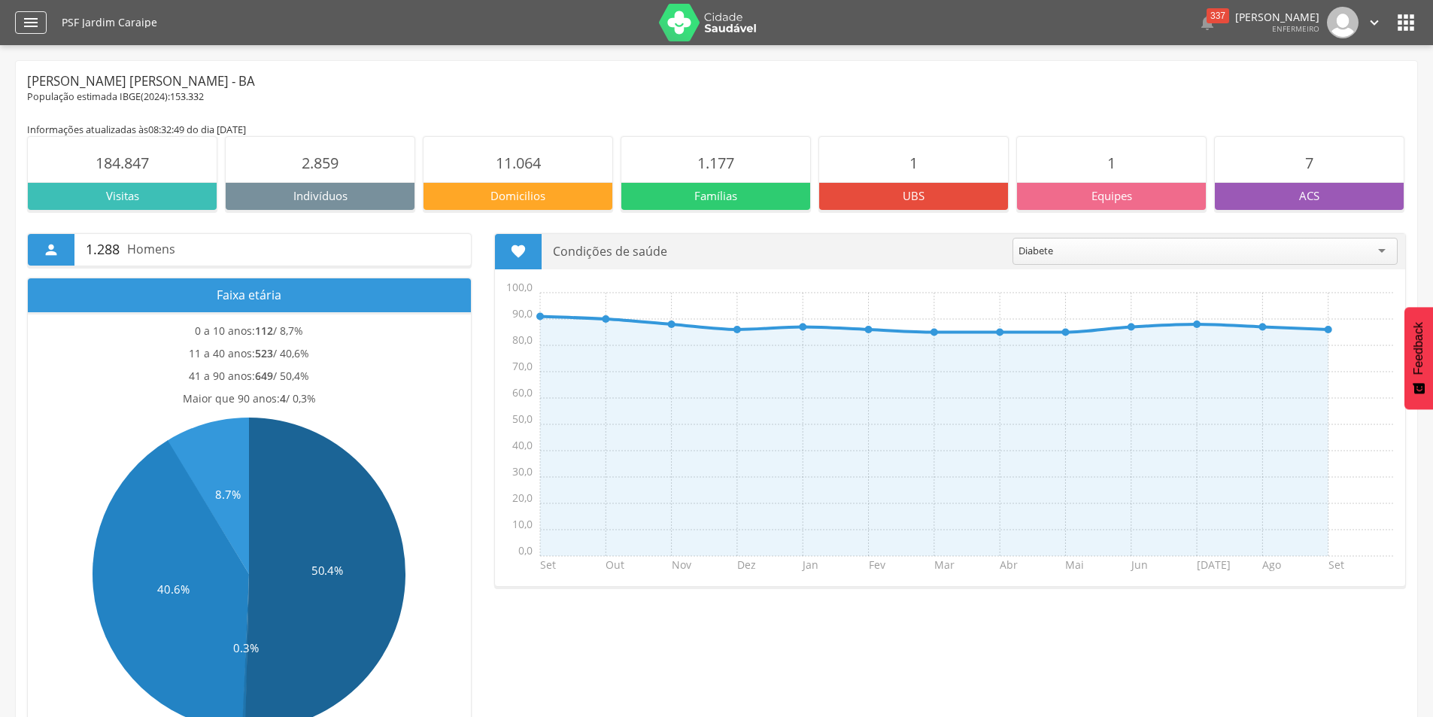
click at [35, 23] on icon "" at bounding box center [31, 23] width 18 height 18
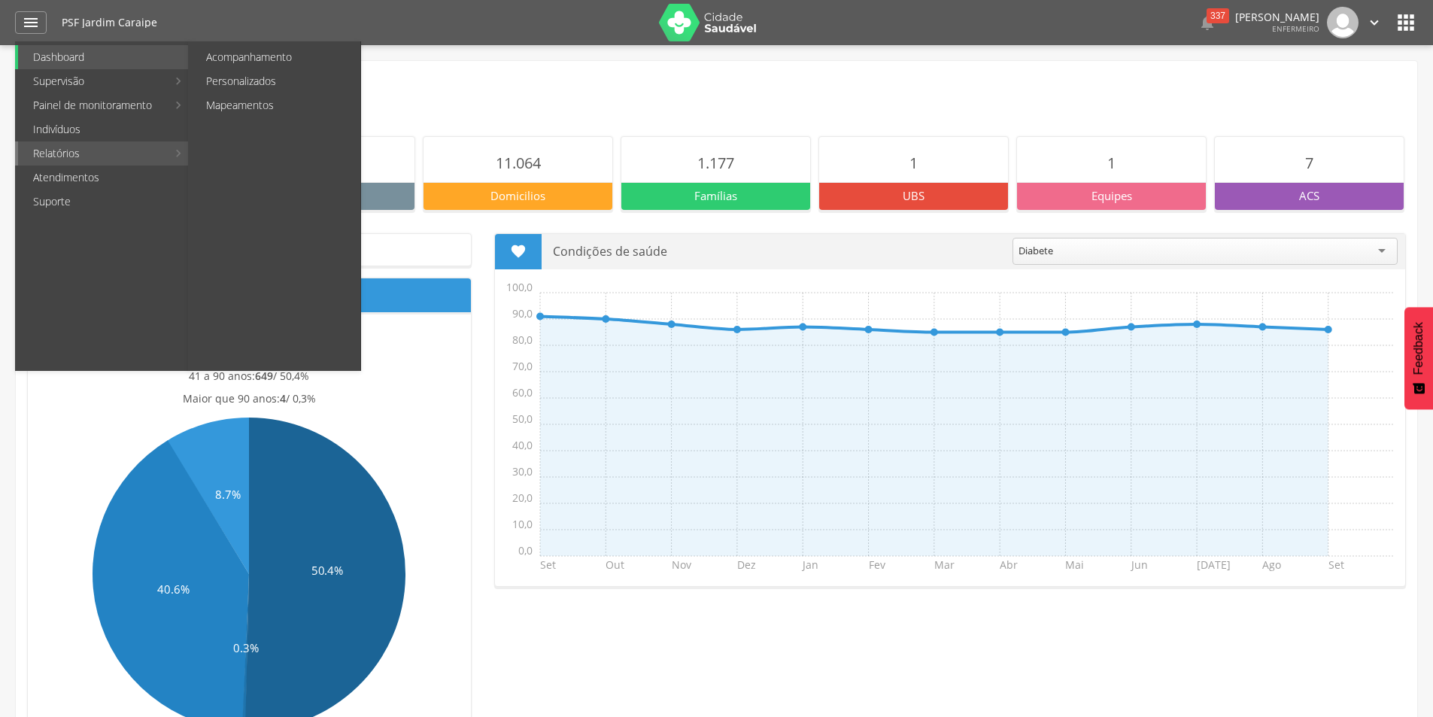
click at [65, 158] on link "Relatórios" at bounding box center [92, 153] width 149 height 24
click at [227, 87] on link "Personalizados" at bounding box center [275, 81] width 169 height 24
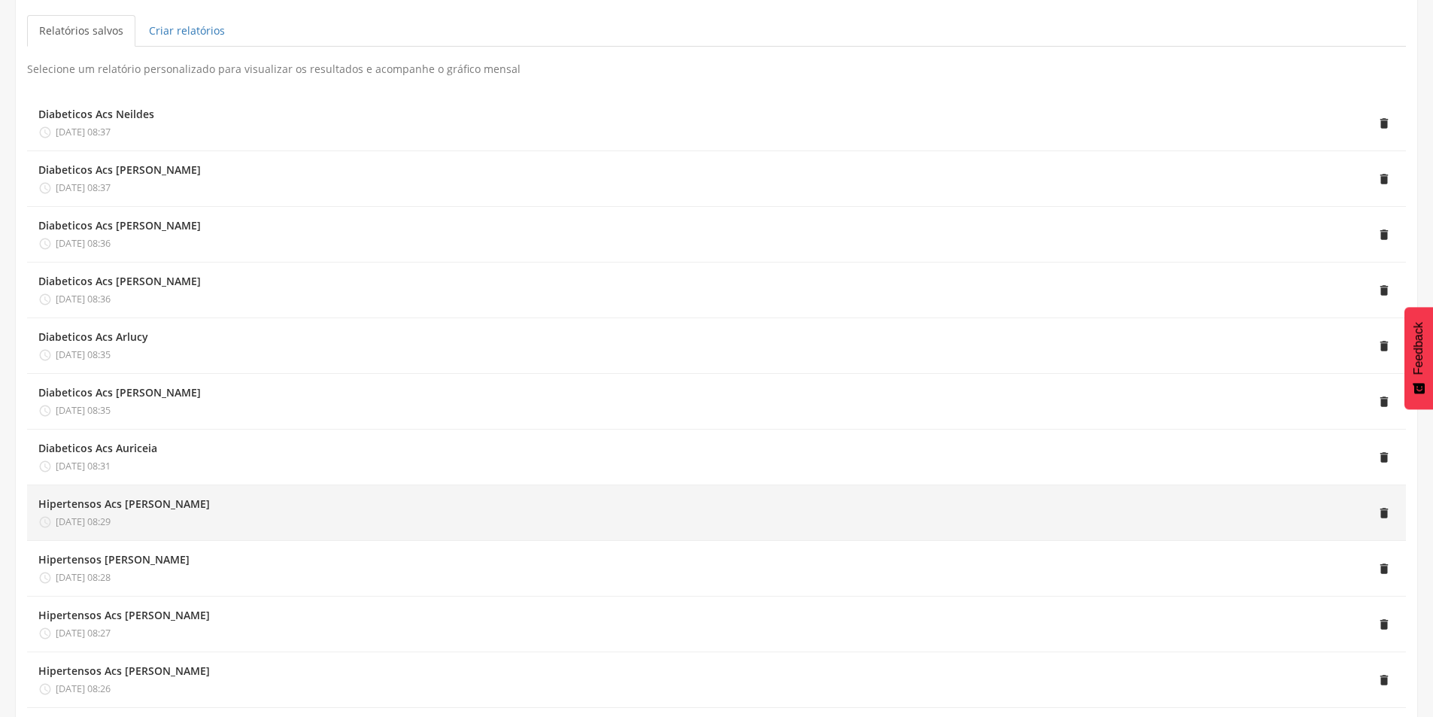
scroll to position [226, 0]
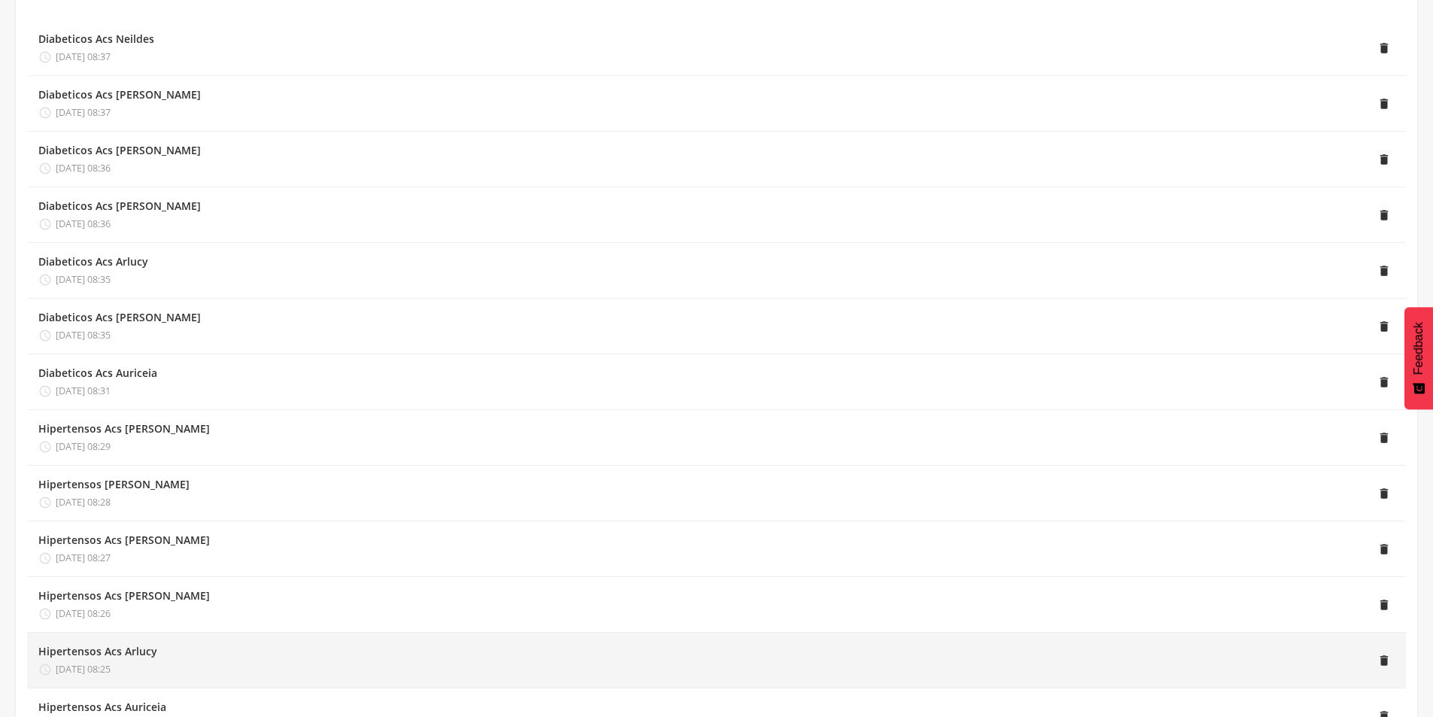
click at [130, 657] on div "Hipertensos Acs Arlucy" at bounding box center [97, 651] width 119 height 15
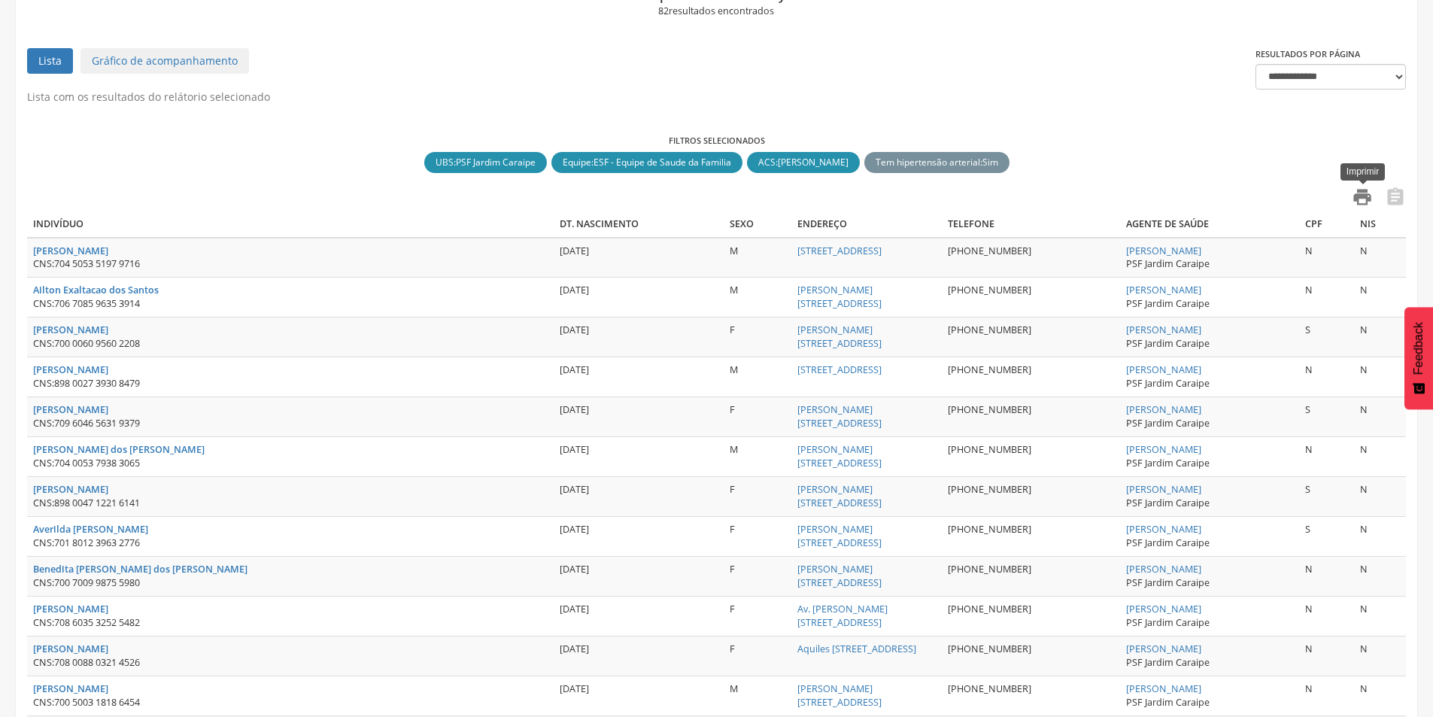
click at [1367, 196] on icon "" at bounding box center [1362, 197] width 21 height 21
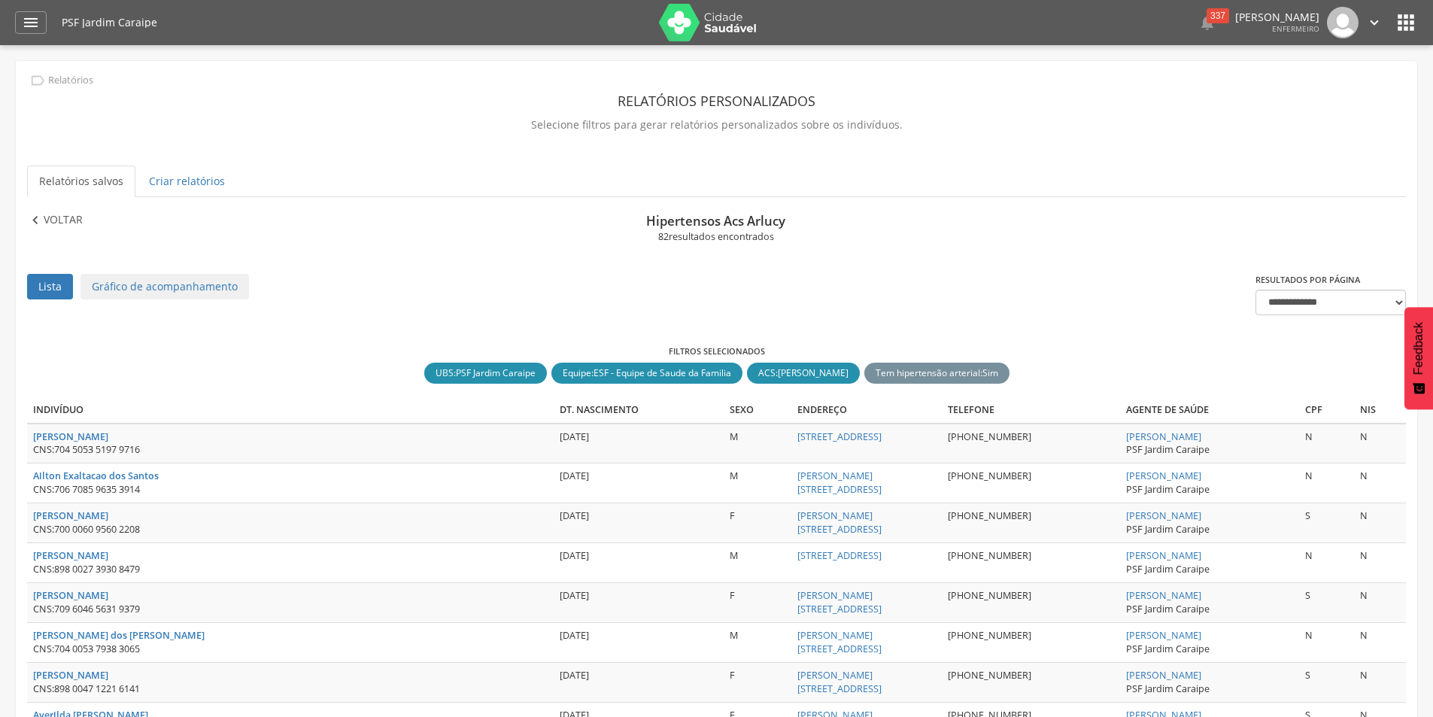
scroll to position [45, 0]
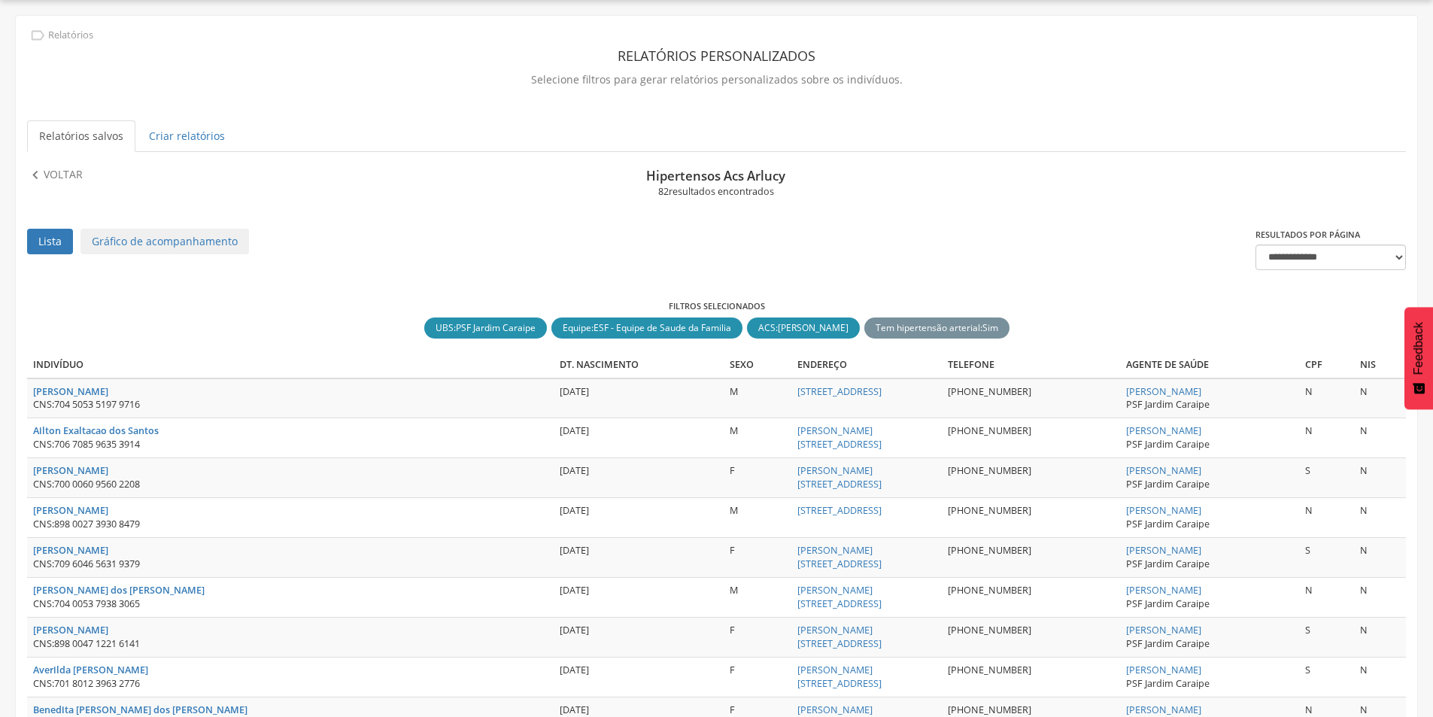
click at [93, 134] on link "Relatórios salvos" at bounding box center [81, 136] width 108 height 32
click at [92, 135] on link "Relatórios salvos" at bounding box center [81, 136] width 108 height 32
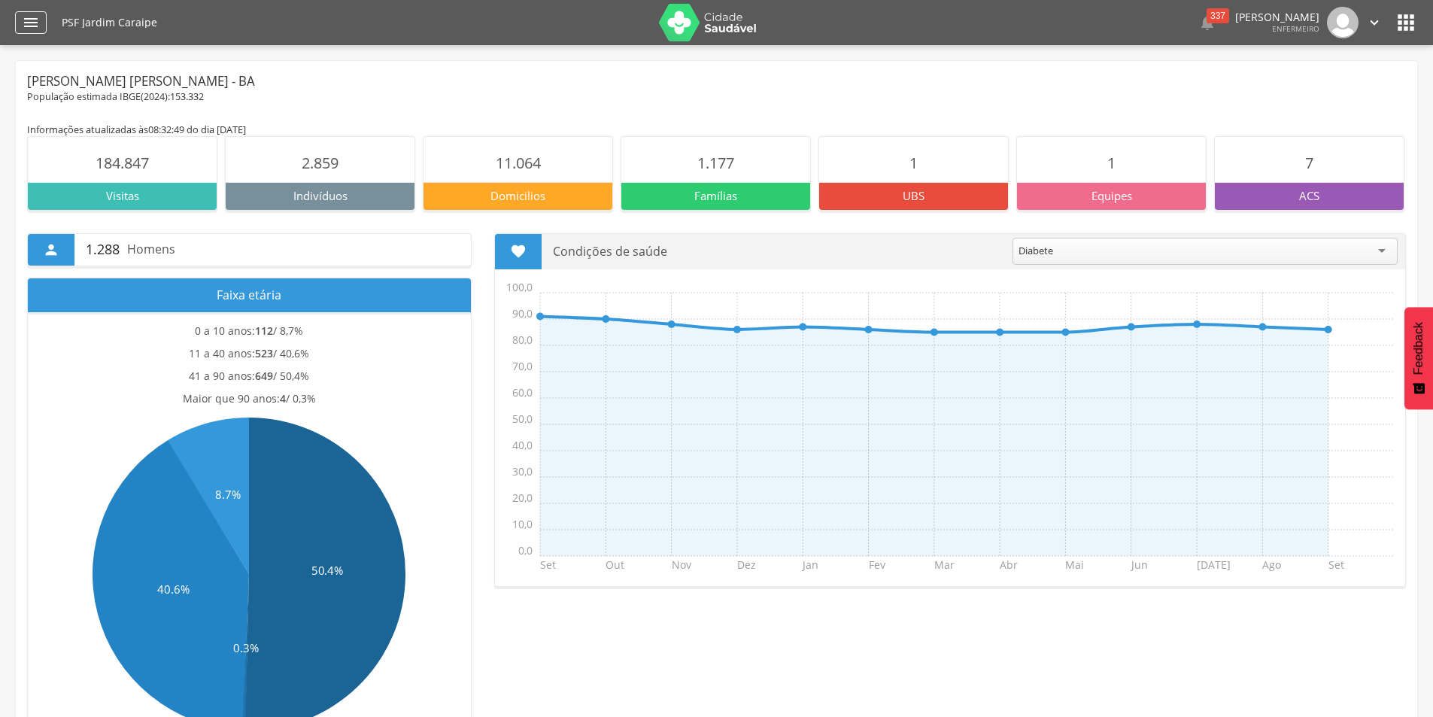
click at [27, 19] on icon "" at bounding box center [31, 23] width 18 height 18
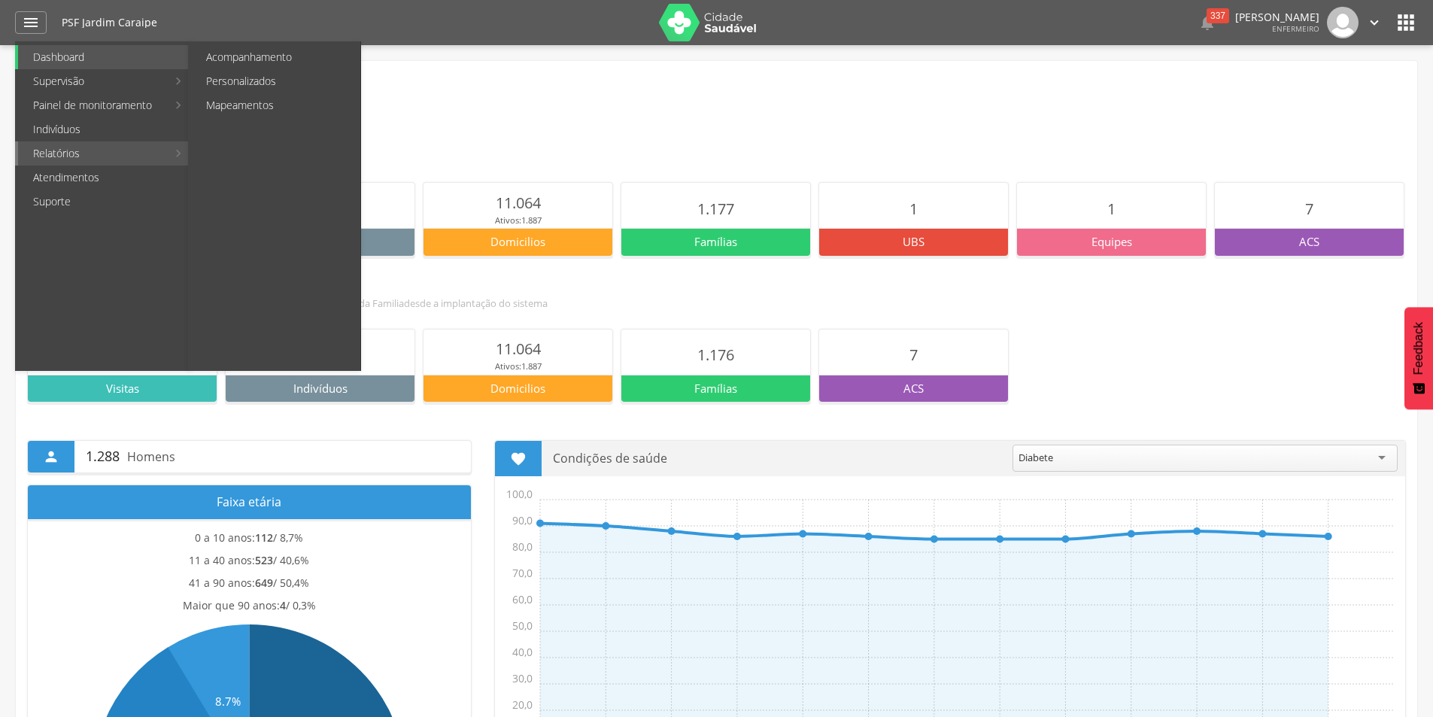
click at [69, 153] on link "Relatórios" at bounding box center [92, 153] width 149 height 24
click at [227, 85] on link "Personalizados" at bounding box center [275, 81] width 169 height 24
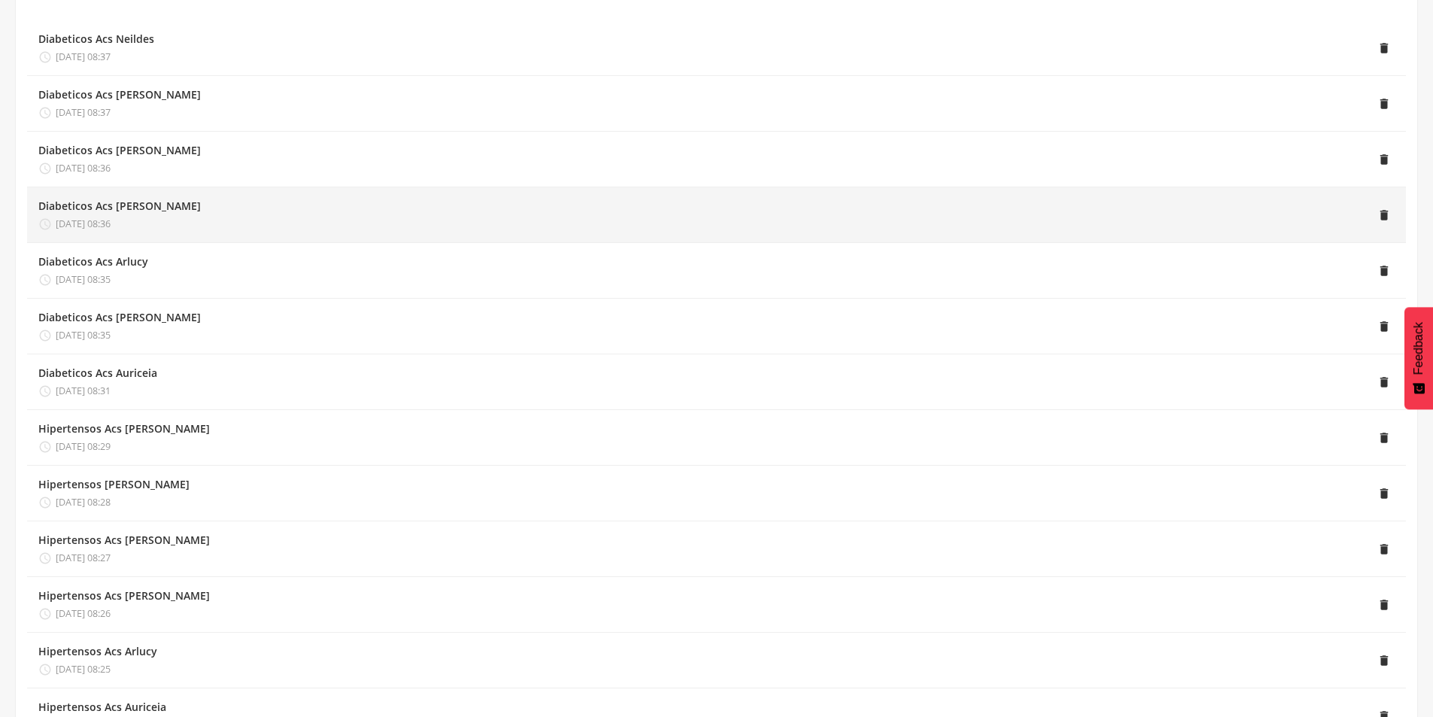
scroll to position [301, 0]
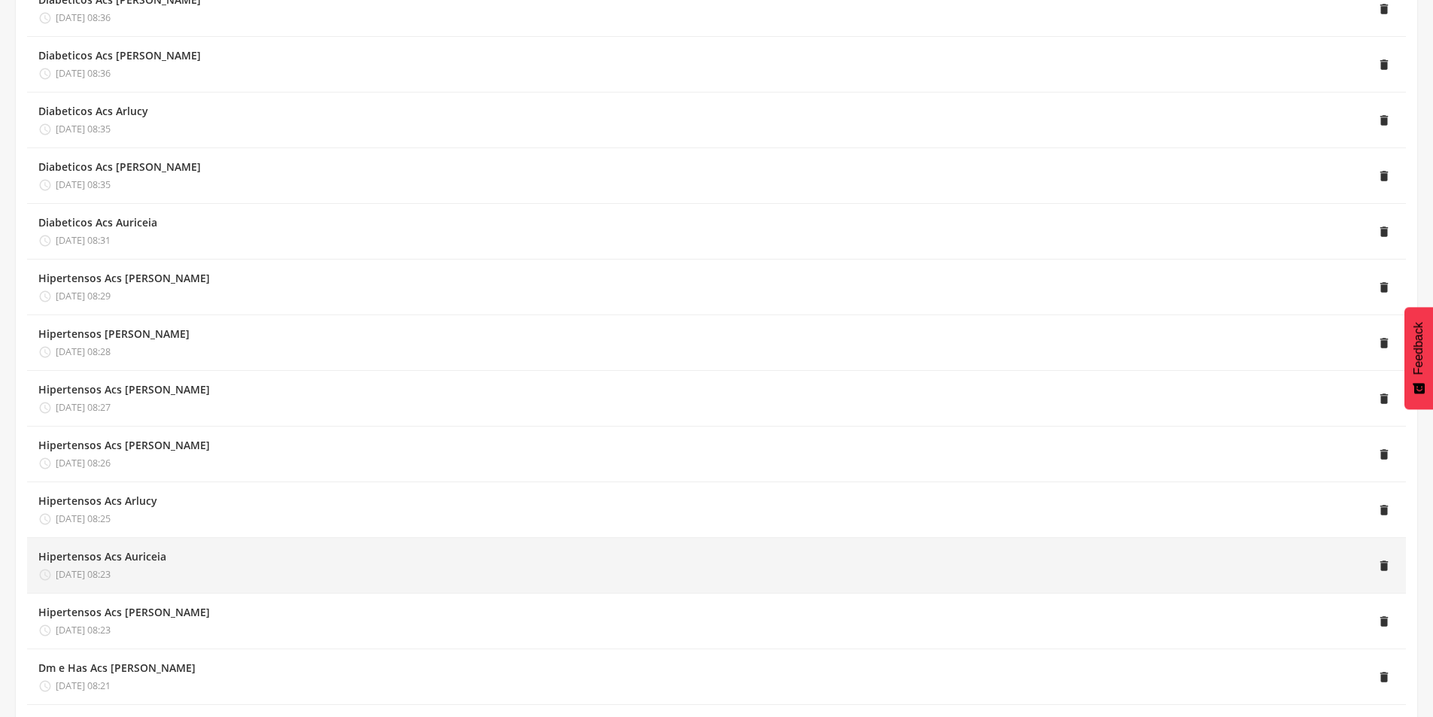
click at [146, 572] on div " [DATE] 08:23" at bounding box center [102, 575] width 128 height 14
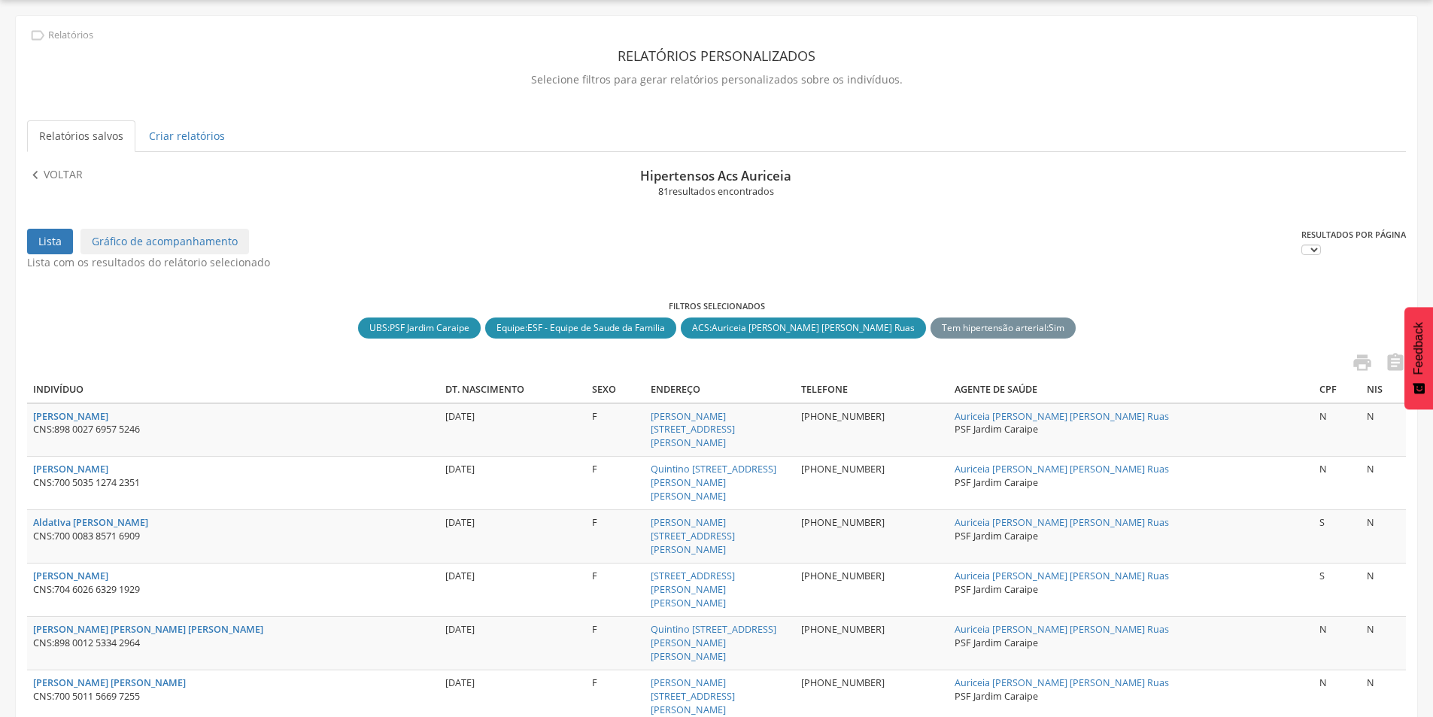
scroll to position [376, 0]
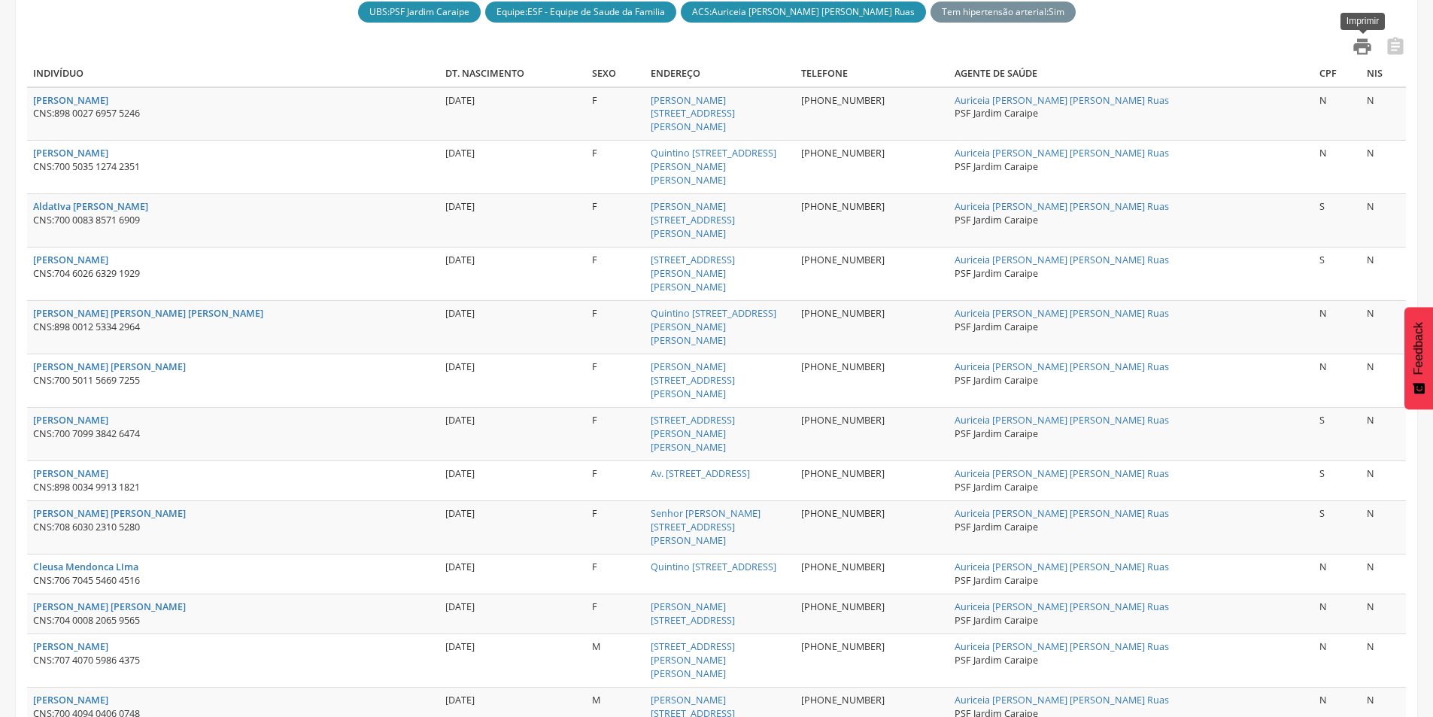
click at [1358, 45] on icon "" at bounding box center [1362, 46] width 21 height 21
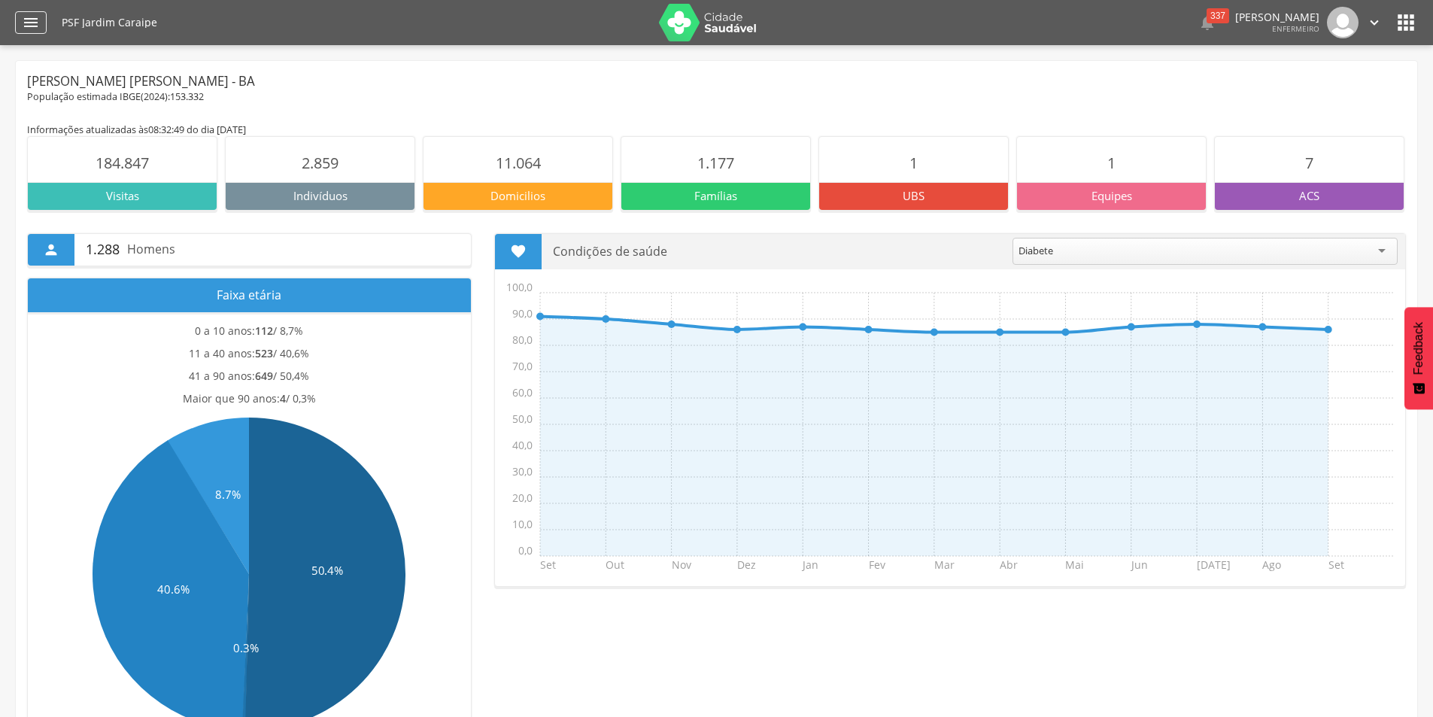
click at [42, 19] on div "" at bounding box center [31, 22] width 32 height 23
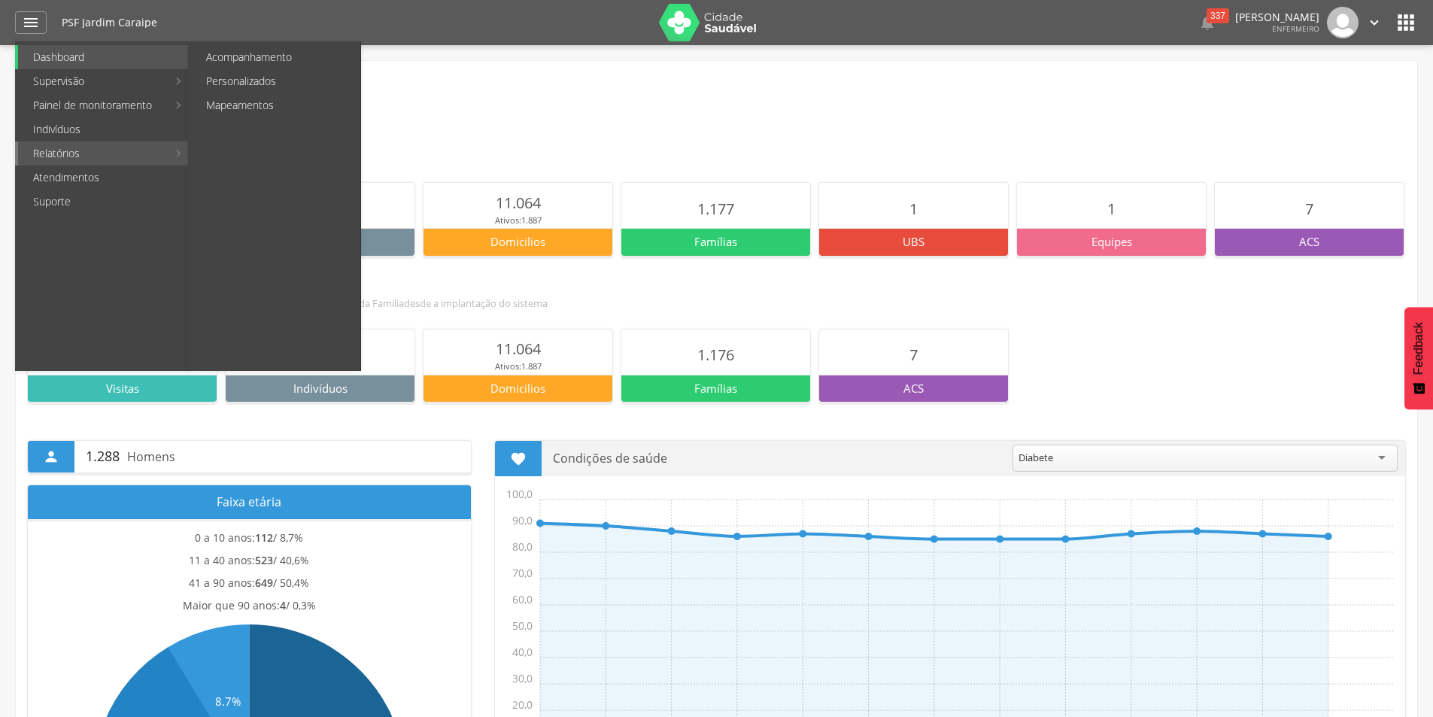
click at [86, 147] on link "Relatórios" at bounding box center [92, 153] width 149 height 24
click at [230, 82] on link "Personalizados" at bounding box center [275, 81] width 169 height 24
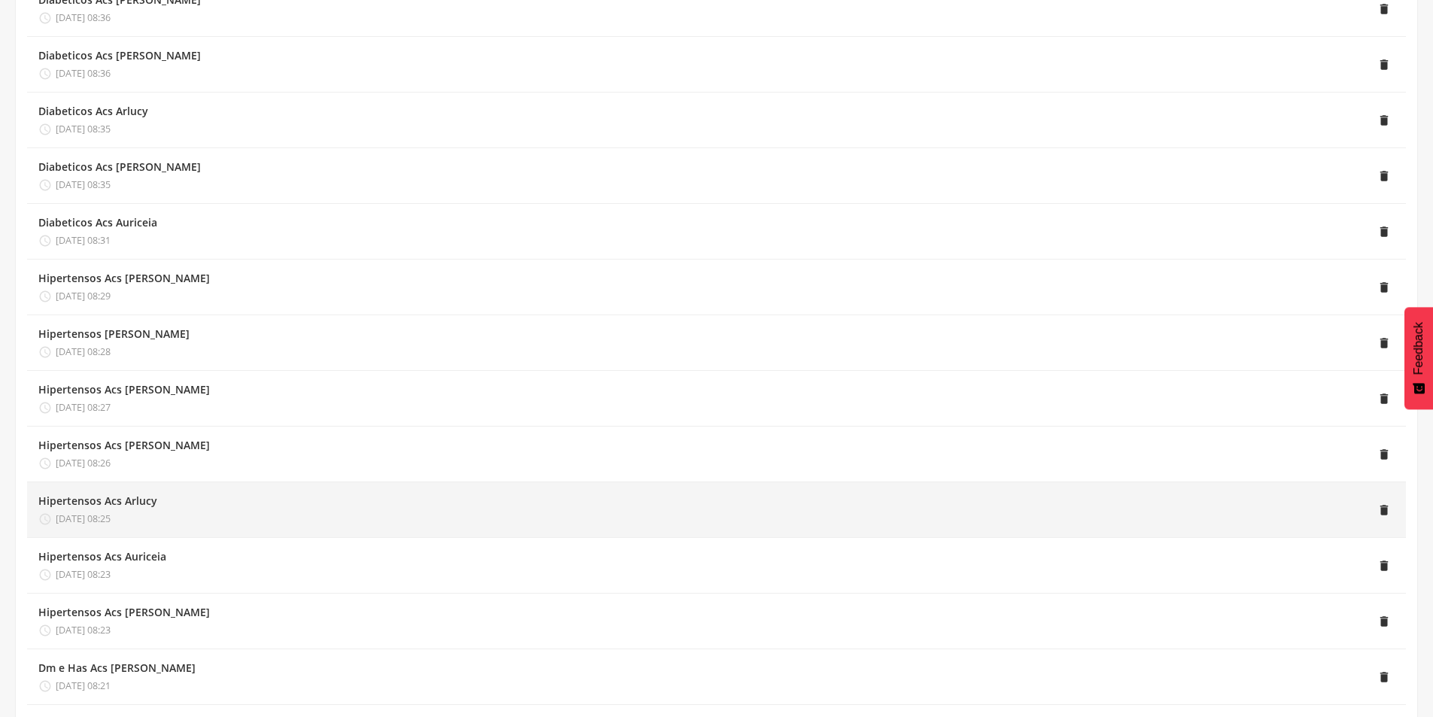
scroll to position [451, 0]
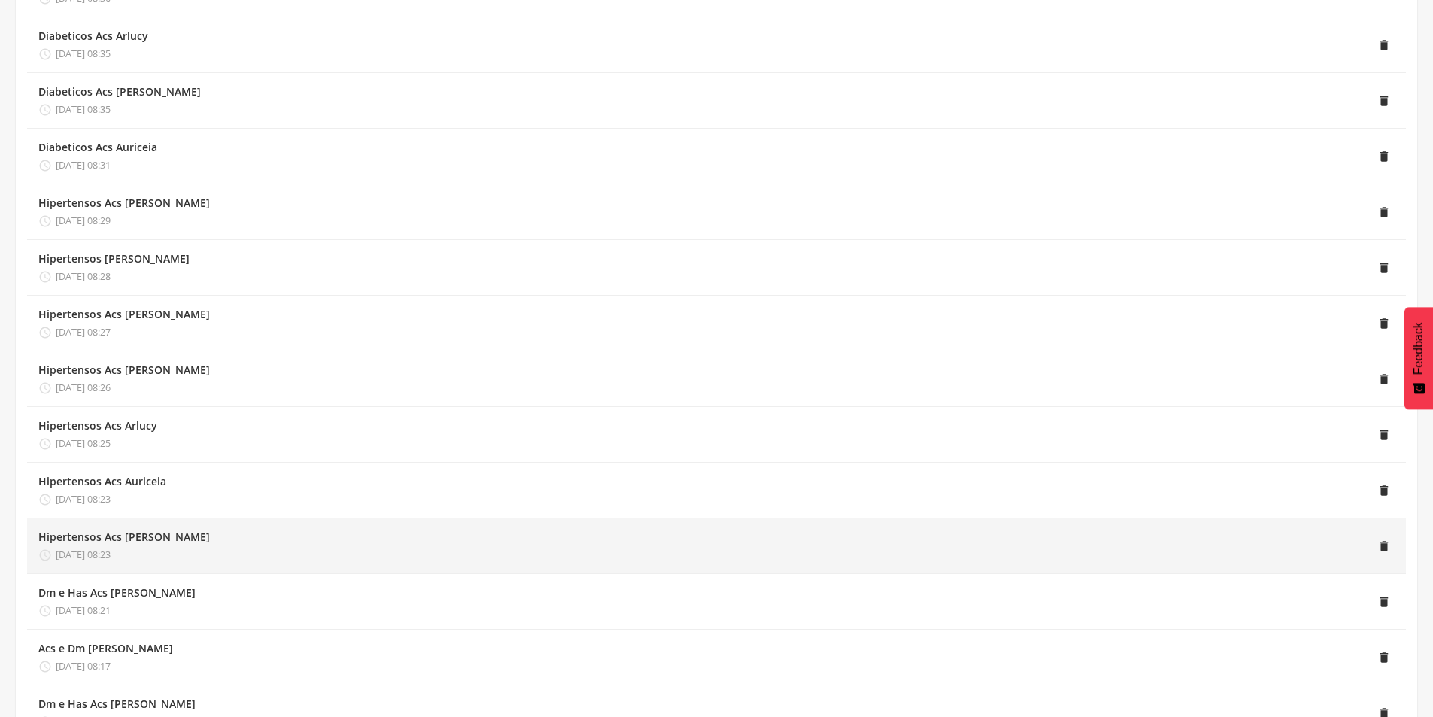
click at [172, 550] on div " [DATE] 08:23" at bounding box center [123, 555] width 171 height 14
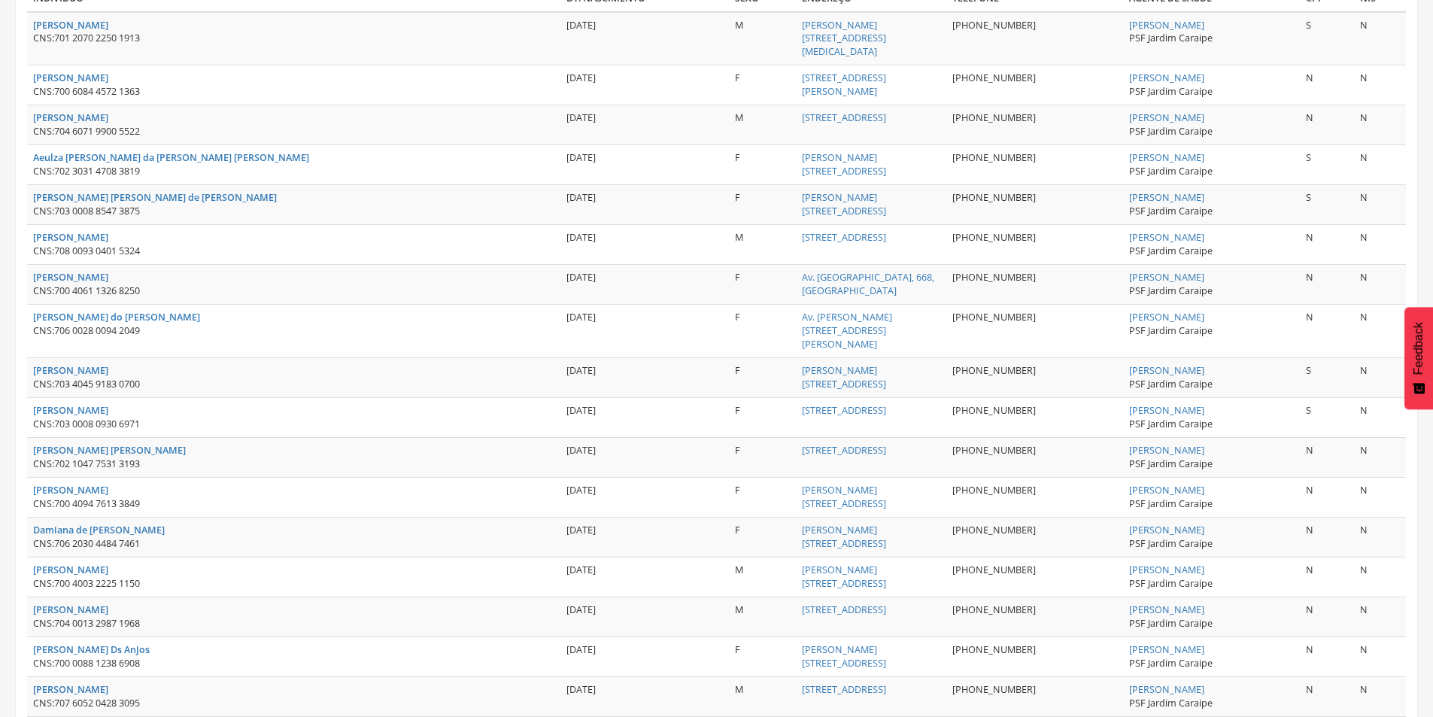
scroll to position [75, 0]
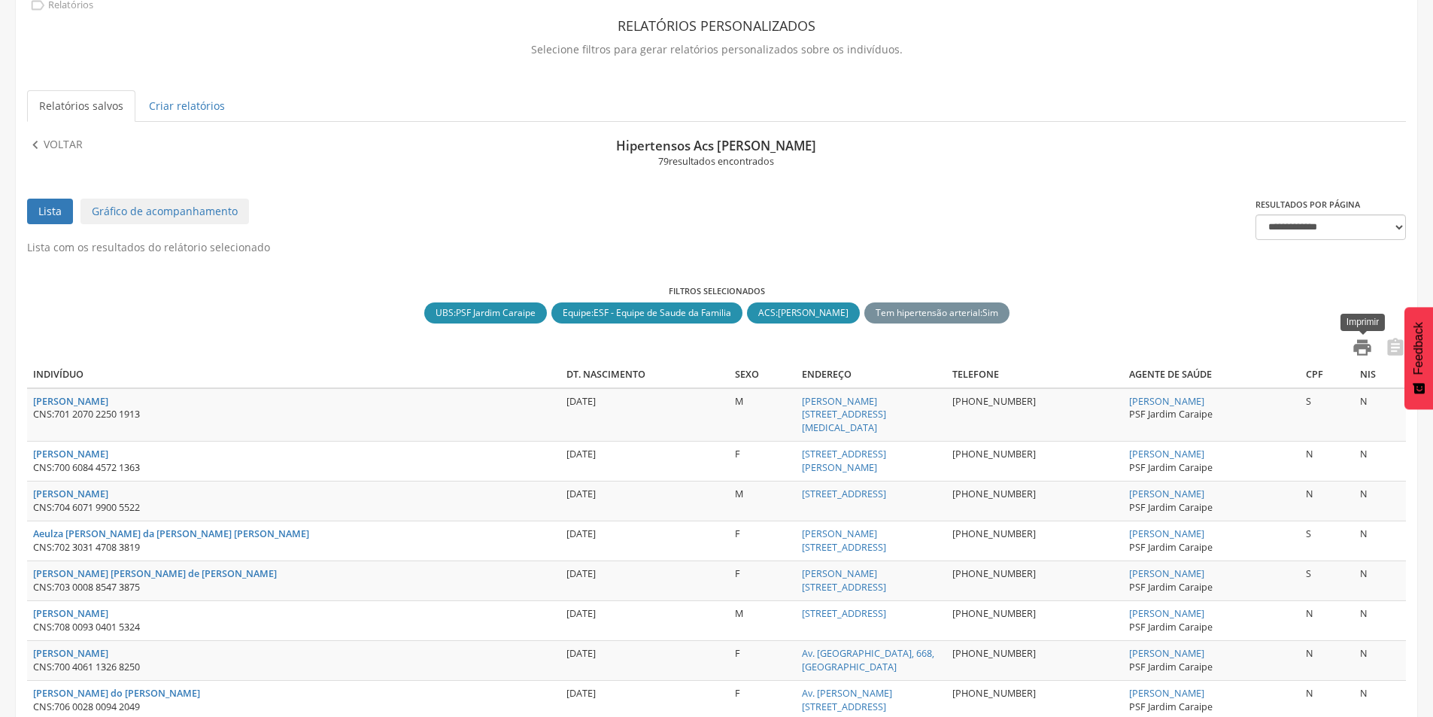
click at [1364, 341] on icon "" at bounding box center [1362, 347] width 21 height 21
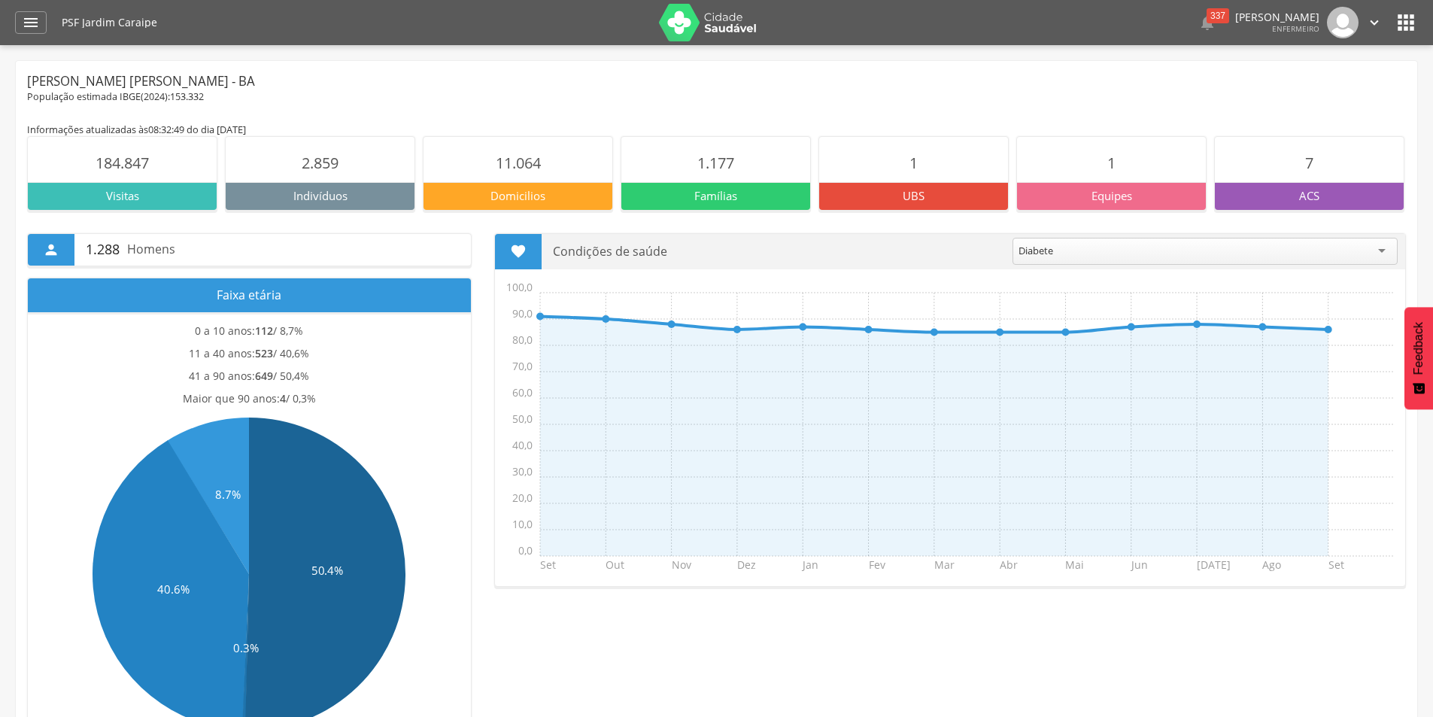
click at [1407, 15] on icon "" at bounding box center [1406, 23] width 24 height 24
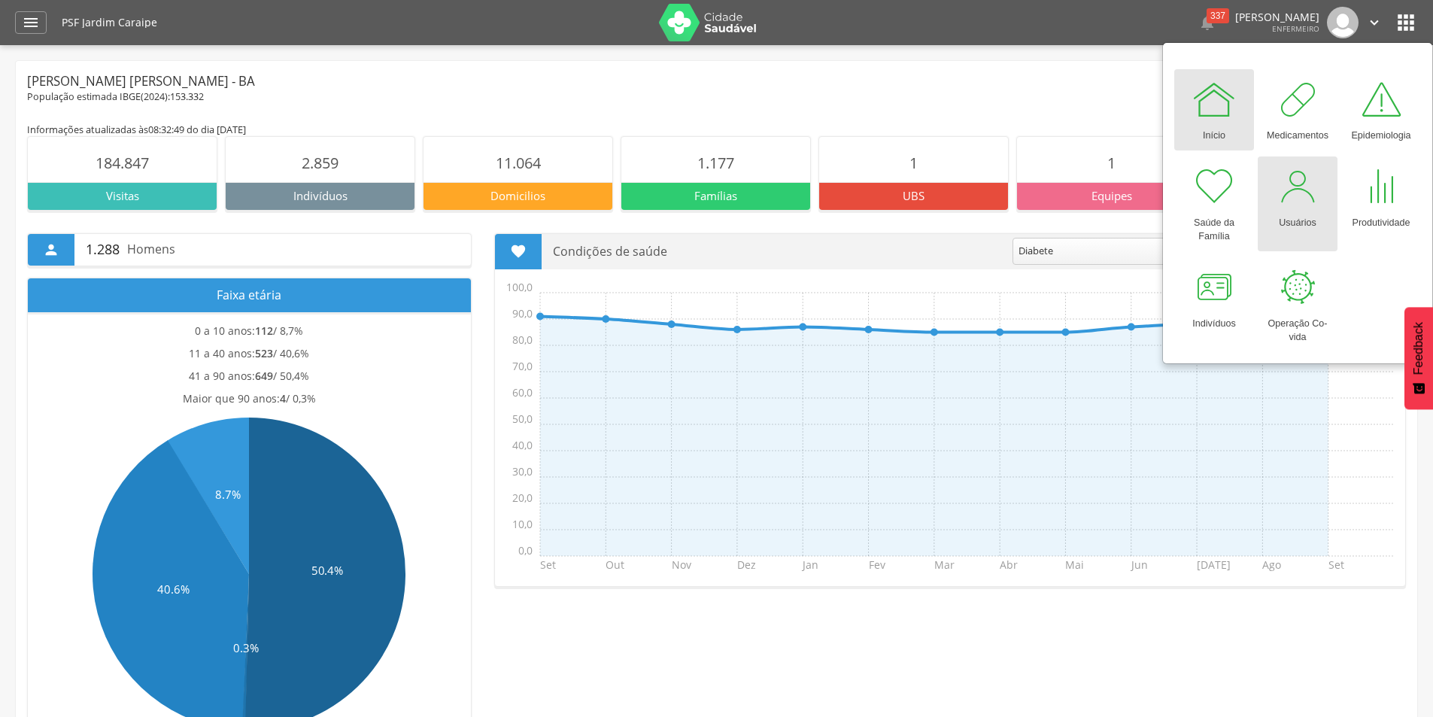
click at [1300, 195] on div at bounding box center [1297, 186] width 45 height 45
